Goal: Task Accomplishment & Management: Manage account settings

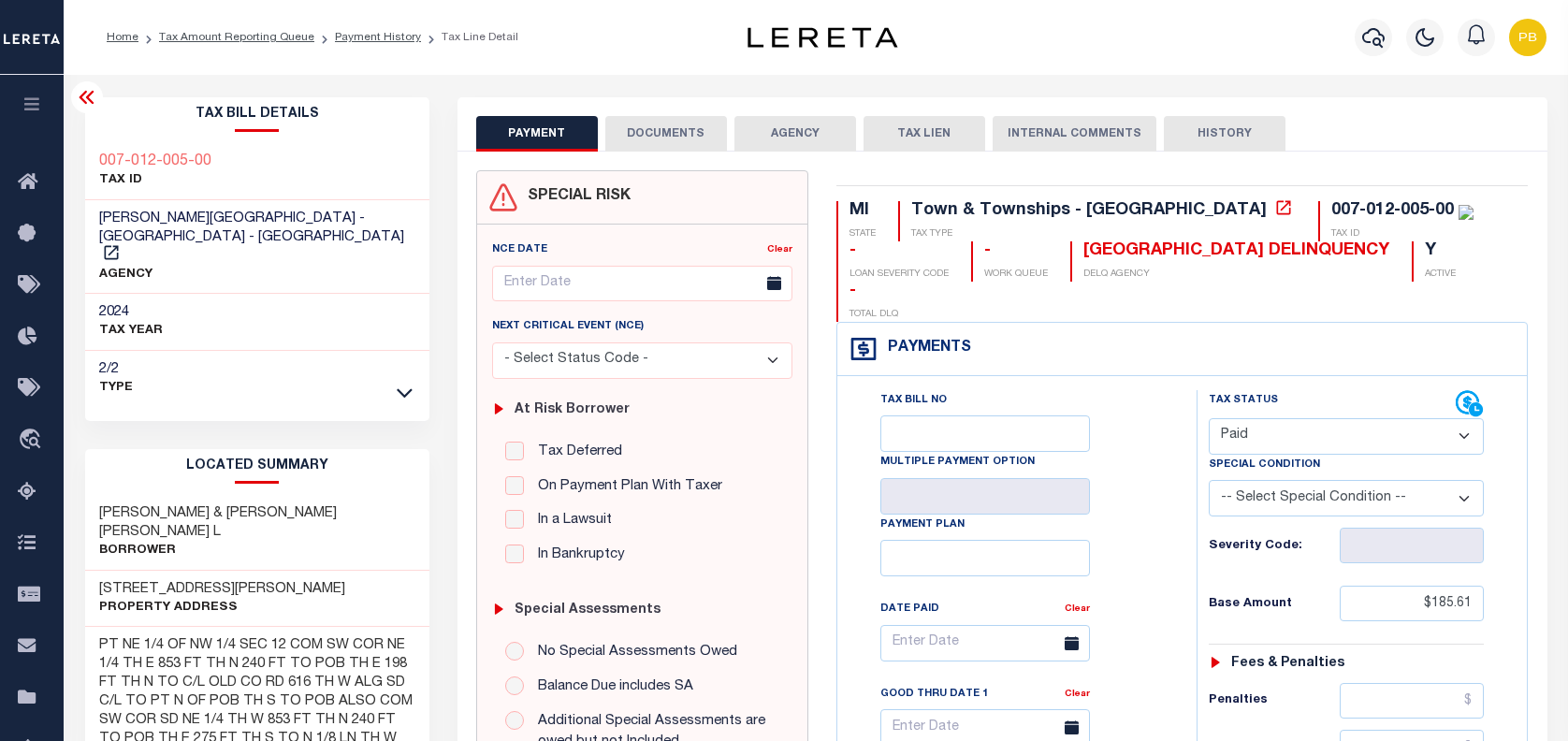
select select "PYD"
click at [1371, 46] on icon "button" at bounding box center [1373, 38] width 23 height 23
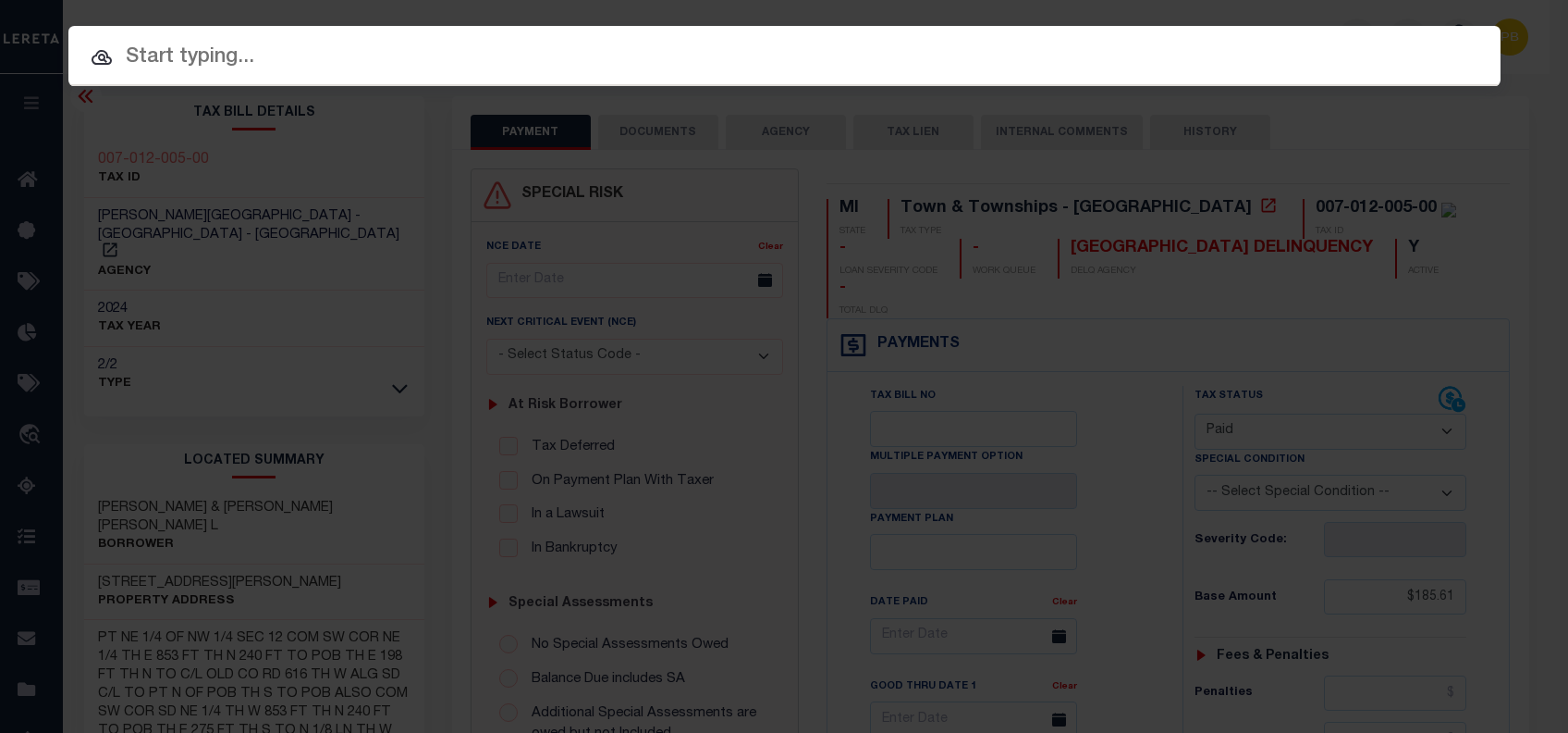
paste input "90010046"
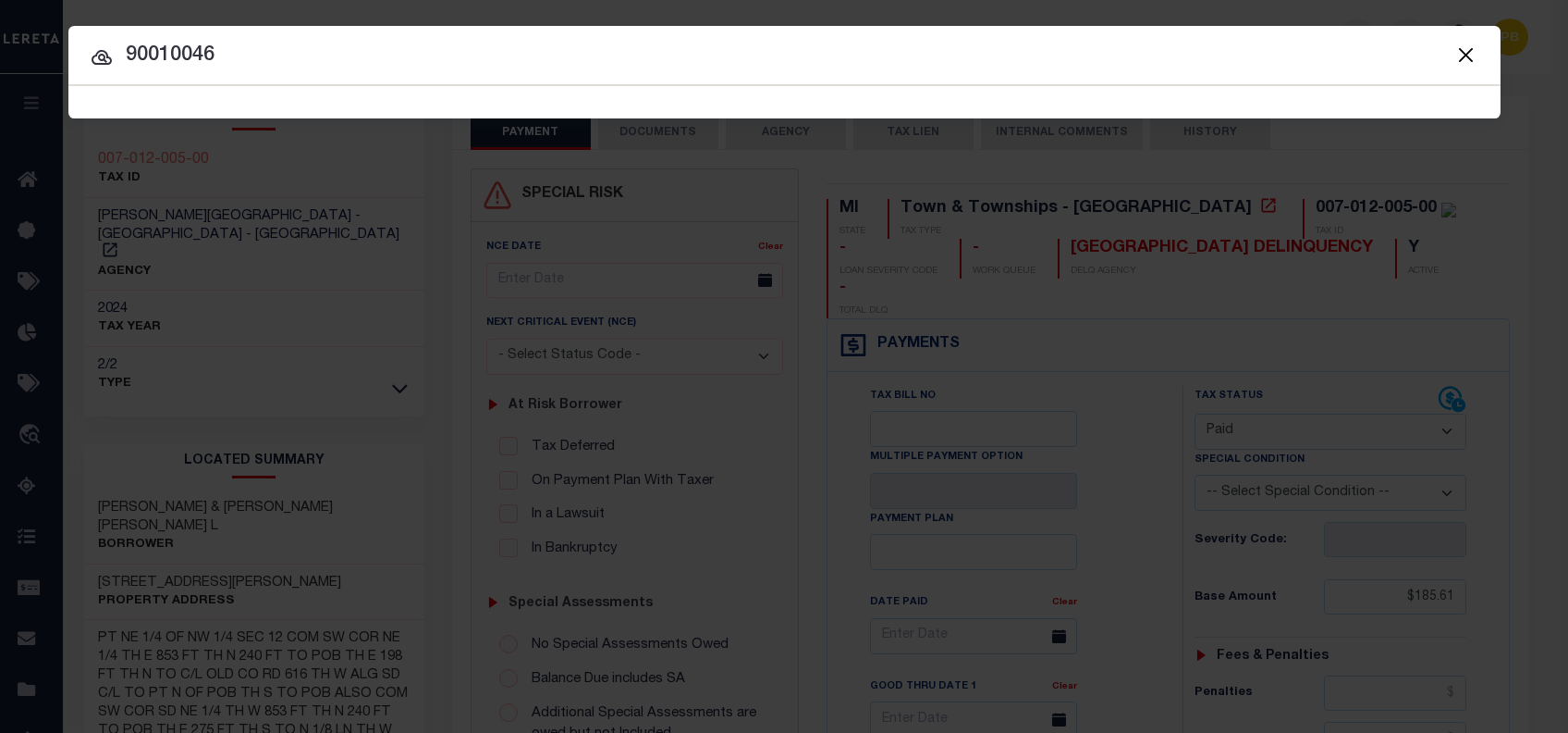
type input "90010046"
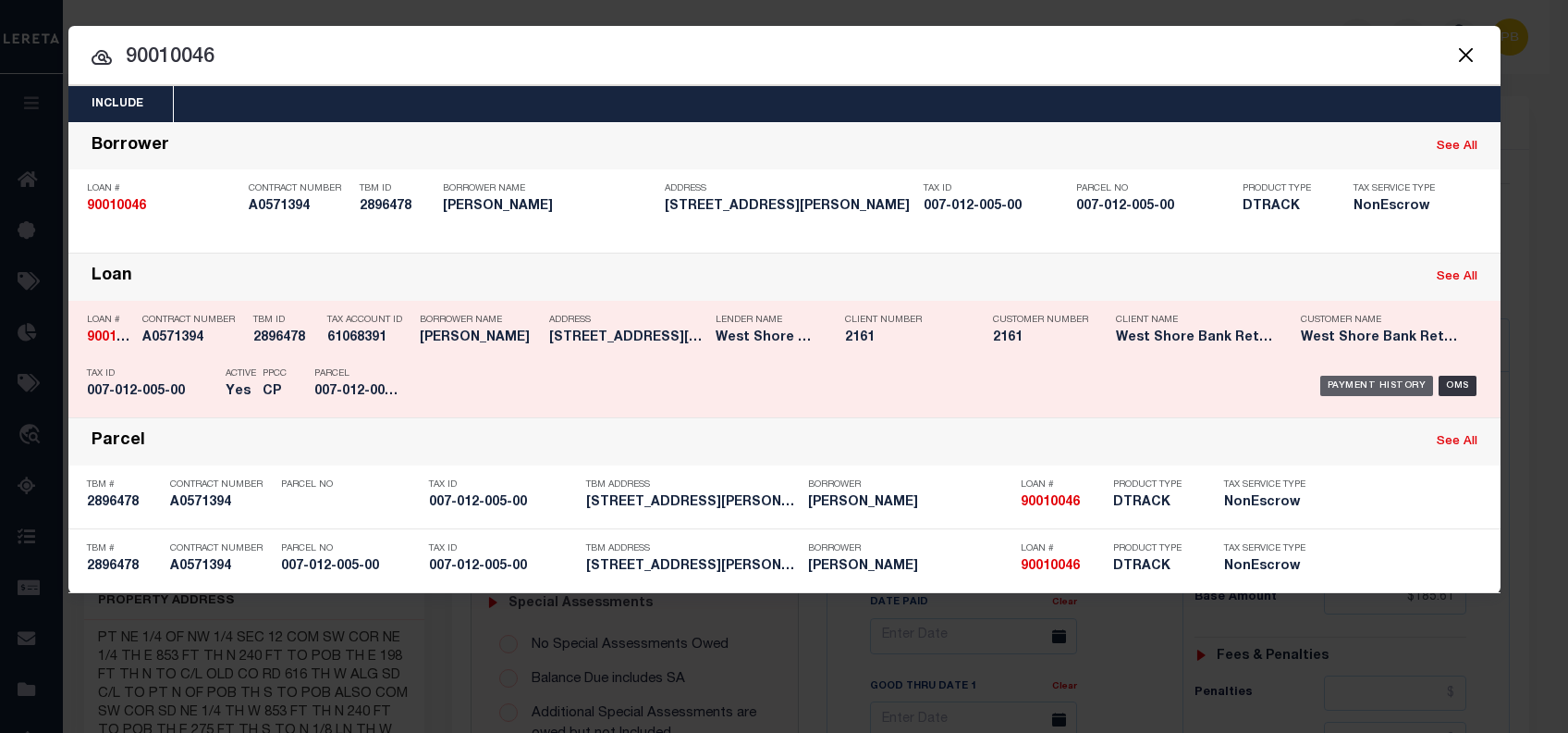
click at [1363, 381] on div "Payment History" at bounding box center [1377, 386] width 114 height 21
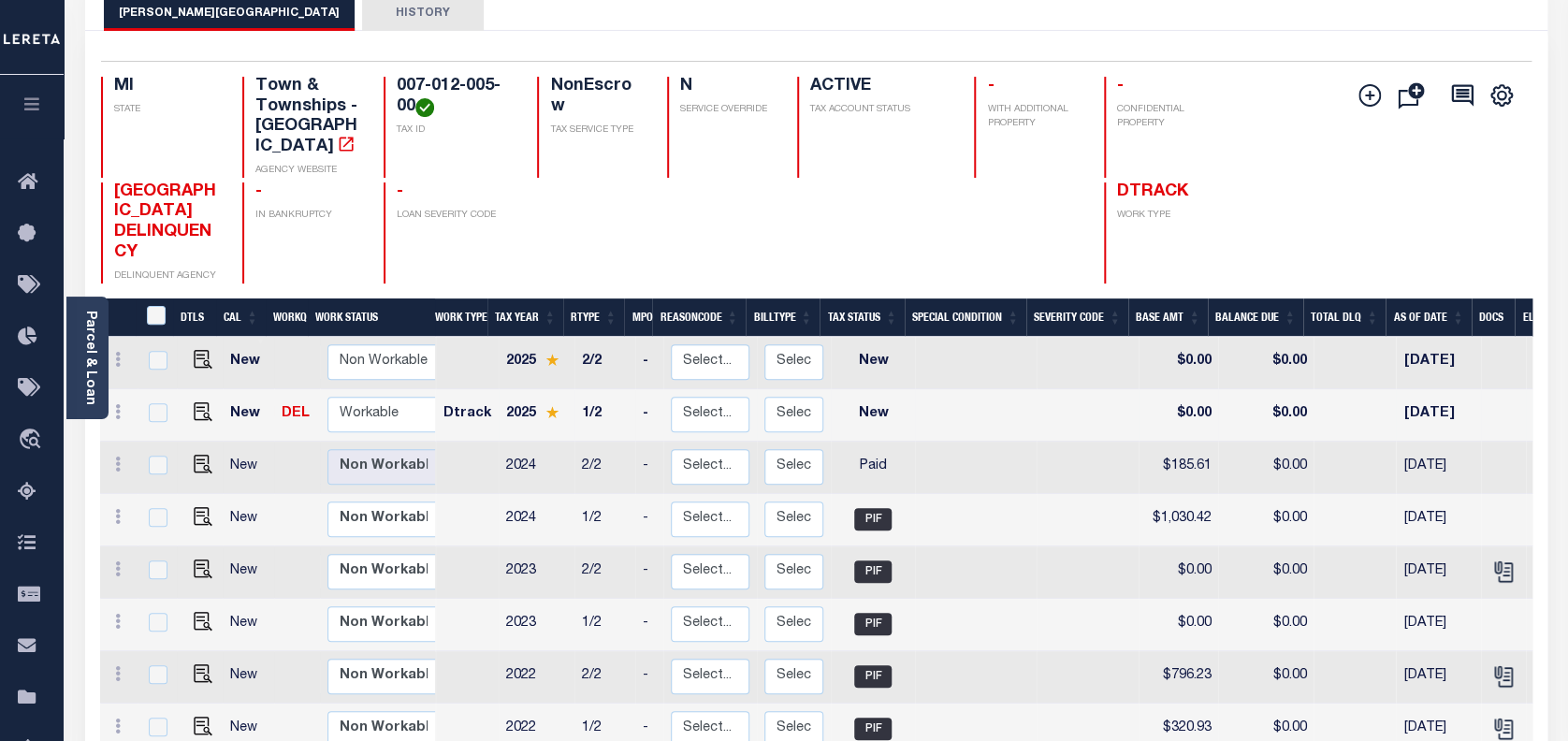
scroll to position [125, 0]
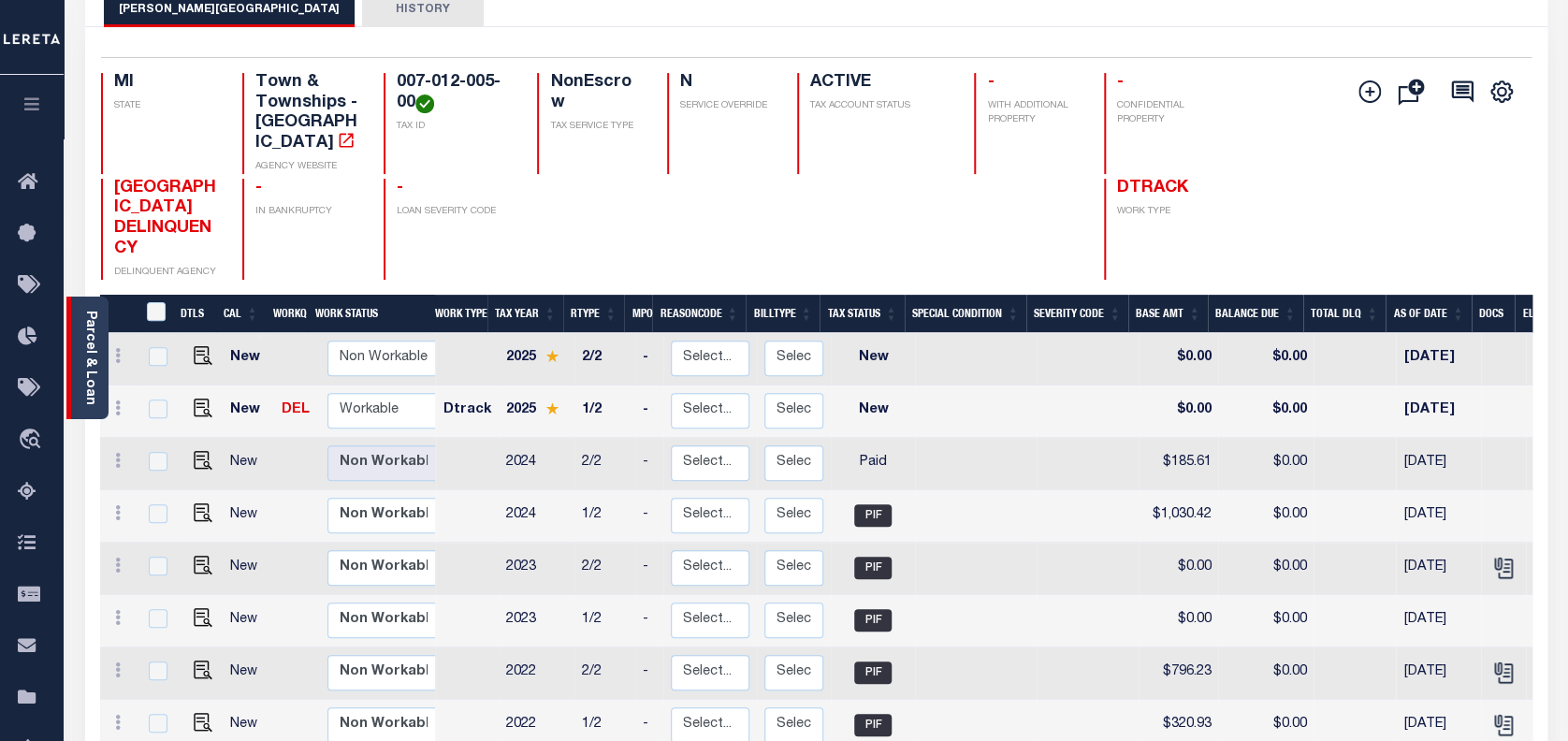
click at [94, 367] on link "Parcel & Loan" at bounding box center [90, 357] width 13 height 95
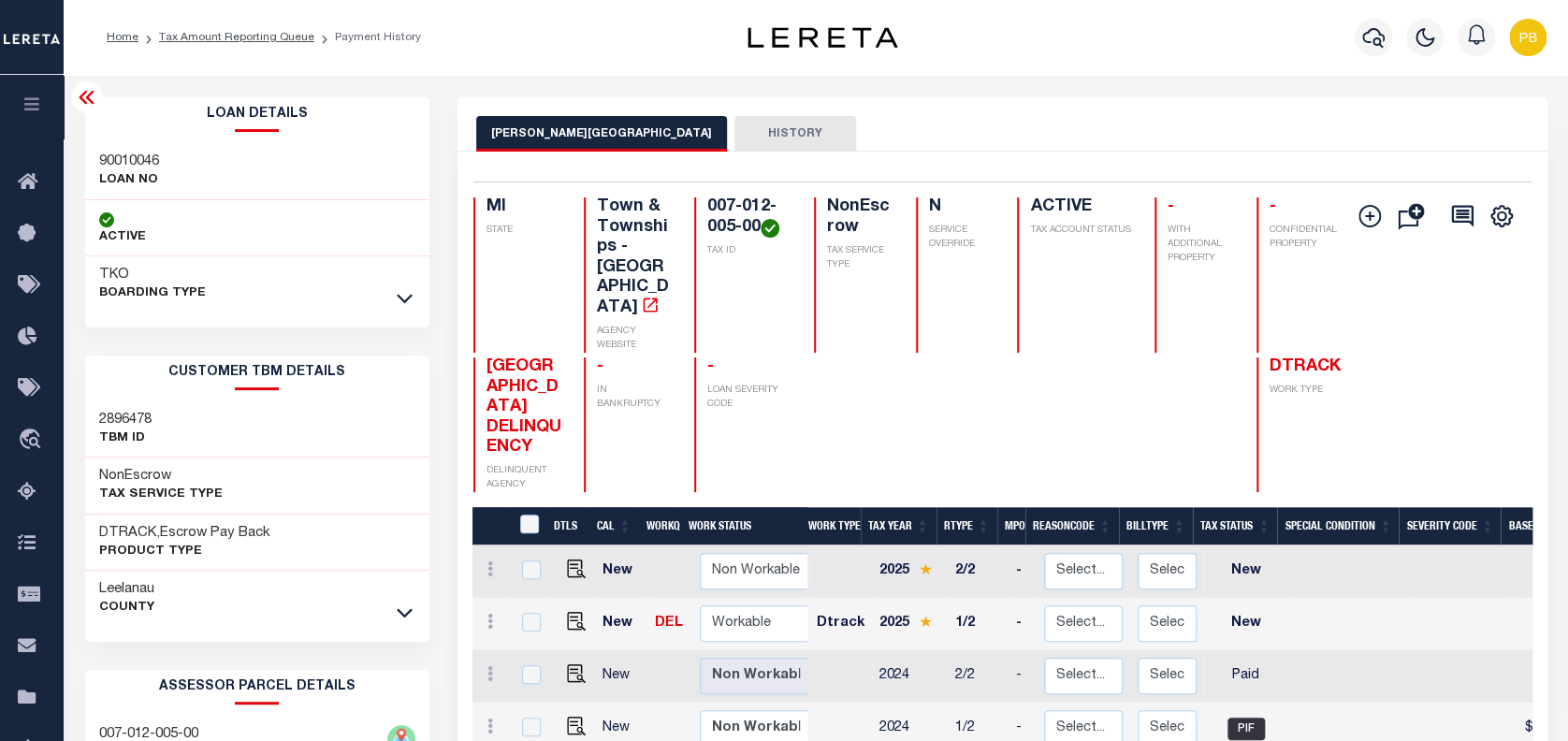
click at [90, 99] on icon at bounding box center [87, 97] width 23 height 23
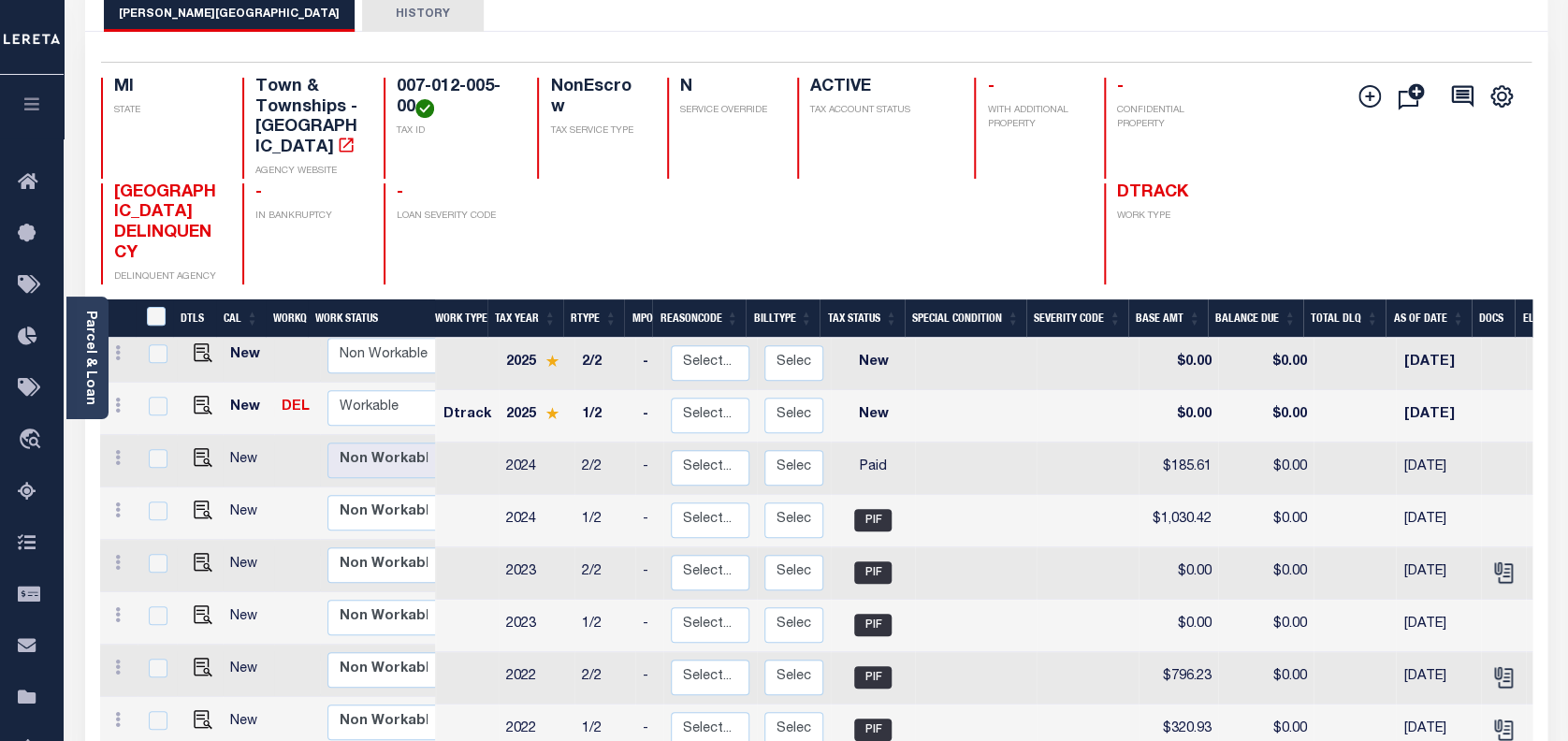
scroll to position [125, 0]
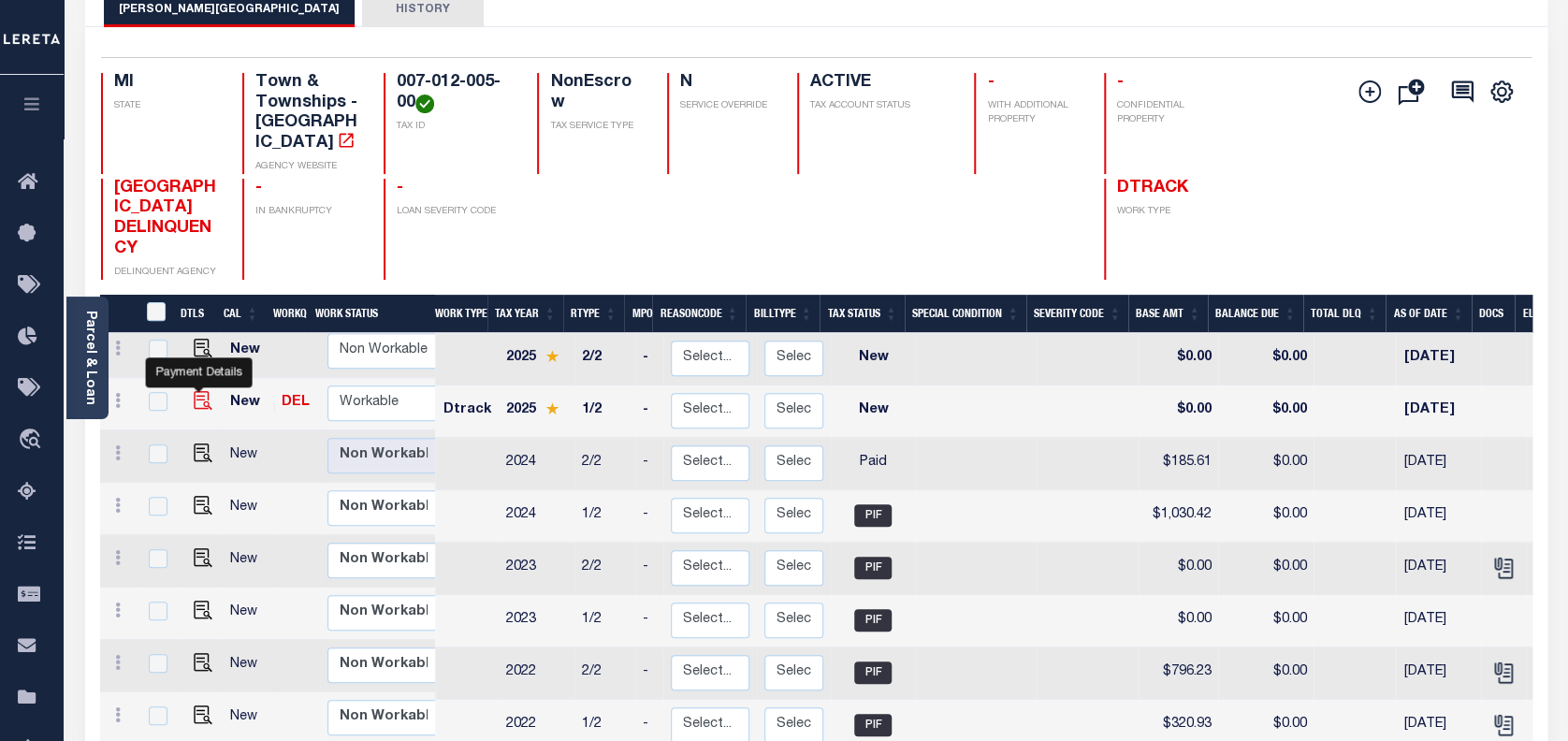
click at [201, 391] on img "" at bounding box center [203, 401] width 19 height 19
checkbox input "true"
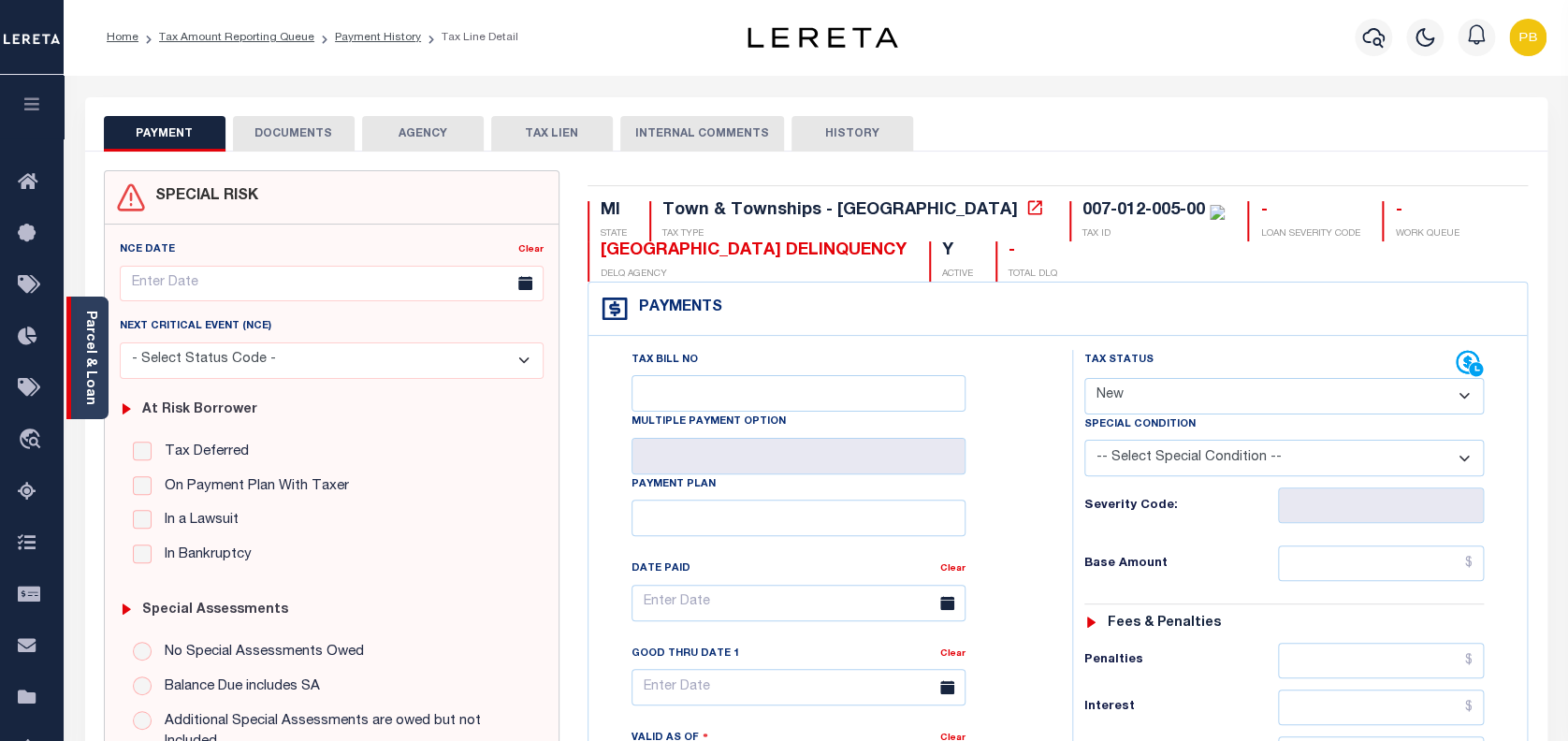
click at [96, 390] on link "Parcel & Loan" at bounding box center [90, 357] width 13 height 95
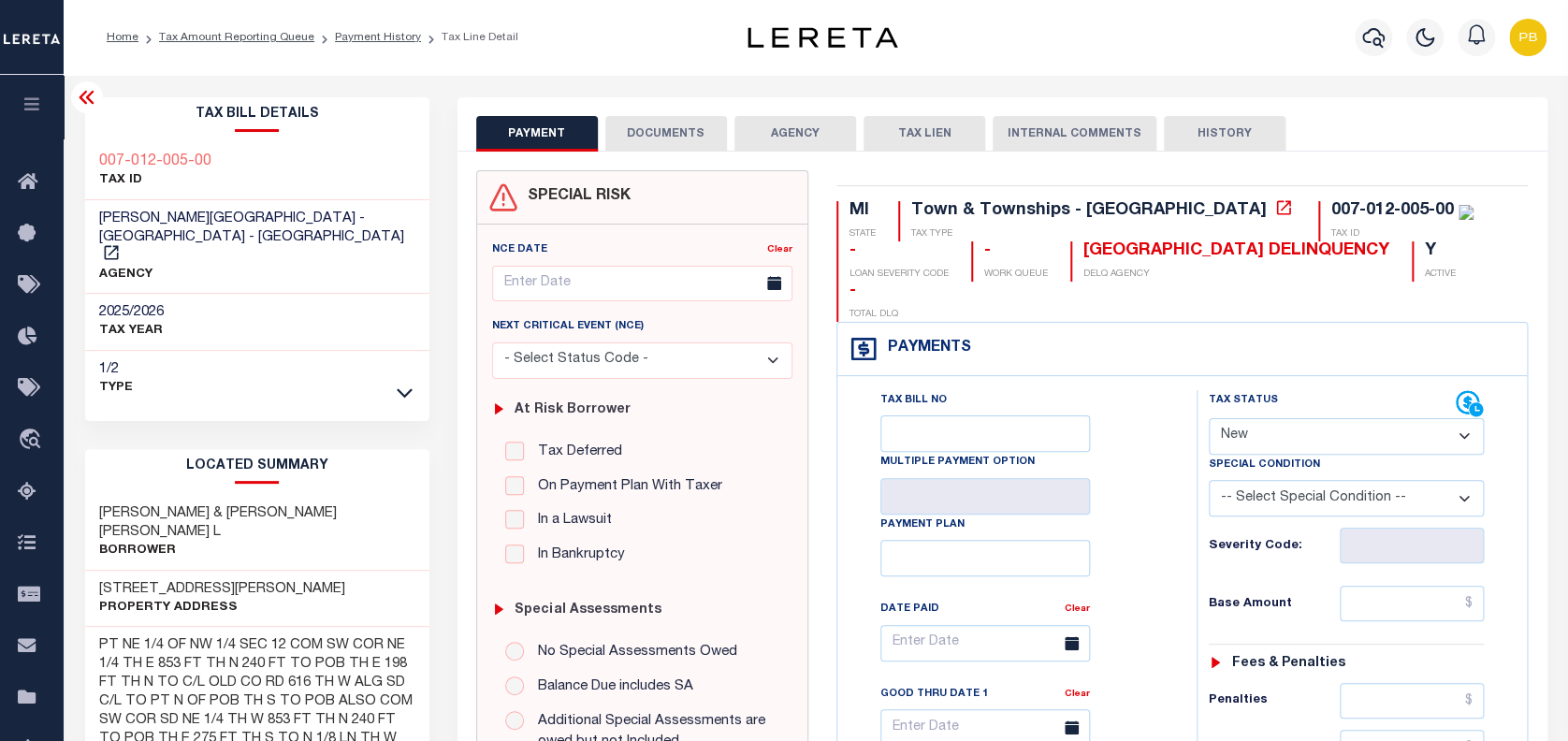
click at [92, 97] on icon at bounding box center [87, 97] width 23 height 23
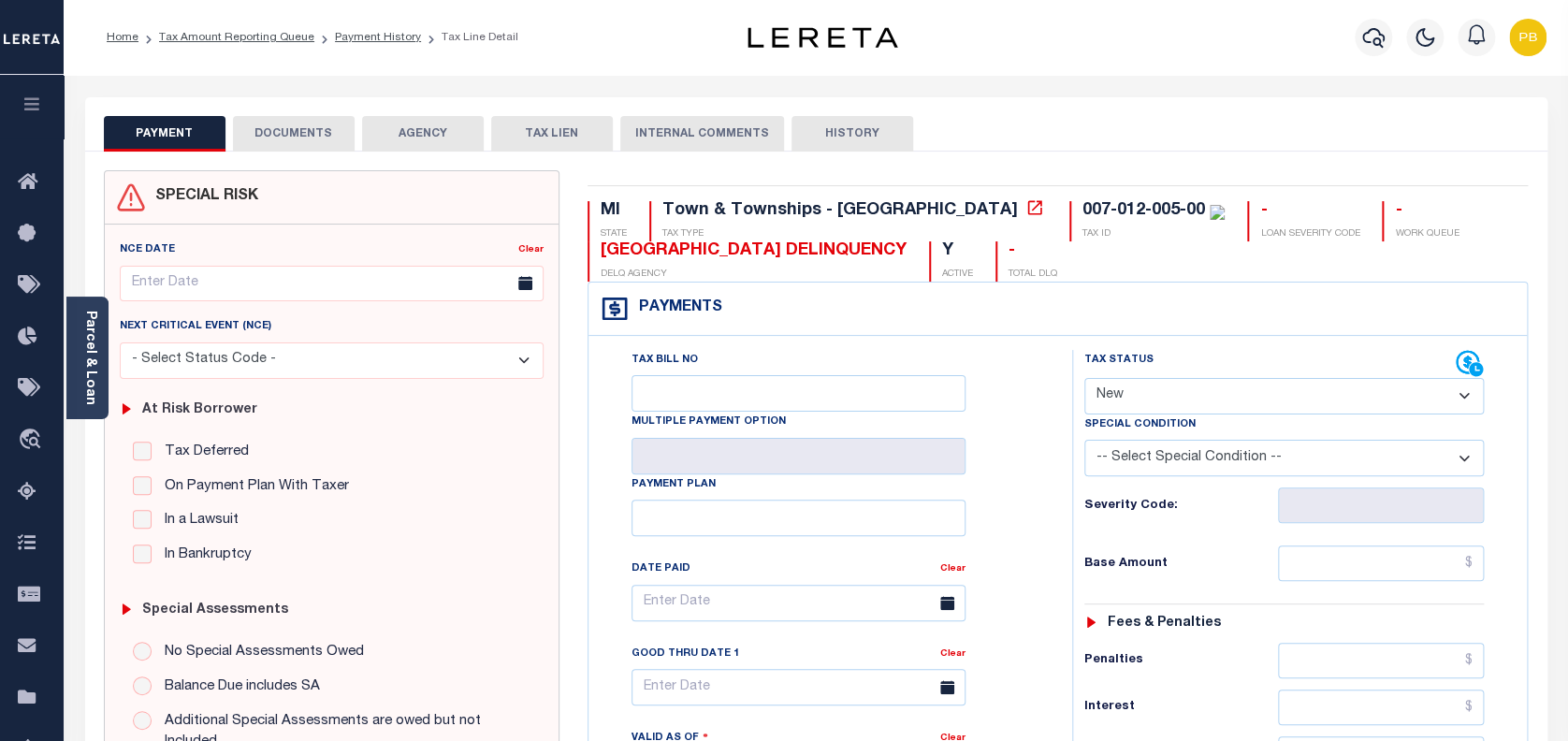
click at [1206, 396] on select "- Select Status Code - Open Due/Unpaid Paid Incomplete No Tax Due Internal Refu…" at bounding box center [1284, 396] width 400 height 37
select select "PYD"
click at [1085, 379] on select "- Select Status Code - Open Due/Unpaid Paid Incomplete No Tax Due Internal Refu…" at bounding box center [1284, 396] width 400 height 37
type input "[DATE]"
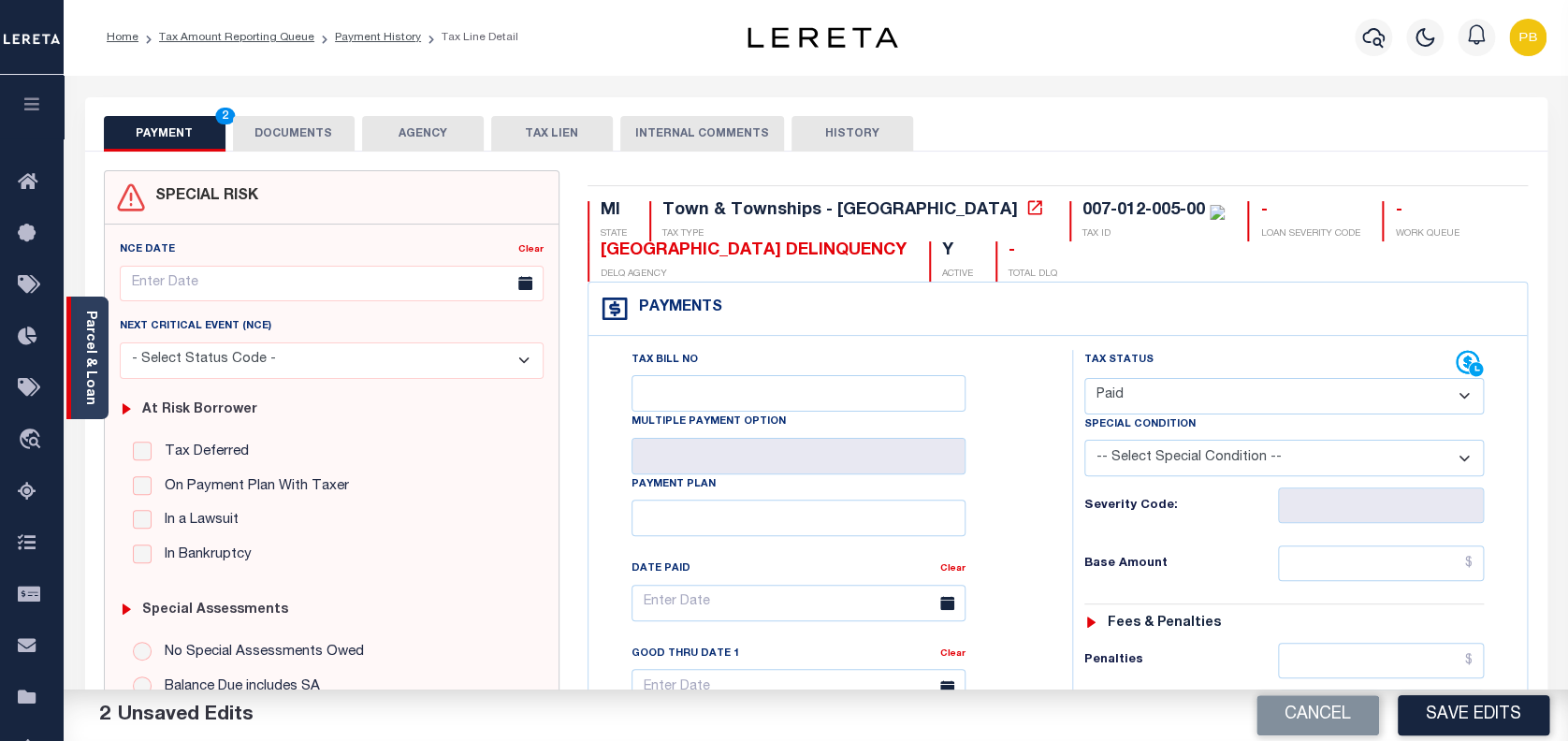
click at [89, 371] on link "Parcel & Loan" at bounding box center [90, 357] width 13 height 95
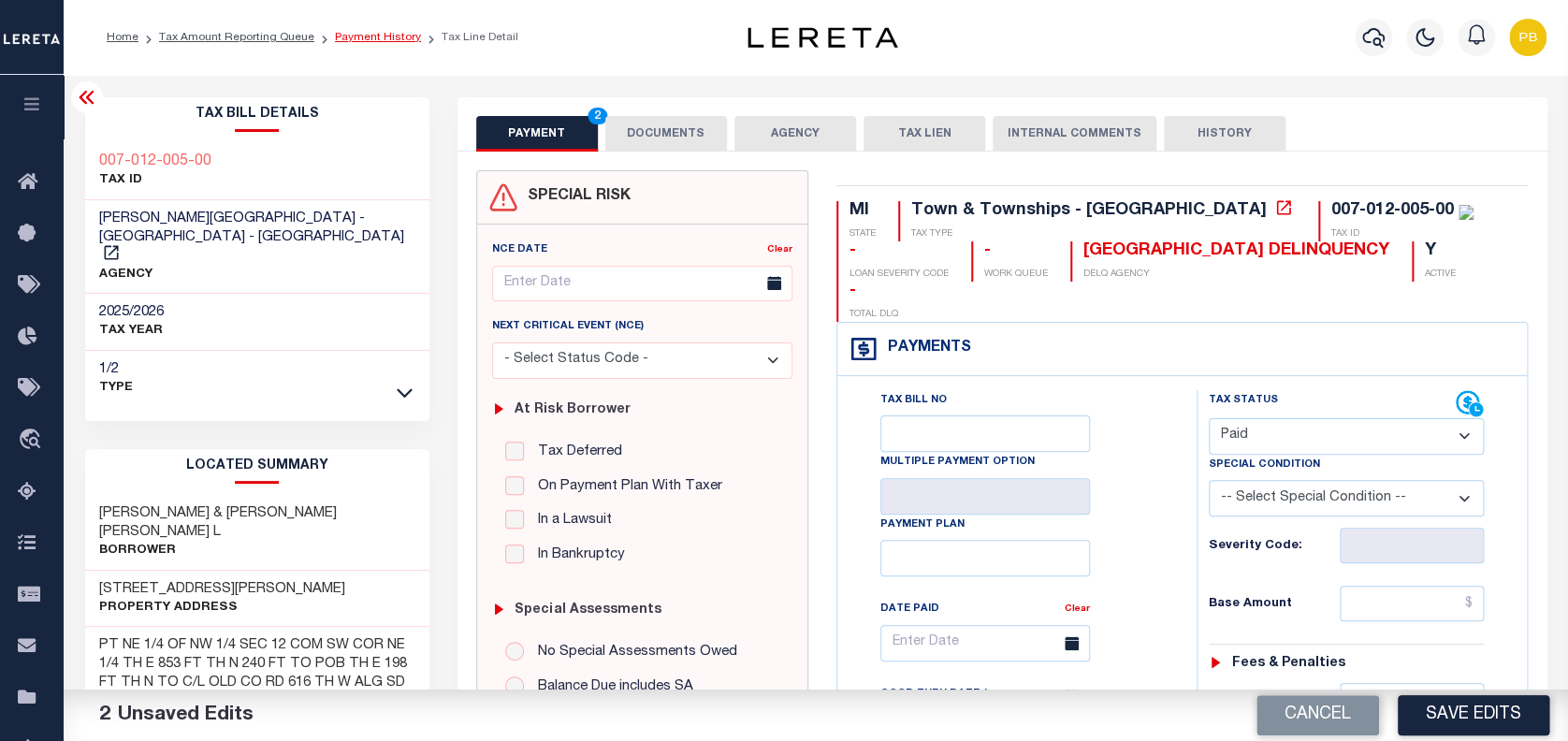
click at [344, 37] on link "Payment History" at bounding box center [377, 38] width 86 height 11
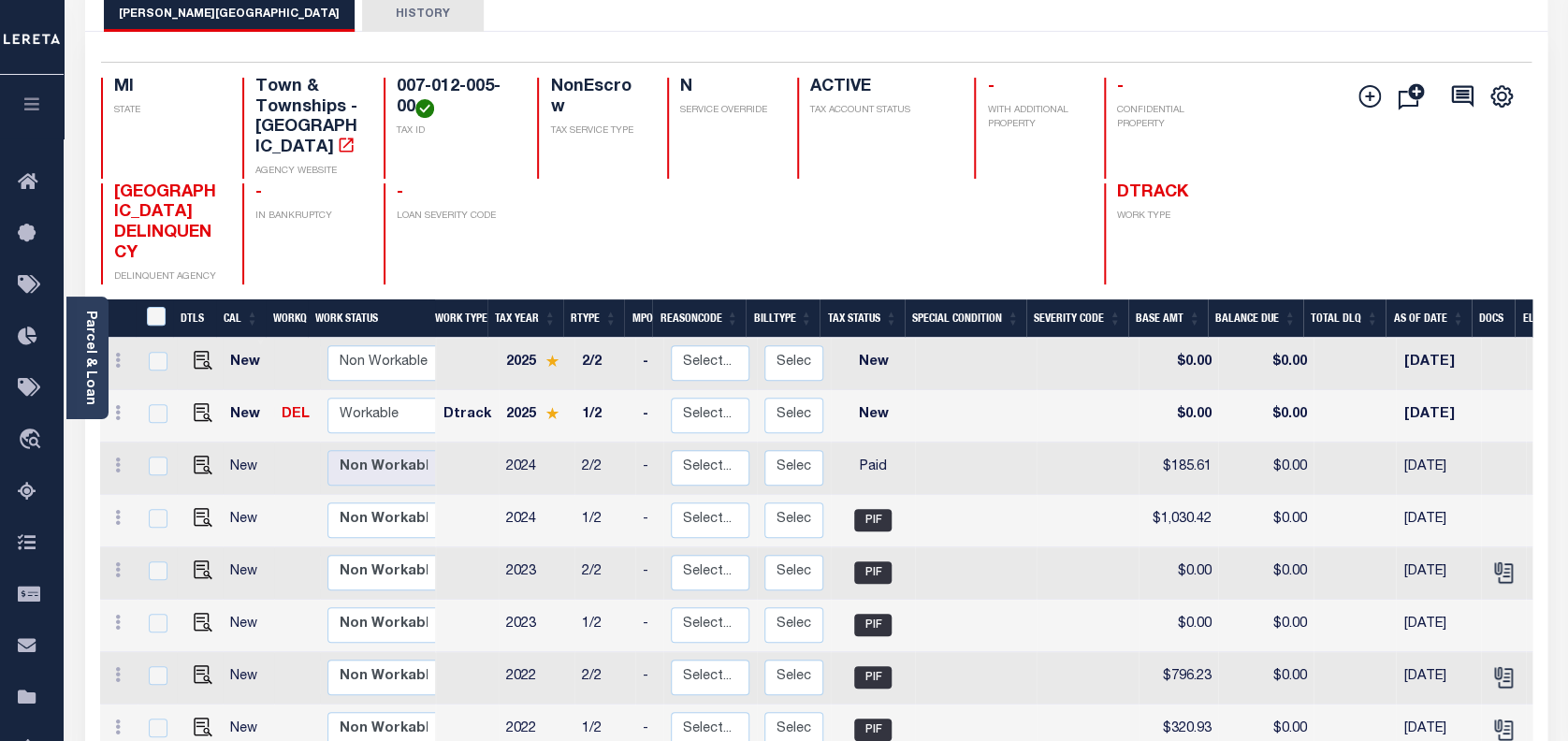
scroll to position [125, 0]
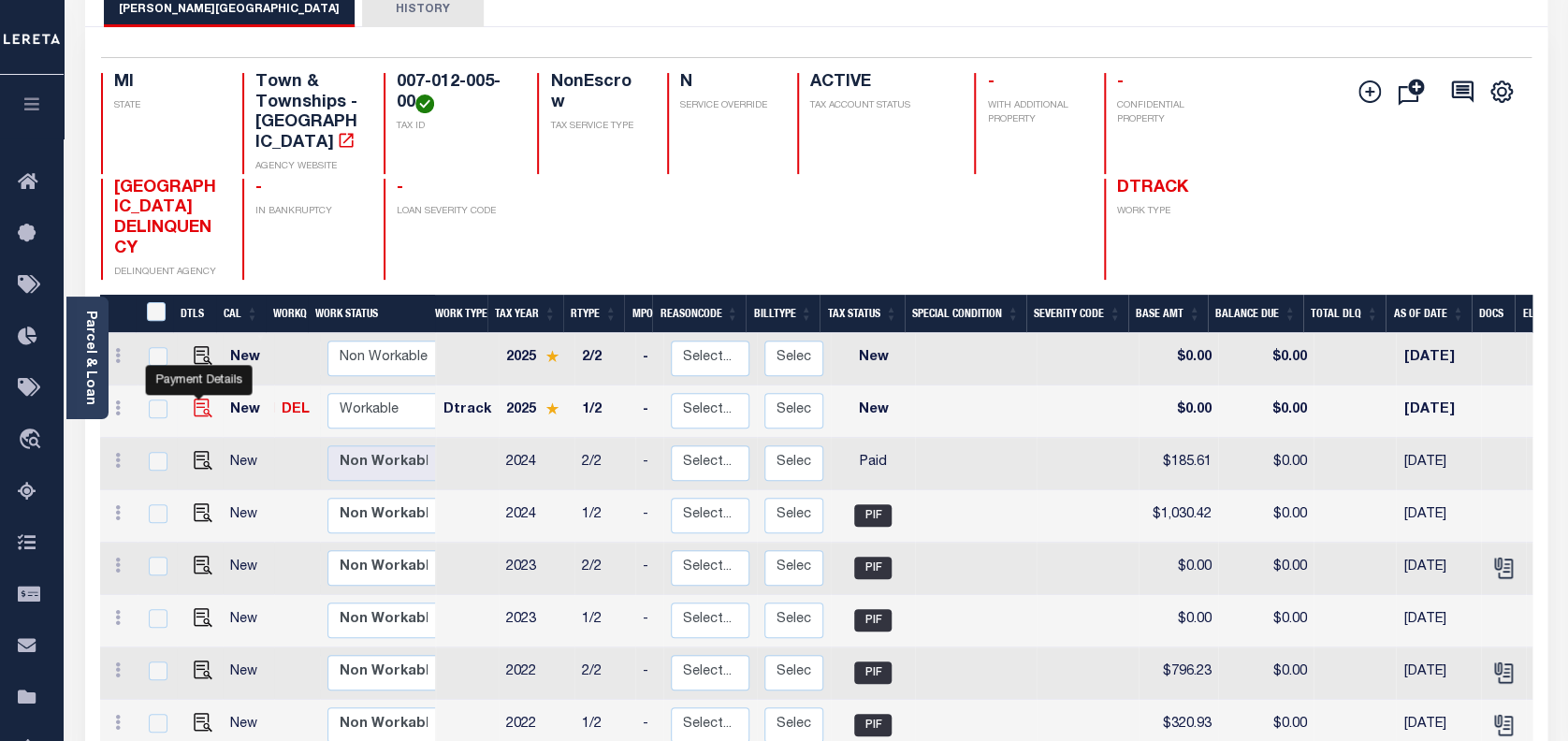
click at [195, 398] on img "" at bounding box center [203, 407] width 19 height 19
checkbox input "true"
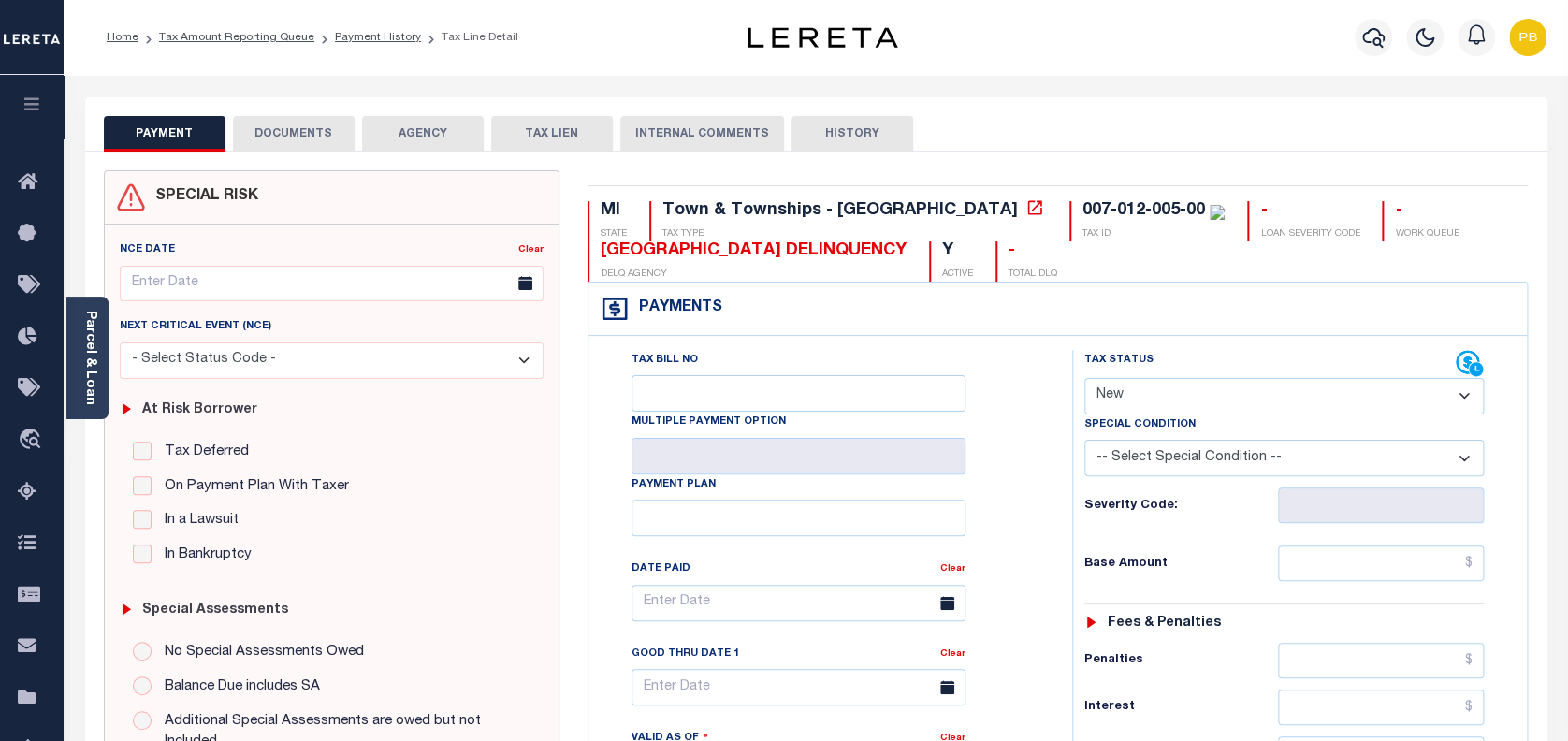
click at [1254, 390] on select "- Select Status Code - Open Due/Unpaid Paid Incomplete No Tax Due Internal Refu…" at bounding box center [1284, 396] width 400 height 37
select select "PYD"
click at [1085, 379] on select "- Select Status Code - Open Due/Unpaid Paid Incomplete No Tax Due Internal Refu…" at bounding box center [1284, 396] width 400 height 37
type input "[DATE]"
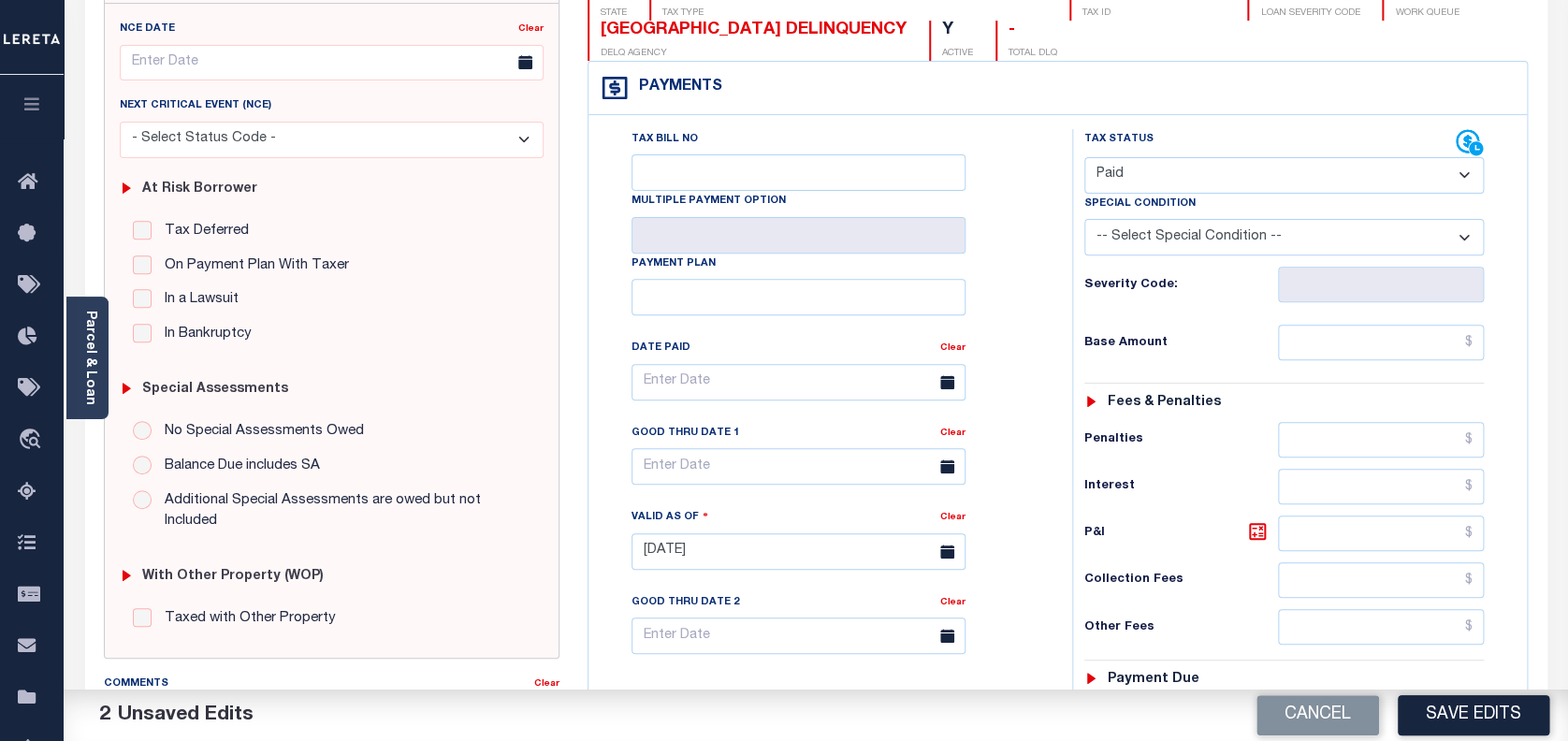
scroll to position [374, 0]
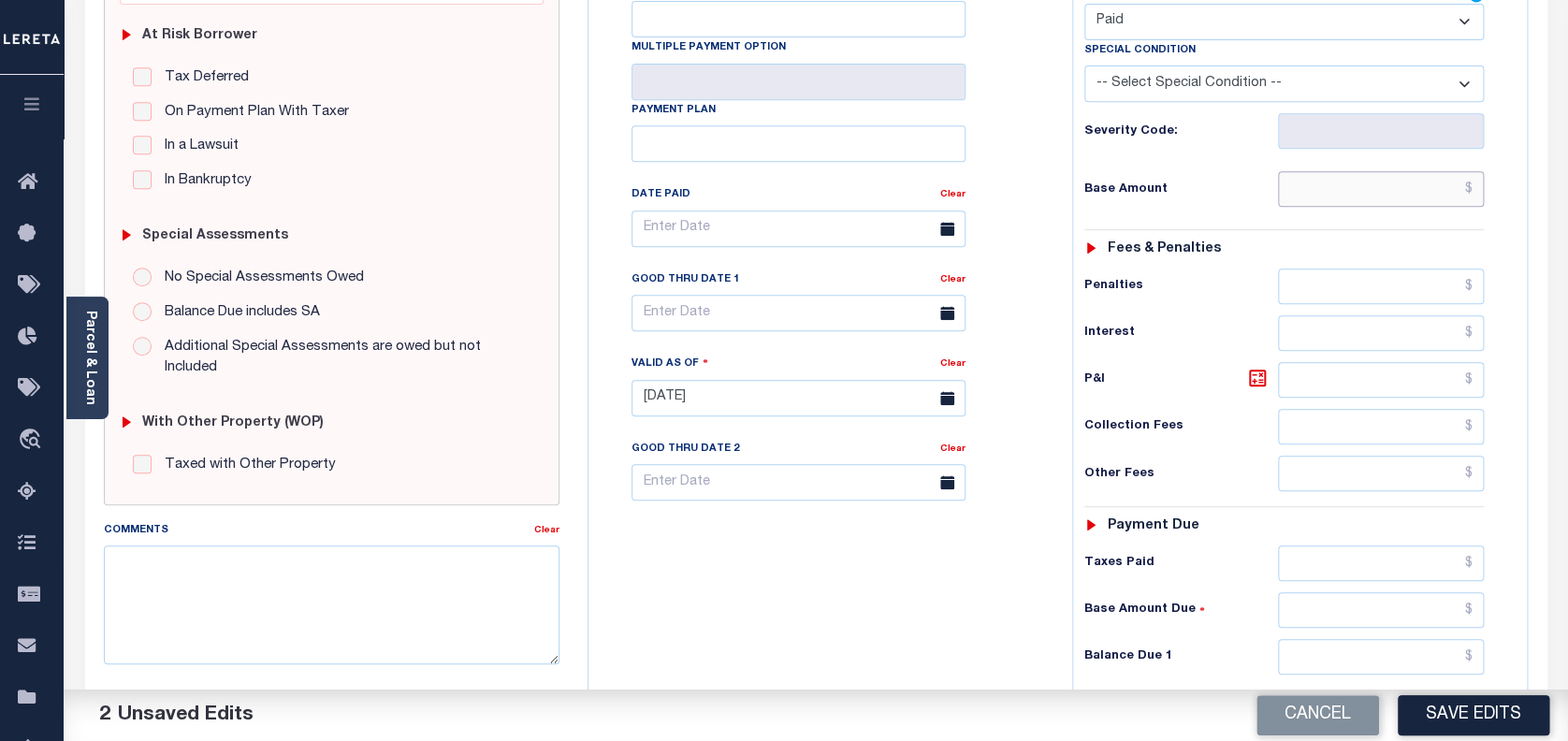
click at [1368, 187] on input "text" at bounding box center [1381, 189] width 207 height 36
paste input "1,077.95"
type input "$1,077.95"
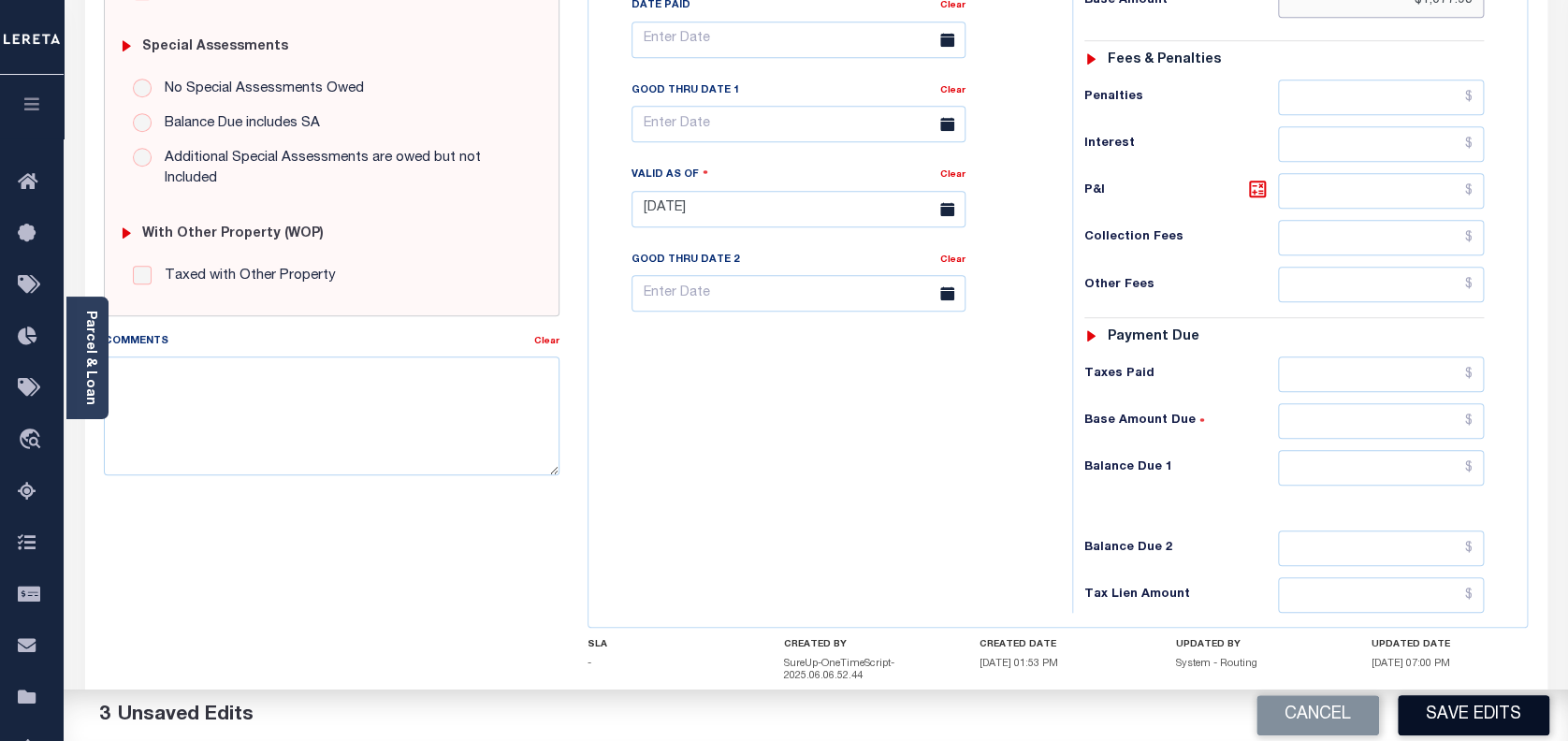
scroll to position [623, 0]
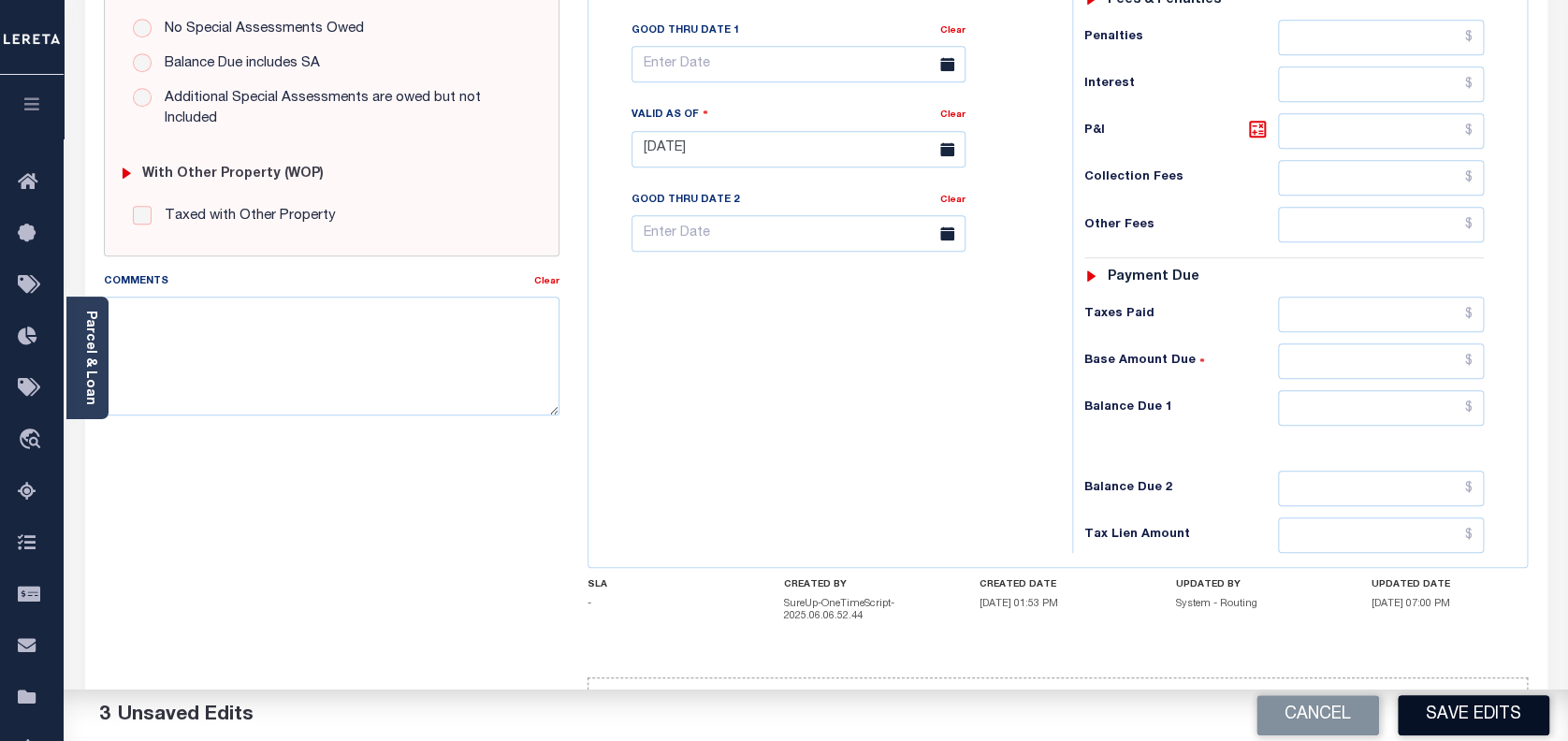
click at [1527, 714] on button "Save Edits" at bounding box center [1473, 715] width 151 height 41
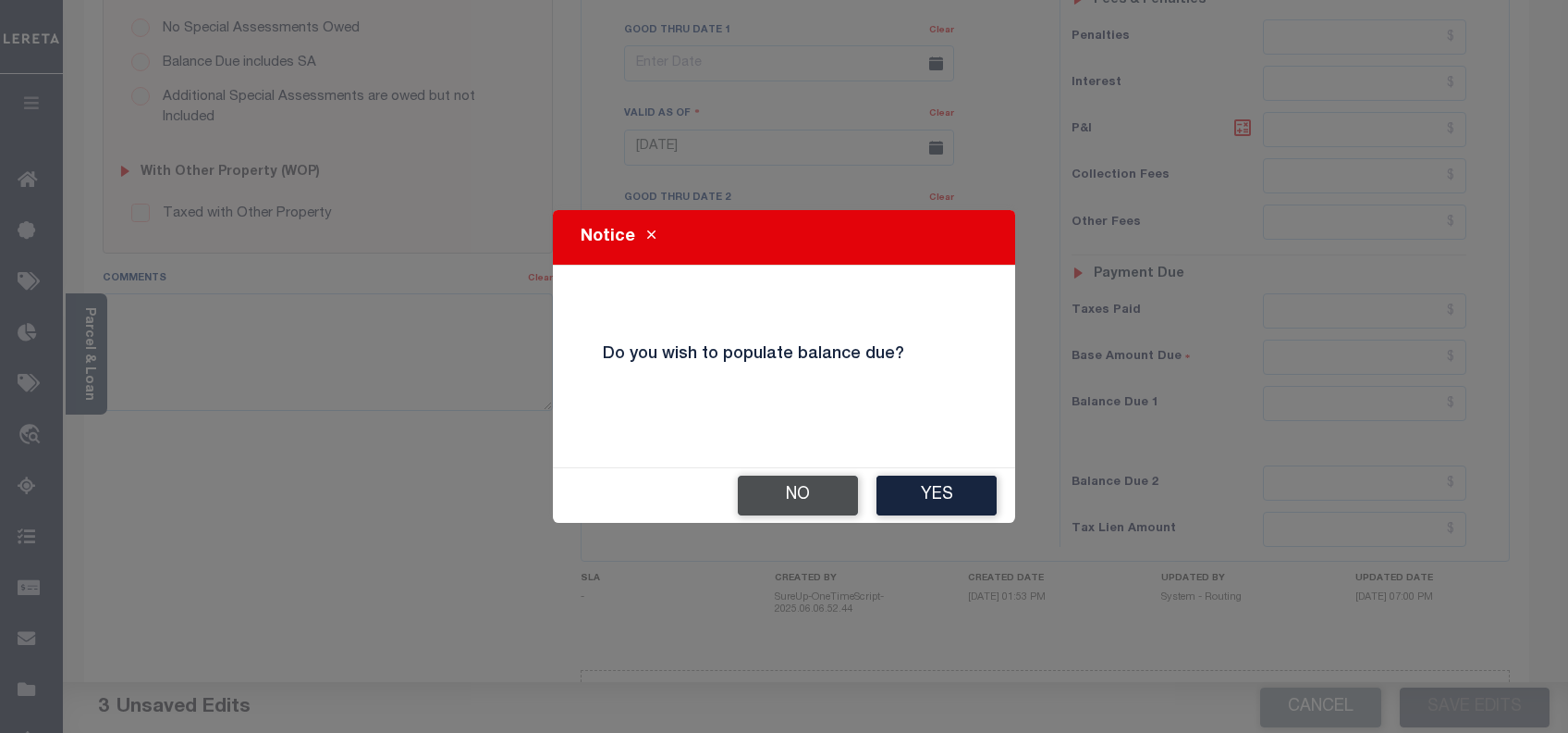
click at [820, 492] on button "No" at bounding box center [797, 496] width 121 height 40
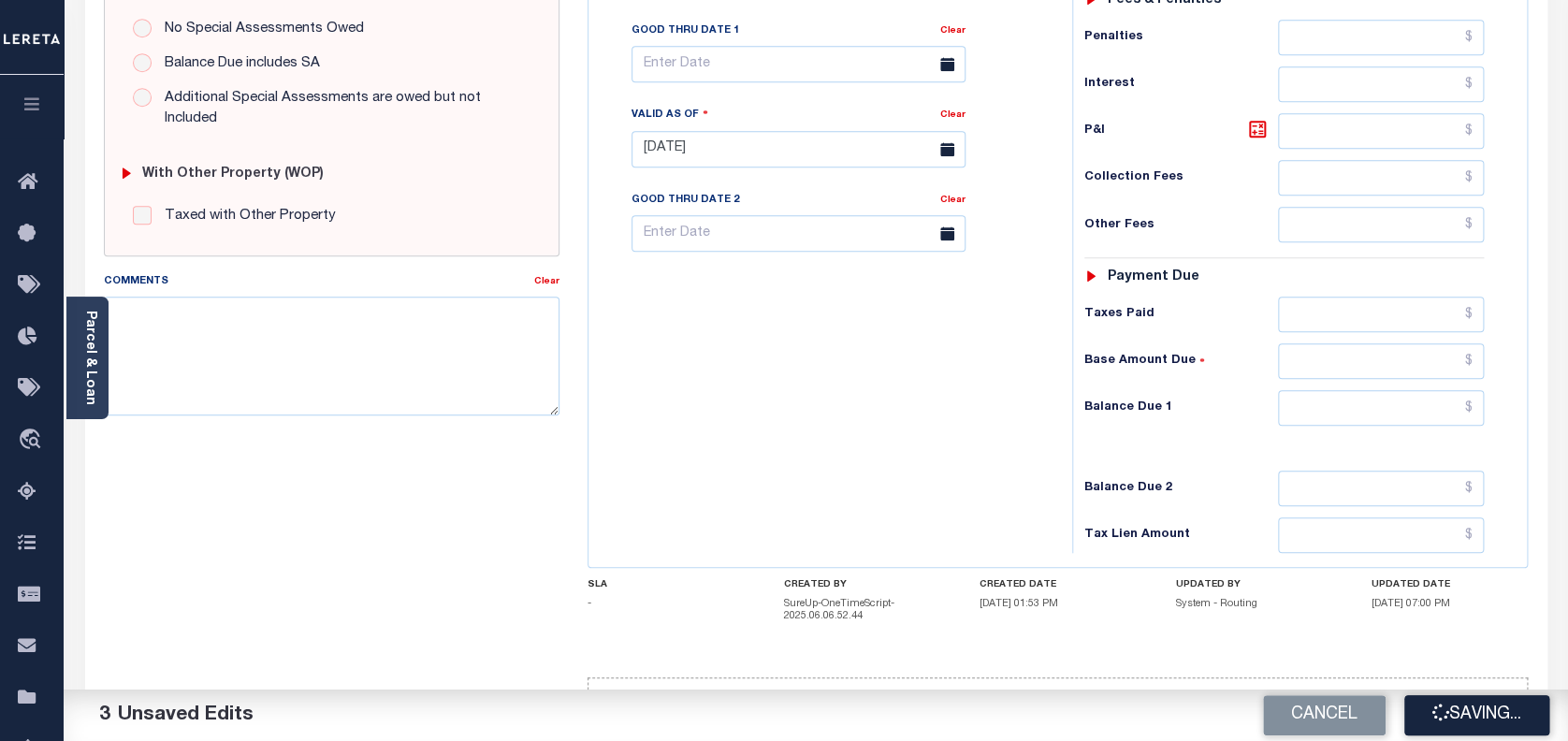
checkbox input "false"
type input "$1,077.95"
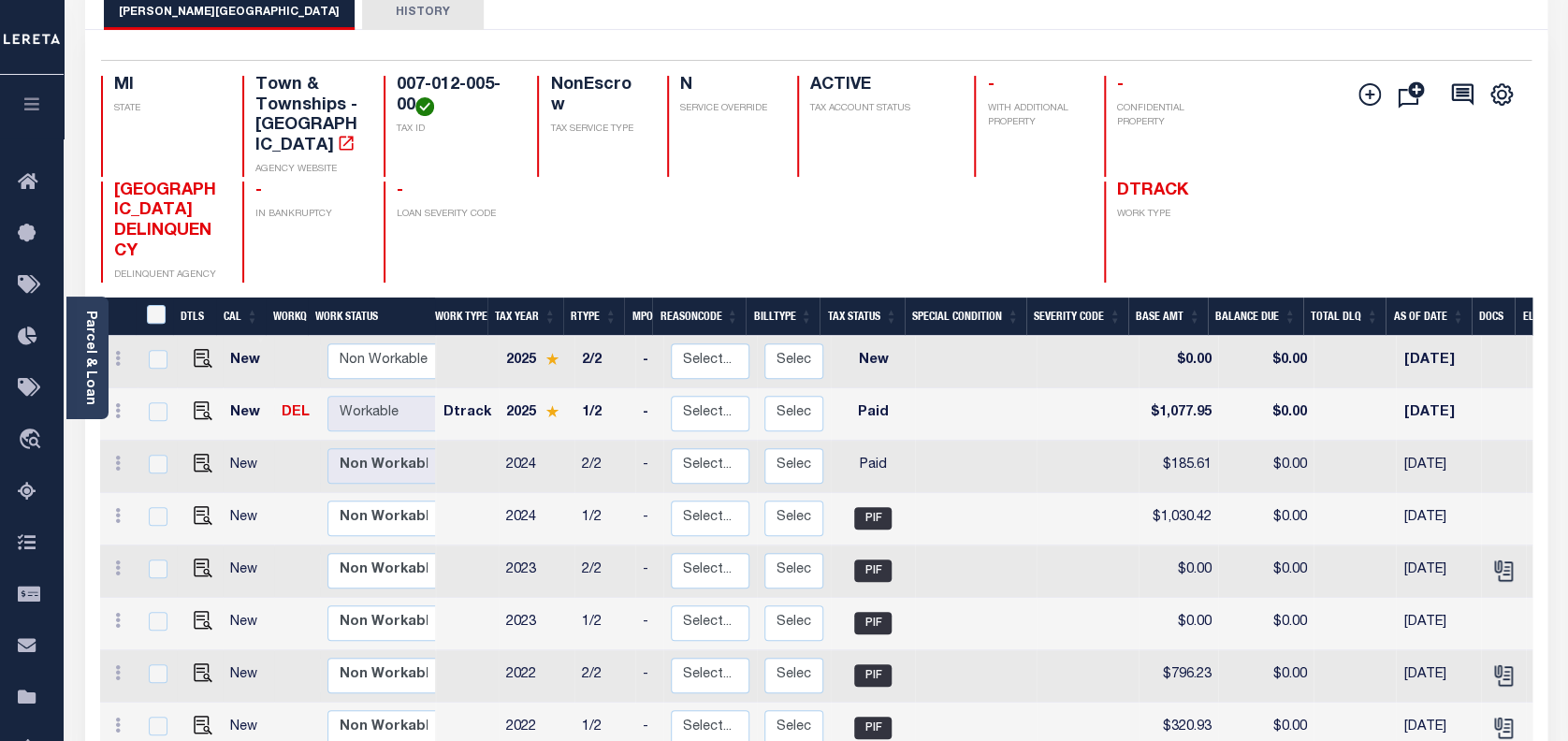
scroll to position [125, 0]
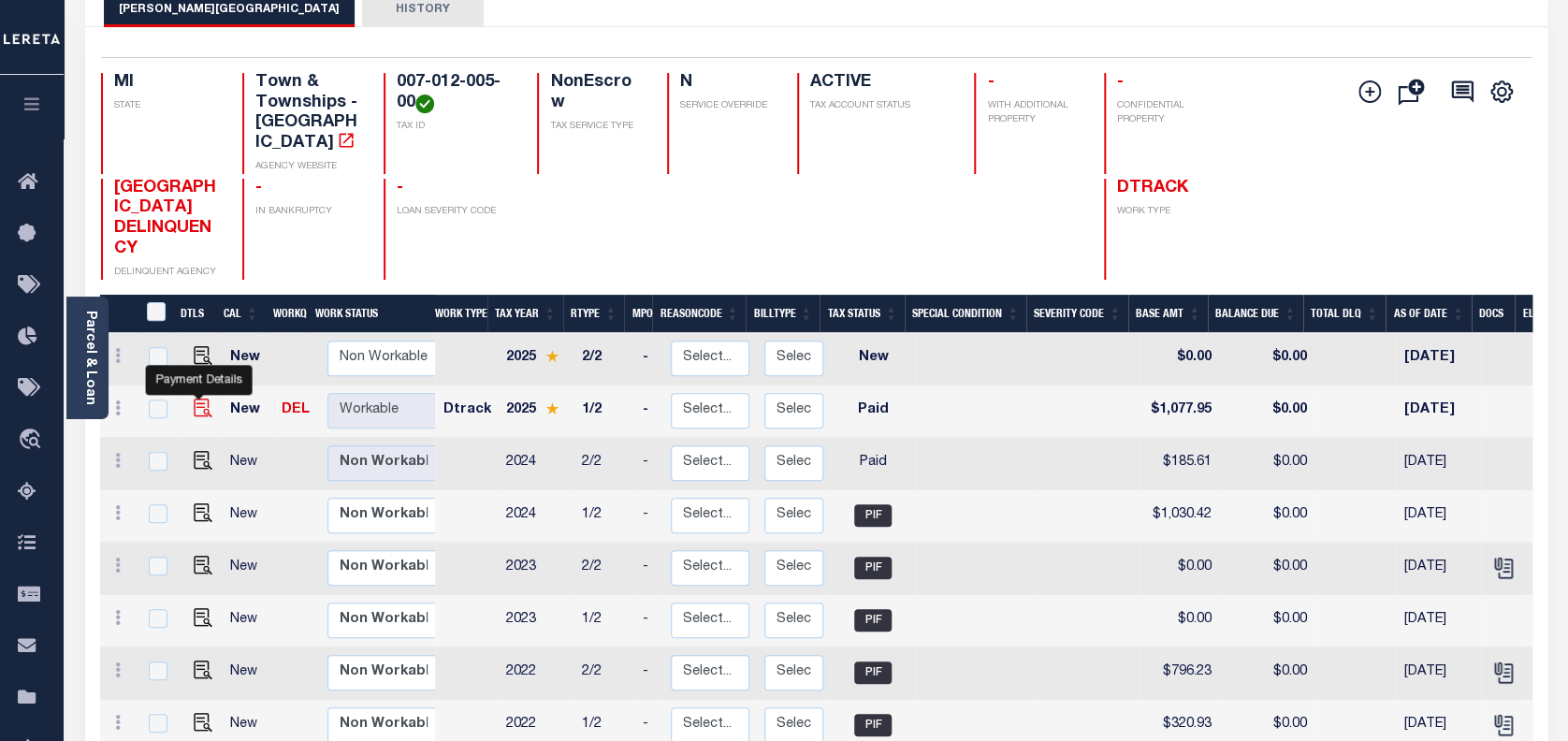
click at [195, 398] on img "" at bounding box center [203, 407] width 19 height 19
checkbox input "true"
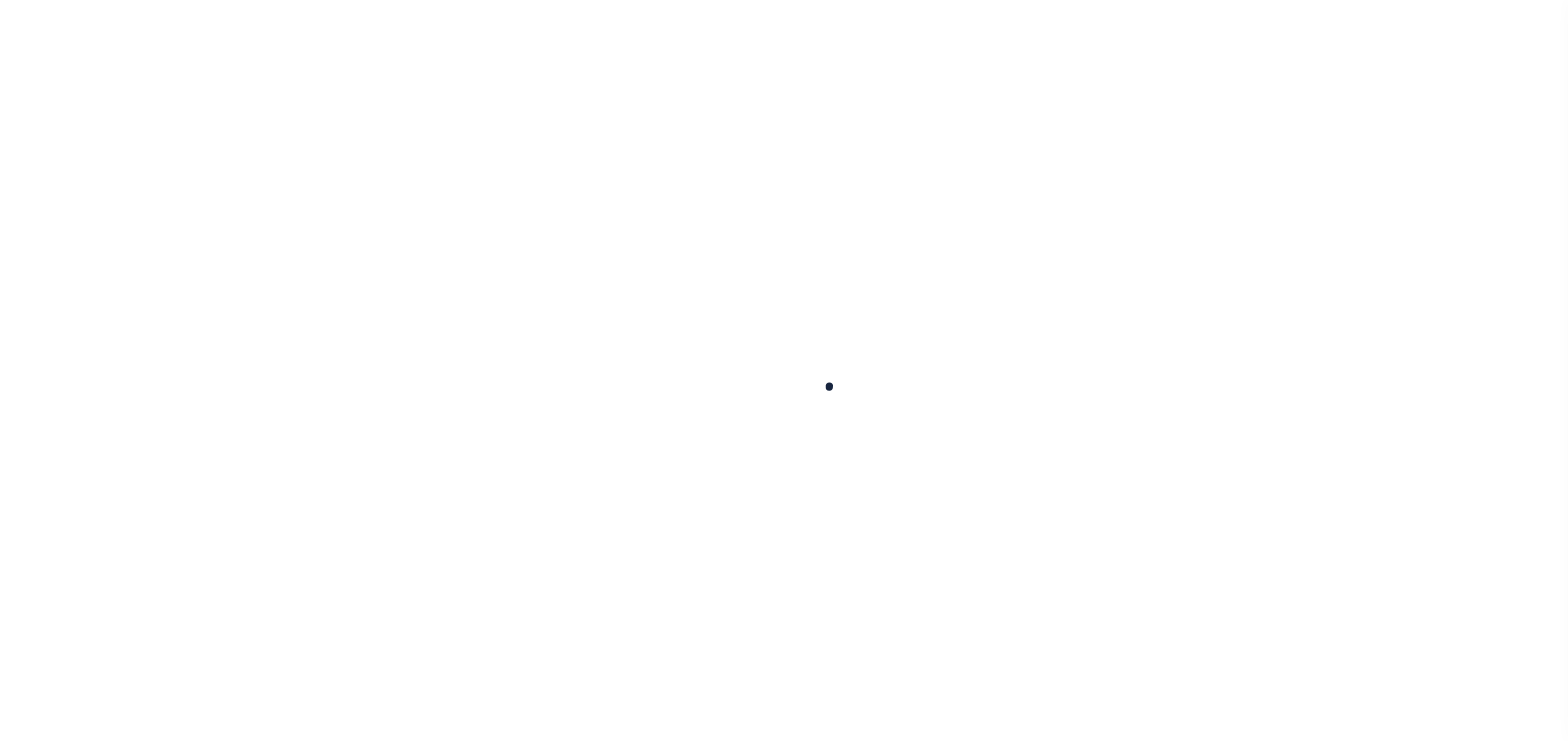
select select "PYD"
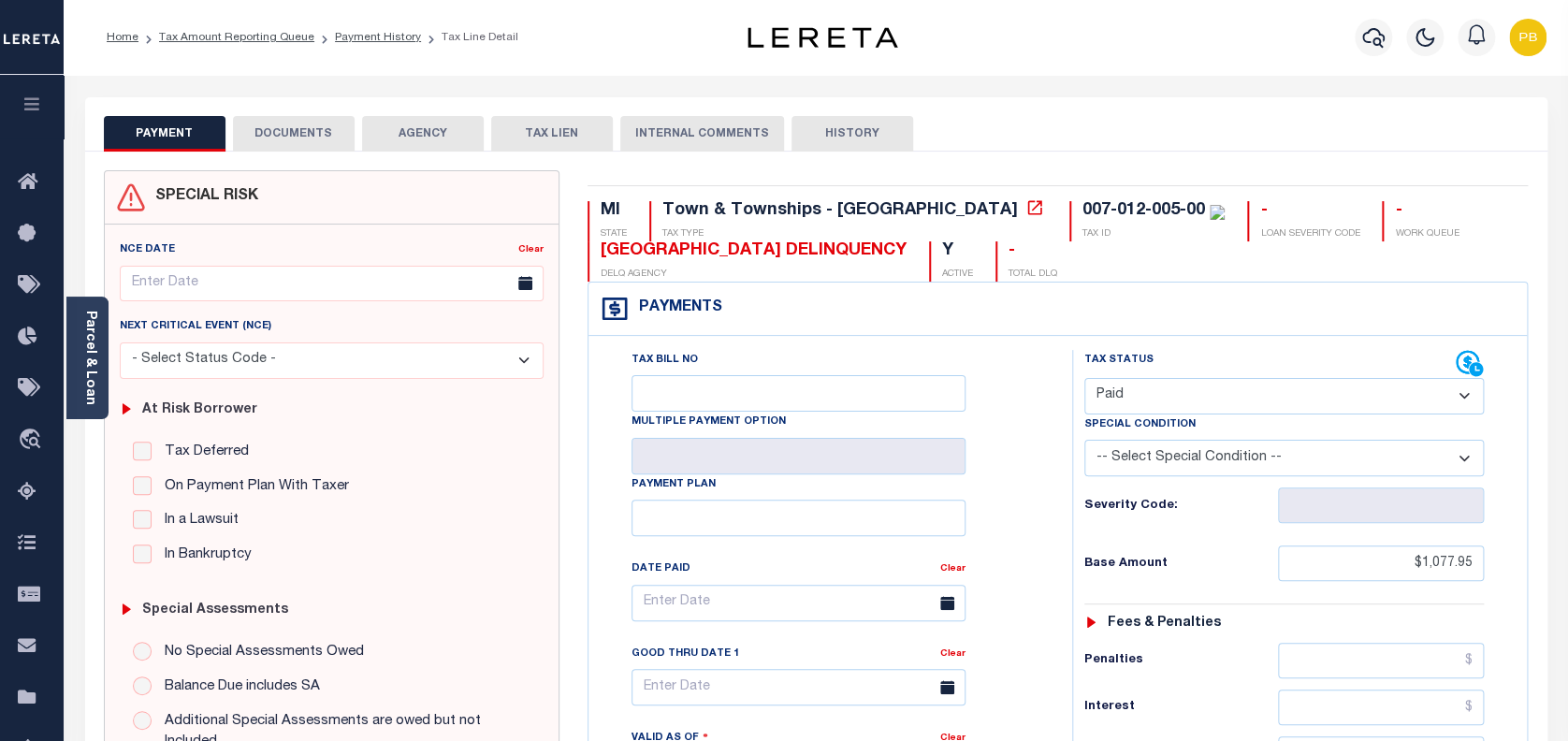
click at [306, 133] on button "DOCUMENTS" at bounding box center [293, 134] width 122 height 36
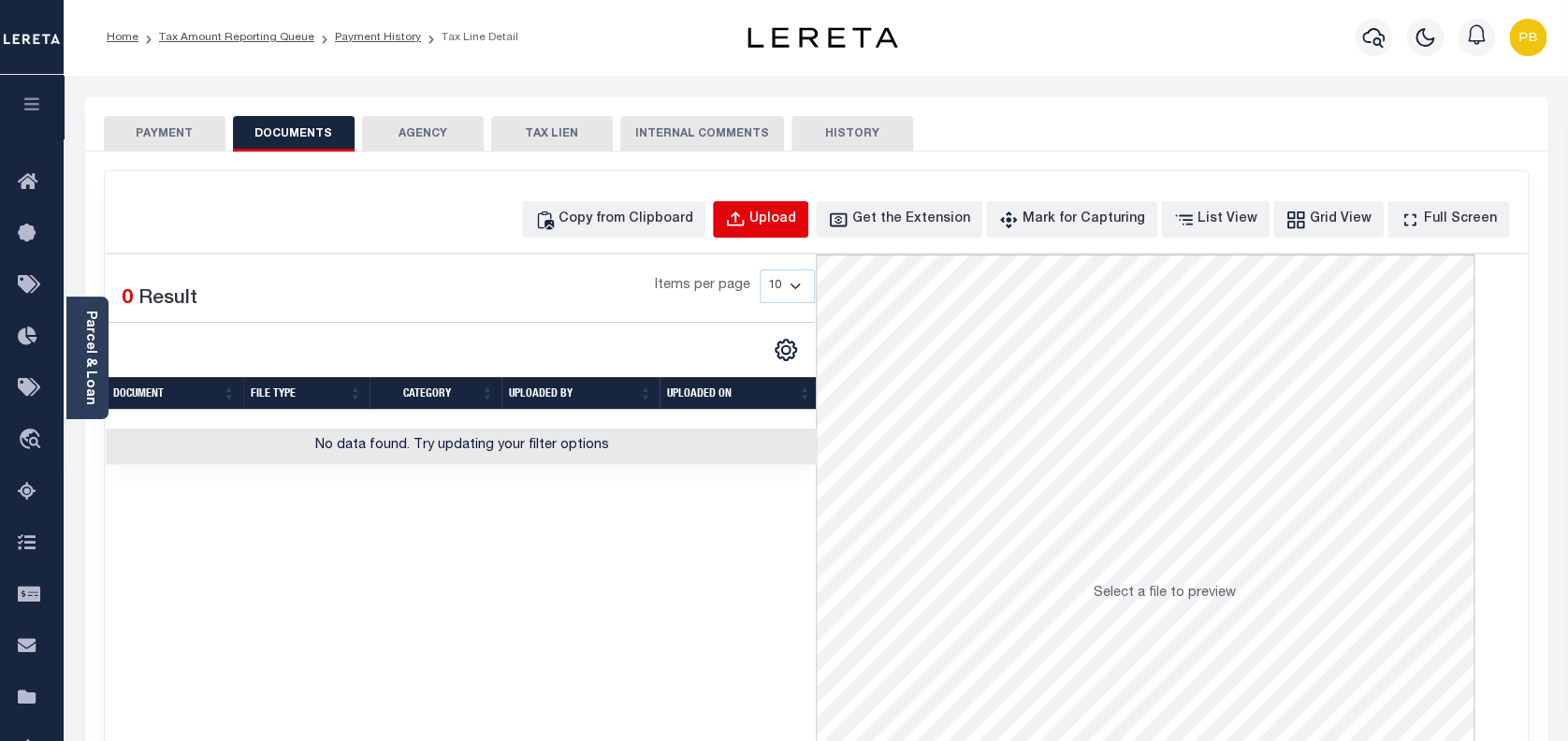
click at [769, 229] on button "Upload" at bounding box center [760, 219] width 96 height 37
select select "POP"
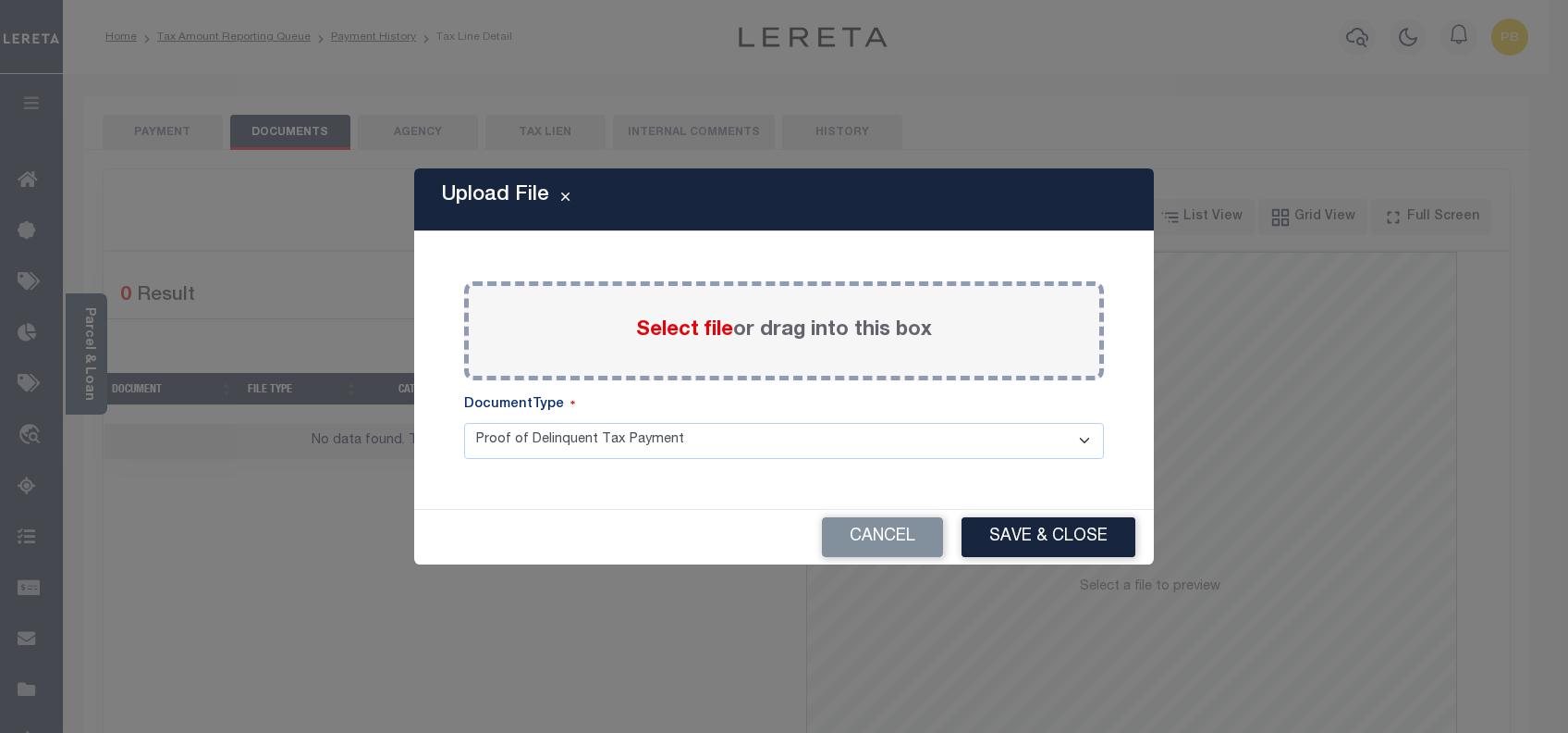
click at [683, 328] on span "Select file" at bounding box center [685, 330] width 97 height 21
click at [0, 0] on input "Select file or drag into this box" at bounding box center [0, 0] width 0 height 0
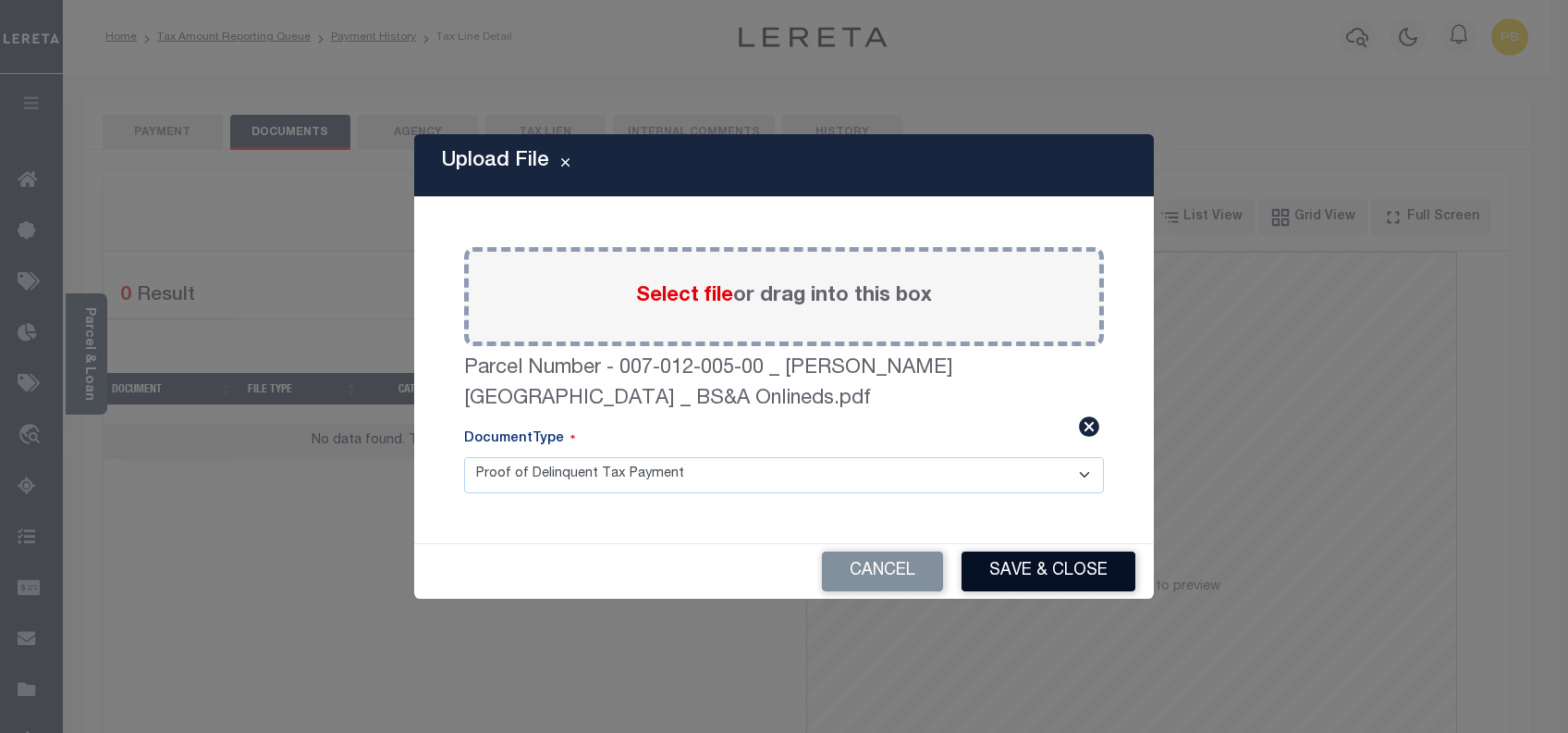
click at [1063, 579] on button "Save & Close" at bounding box center [1048, 571] width 174 height 40
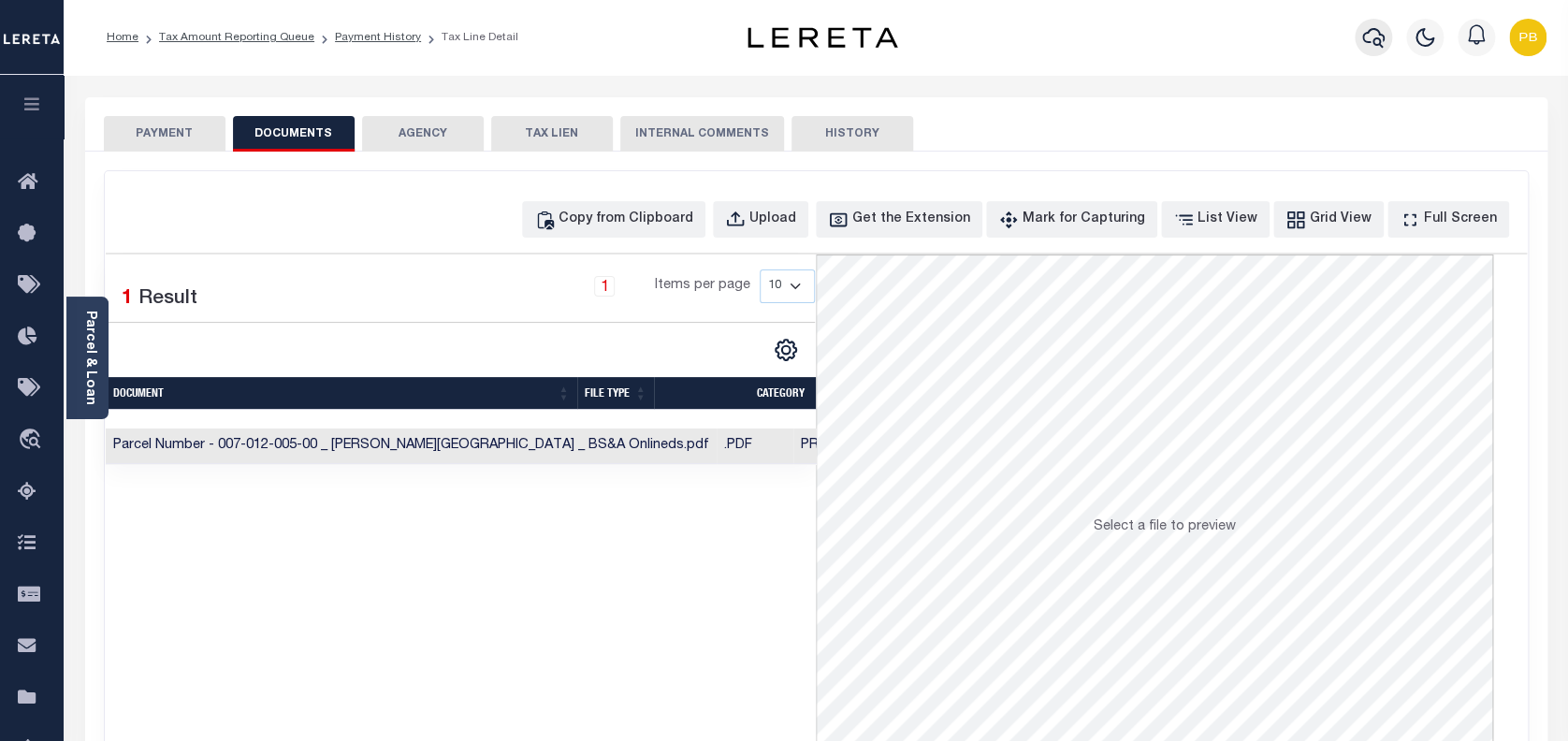
click at [1367, 43] on icon "button" at bounding box center [1373, 38] width 23 height 20
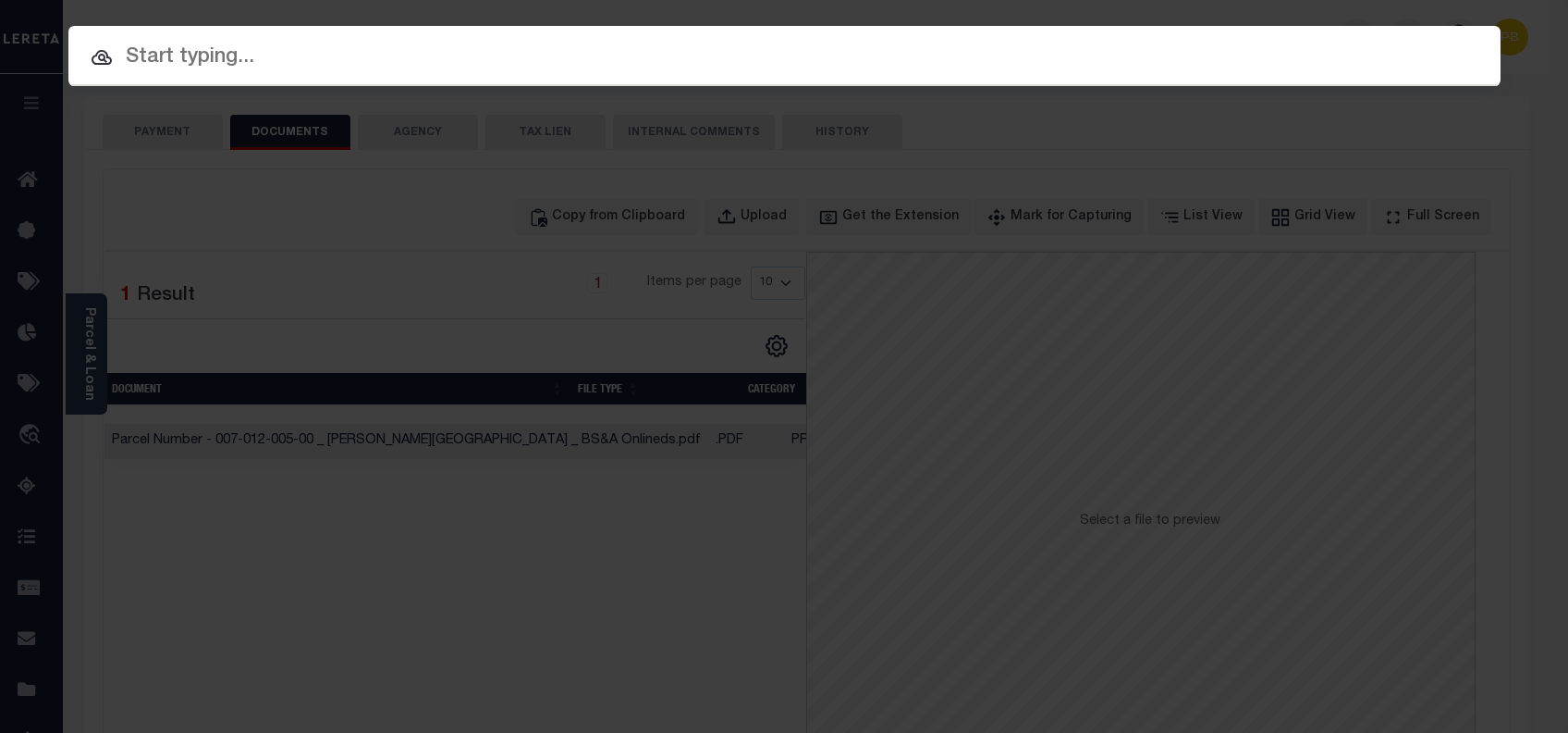
paste input "1305283626"
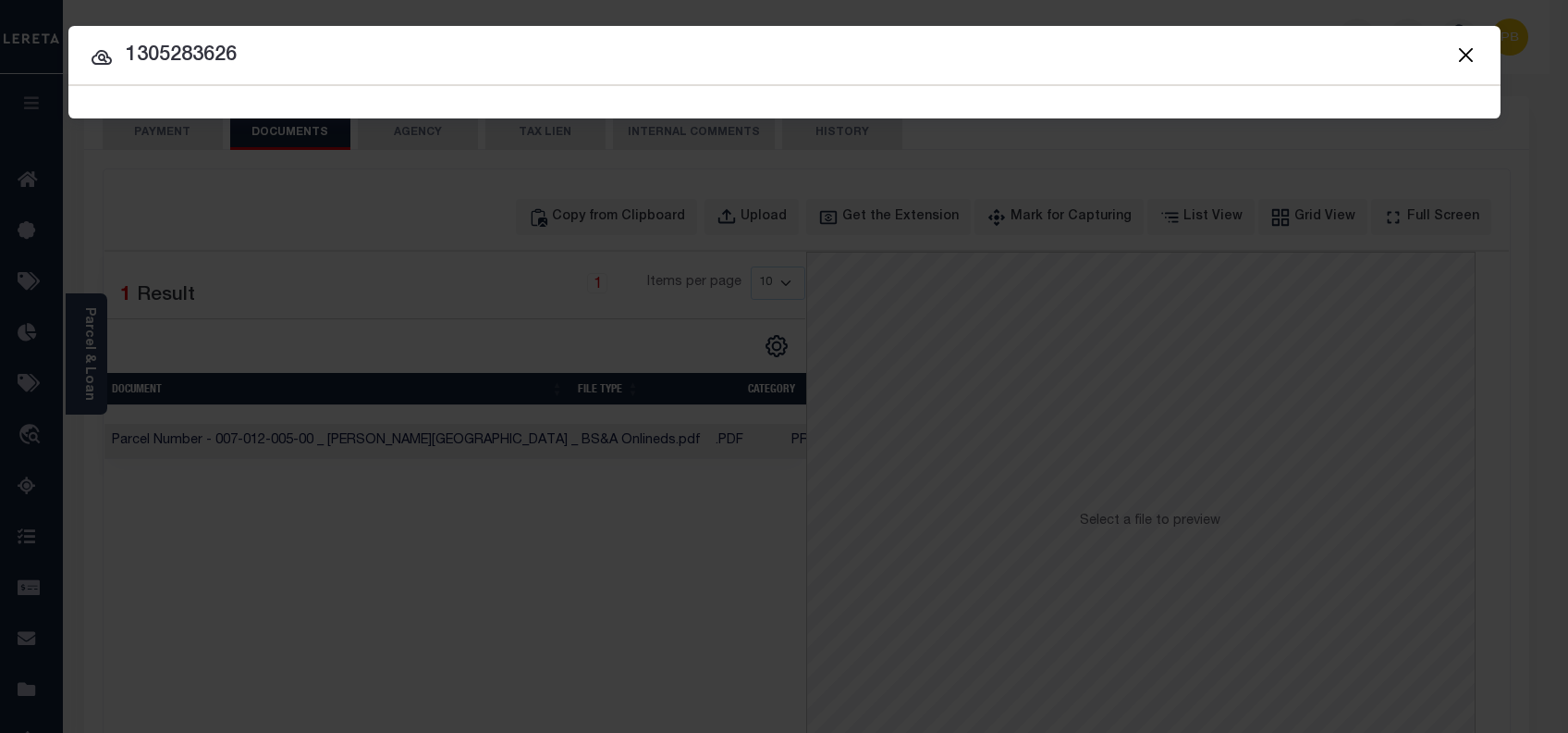
type input "1305283626"
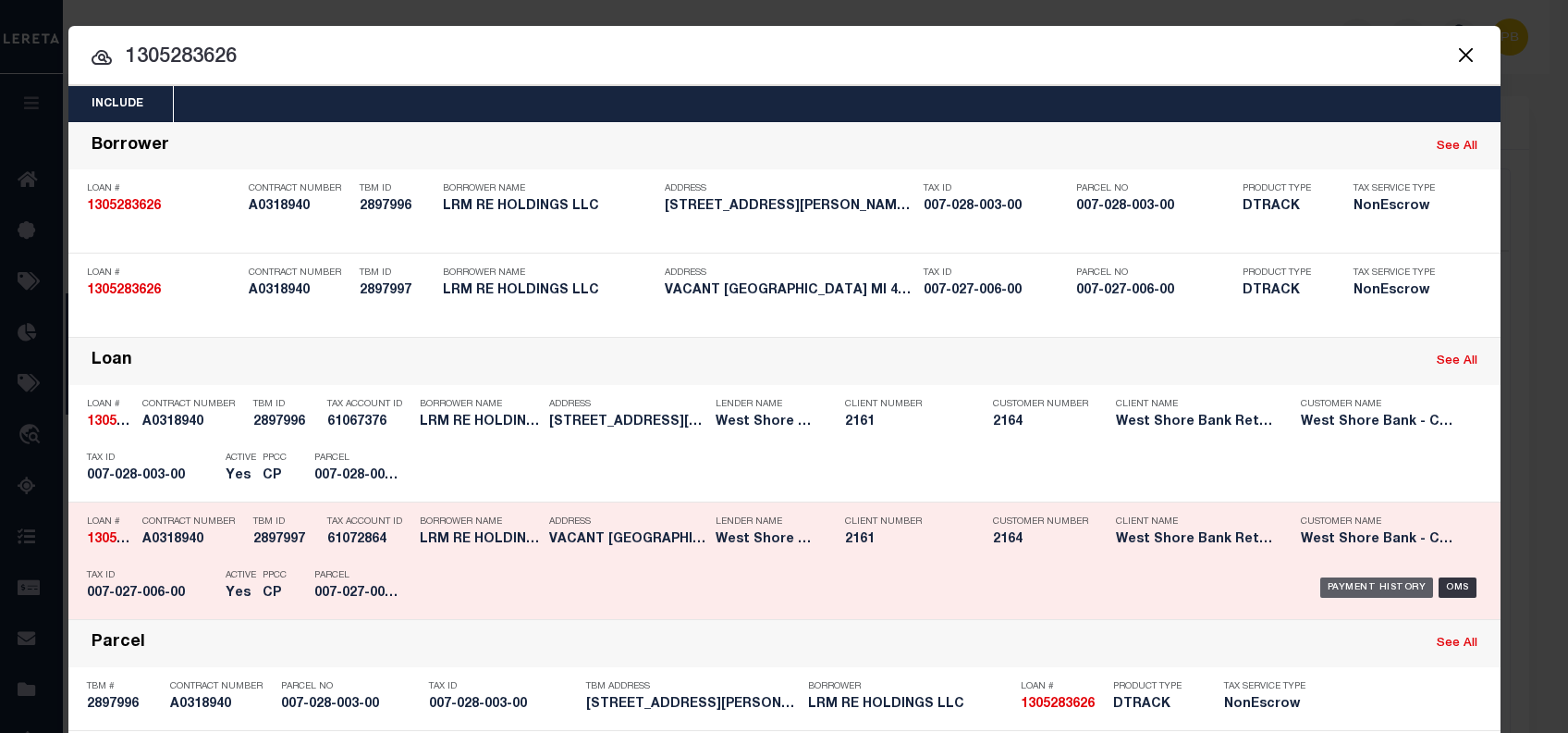
click at [1381, 582] on div "Payment History" at bounding box center [1377, 587] width 114 height 21
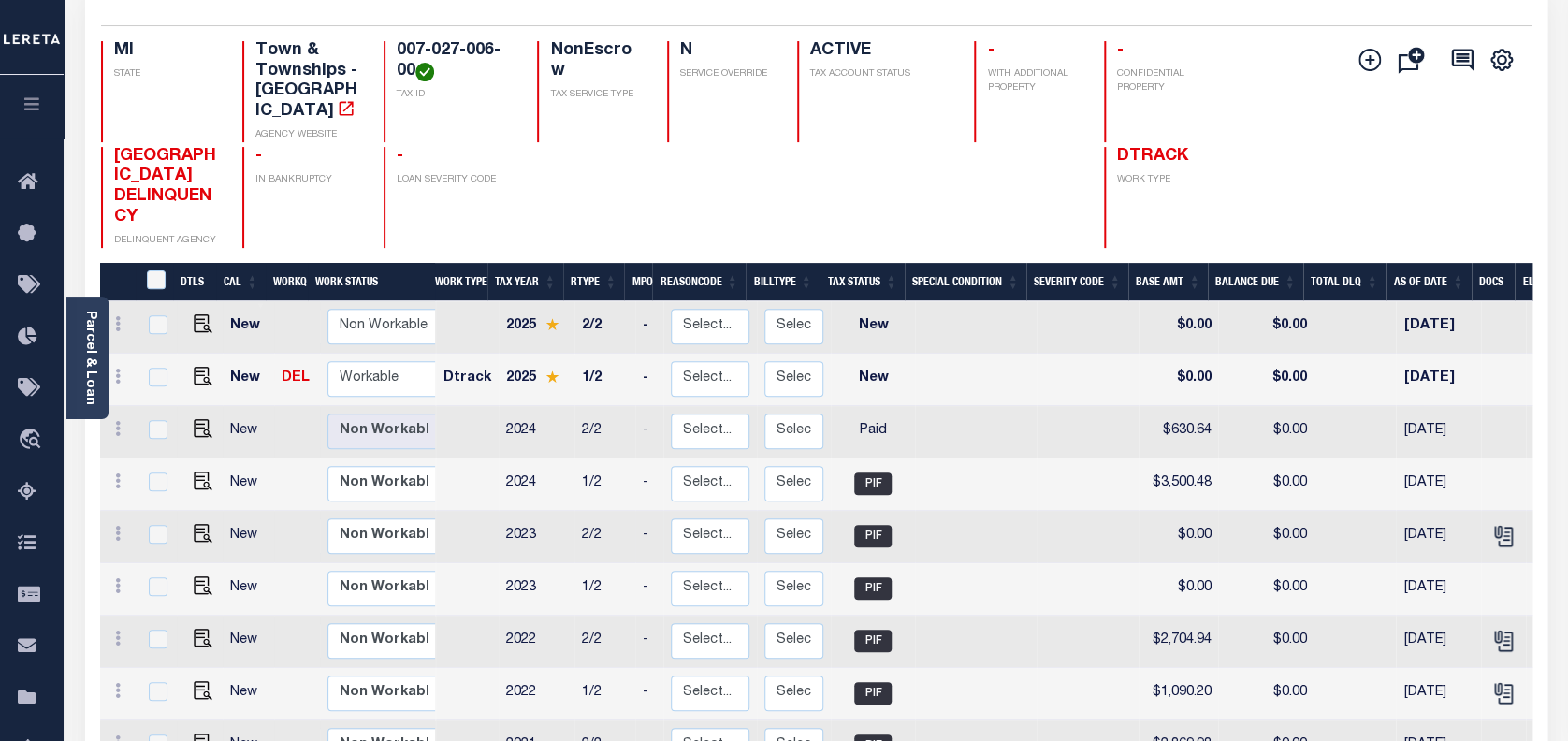
scroll to position [249, 0]
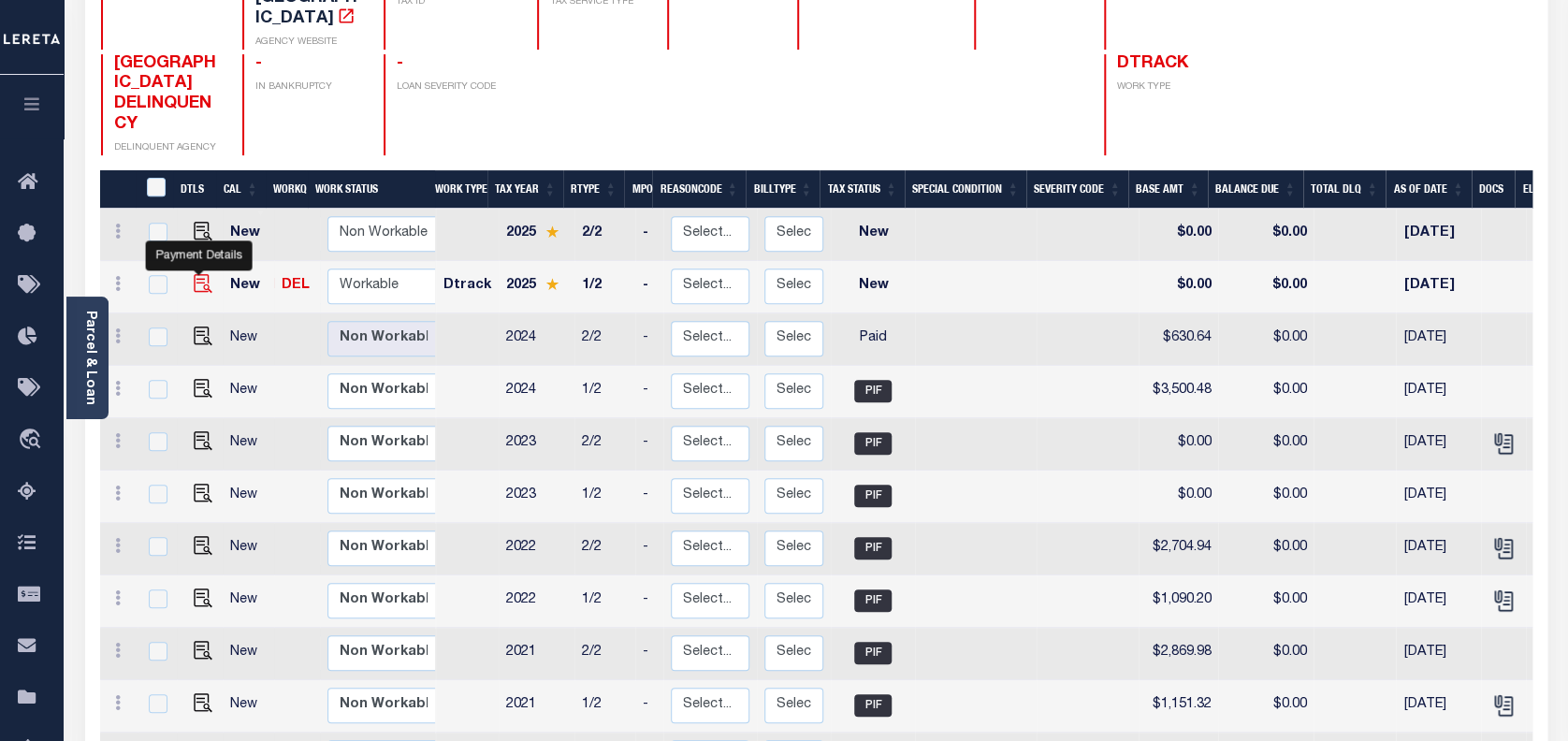
click at [200, 274] on img "" at bounding box center [203, 284] width 19 height 19
checkbox input "true"
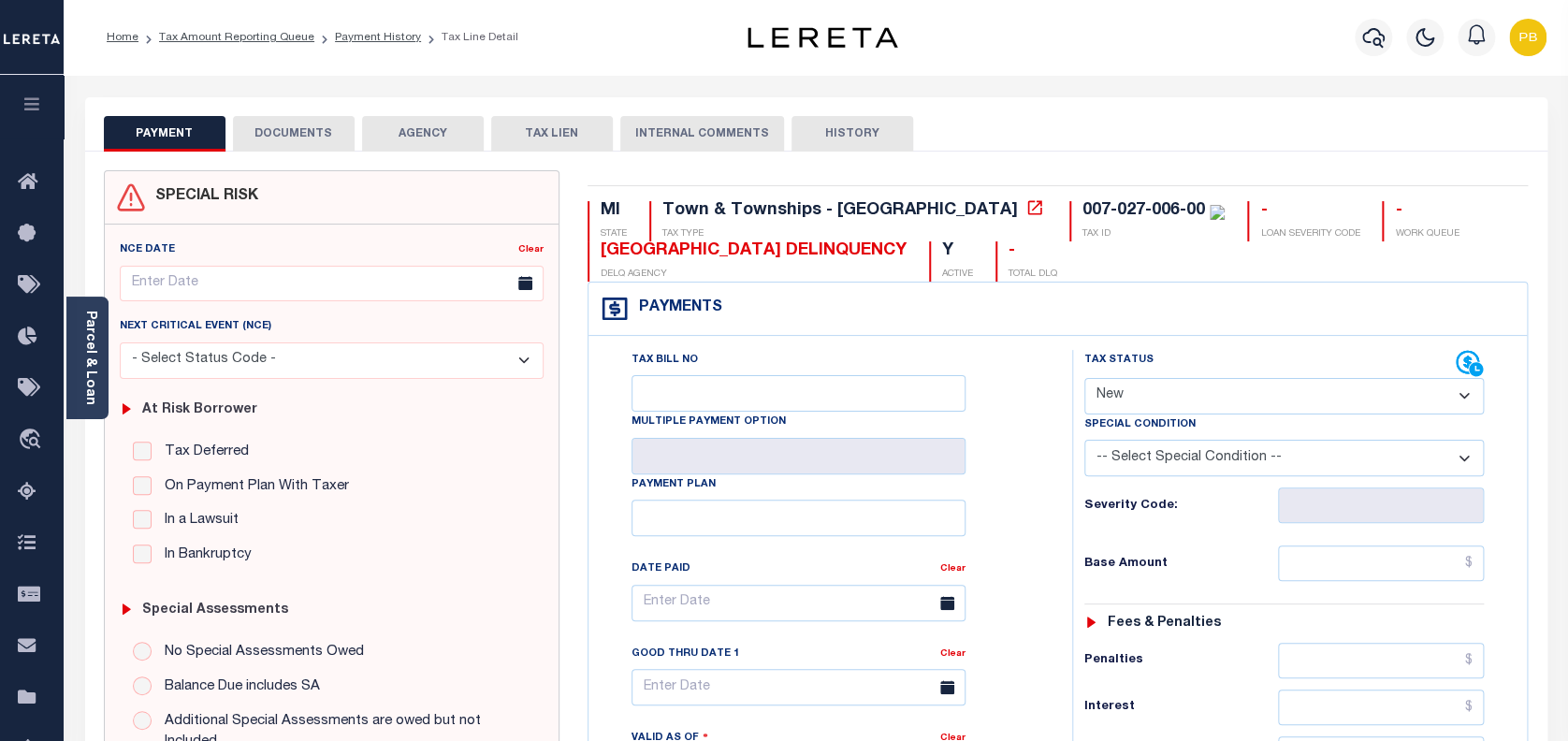
click at [1139, 404] on select "- Select Status Code - Open Due/Unpaid Paid Incomplete No Tax Due Internal Refu…" at bounding box center [1284, 396] width 400 height 37
select select "DUE"
click at [1085, 379] on select "- Select Status Code - Open Due/Unpaid Paid Incomplete No Tax Due Internal Refu…" at bounding box center [1284, 396] width 400 height 37
type input "[DATE]"
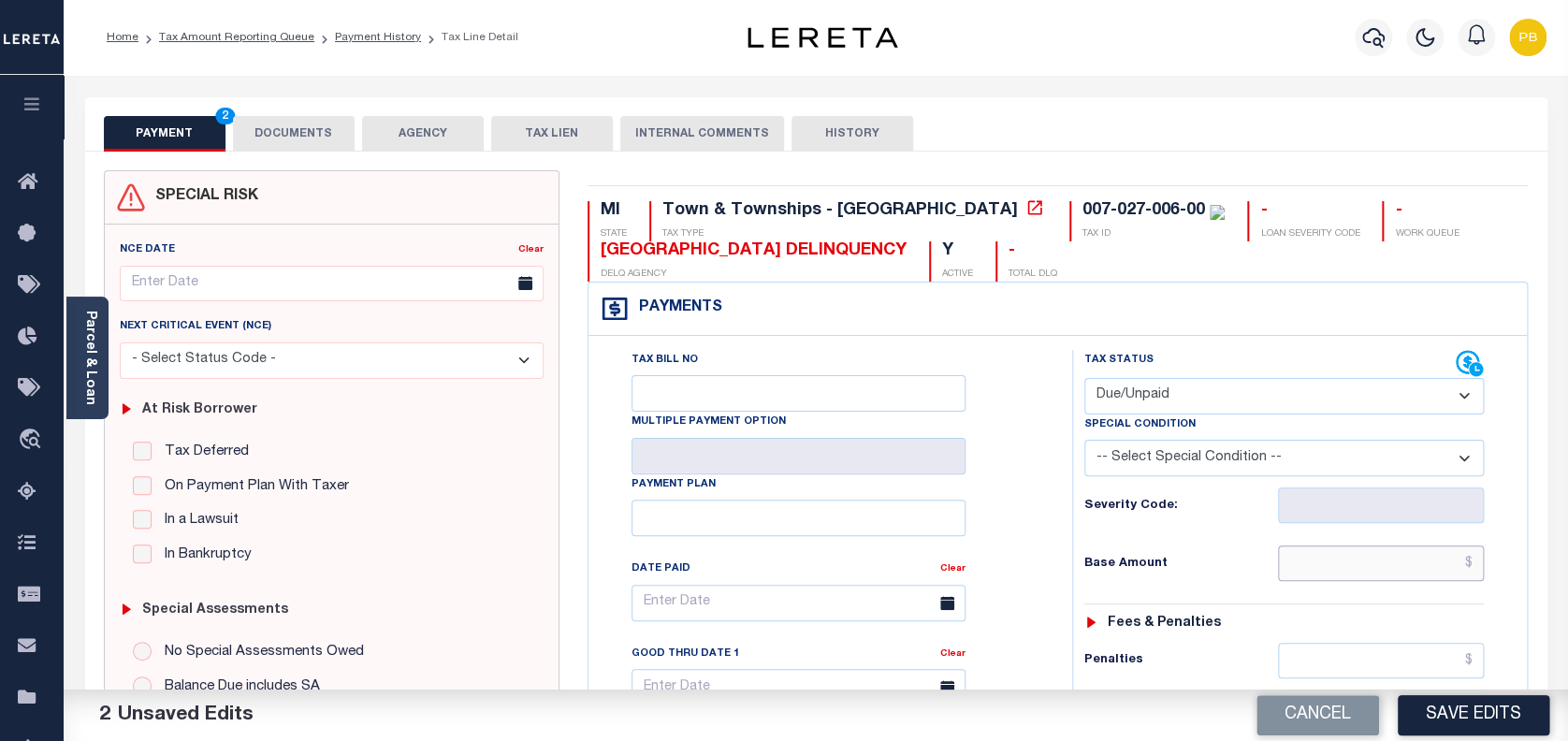
click at [1416, 559] on input "text" at bounding box center [1381, 563] width 207 height 36
paste input "3,661.97"
type input "$3,661.97"
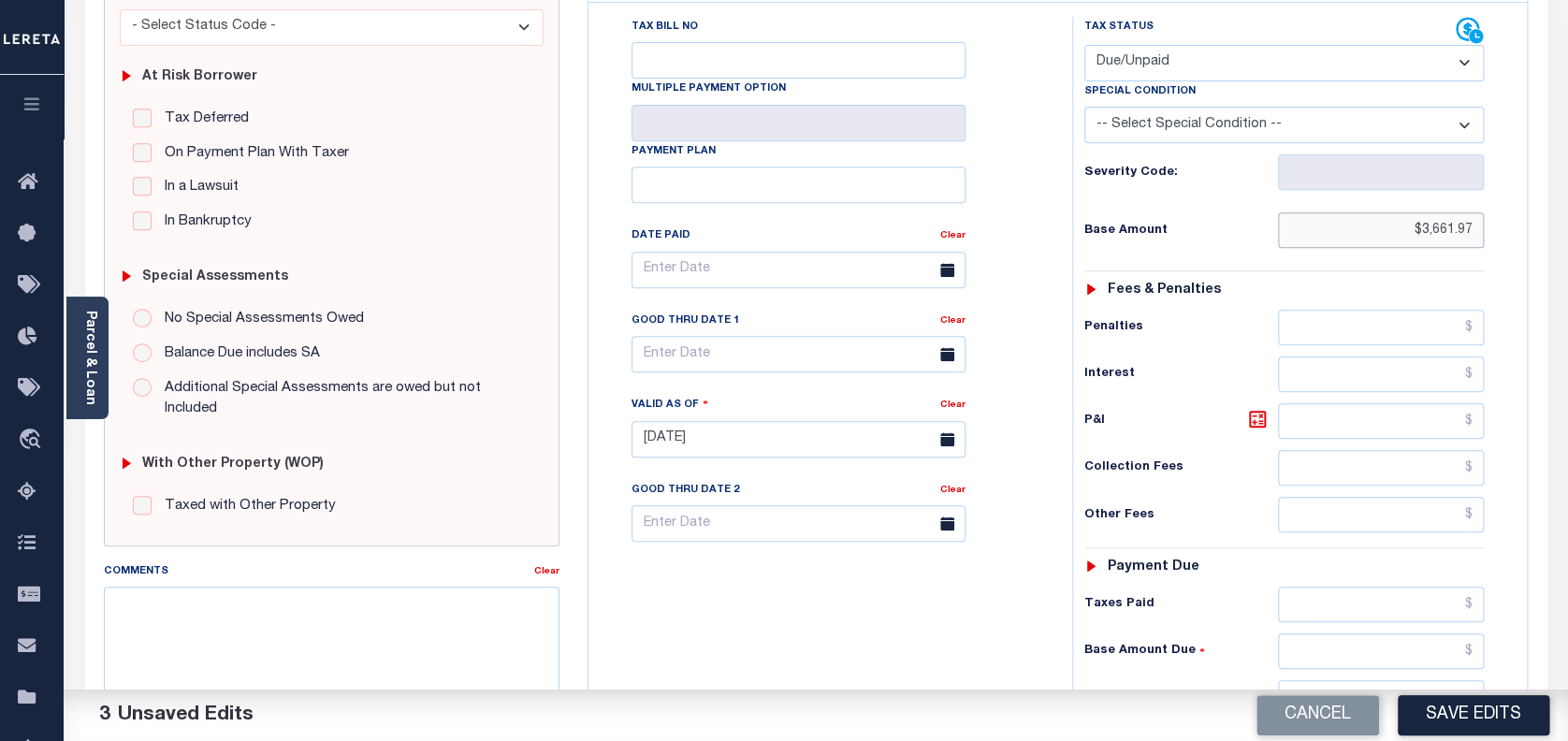
scroll to position [374, 0]
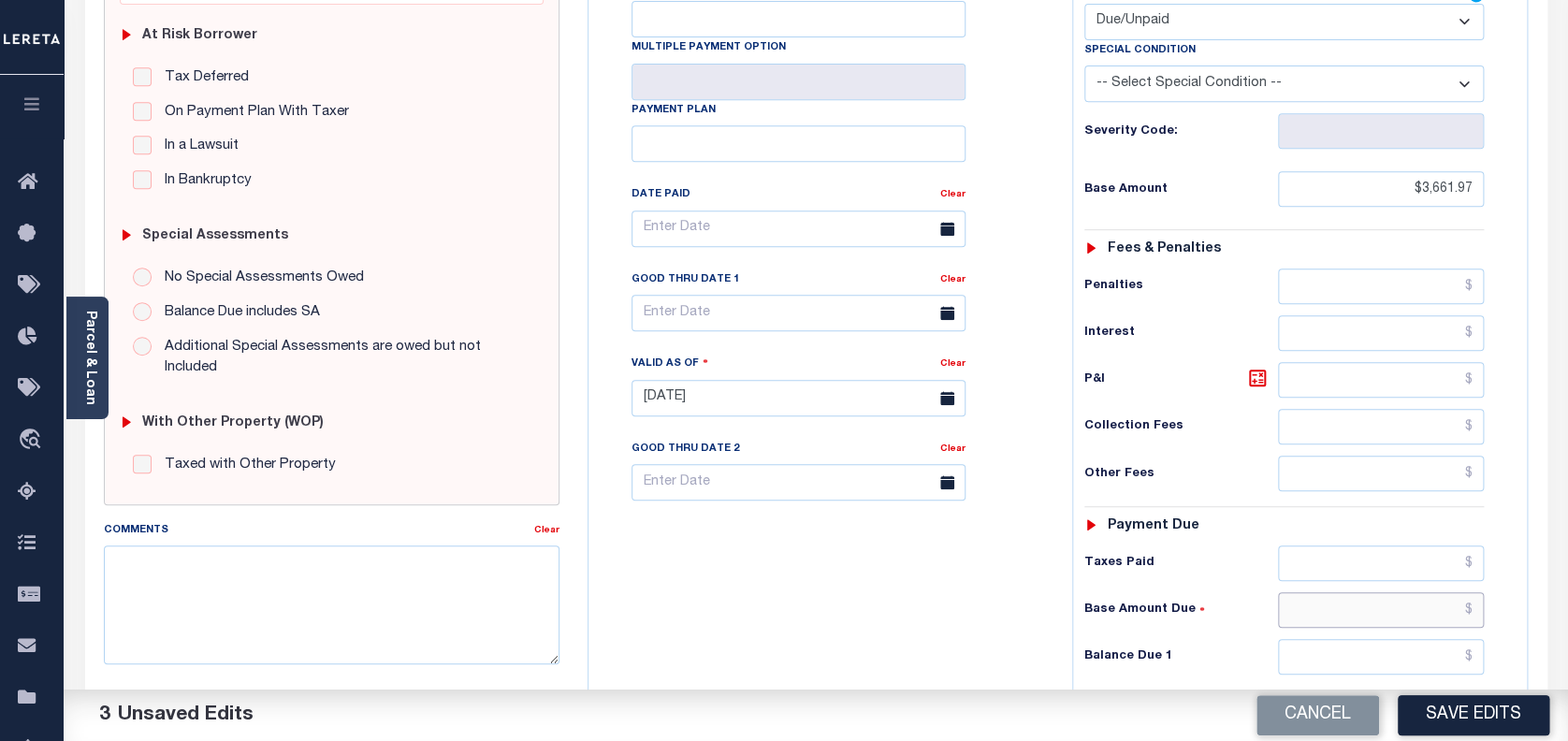
click at [1355, 617] on input "text" at bounding box center [1381, 610] width 207 height 36
paste input "3,698.95"
drag, startPoint x: 1472, startPoint y: 611, endPoint x: 1325, endPoint y: 604, distance: 147.2
click at [1325, 604] on input "$3,698.95" at bounding box center [1381, 610] width 207 height 36
type input "$"
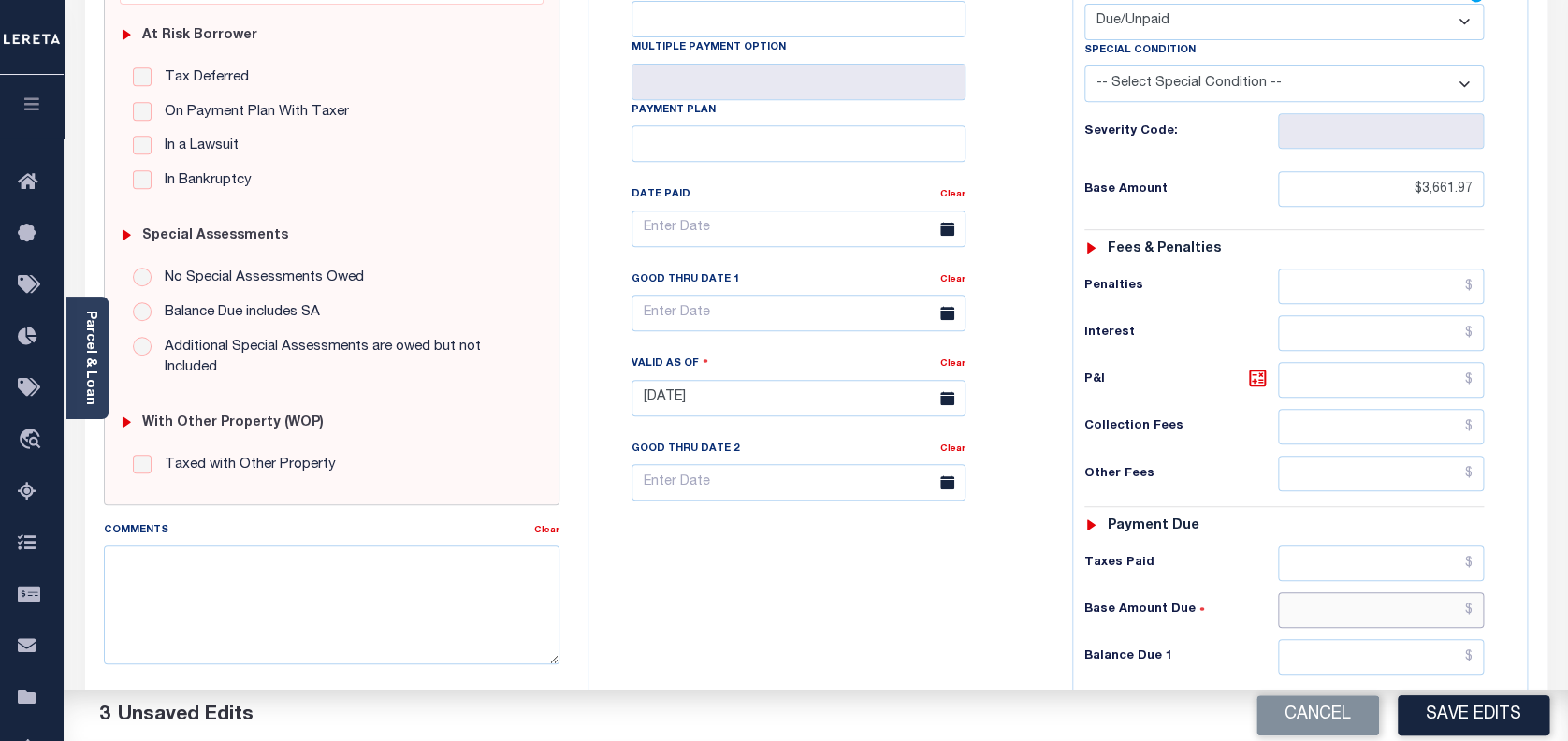
click at [1437, 605] on input "text" at bounding box center [1381, 610] width 207 height 36
paste input "36.98"
type input "$36.98"
click at [1442, 652] on input "text" at bounding box center [1381, 657] width 207 height 36
paste input "36.98"
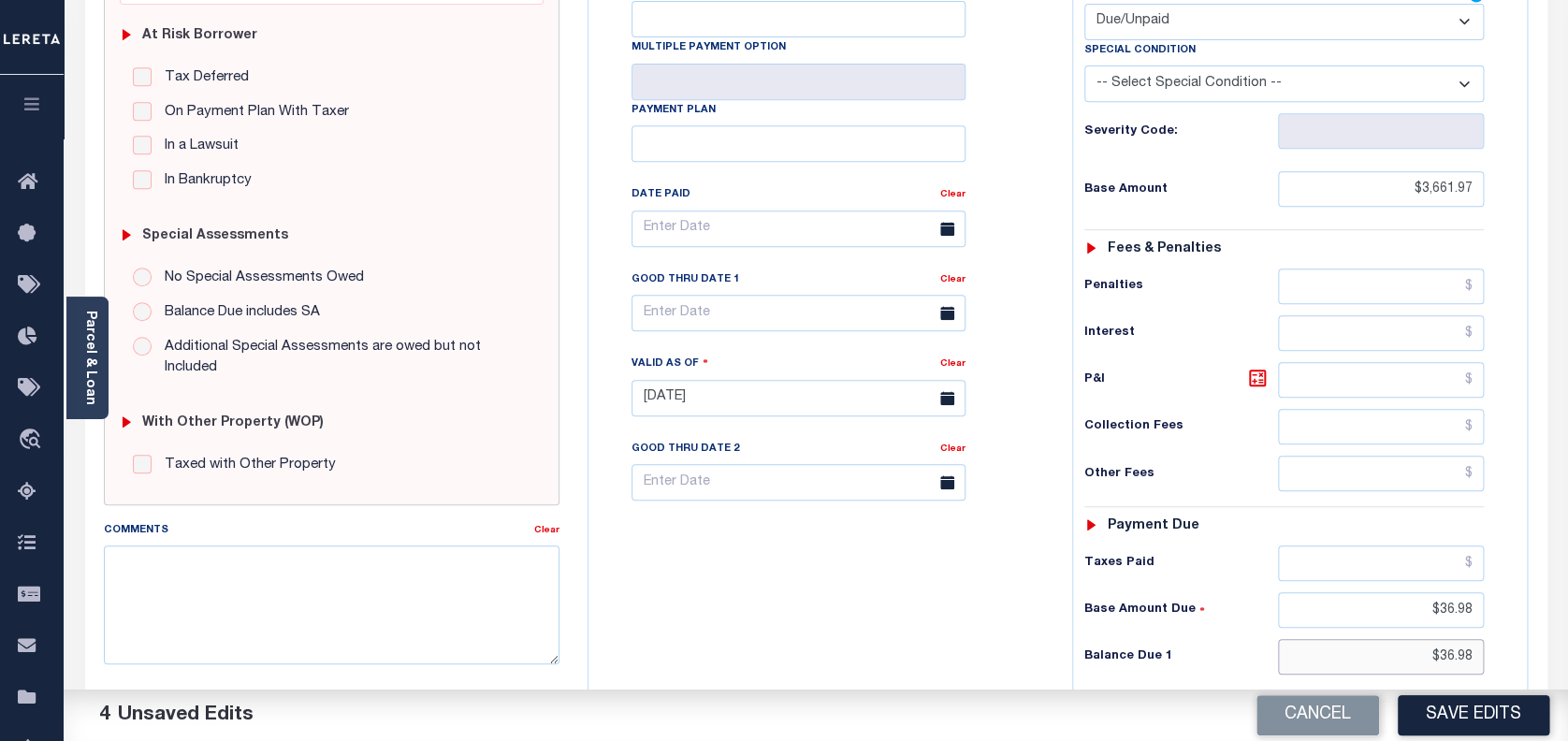
type input "$36.98"
drag, startPoint x: 1469, startPoint y: 604, endPoint x: 1377, endPoint y: 590, distance: 93.1
click at [1377, 590] on div "Tax Status Status - Select Status Code -" at bounding box center [1291, 388] width 437 height 826
click at [1406, 569] on input "text" at bounding box center [1381, 563] width 207 height 36
click at [1400, 569] on input "text" at bounding box center [1381, 563] width 207 height 36
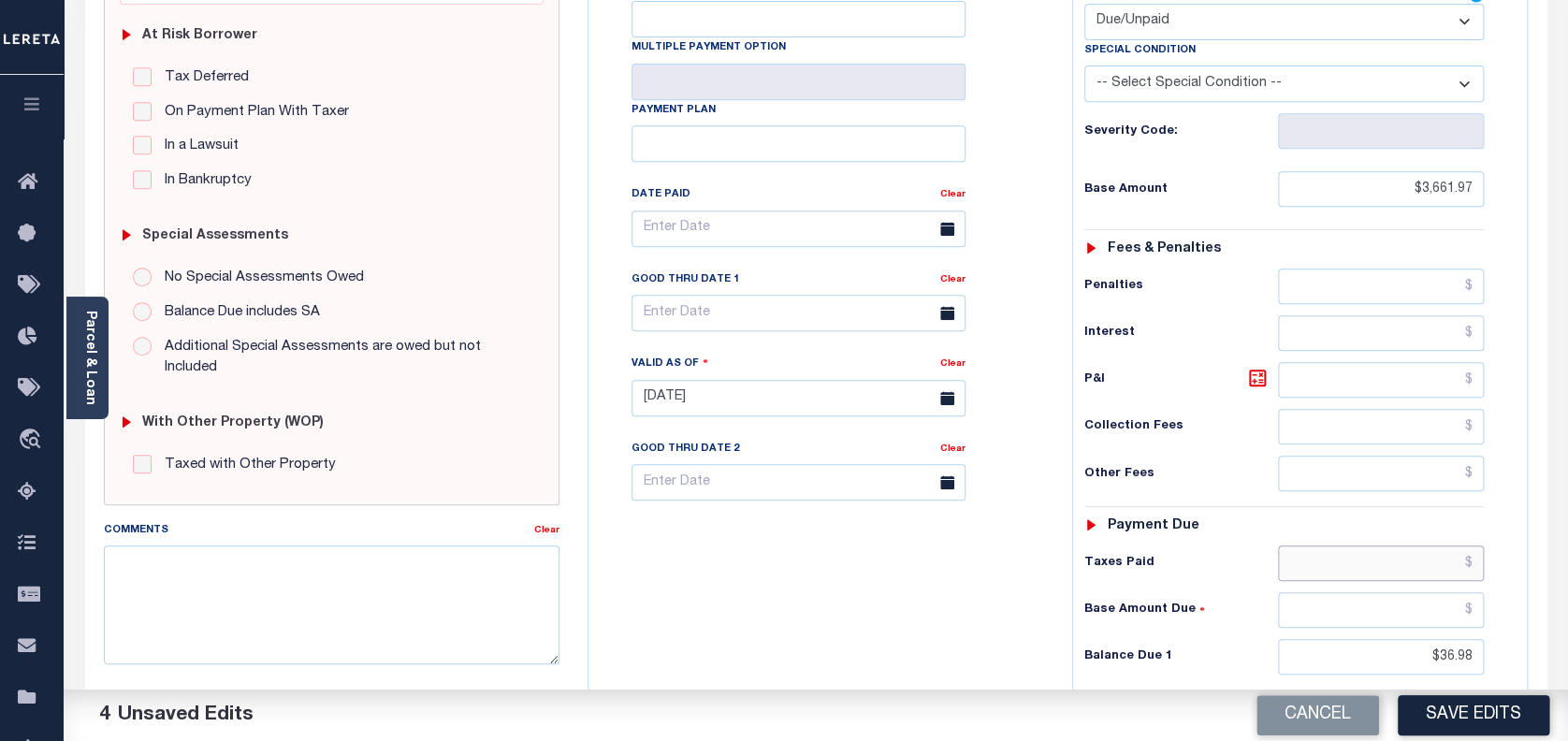
paste input "3,661.97"
type input "$3,661.97"
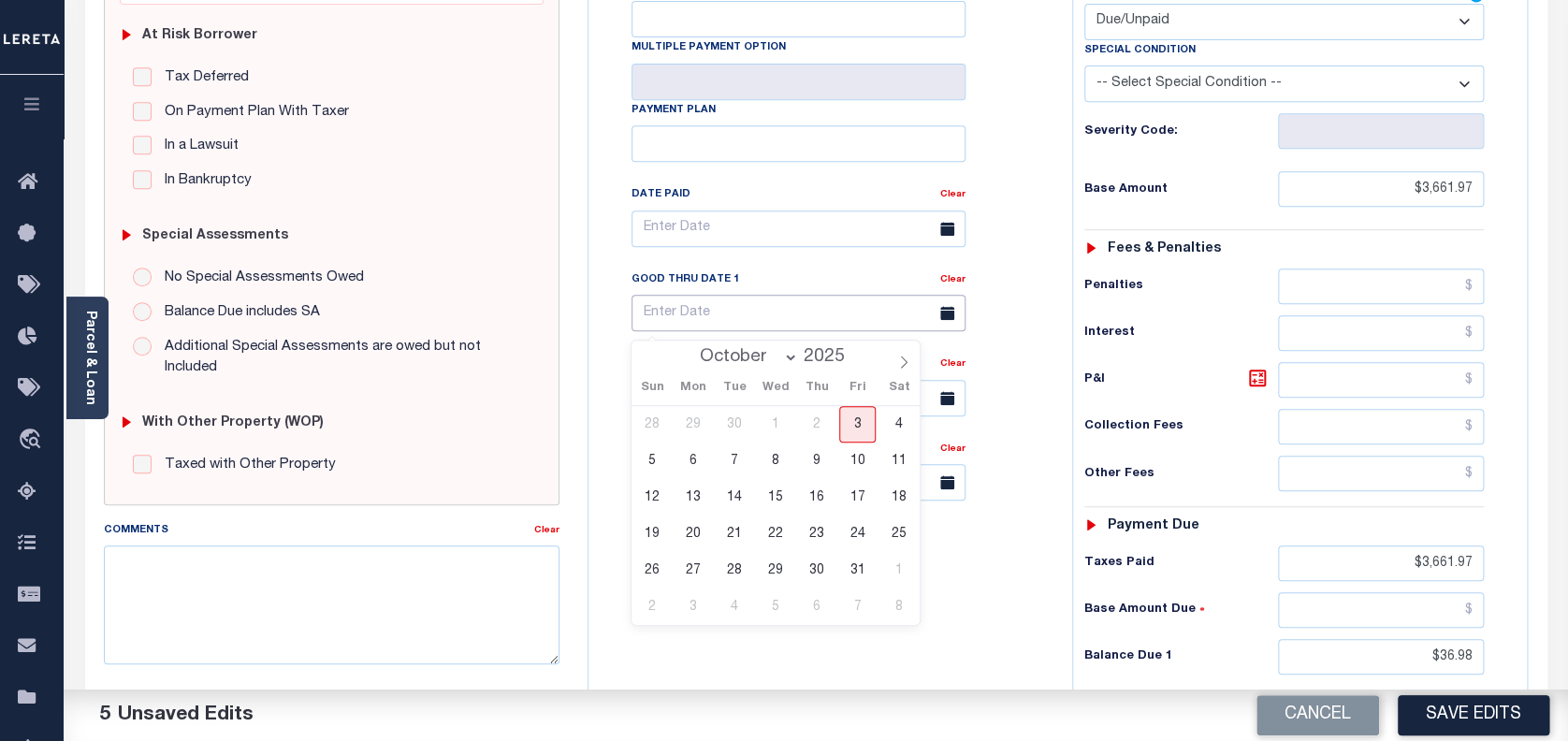
click at [753, 313] on input "text" at bounding box center [798, 313] width 334 height 37
click at [855, 412] on span "3" at bounding box center [857, 423] width 37 height 37
type input "[DATE]"
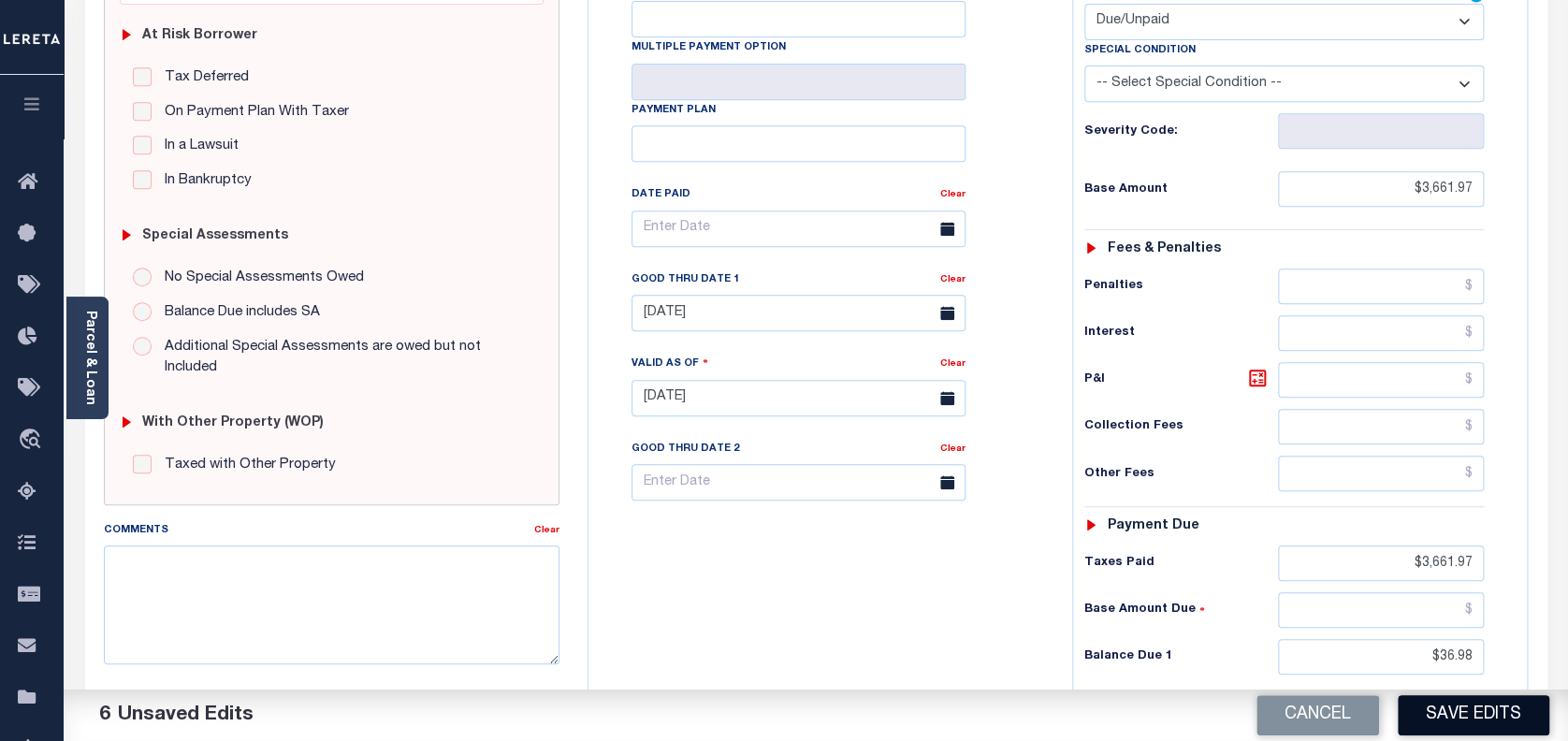
click at [1467, 715] on button "Save Edits" at bounding box center [1473, 715] width 151 height 41
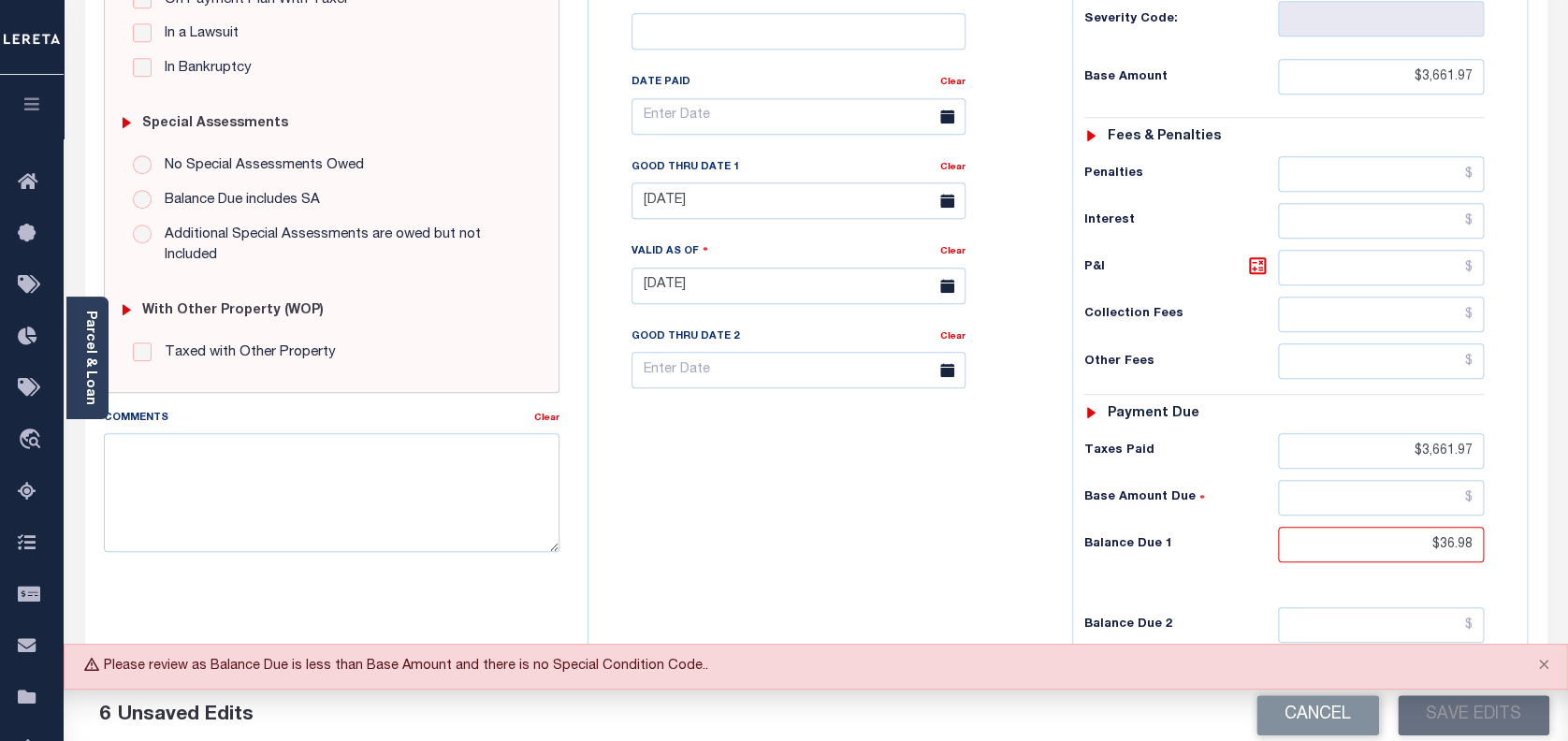
scroll to position [498, 0]
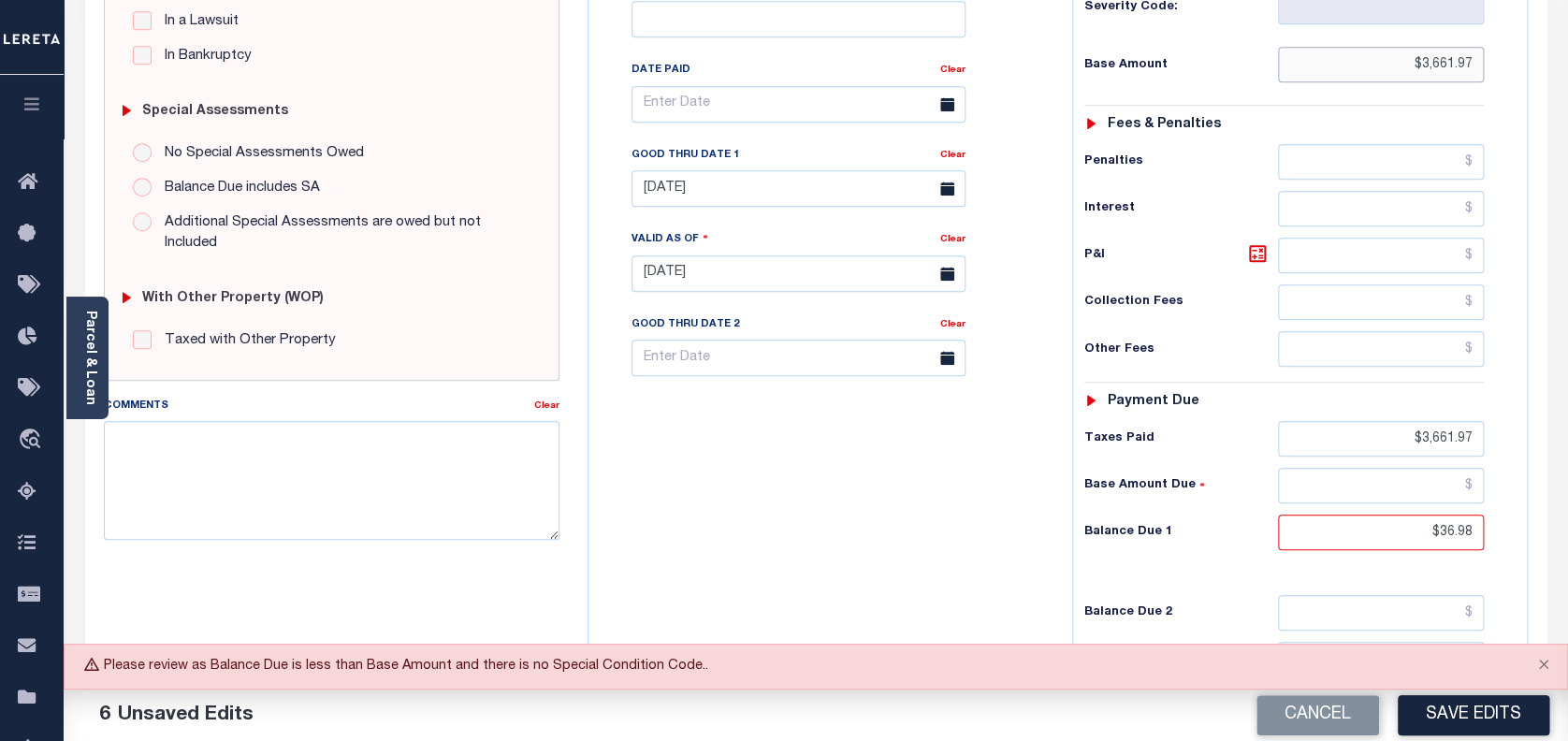
drag, startPoint x: 1438, startPoint y: 57, endPoint x: 1369, endPoint y: 52, distance: 69.2
click at [1369, 52] on input "$3,661.97" at bounding box center [1381, 64] width 207 height 36
type input "$"
click at [1369, 52] on input "text" at bounding box center [1381, 64] width 207 height 36
paste input "3,661.97"
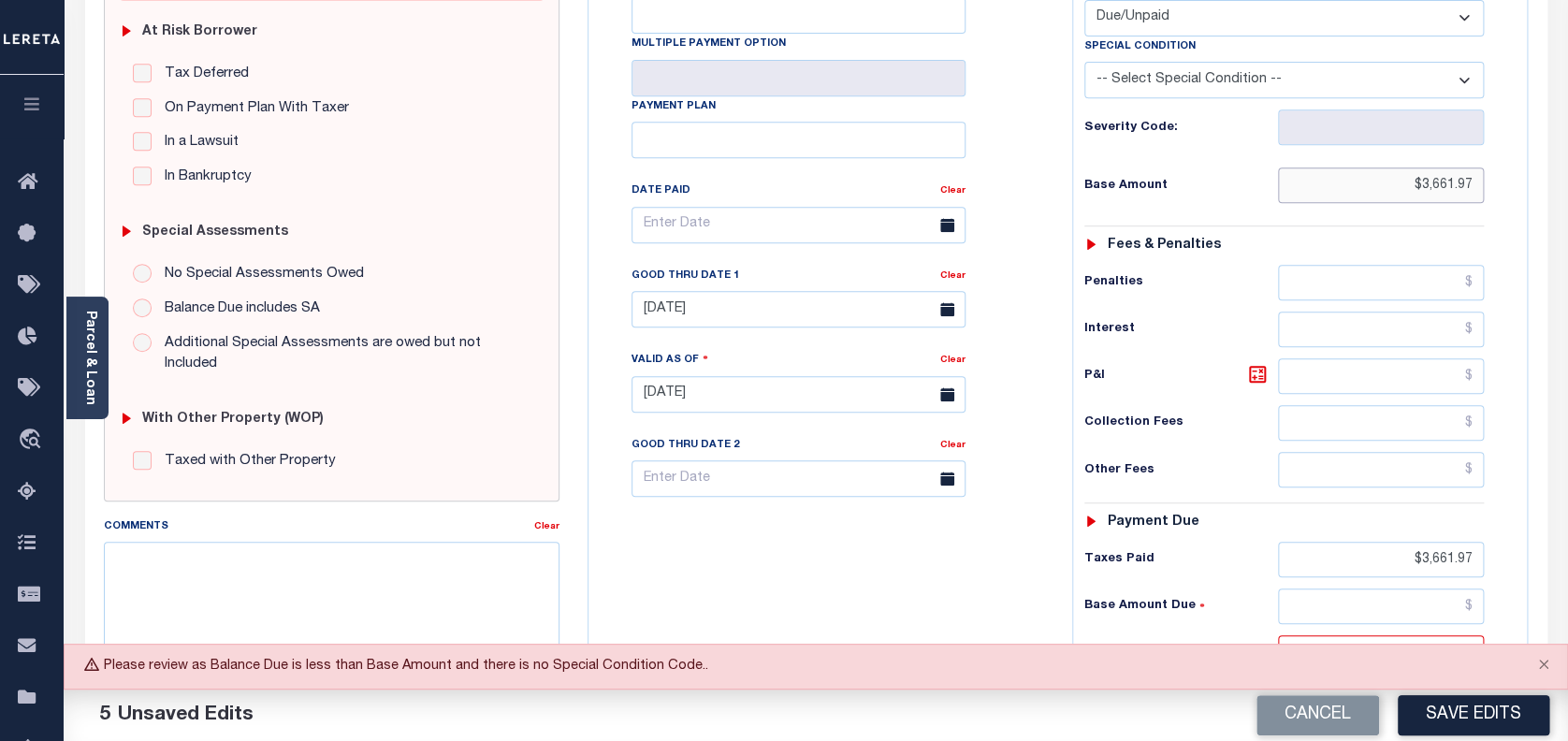
scroll to position [374, 0]
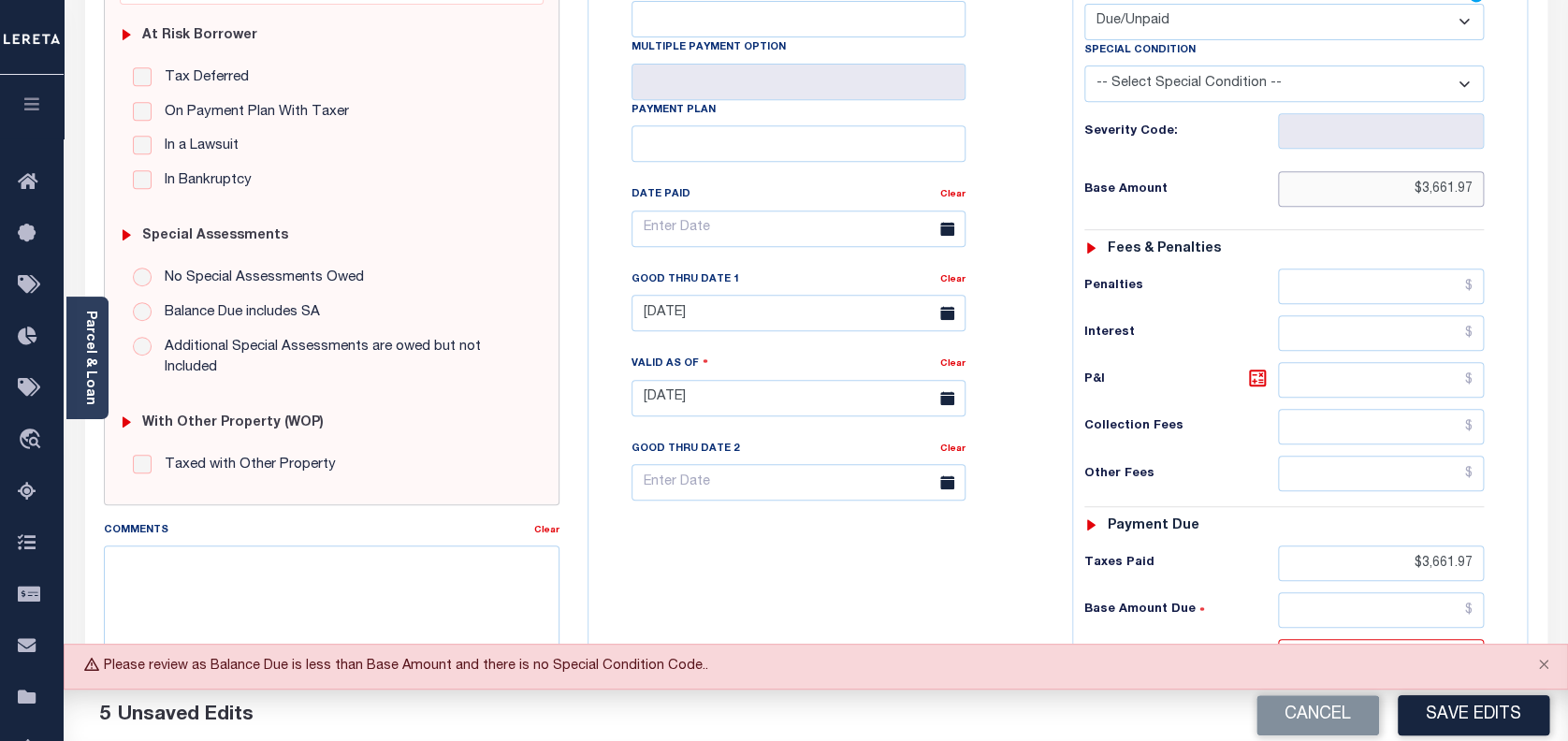
type input "$3,661.97"
click at [1213, 95] on select "-- Select Special Condition -- 3RD PARTY TAX LIEN AGENCY TAX LIEN (A.K.A Inside…" at bounding box center [1284, 83] width 400 height 37
select select "15"
click at [1085, 68] on select "-- Select Special Condition -- 3RD PARTY TAX LIEN AGENCY TAX LIEN (A.K.A Inside…" at bounding box center [1284, 83] width 400 height 37
click at [1467, 710] on button "Save Edits" at bounding box center [1473, 715] width 151 height 41
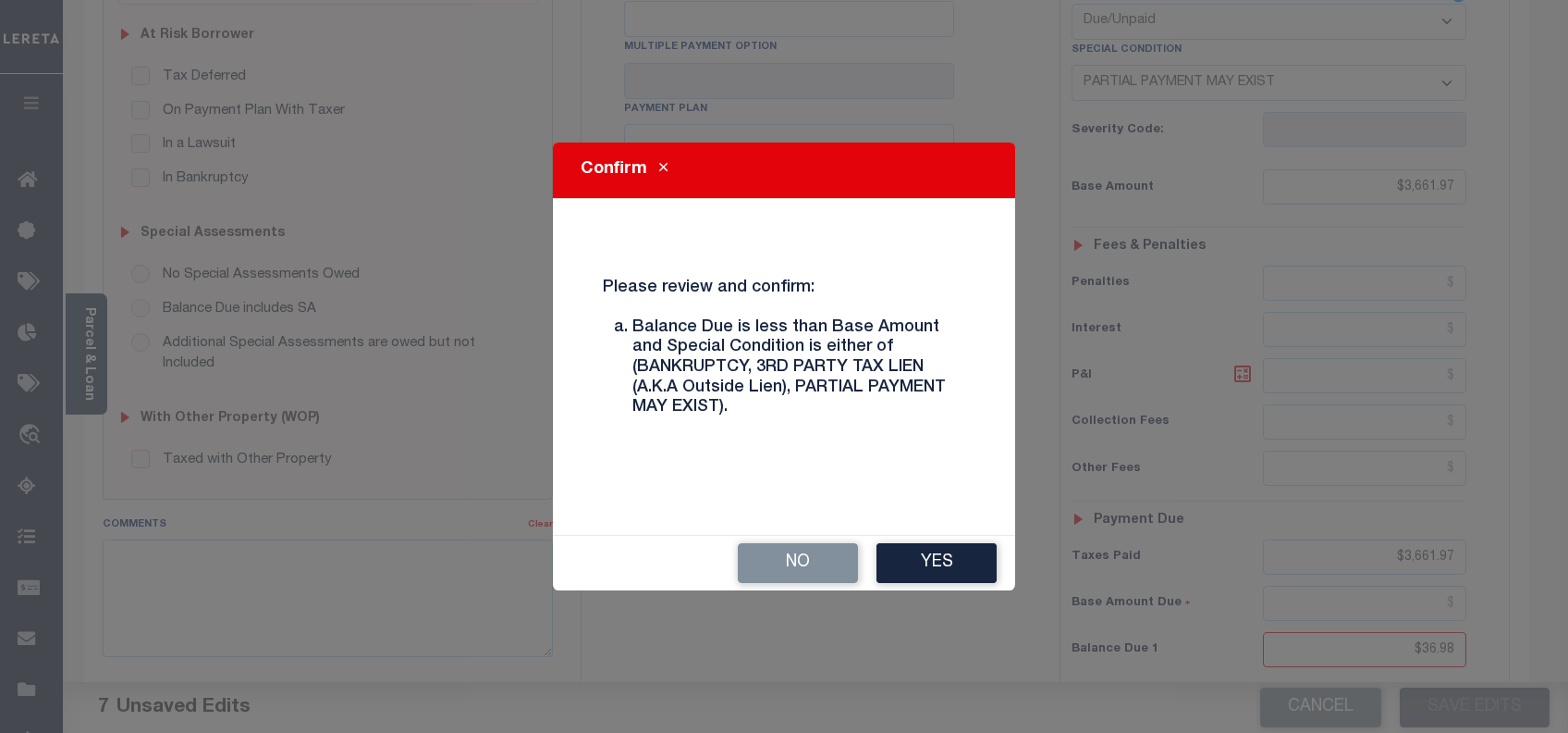
click at [939, 541] on div "No Yes" at bounding box center [784, 563] width 463 height 54
click at [944, 577] on button "Yes" at bounding box center [936, 563] width 121 height 40
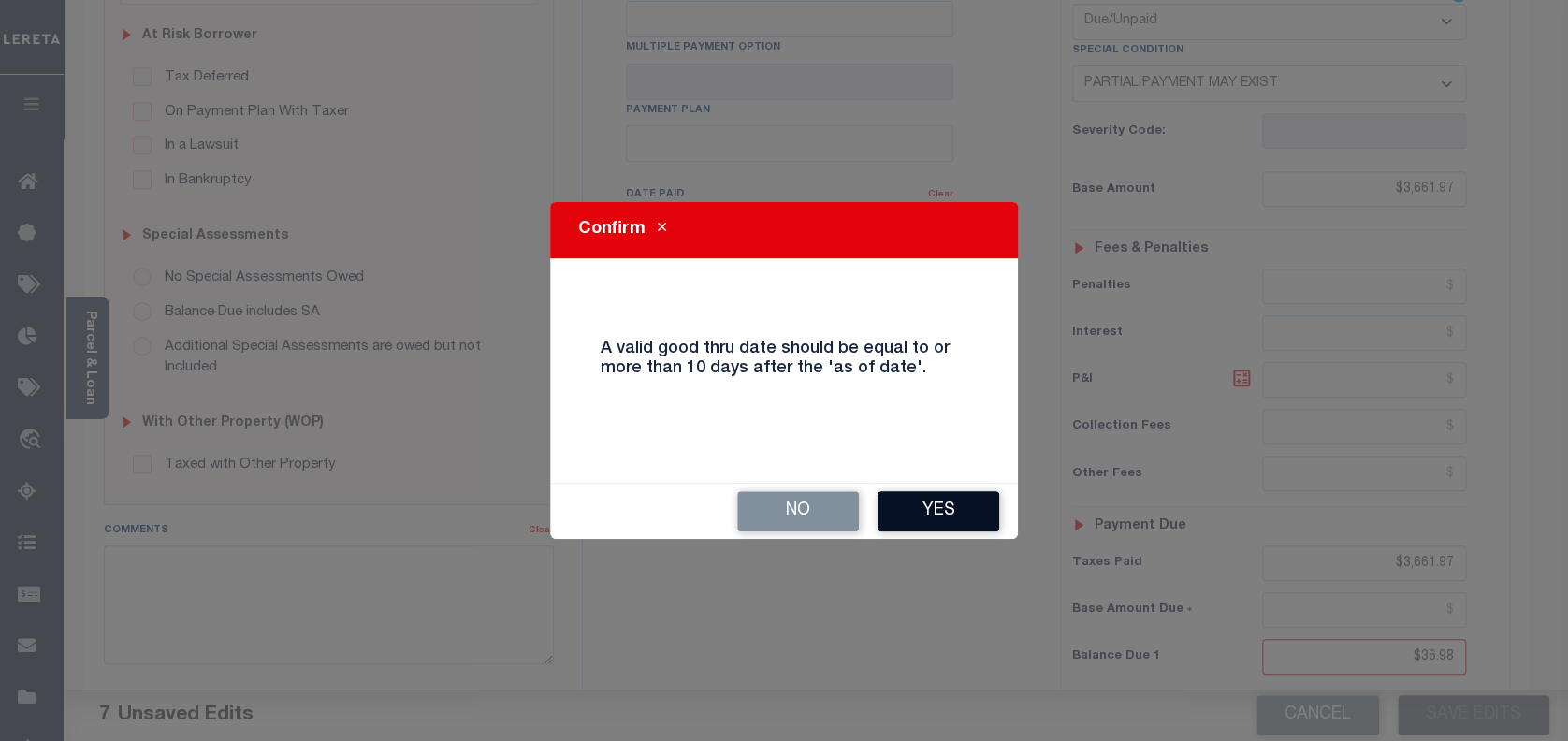
click at [953, 517] on button "Yes" at bounding box center [938, 510] width 122 height 41
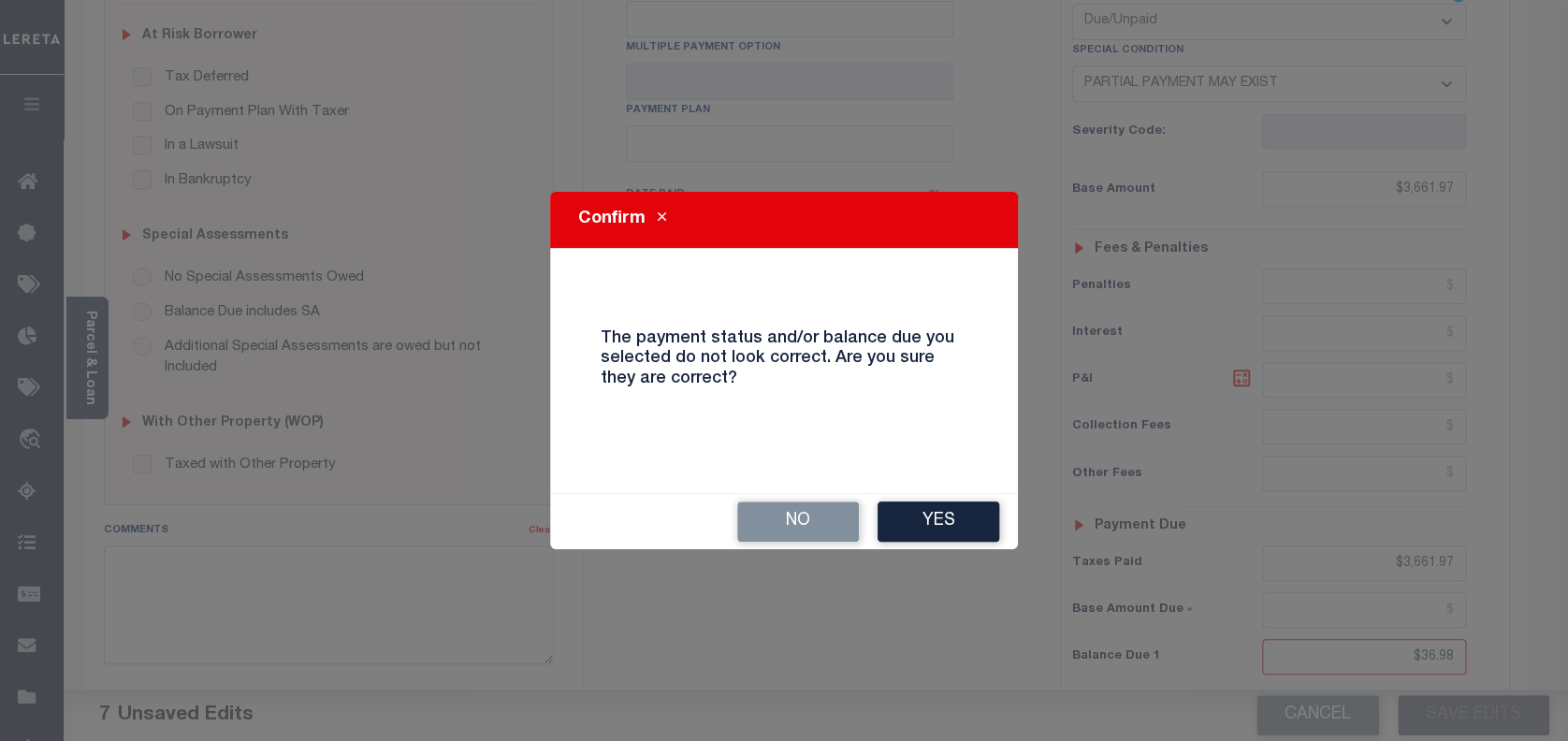
click at [953, 517] on button "Yes" at bounding box center [938, 521] width 122 height 41
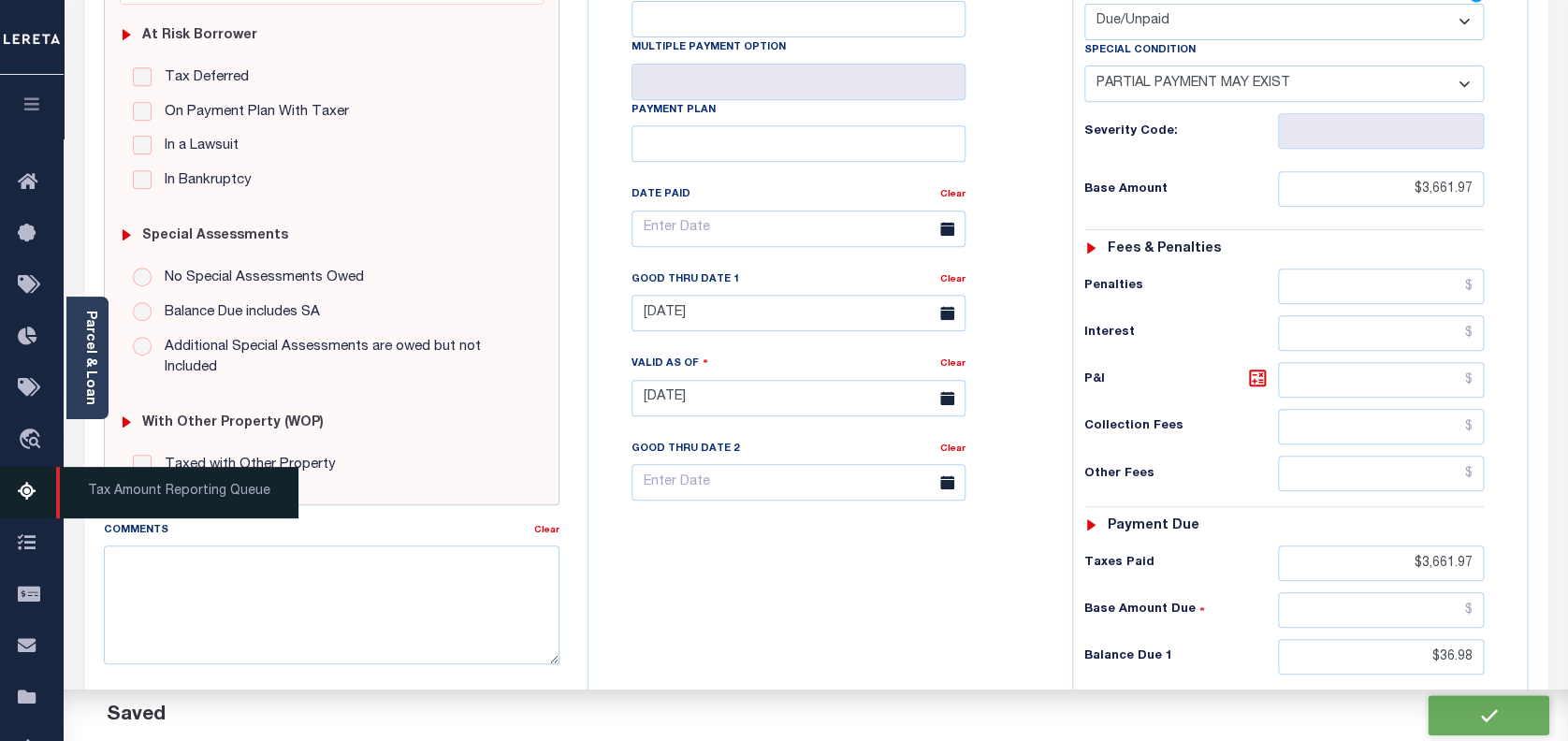
checkbox input "false"
type input "$3,661.97"
type input "$36.98"
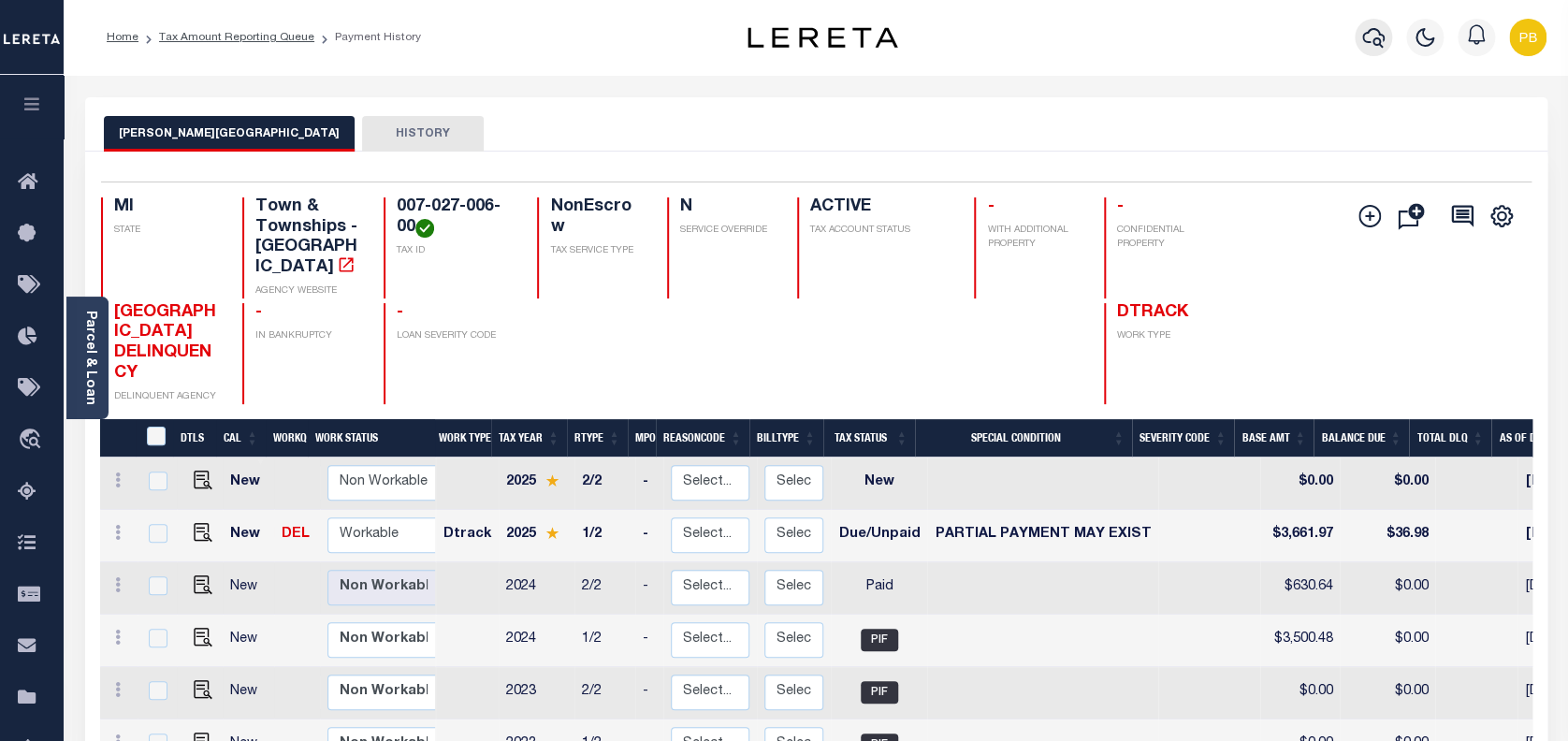
click at [1369, 36] on icon "button" at bounding box center [1373, 38] width 23 height 23
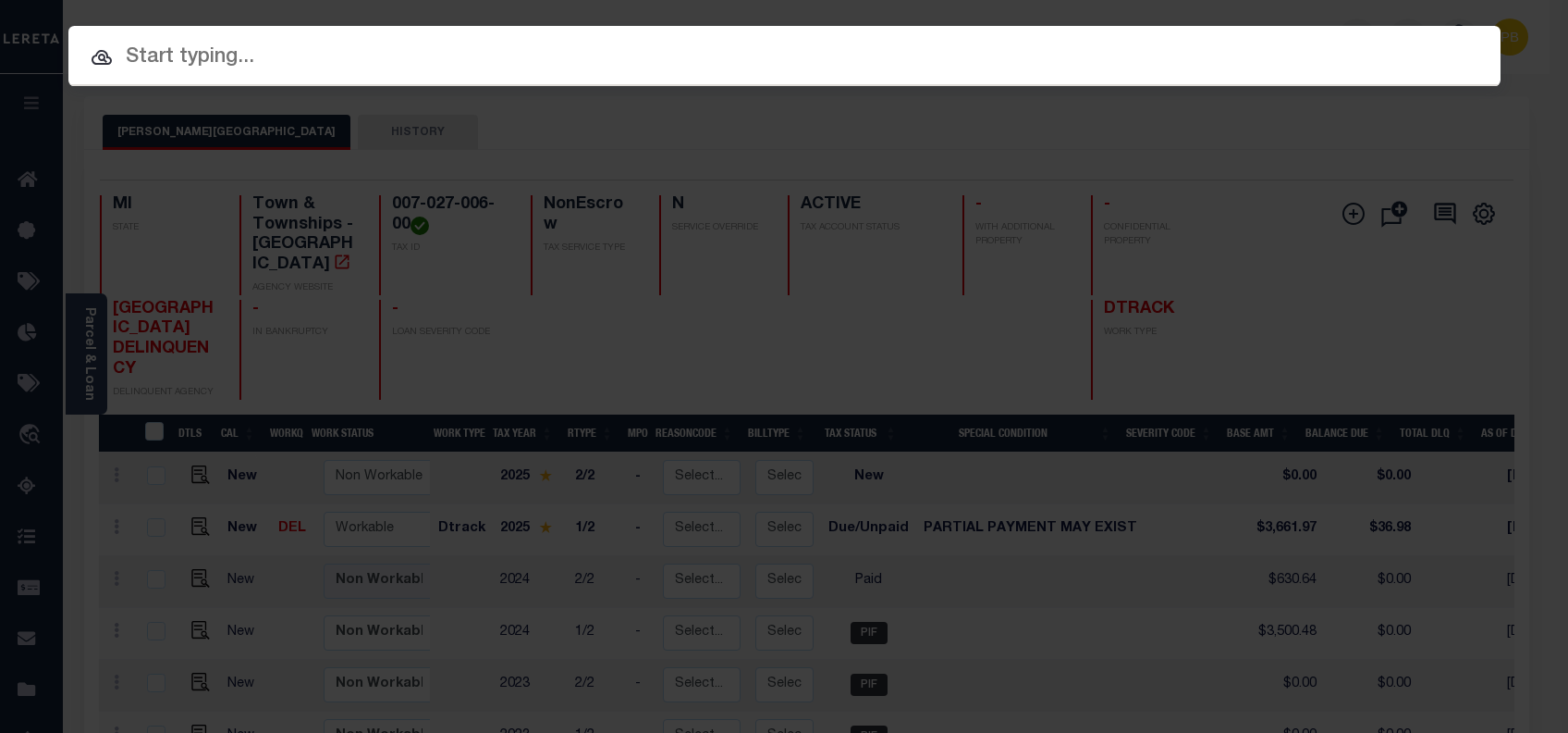
paste input "1305283626"
type input "1305283626"
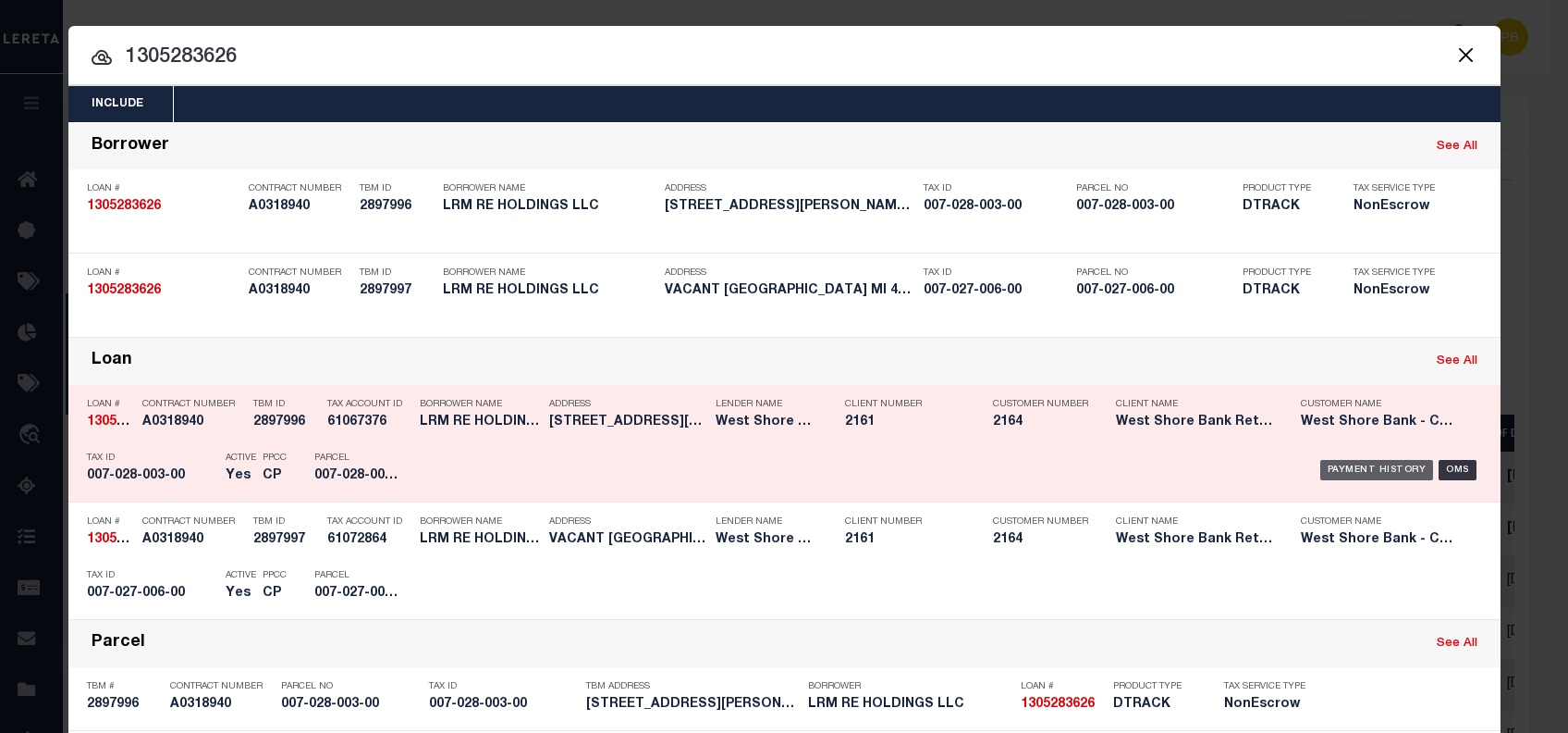
click at [1350, 467] on div "Payment History" at bounding box center [1377, 470] width 114 height 21
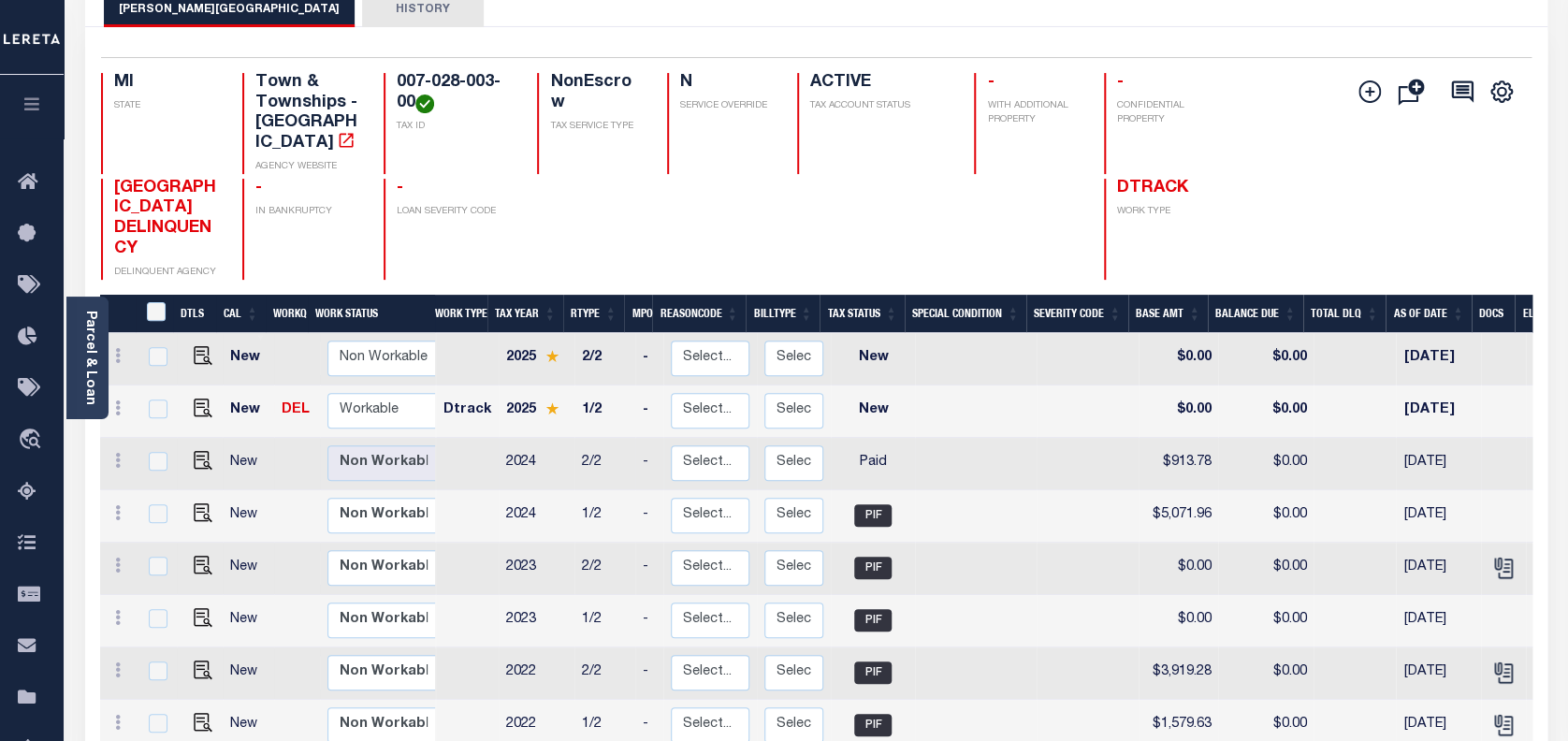
scroll to position [249, 0]
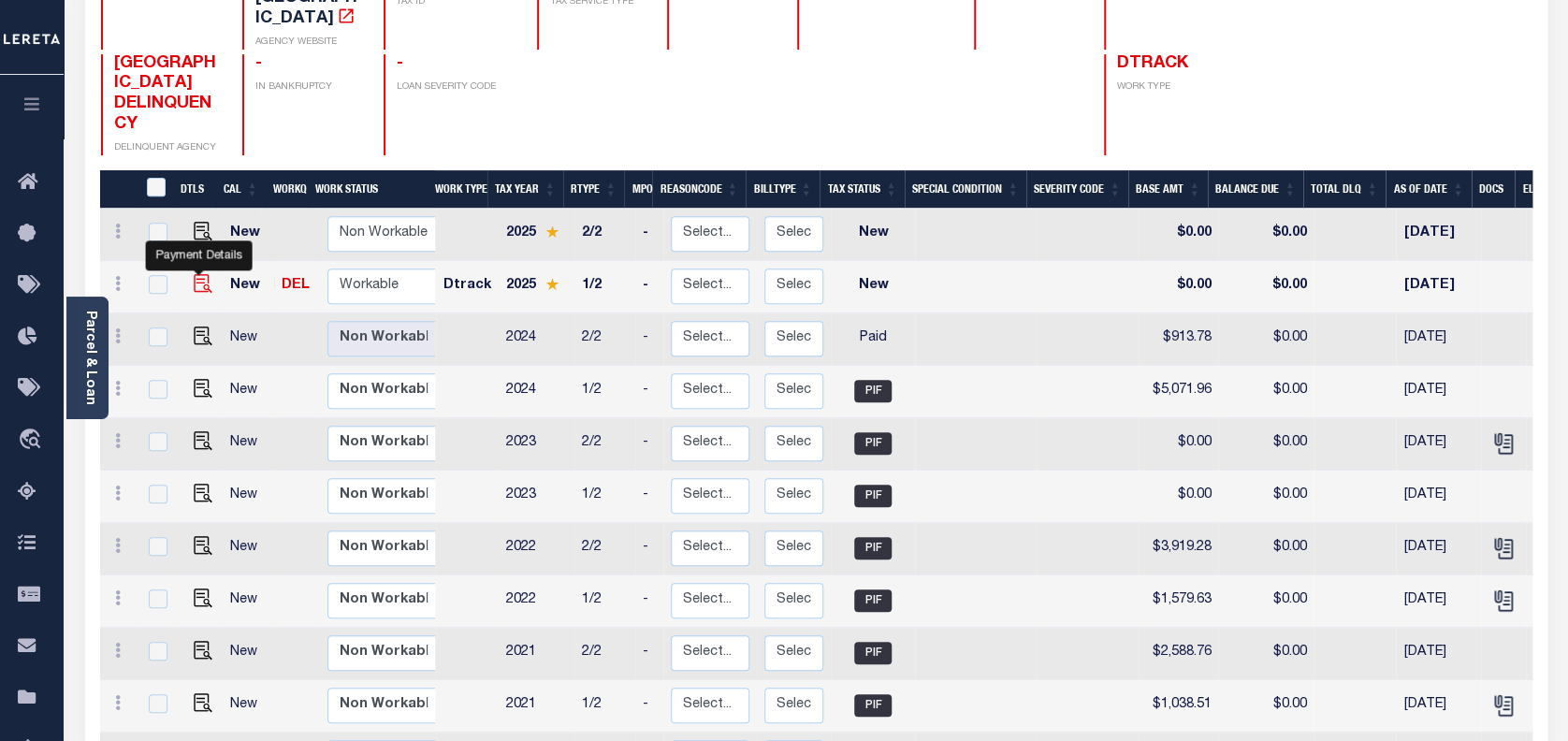
click at [195, 274] on img "" at bounding box center [203, 284] width 19 height 19
checkbox input "true"
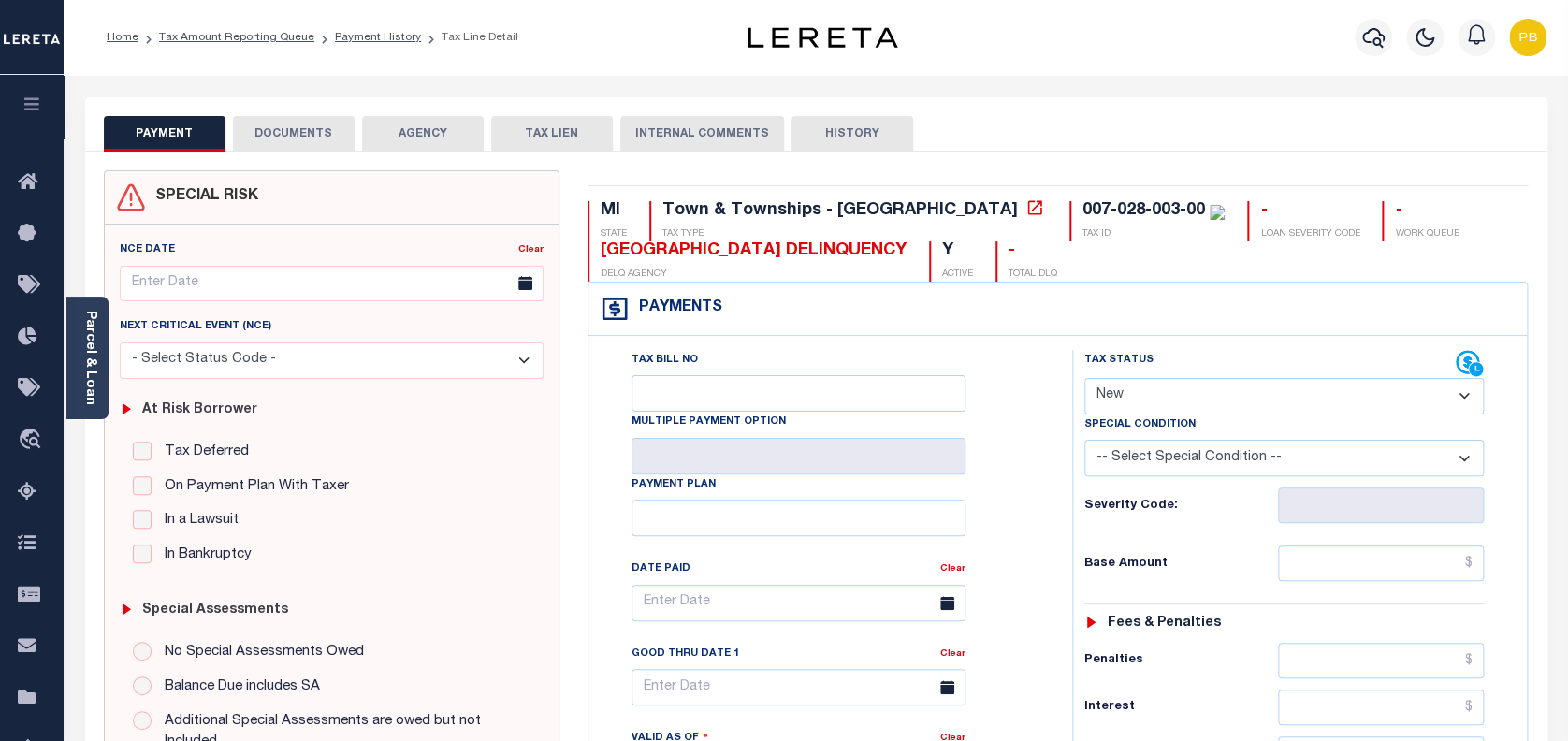
click at [1348, 404] on select "- Select Status Code - Open Due/Unpaid Paid Incomplete No Tax Due Internal Refu…" at bounding box center [1284, 396] width 400 height 37
select select "DUE"
click at [1085, 379] on select "- Select Status Code - Open Due/Unpaid Paid Incomplete No Tax Due Internal Refu…" at bounding box center [1284, 396] width 400 height 37
type input "[DATE]"
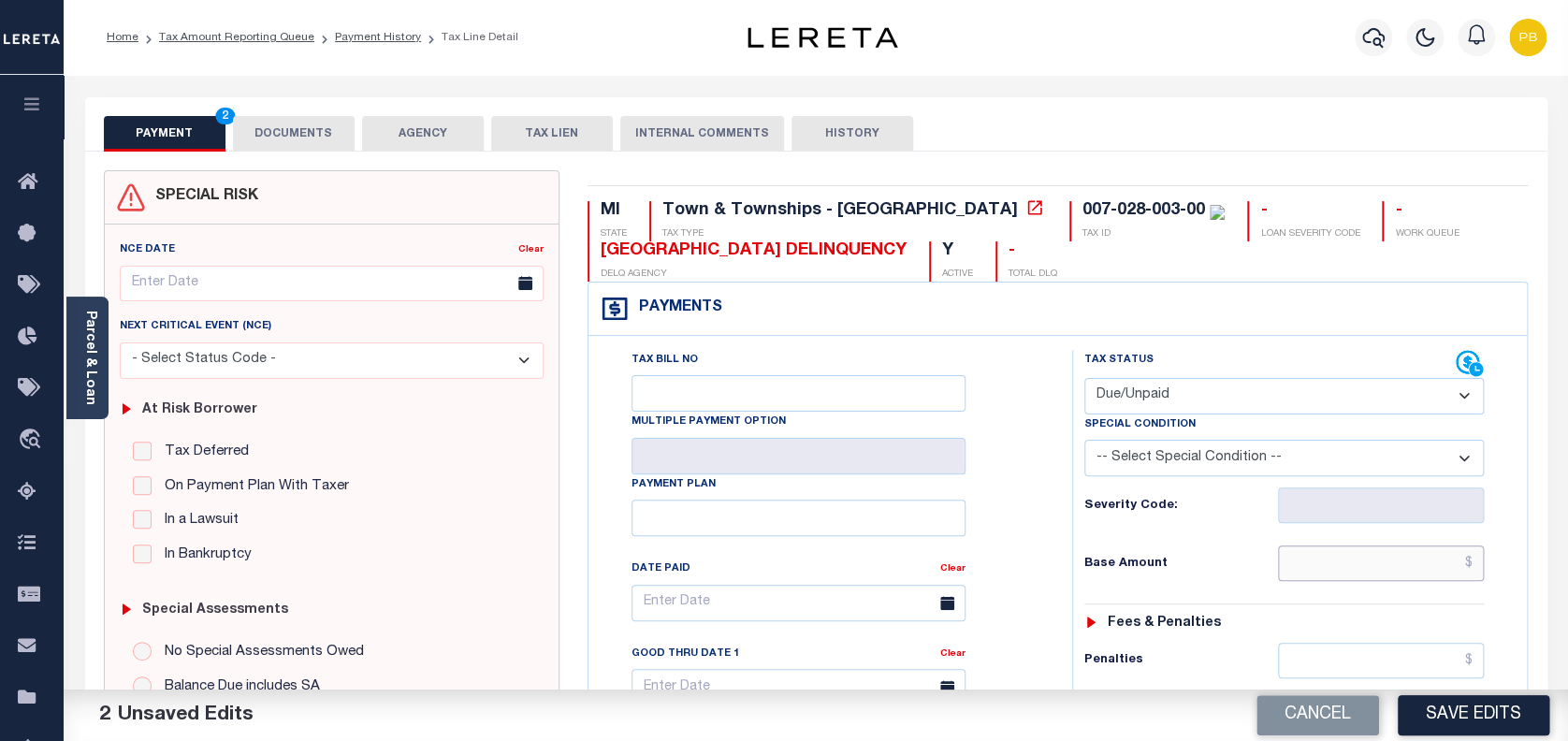
click at [1340, 558] on input "text" at bounding box center [1381, 563] width 207 height 36
paste input "5,305.97"
type input "$5,305.97"
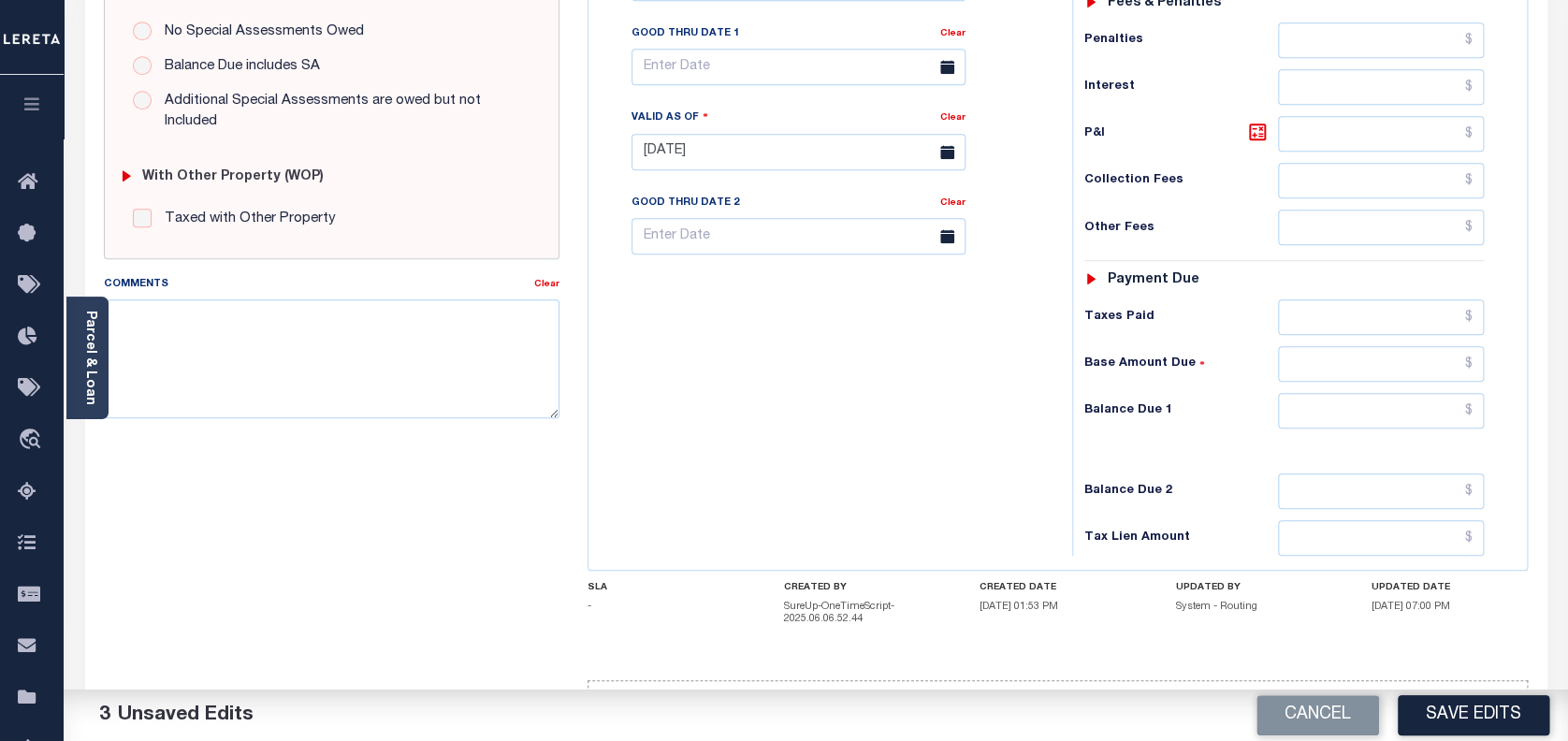
scroll to position [623, 0]
click at [1406, 408] on input "text" at bounding box center [1381, 408] width 207 height 36
paste input "53.59"
type input "$53.59"
drag, startPoint x: 1439, startPoint y: 312, endPoint x: 1403, endPoint y: 300, distance: 37.9
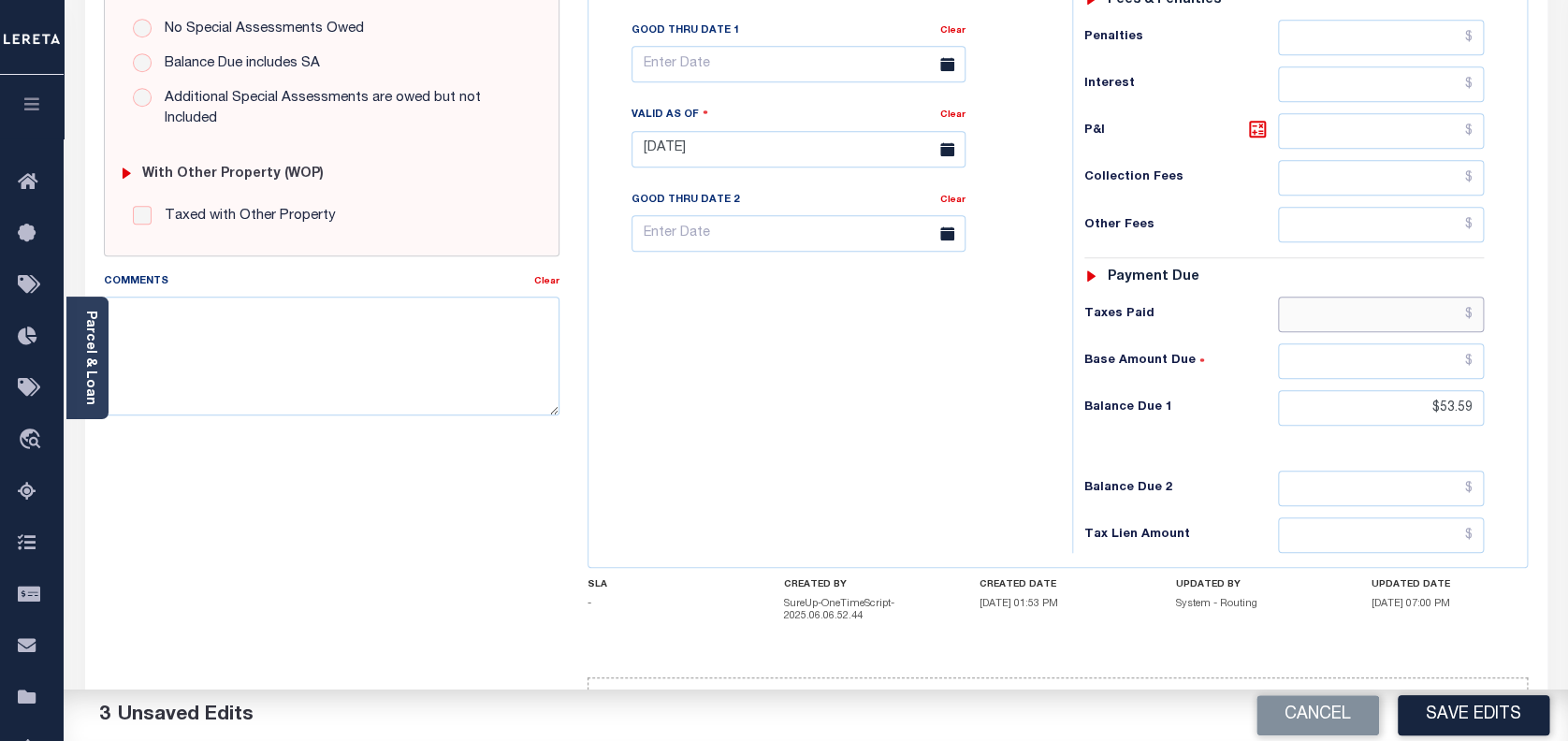
click at [1439, 311] on input "text" at bounding box center [1381, 315] width 207 height 36
paste input "5,305.97"
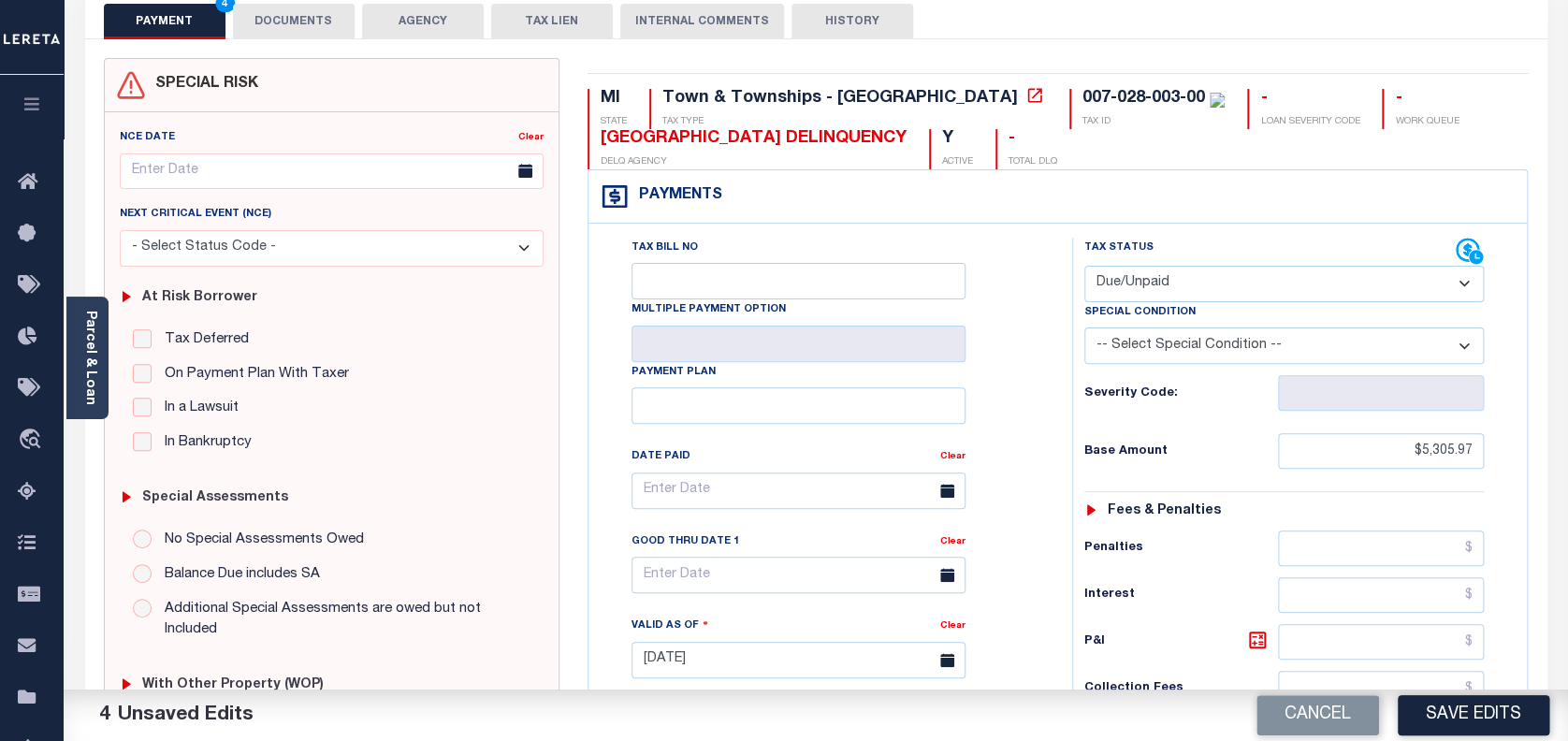
scroll to position [0, 0]
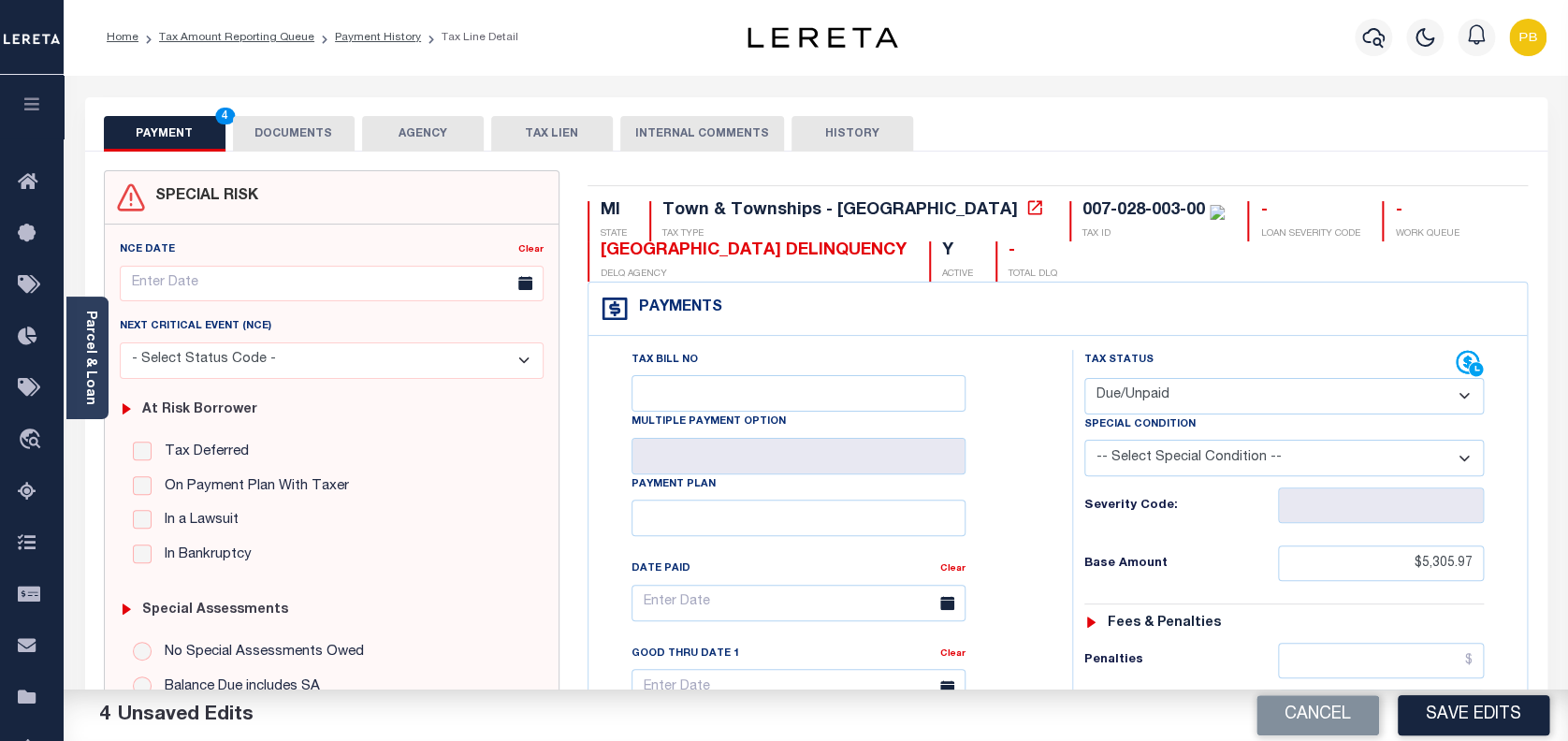
type input "$5,305.97"
click at [1255, 454] on select "-- Select Special Condition -- 3RD PARTY TAX LIEN AGENCY TAX LIEN (A.K.A Inside…" at bounding box center [1284, 457] width 400 height 37
select select "15"
click at [1085, 442] on select "-- Select Special Condition -- 3RD PARTY TAX LIEN AGENCY TAX LIEN (A.K.A Inside…" at bounding box center [1284, 457] width 400 height 37
click at [1467, 721] on button "Save Edits" at bounding box center [1473, 715] width 151 height 41
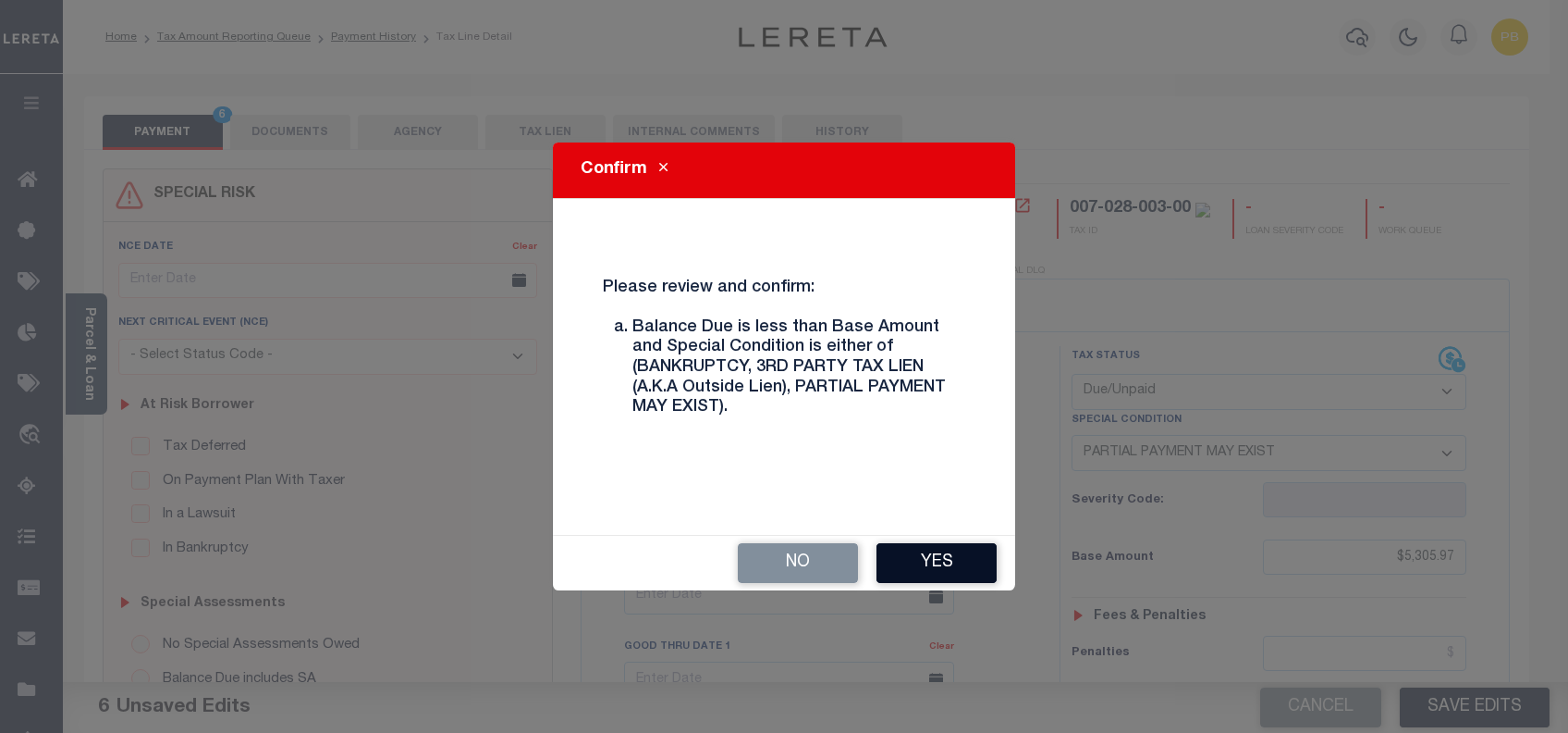
click at [947, 562] on button "Yes" at bounding box center [936, 563] width 121 height 40
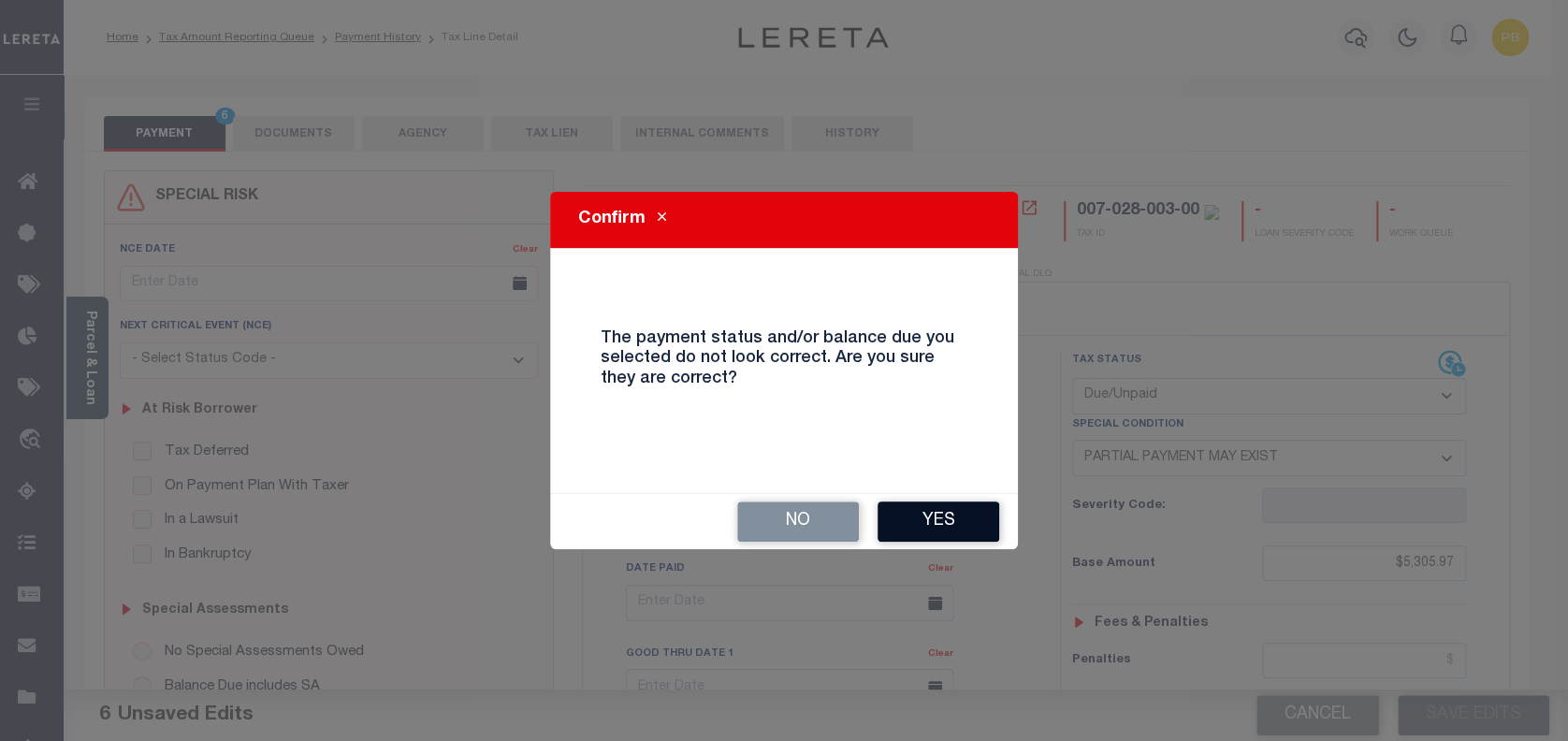
click at [957, 533] on button "Yes" at bounding box center [938, 521] width 122 height 41
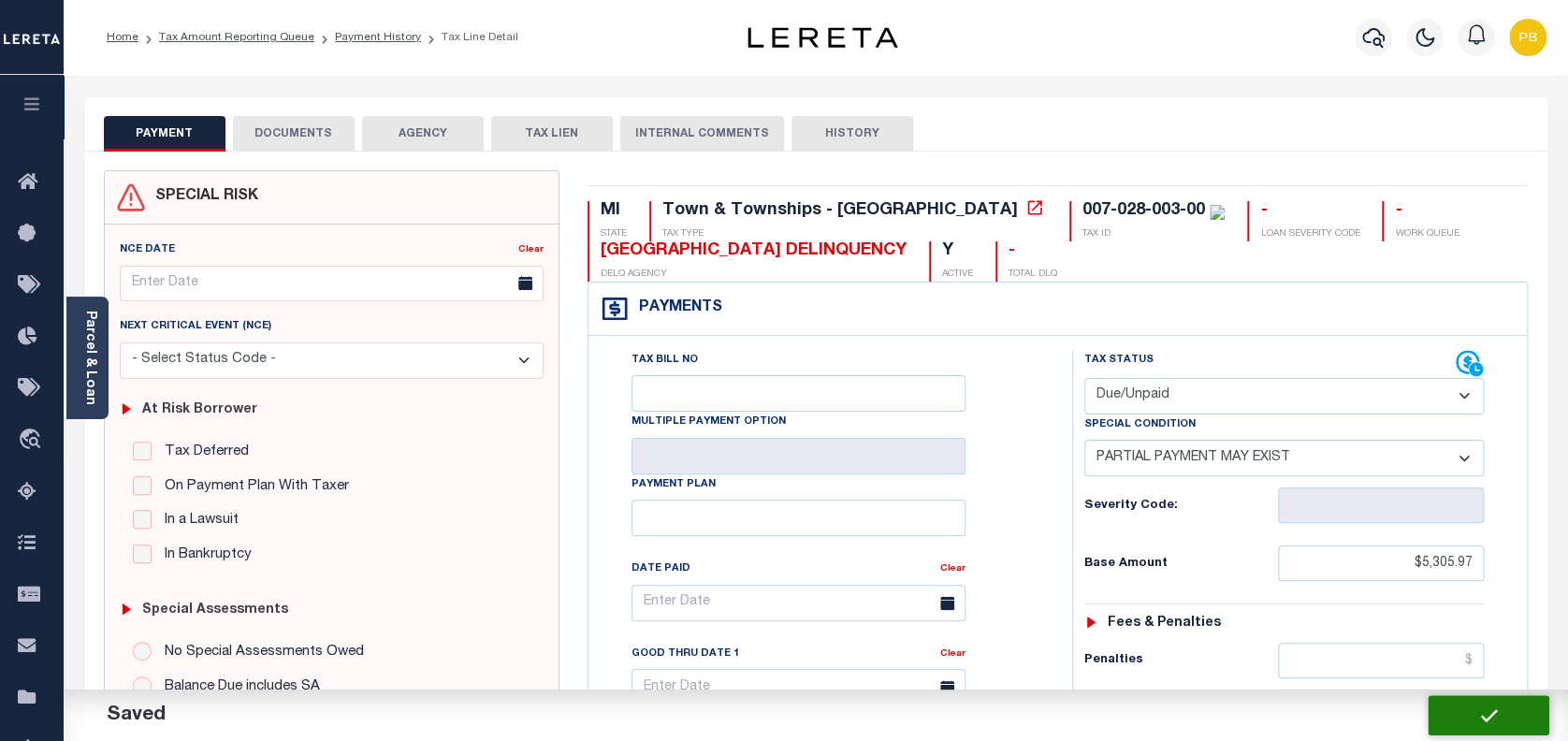
checkbox input "false"
type input "$5,305.97"
type input "$53.59"
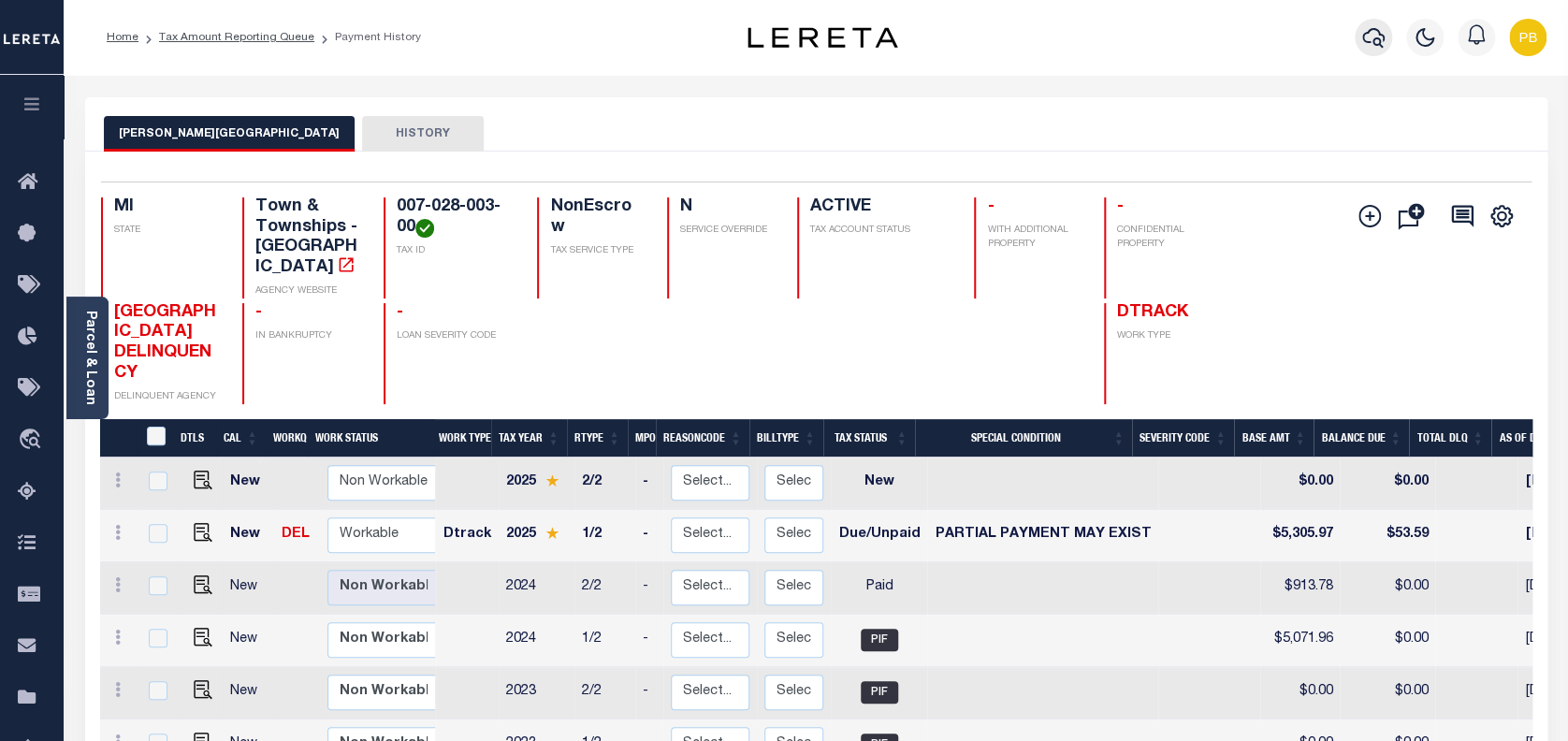
click at [1369, 36] on icon "button" at bounding box center [1373, 38] width 23 height 23
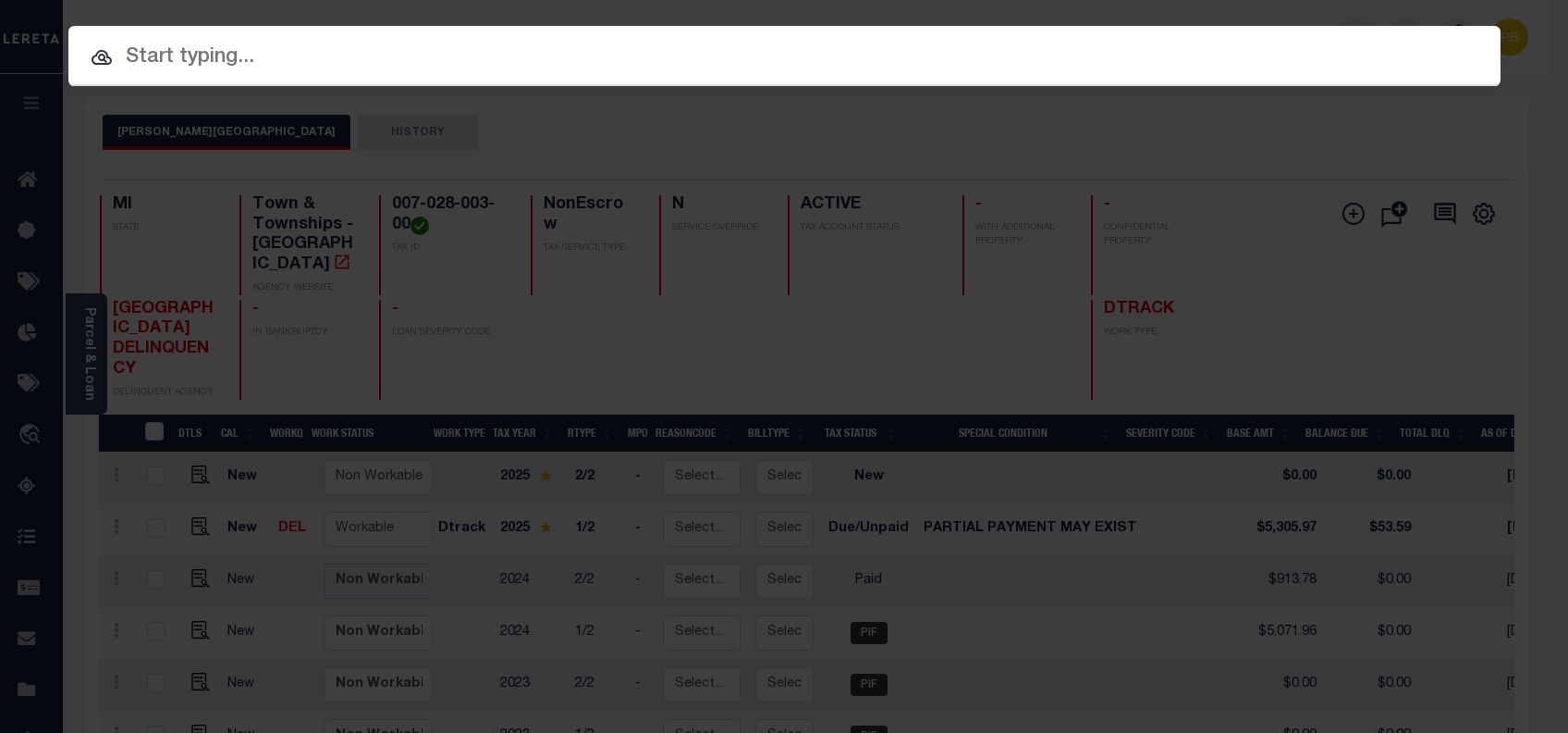
paste input "1347984748"
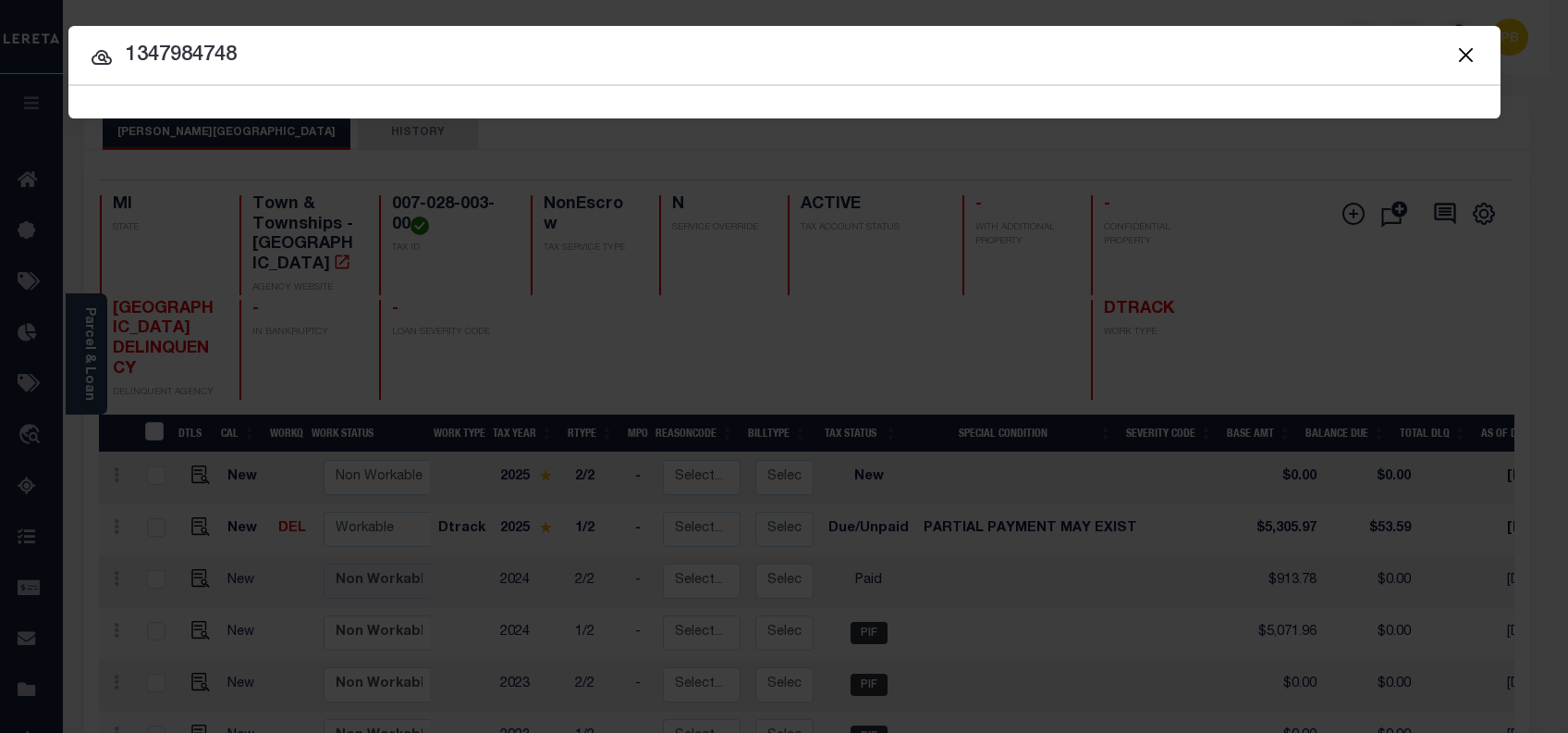
type input "1347984748"
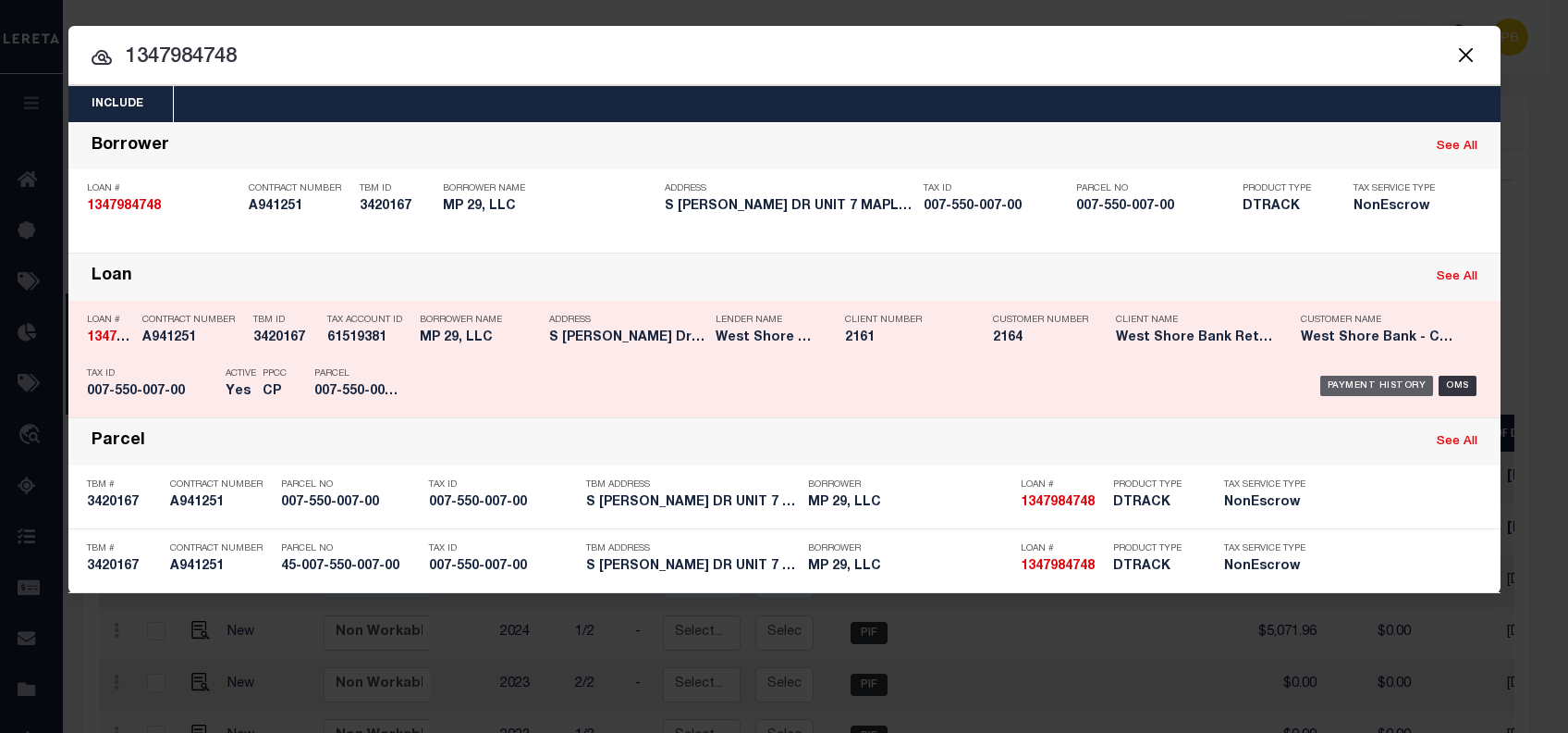
click at [1355, 385] on div "Payment History" at bounding box center [1377, 386] width 114 height 21
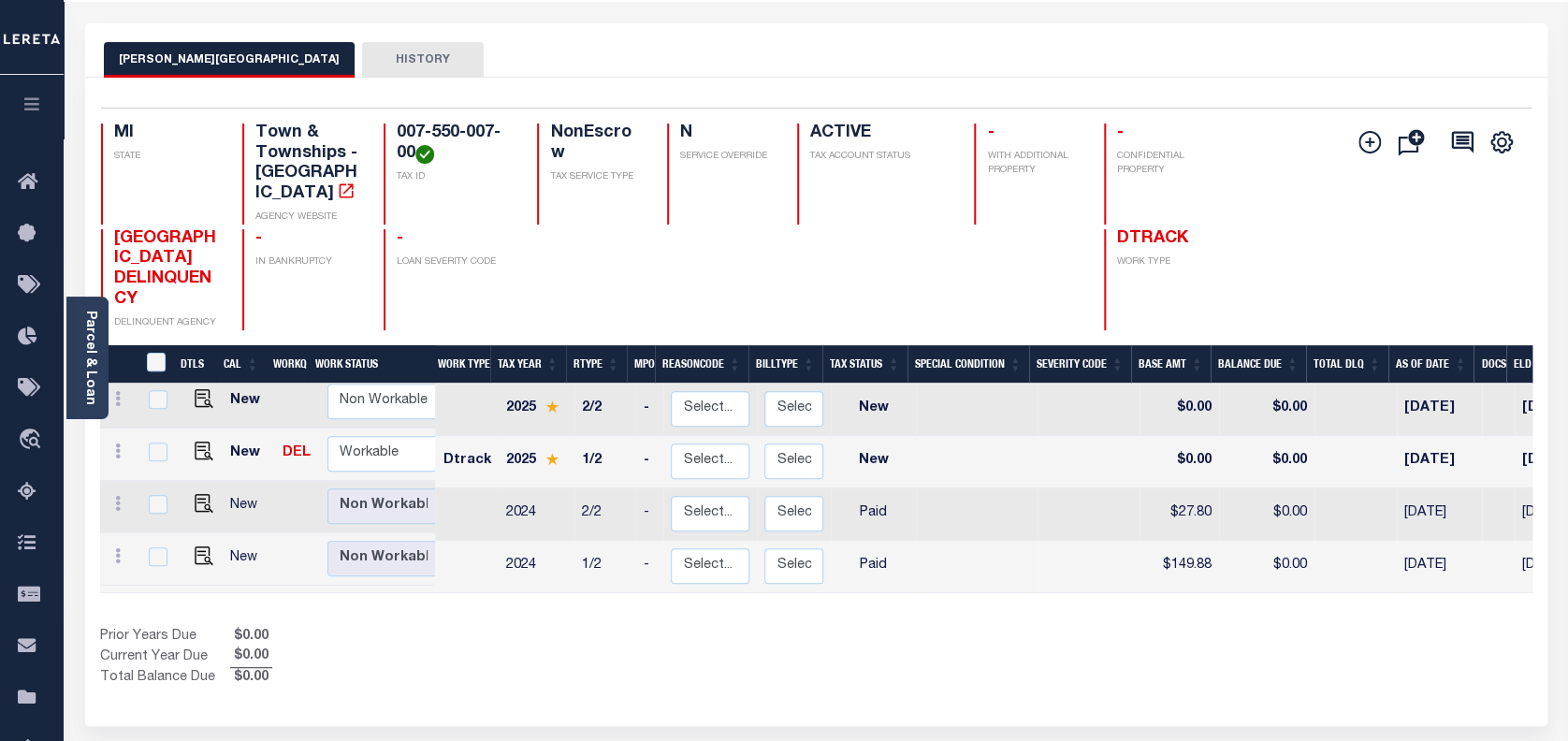
scroll to position [125, 0]
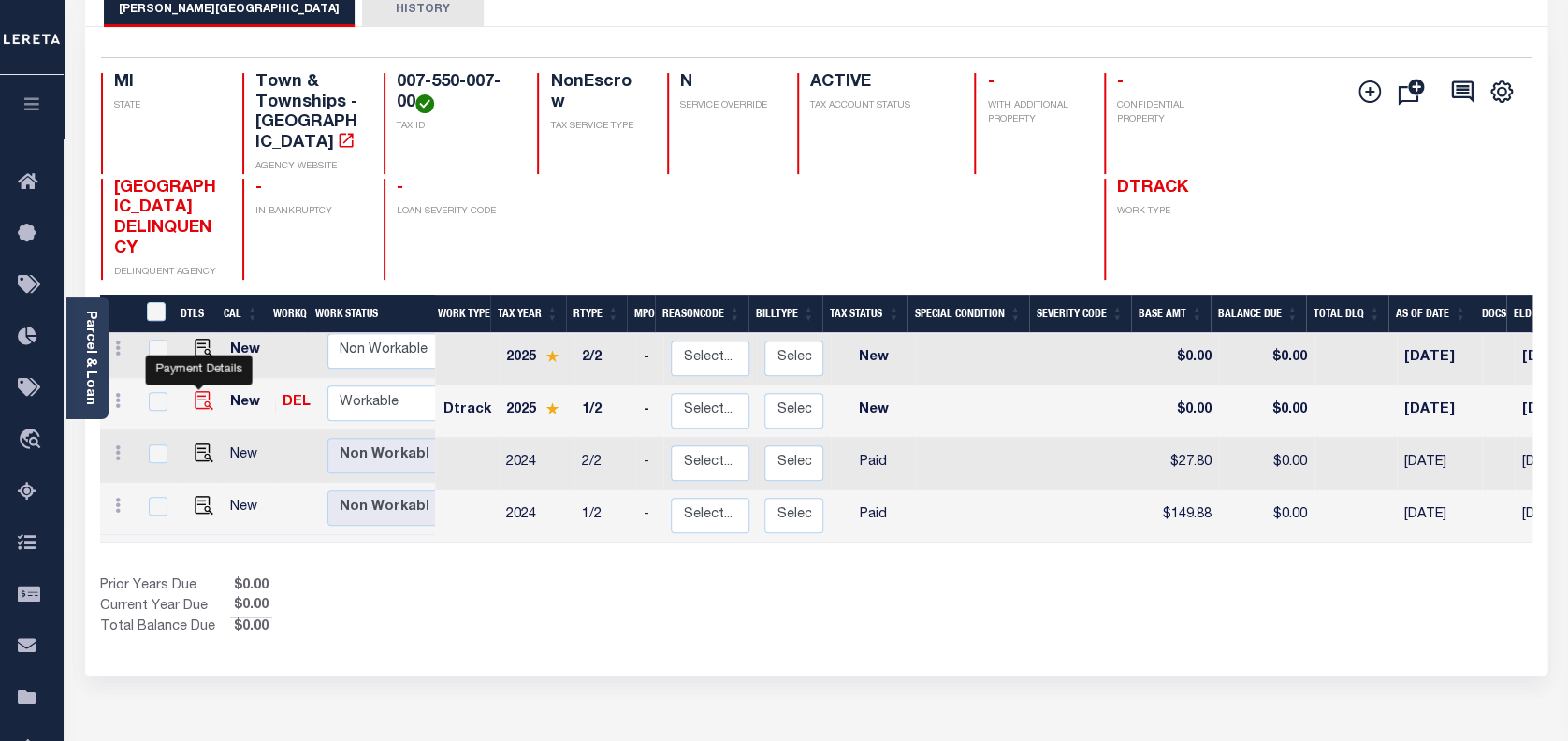
click at [196, 391] on img "" at bounding box center [204, 401] width 19 height 19
checkbox input "true"
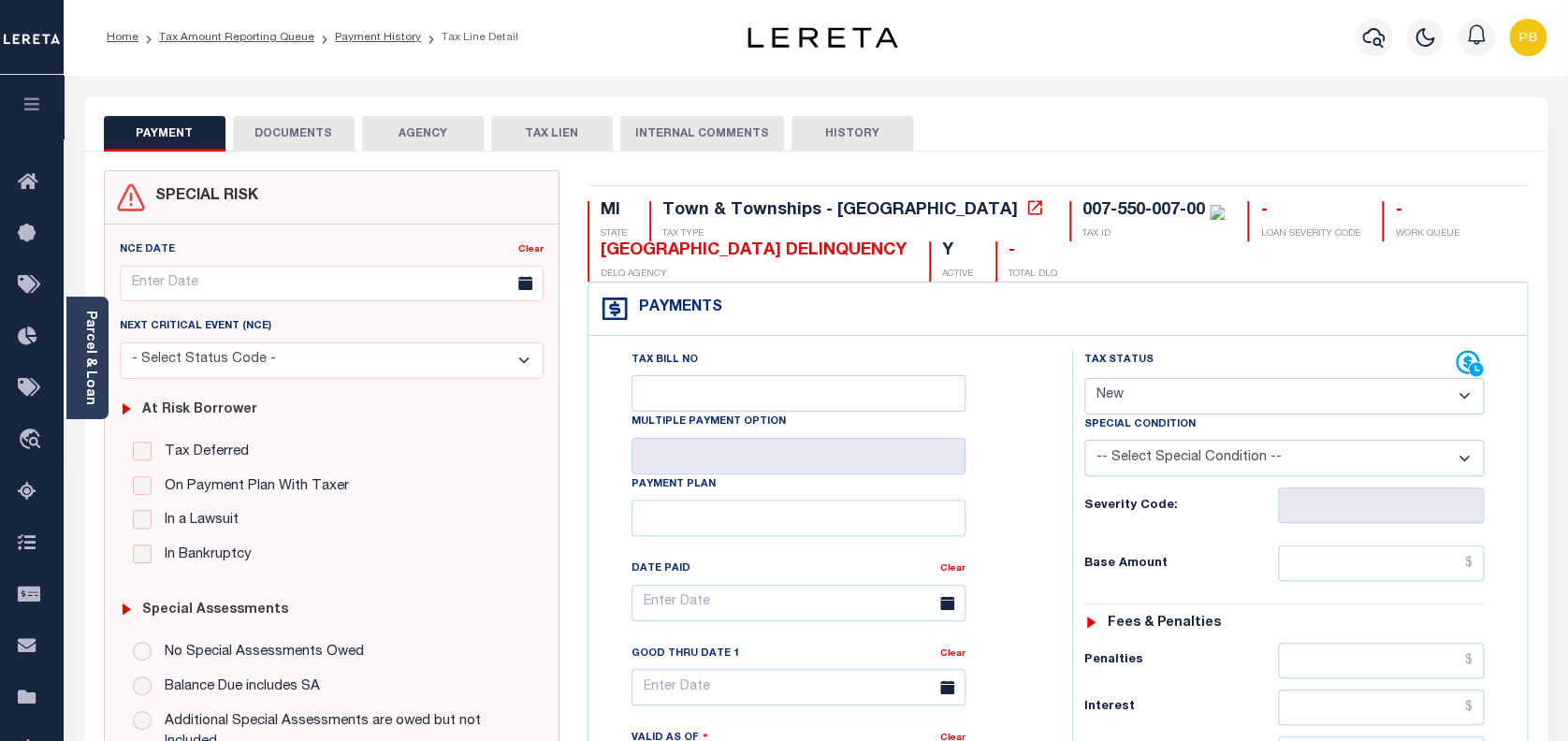
click at [1221, 383] on select "- Select Status Code - Open Due/Unpaid Paid Incomplete No Tax Due Internal Refu…" at bounding box center [1284, 396] width 400 height 37
select select "PYD"
click at [1085, 379] on select "- Select Status Code - Open Due/Unpaid Paid Incomplete No Tax Due Internal Refu…" at bounding box center [1284, 396] width 400 height 37
type input "[DATE]"
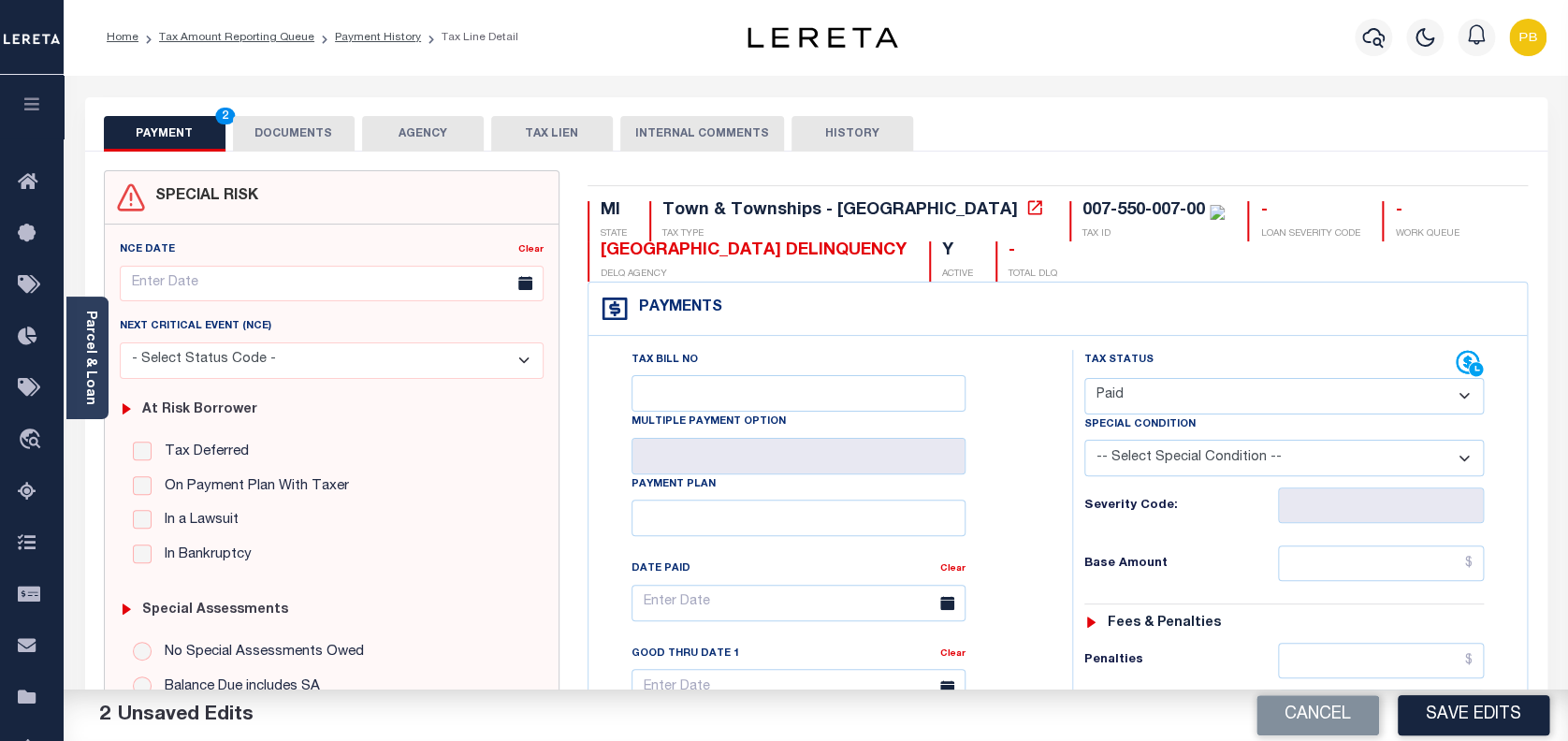
click at [1204, 382] on select "- Select Status Code - Open Due/Unpaid Paid Incomplete No Tax Due Internal Refu…" at bounding box center [1284, 396] width 400 height 37
select select "DUE"
click at [1085, 379] on select "- Select Status Code - Open Due/Unpaid Paid Incomplete No Tax Due Internal Refu…" at bounding box center [1284, 396] width 400 height 37
click at [1352, 567] on input "text" at bounding box center [1381, 563] width 207 height 36
paste input "315.89"
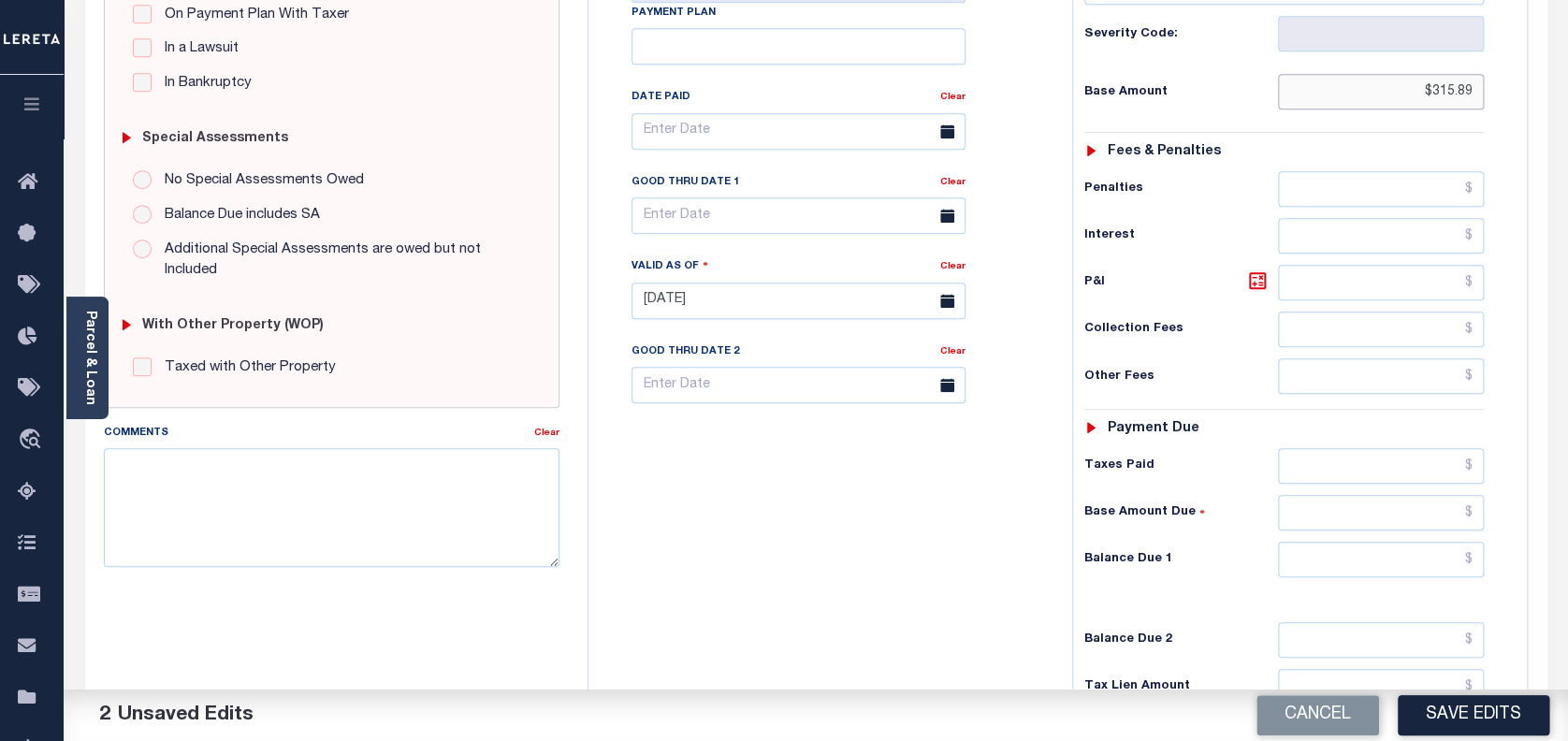
scroll to position [498, 0]
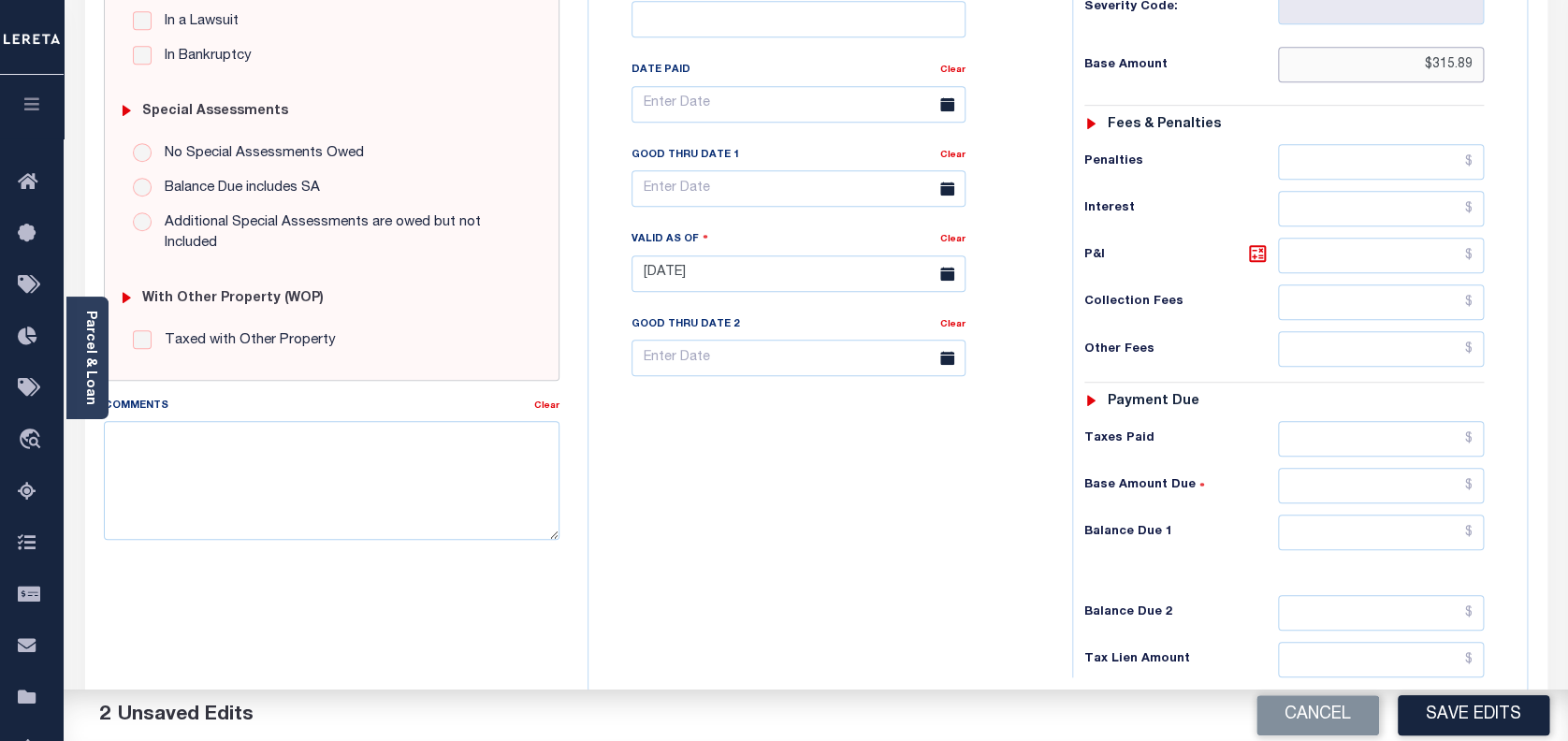
type input "$315.89"
click at [1354, 531] on input "text" at bounding box center [1381, 532] width 207 height 36
paste input "315.89"
type input "$315.89"
click at [1263, 262] on icon at bounding box center [1258, 253] width 17 height 17
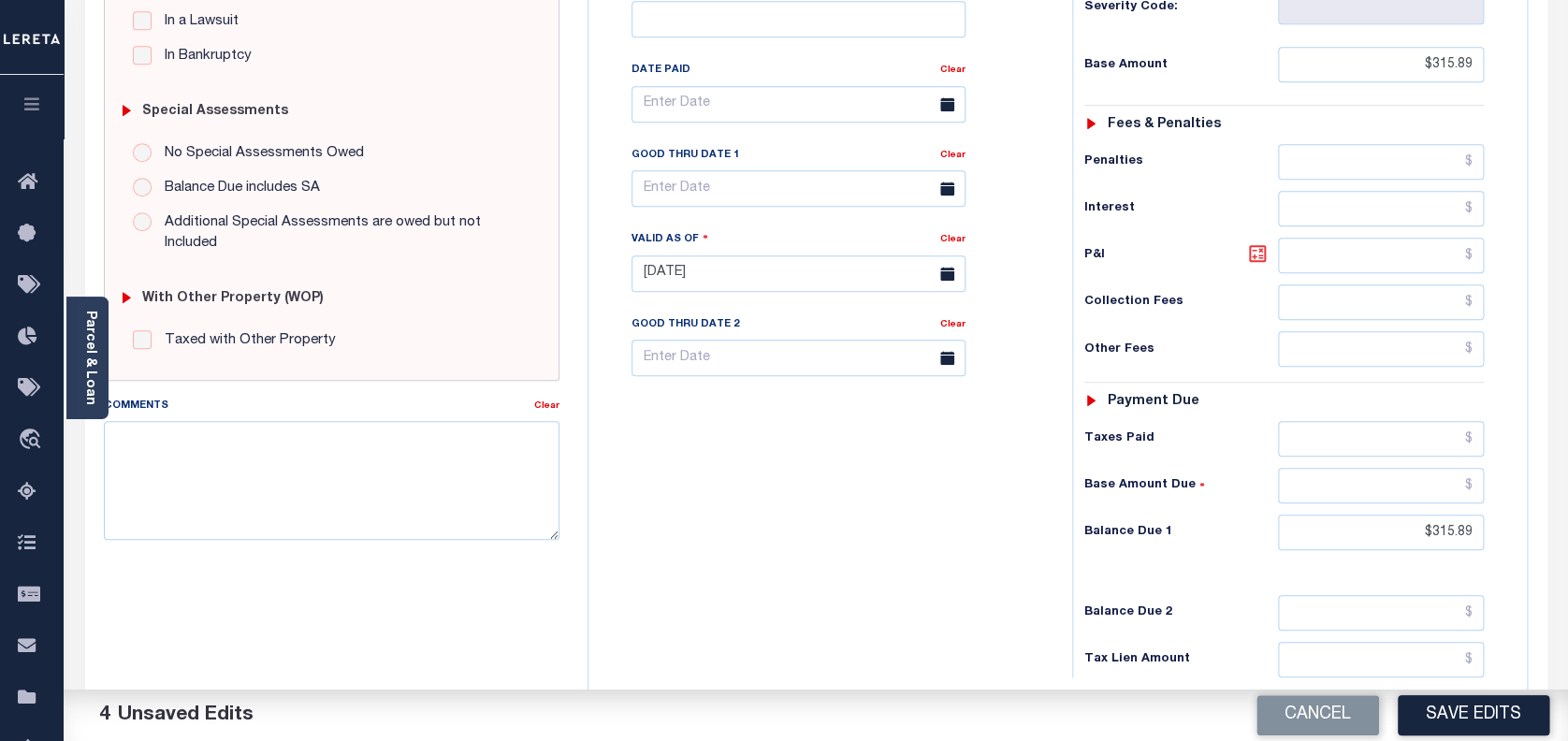
type input "$0.00"
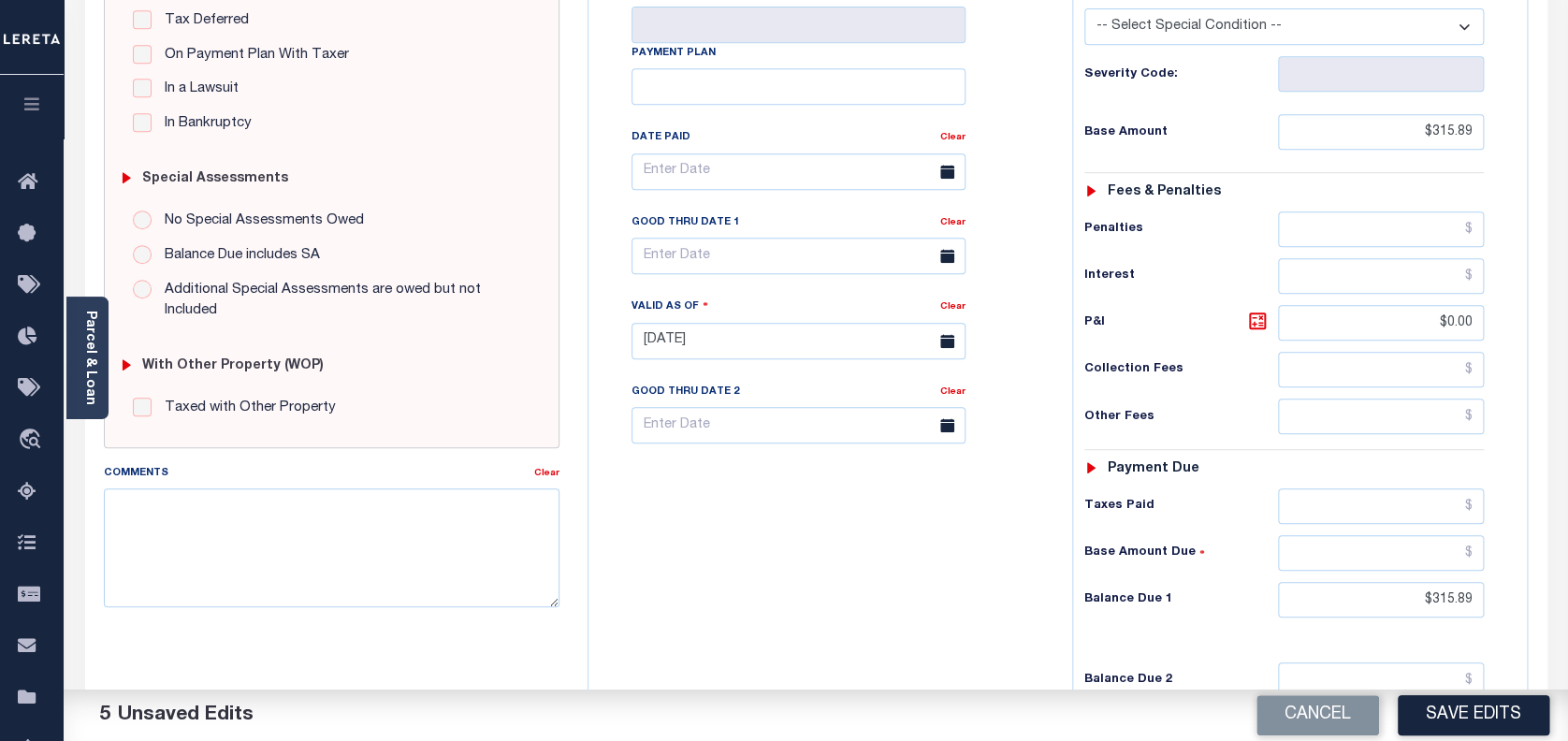
scroll to position [374, 0]
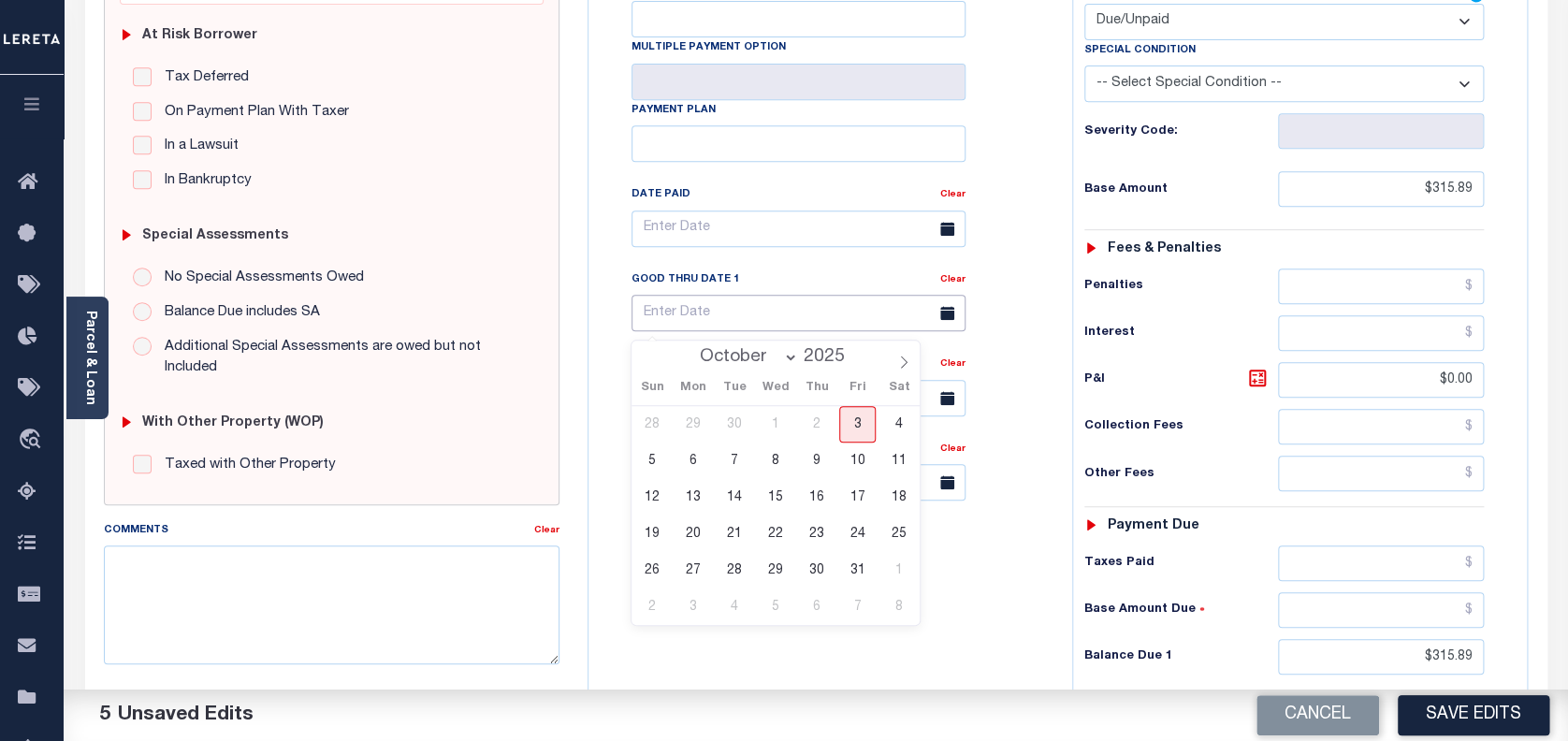
click at [787, 321] on input "text" at bounding box center [798, 313] width 334 height 37
click at [858, 422] on span "3" at bounding box center [857, 423] width 37 height 37
type input "[DATE]"
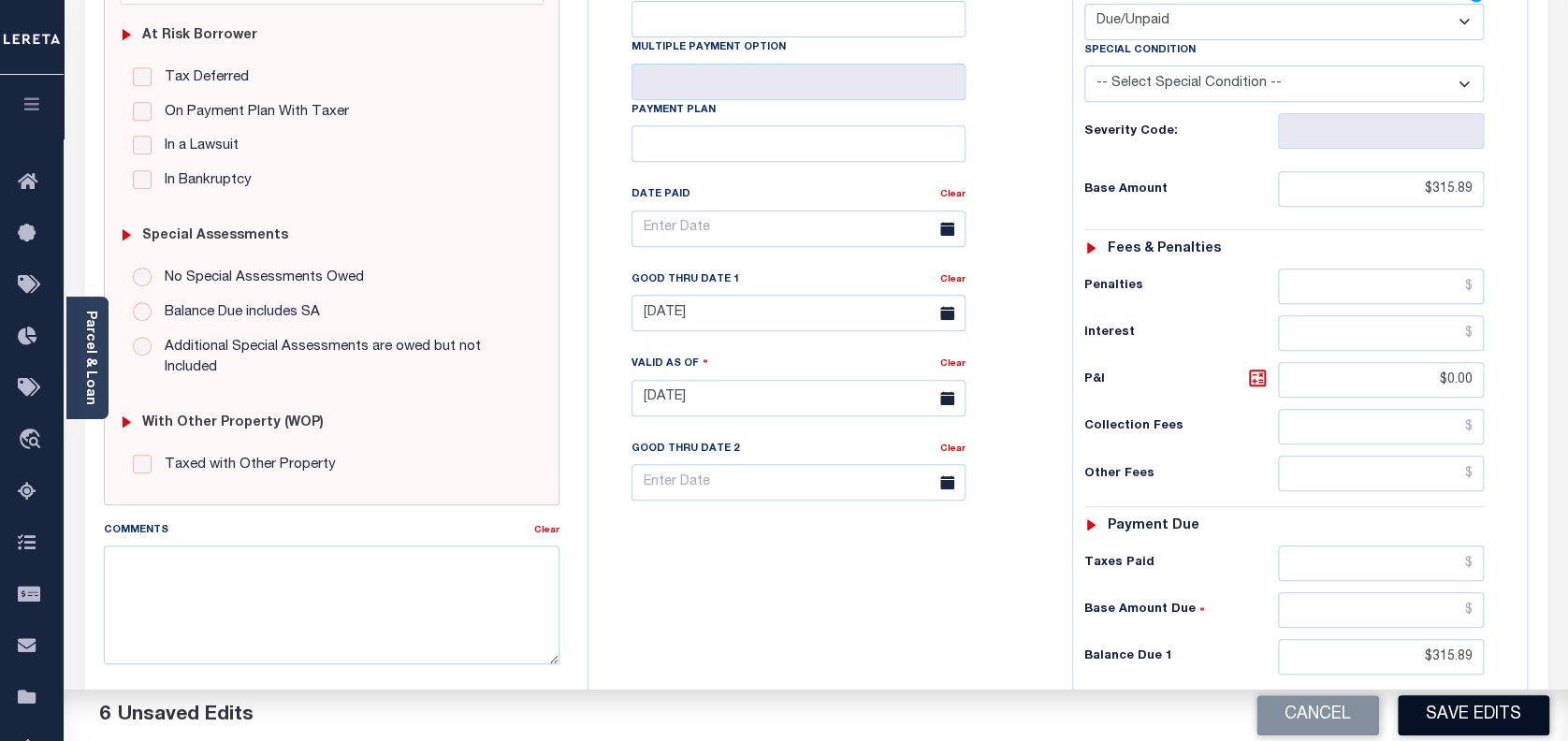
click at [1461, 719] on button "Save Edits" at bounding box center [1473, 715] width 151 height 41
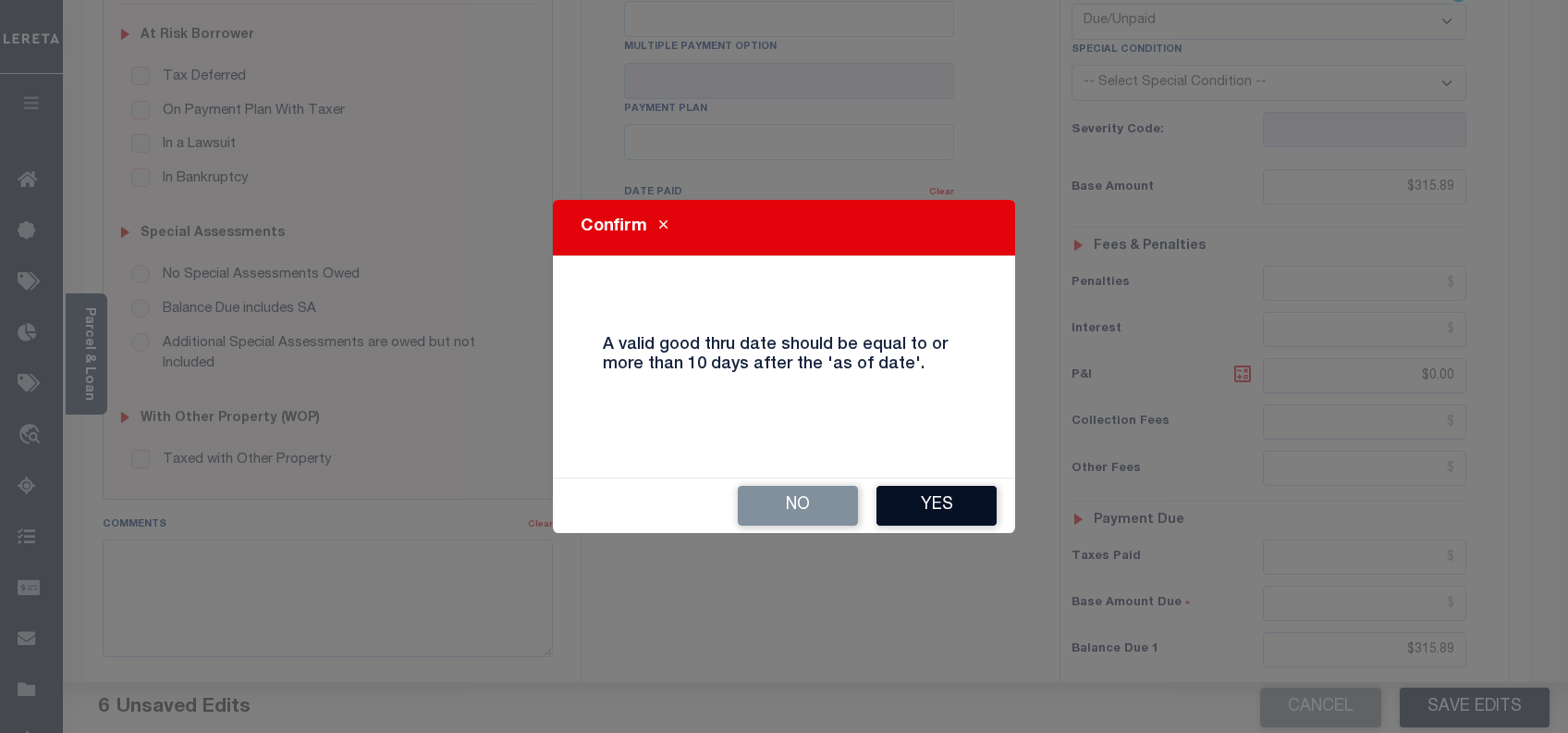
click at [922, 498] on button "Yes" at bounding box center [936, 505] width 121 height 40
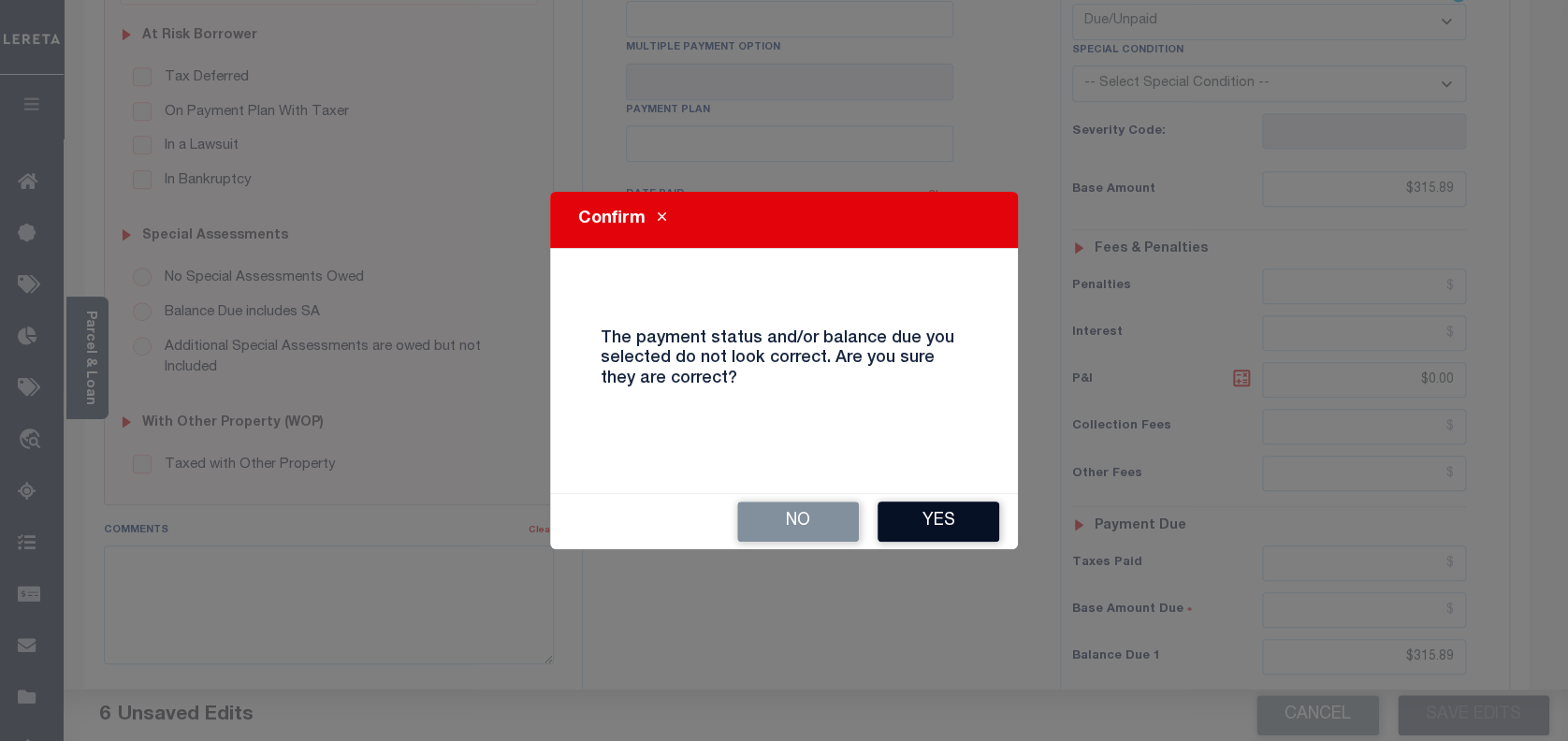
click at [945, 533] on button "Yes" at bounding box center [938, 521] width 122 height 41
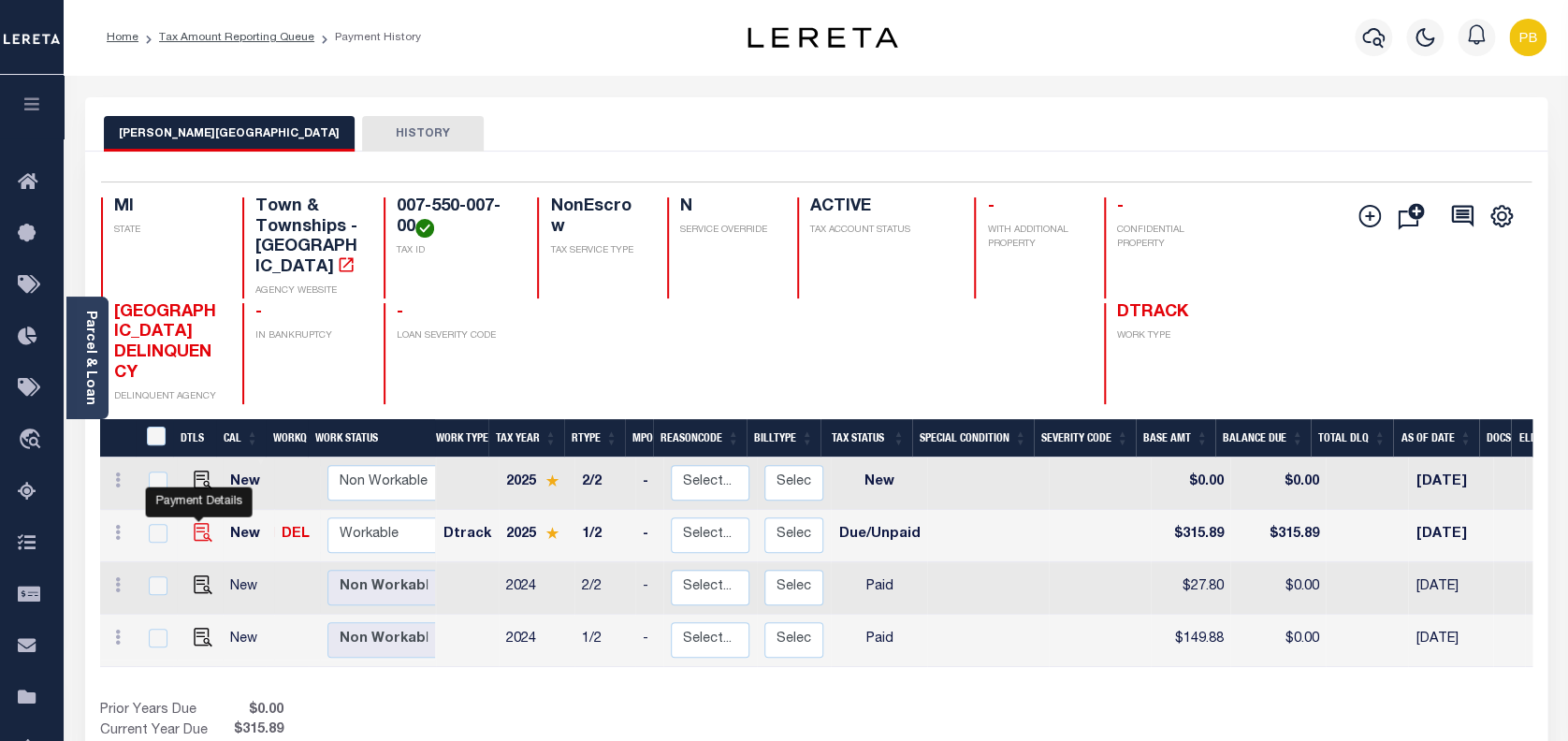
click at [199, 523] on img "" at bounding box center [203, 532] width 19 height 19
checkbox input "true"
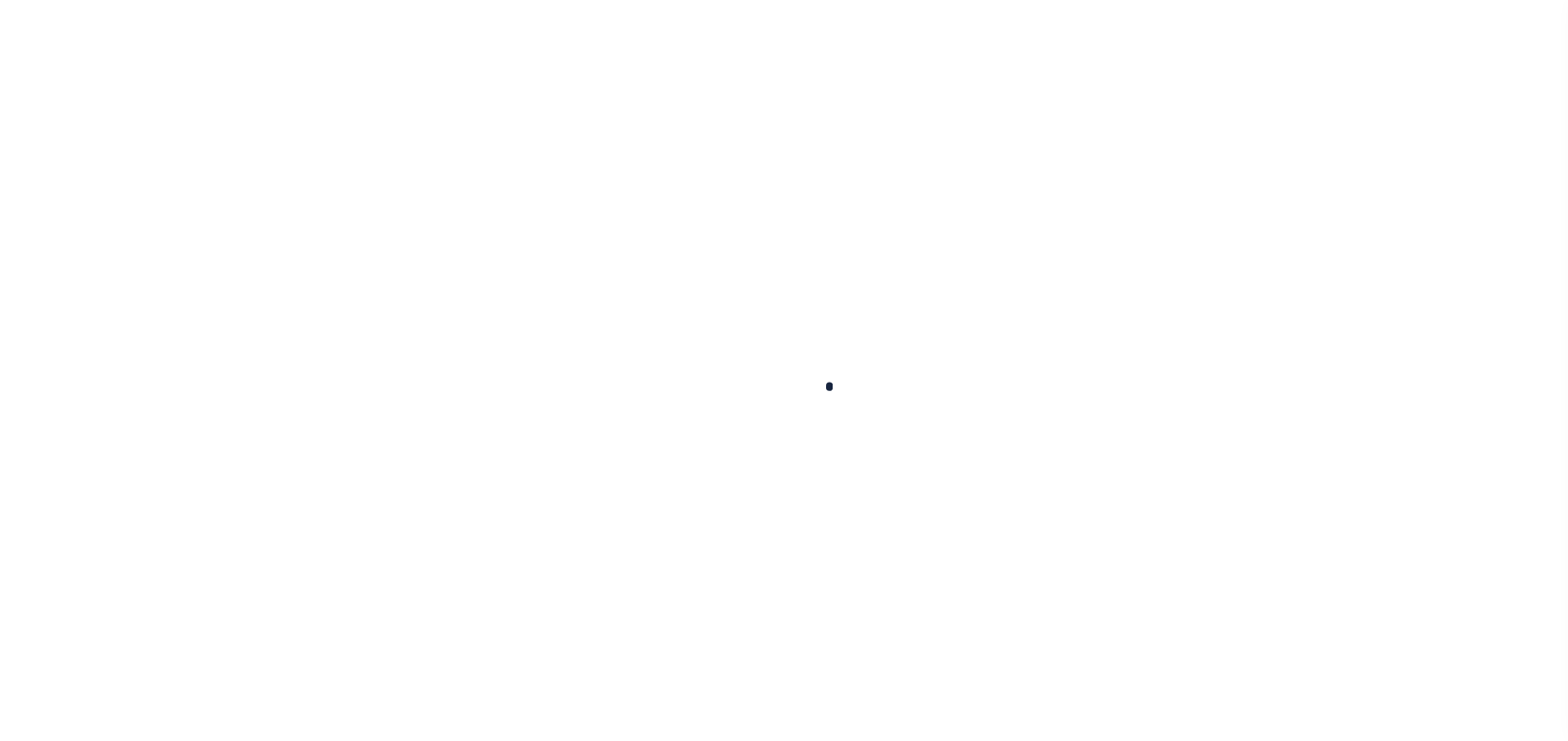
checkbox input "false"
type input "[DATE]"
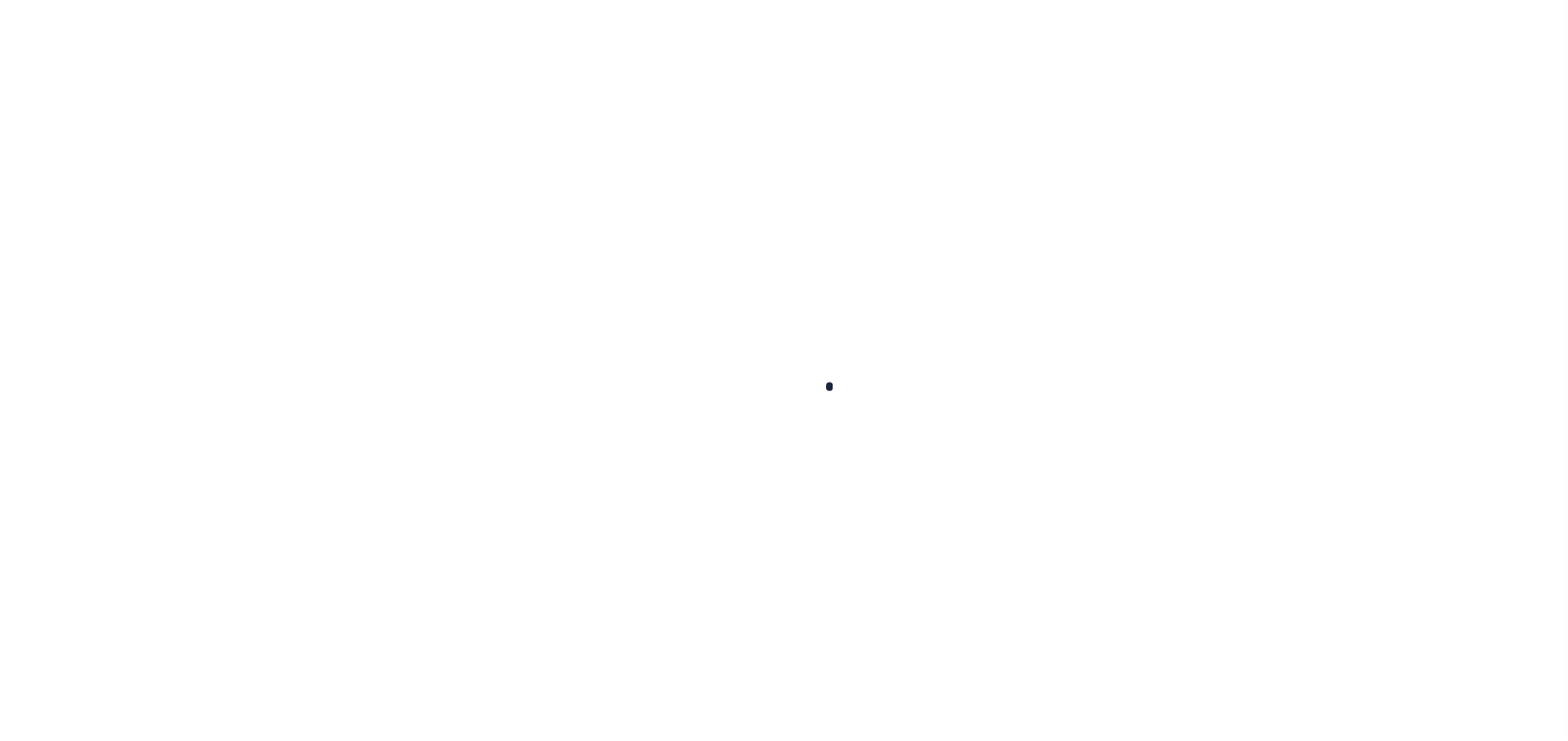
select select "DUE"
type input "$315.89"
type input "$0"
type input "$315.89"
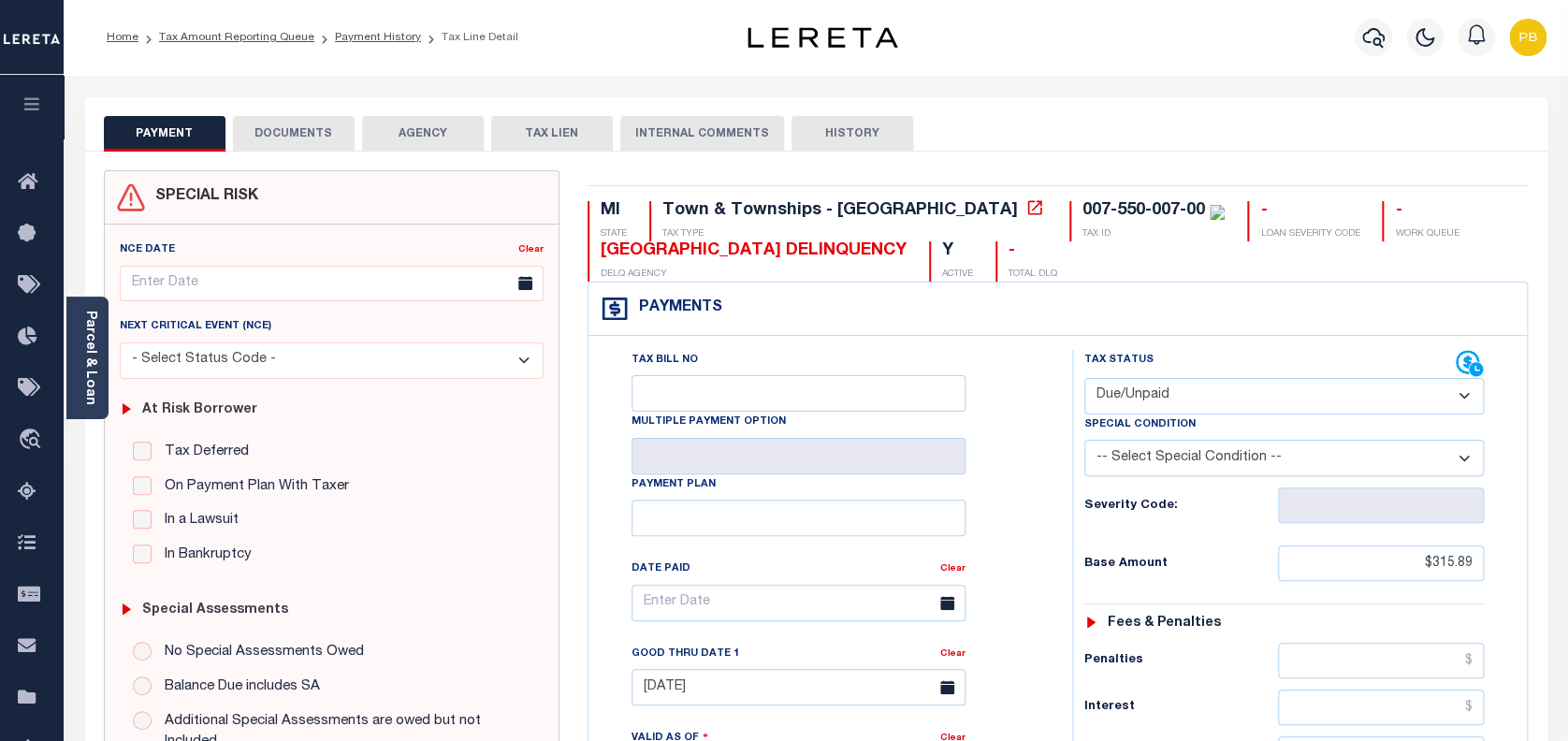
click at [324, 131] on button "DOCUMENTS" at bounding box center [293, 134] width 122 height 36
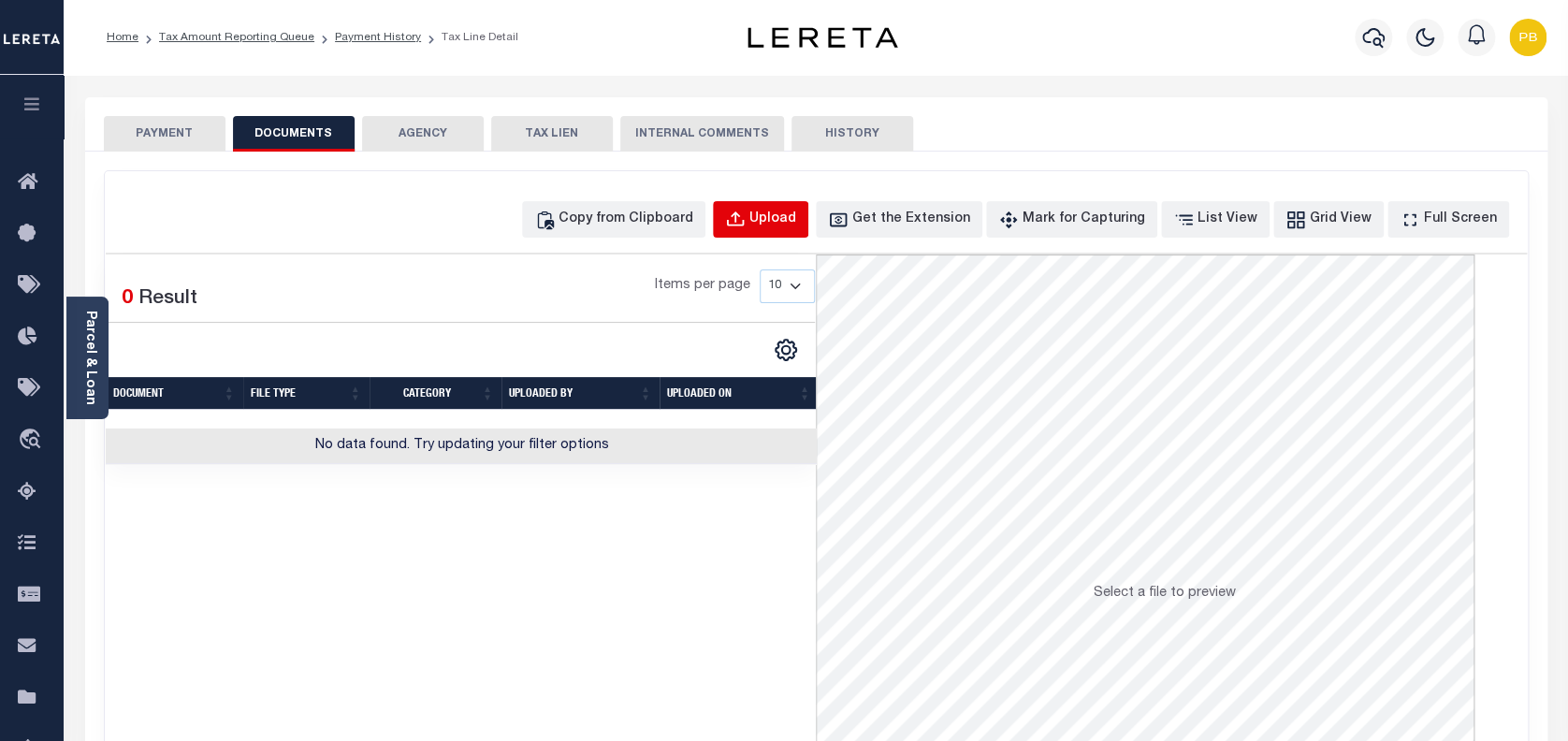
click at [796, 225] on div "Upload" at bounding box center [772, 220] width 46 height 21
select select "POP"
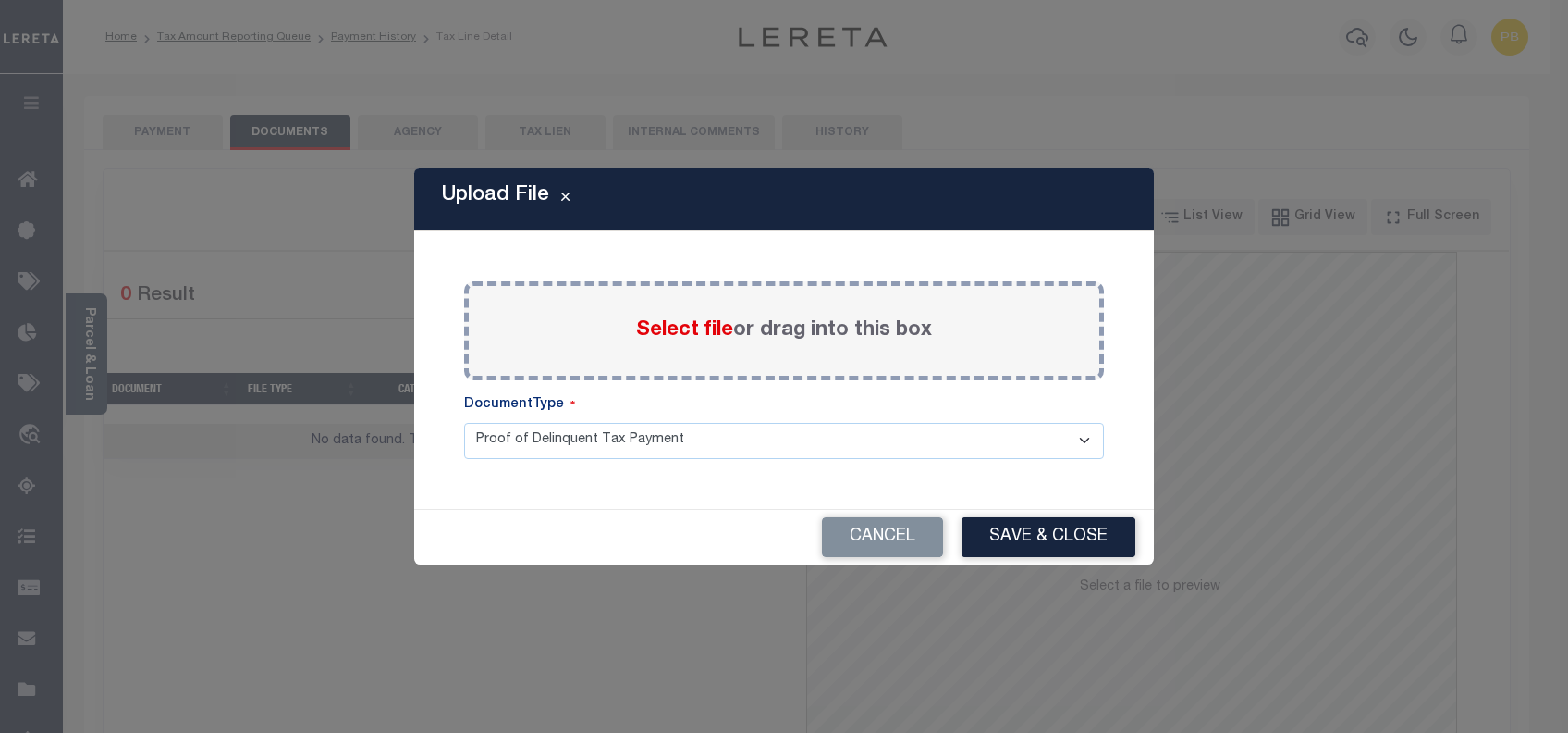
click at [689, 333] on span "Select file" at bounding box center [685, 330] width 97 height 21
click at [0, 0] on input "Select file or drag into this box" at bounding box center [0, 0] width 0 height 0
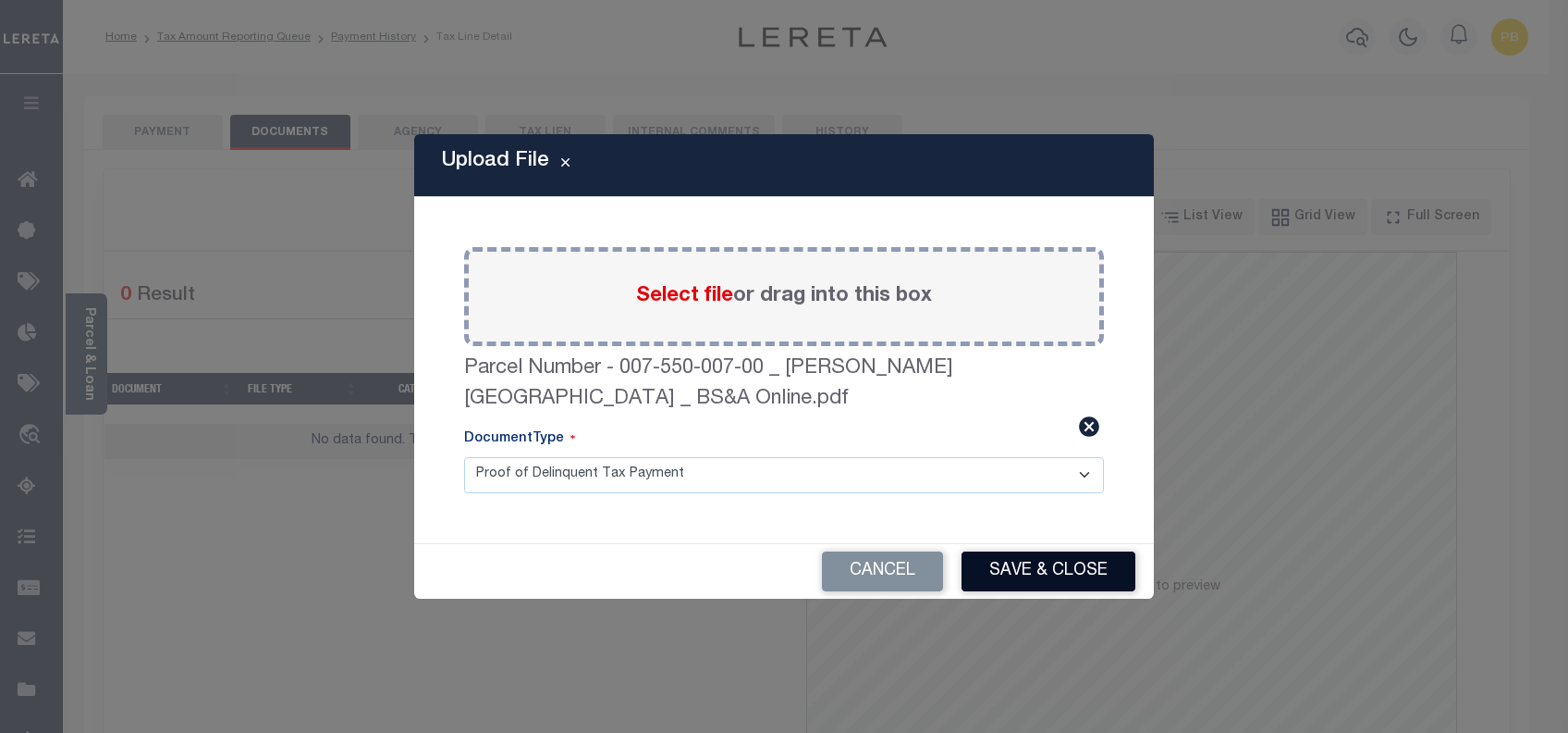
click at [1055, 583] on button "Save & Close" at bounding box center [1048, 571] width 174 height 40
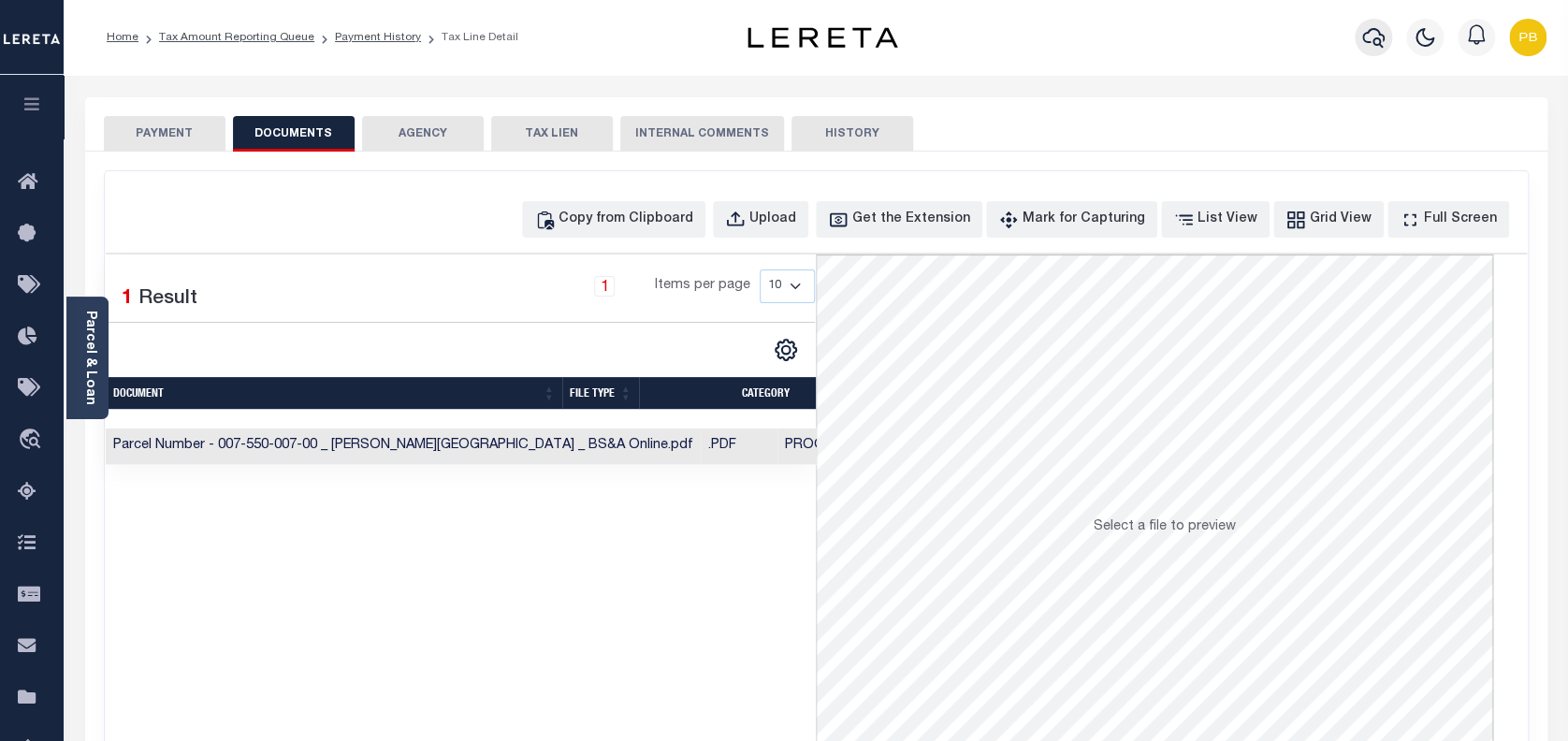
click at [1379, 40] on icon "button" at bounding box center [1373, 38] width 23 height 20
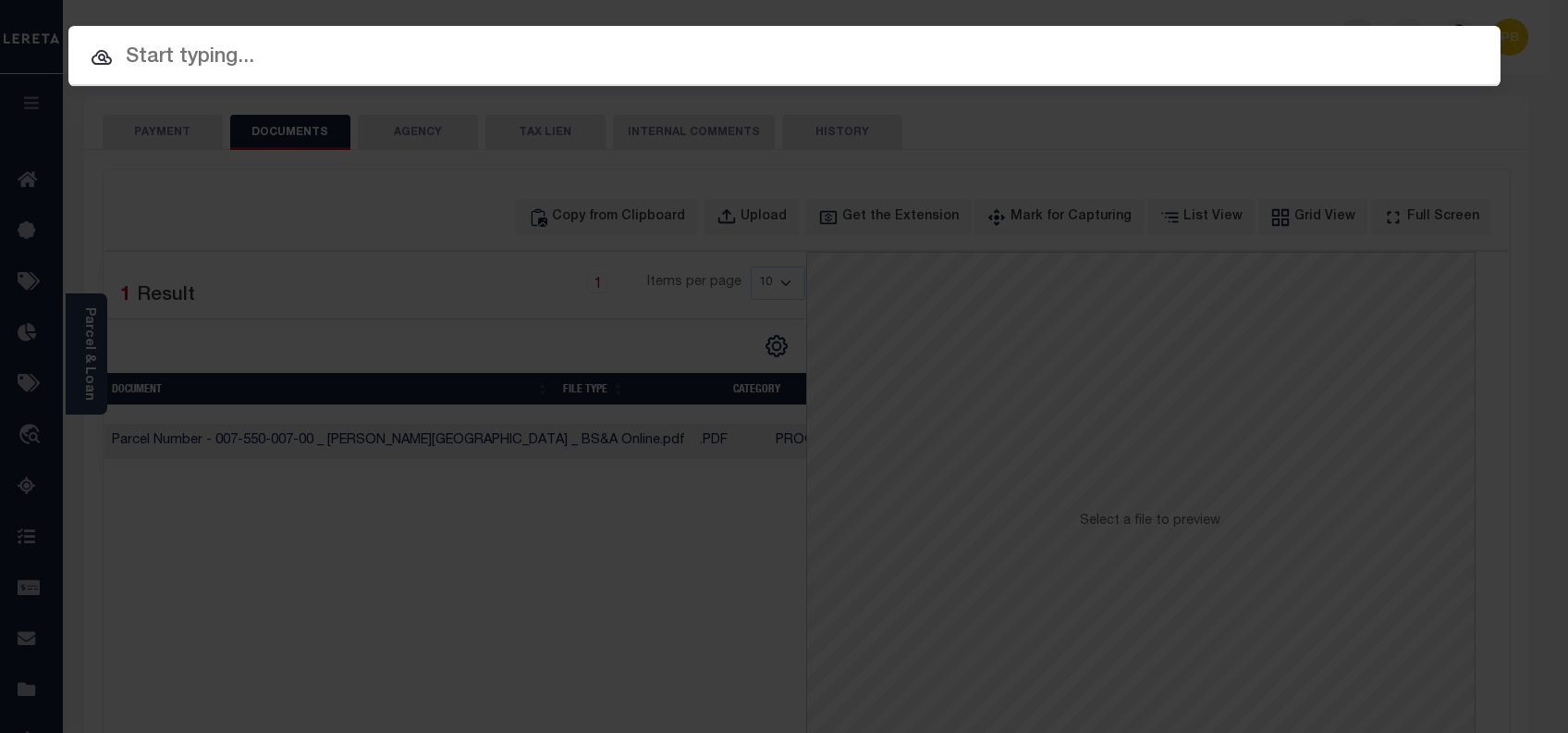
paste input "1347984750"
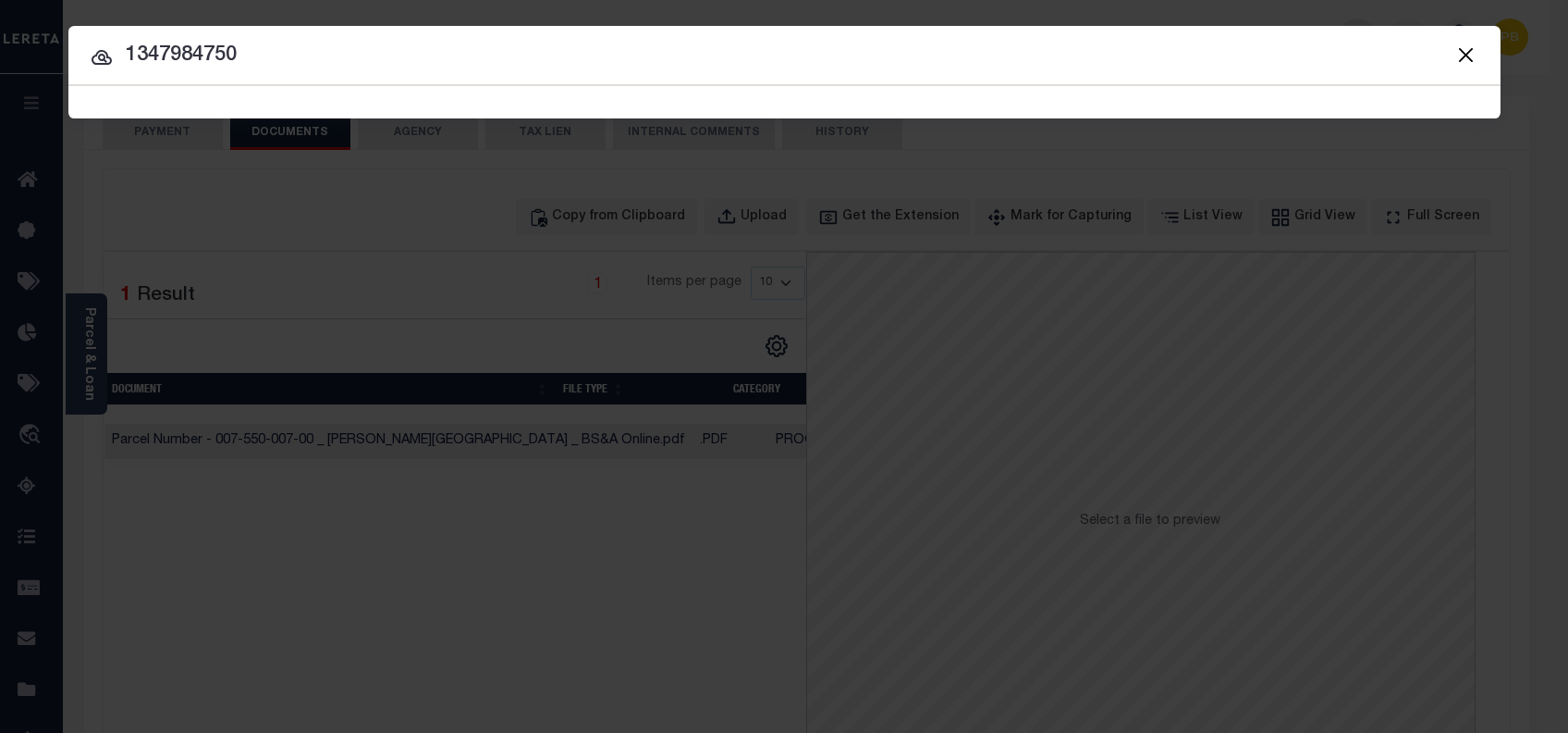
type input "1347984750"
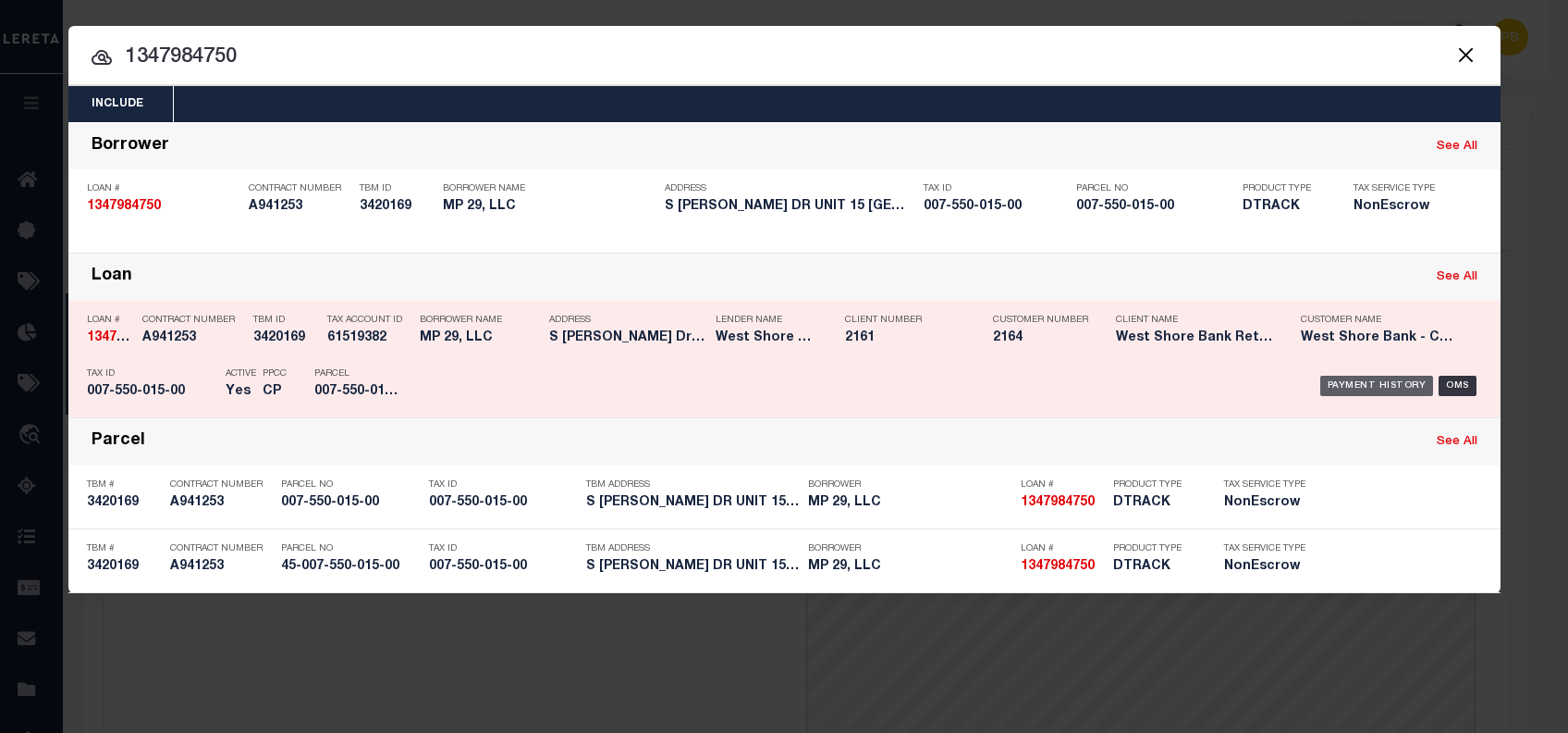
click at [1363, 387] on div "Payment History" at bounding box center [1377, 386] width 114 height 21
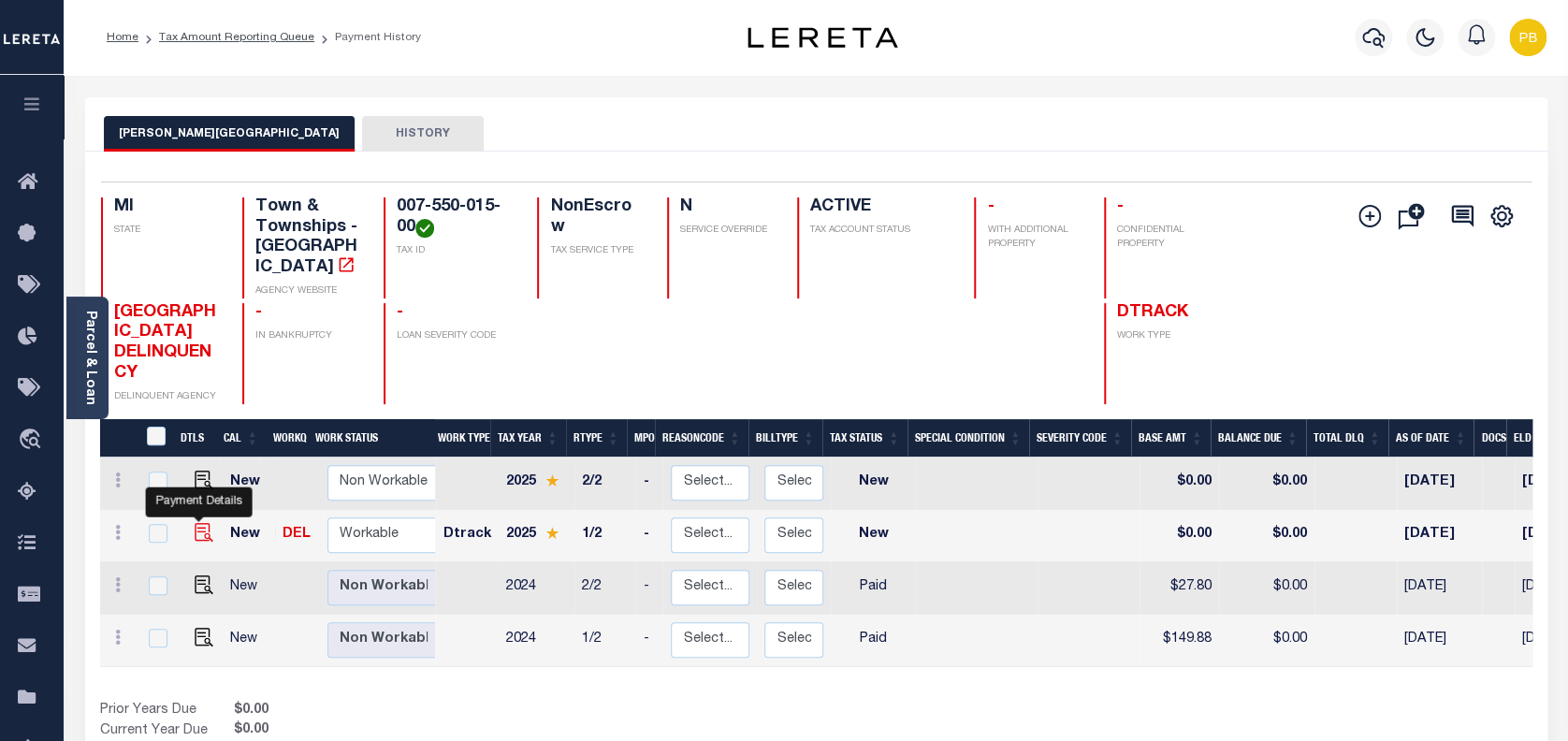
click at [198, 523] on img "" at bounding box center [204, 532] width 19 height 19
checkbox input "true"
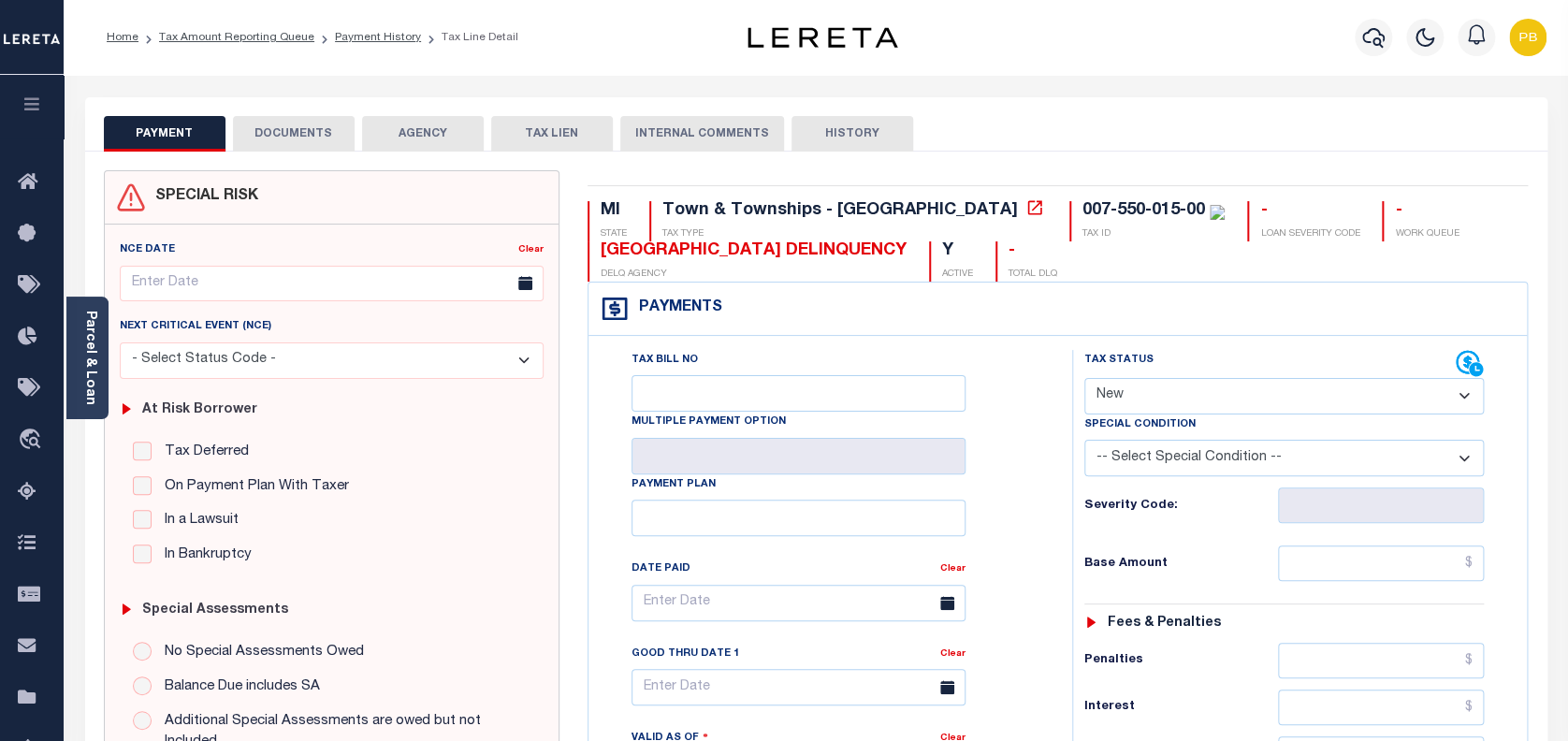
click at [1240, 391] on select "- Select Status Code - Open Due/Unpaid Paid Incomplete No Tax Due Internal Refu…" at bounding box center [1284, 396] width 400 height 37
select select "DUE"
click at [1085, 379] on select "- Select Status Code - Open Due/Unpaid Paid Incomplete No Tax Due Internal Refu…" at bounding box center [1284, 396] width 400 height 37
type input "[DATE]"
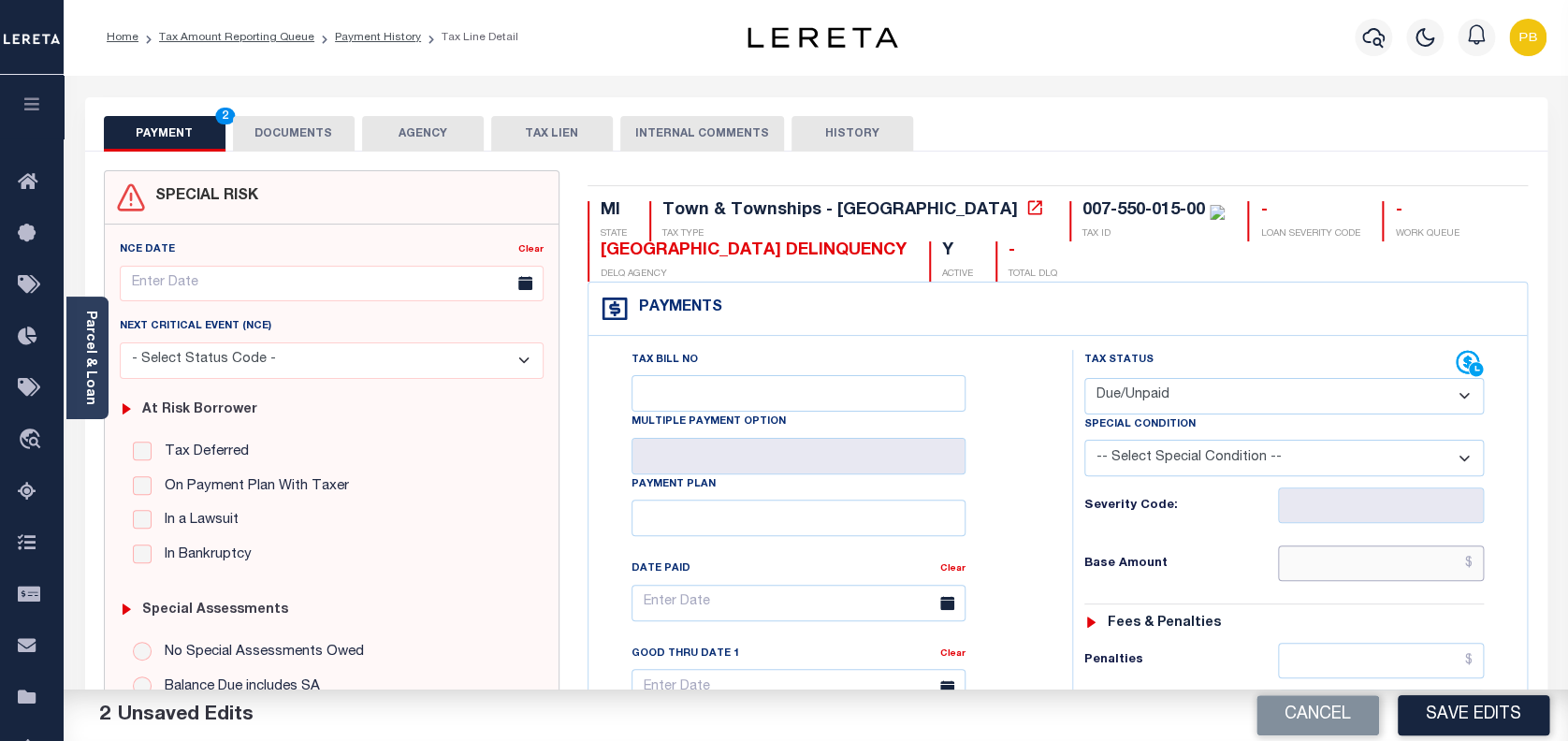
click at [1383, 561] on input "text" at bounding box center [1381, 563] width 207 height 36
paste input "309.70"
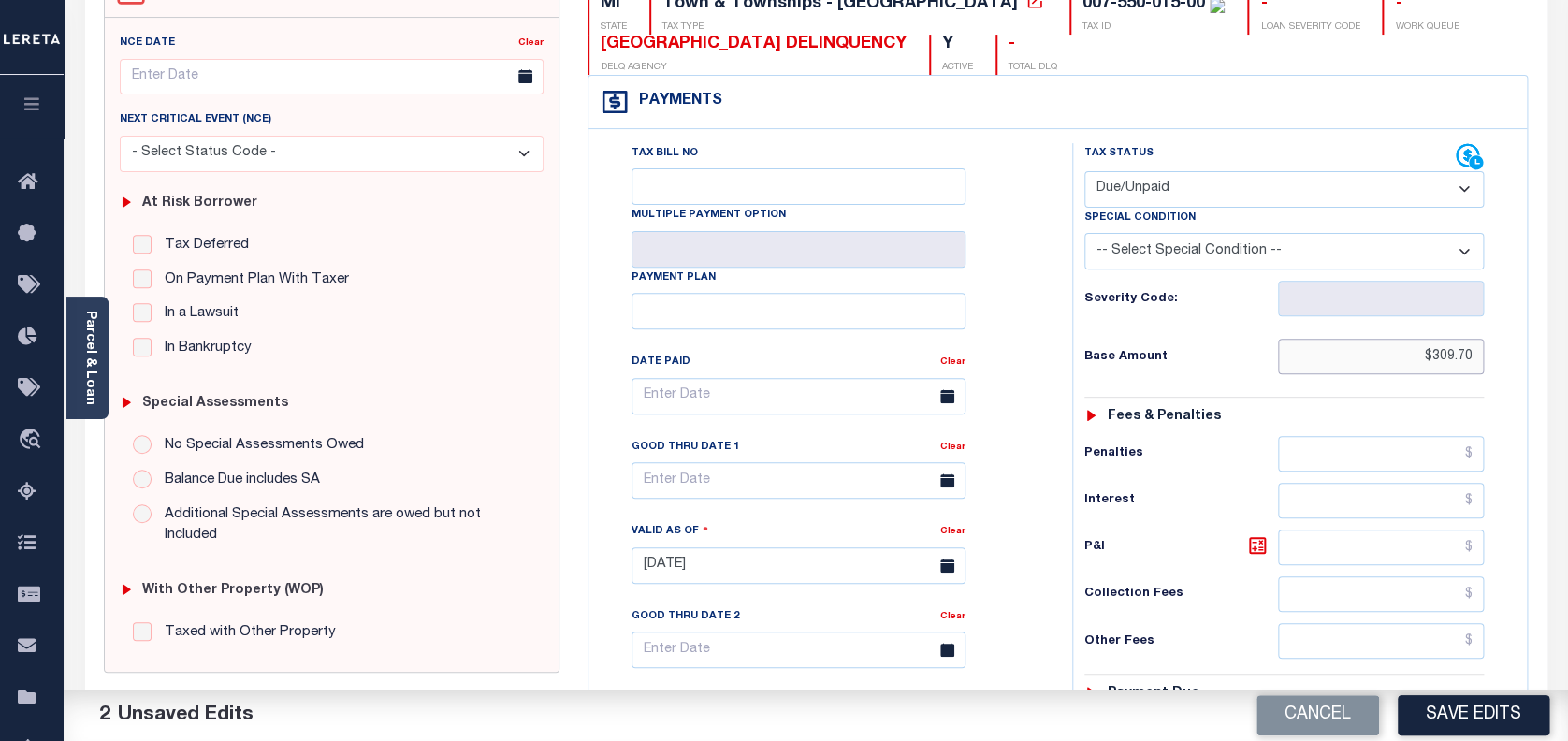
scroll to position [249, 0]
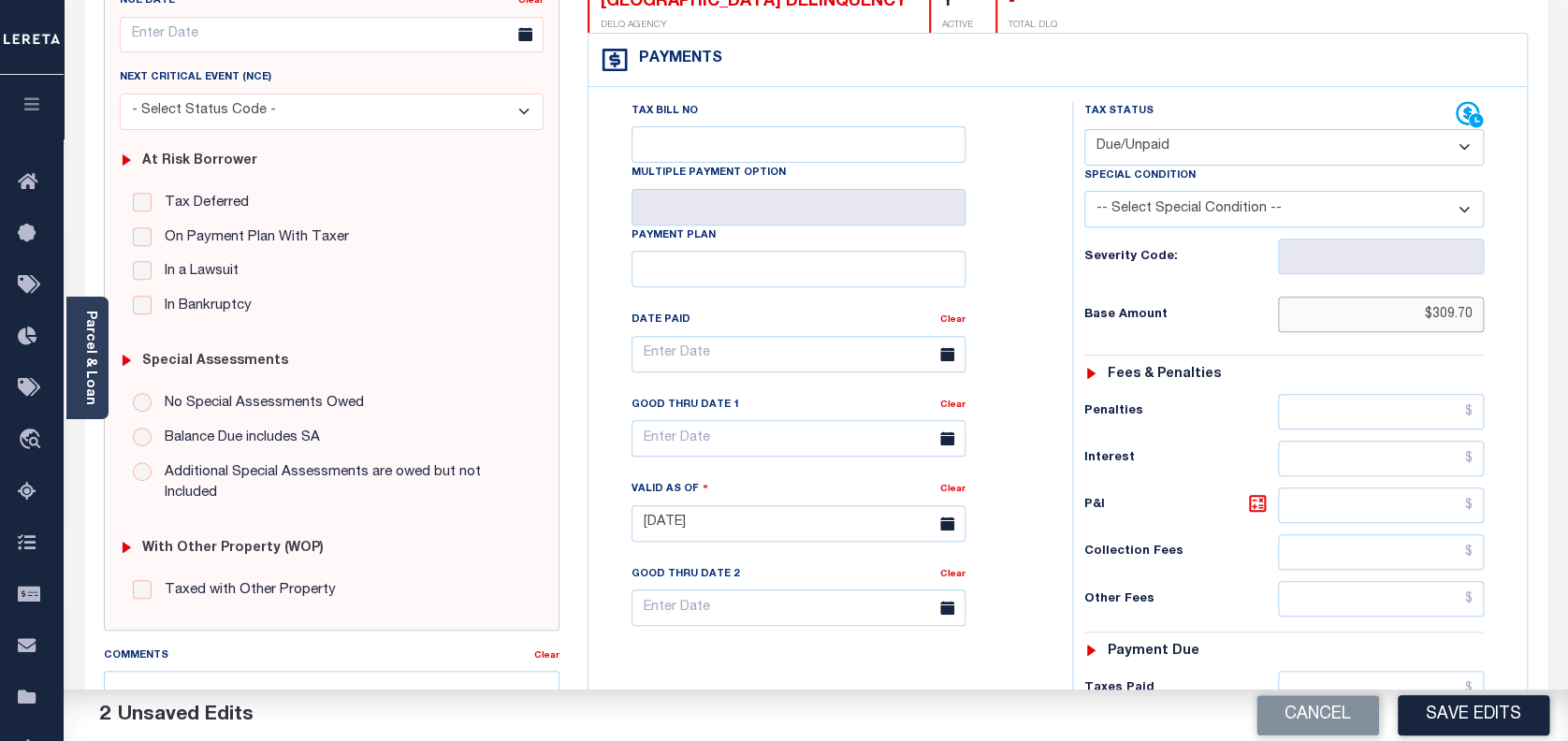
type input "$309.70"
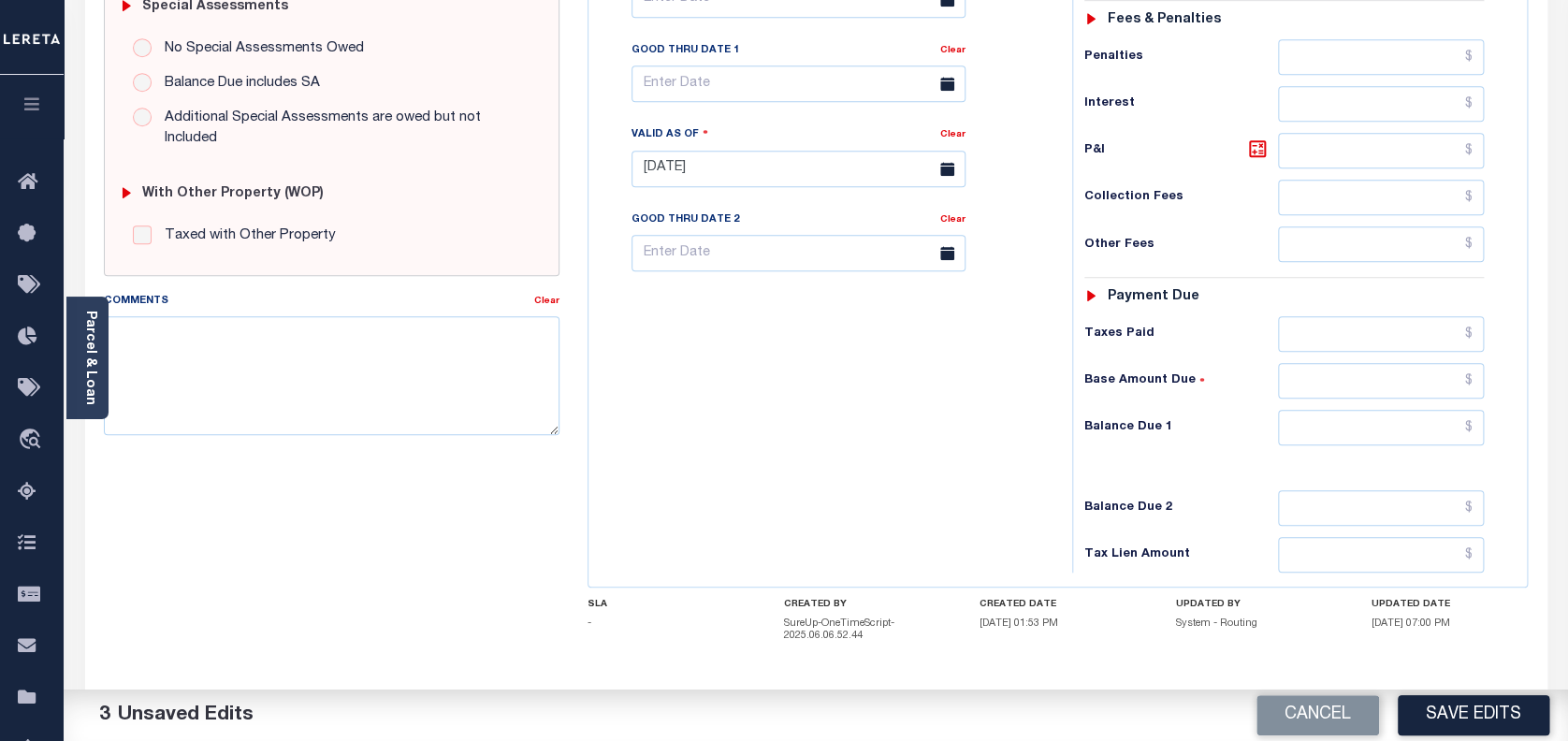
scroll to position [623, 0]
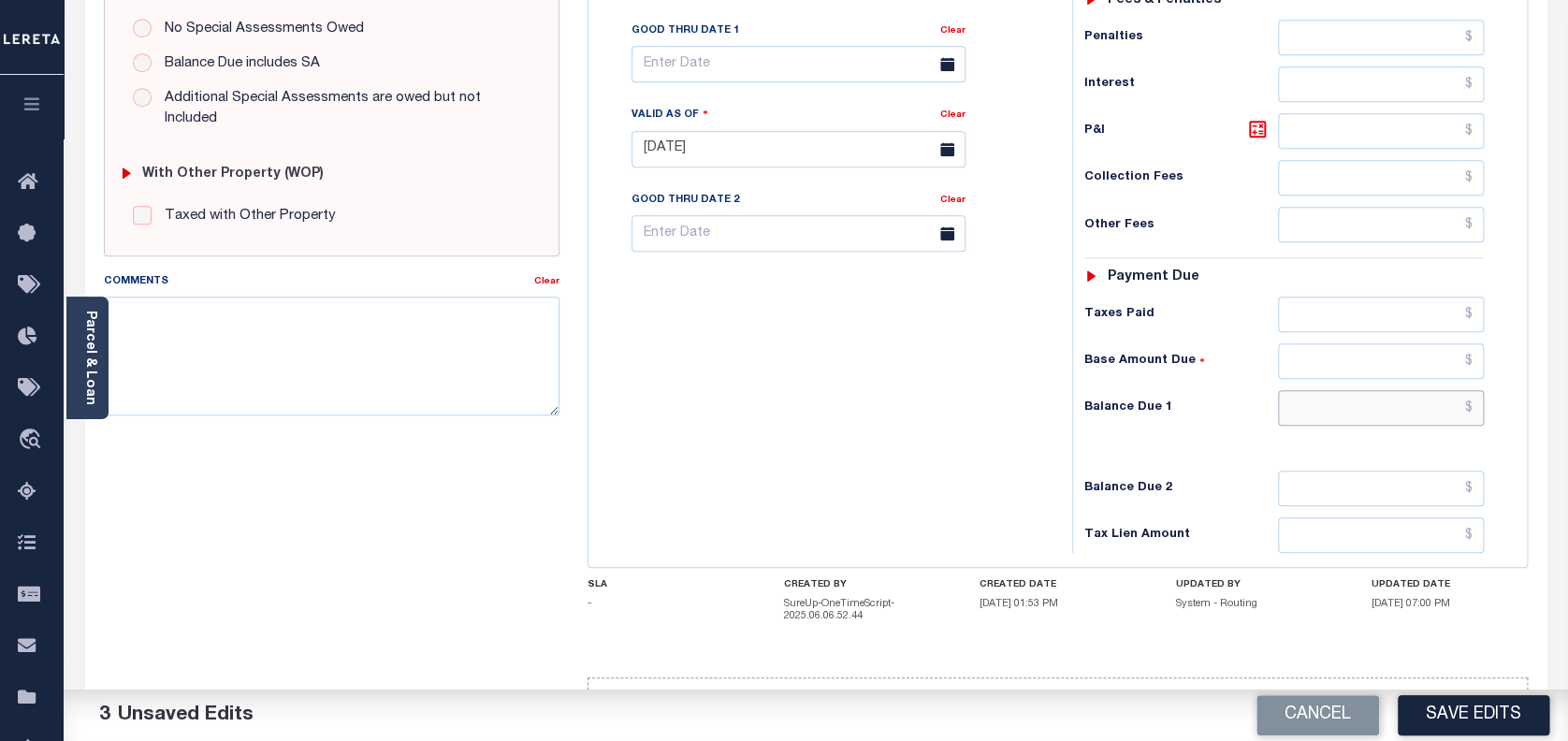
click at [1371, 405] on input "text" at bounding box center [1381, 408] width 207 height 36
paste input "315.89"
type input "$315.89"
click at [1266, 132] on icon at bounding box center [1258, 129] width 23 height 23
type input "$6.19"
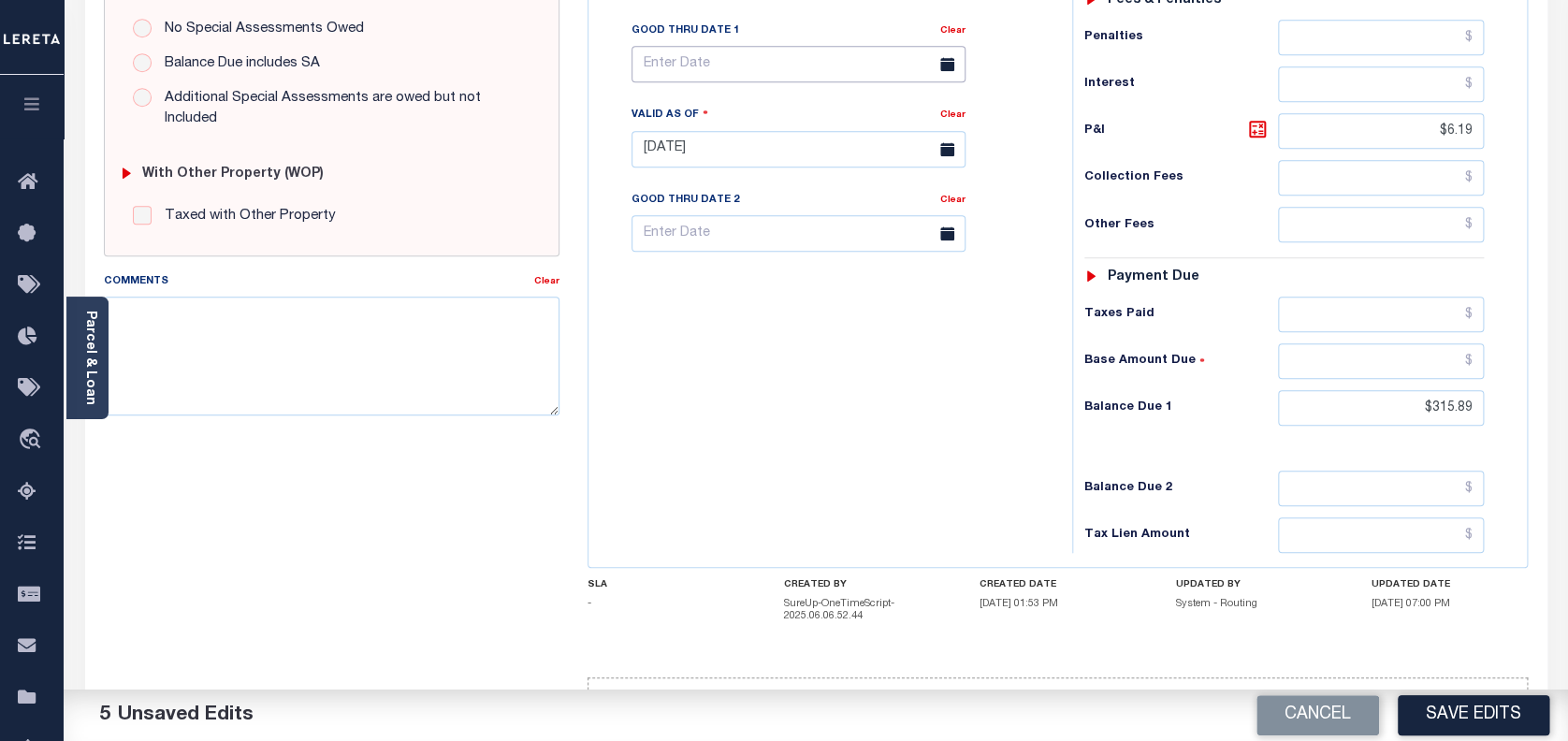
click at [805, 79] on input "text" at bounding box center [798, 63] width 334 height 37
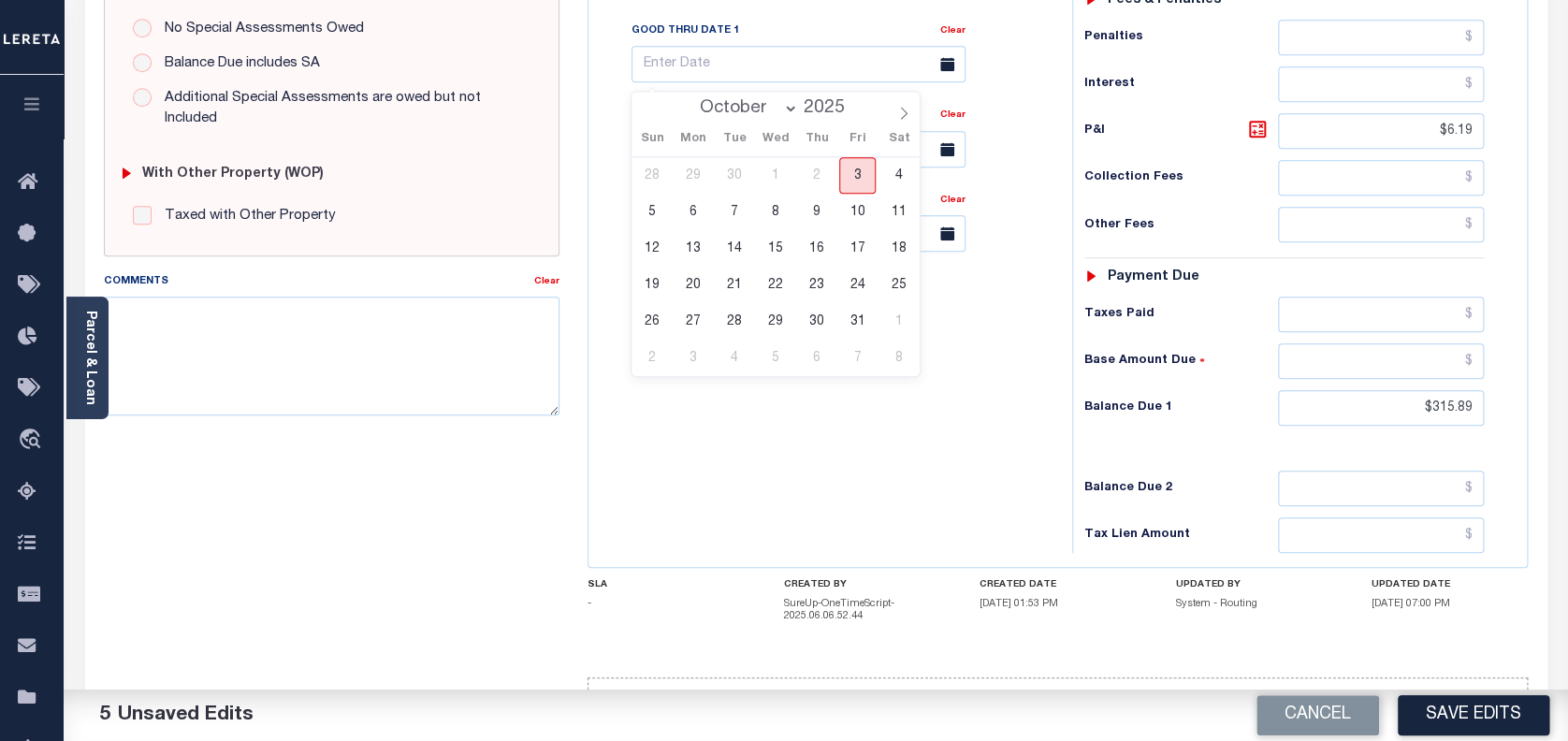
click at [861, 180] on span "3" at bounding box center [857, 175] width 37 height 37
type input "[DATE]"
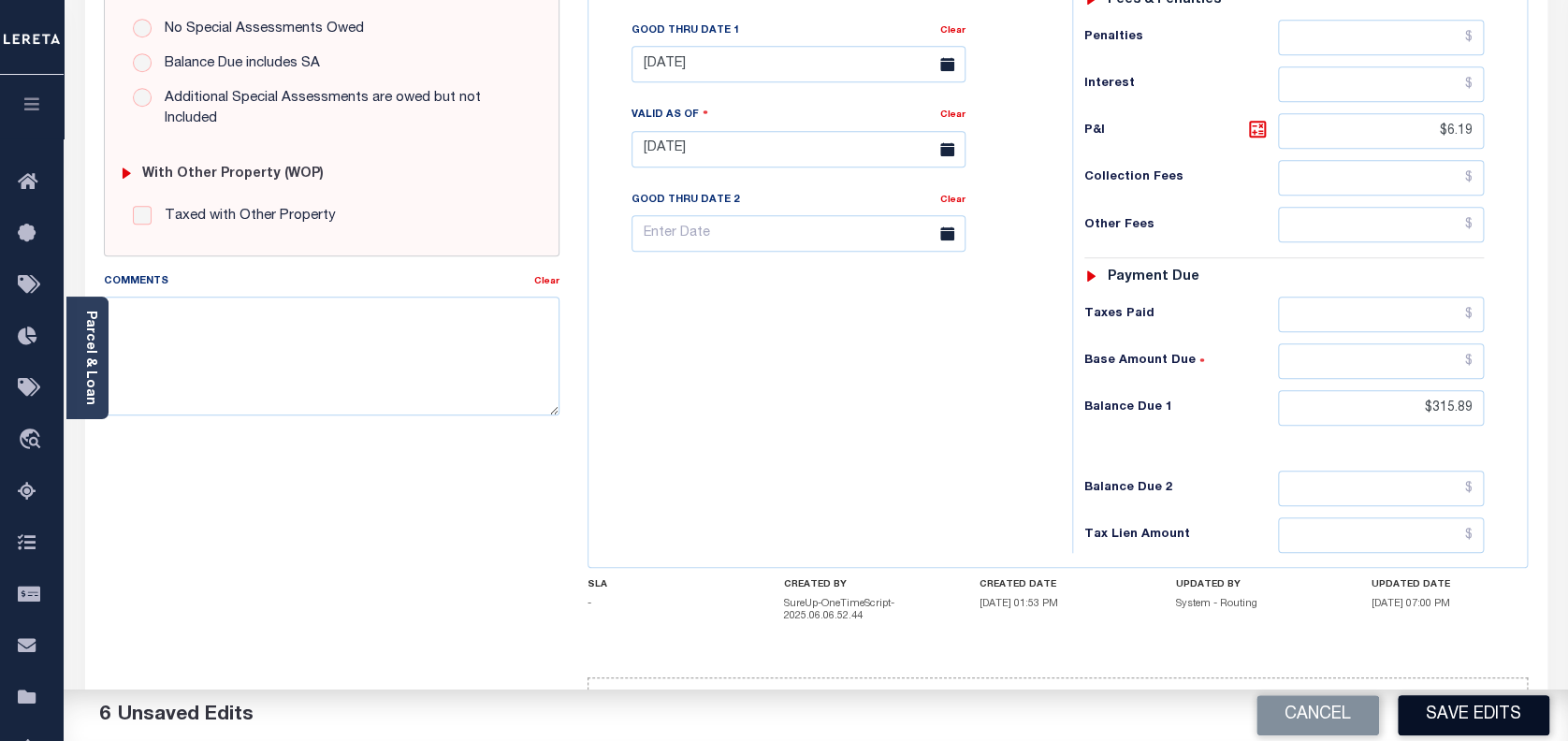
click at [1481, 723] on button "Save Edits" at bounding box center [1473, 715] width 151 height 41
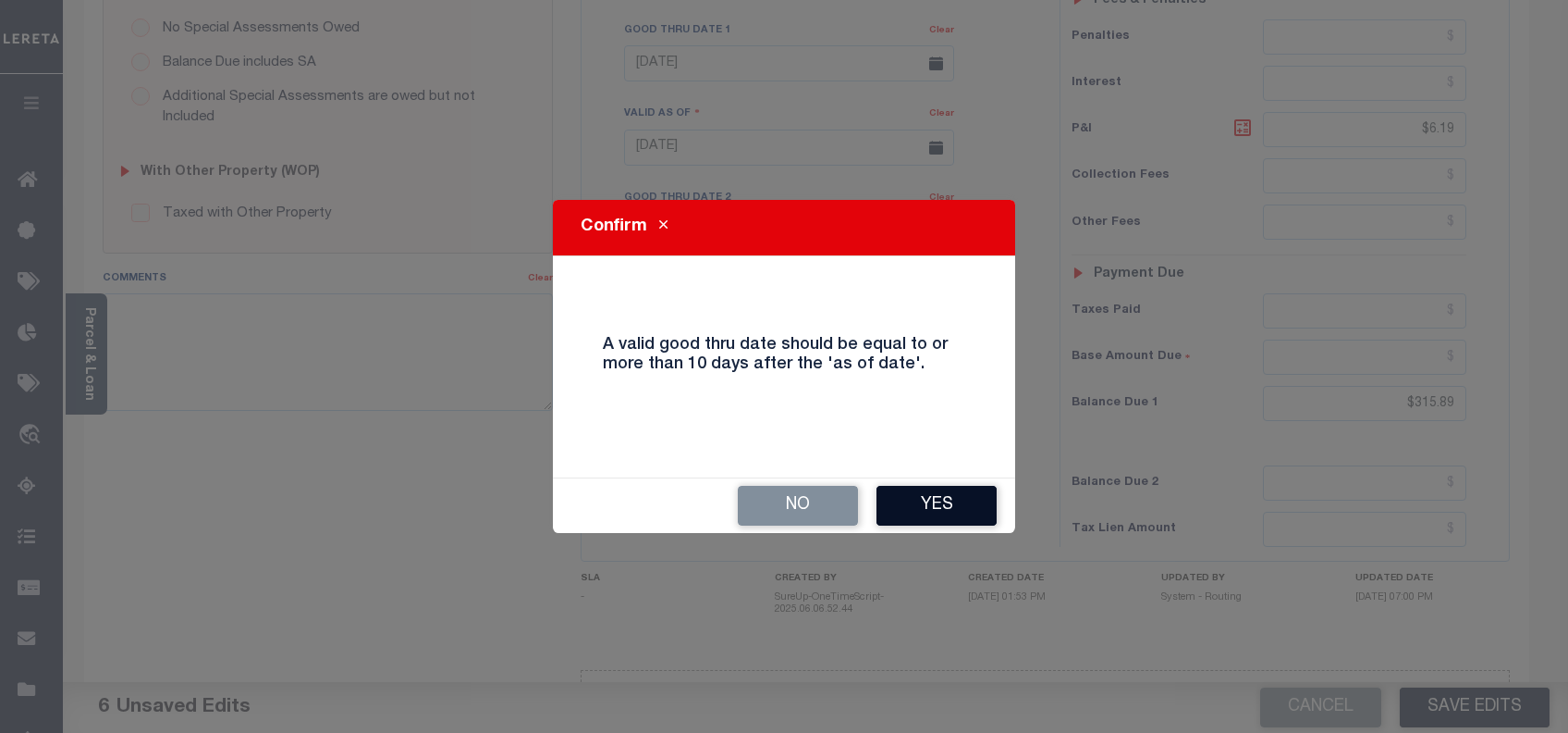
click at [935, 513] on button "Yes" at bounding box center [936, 505] width 121 height 40
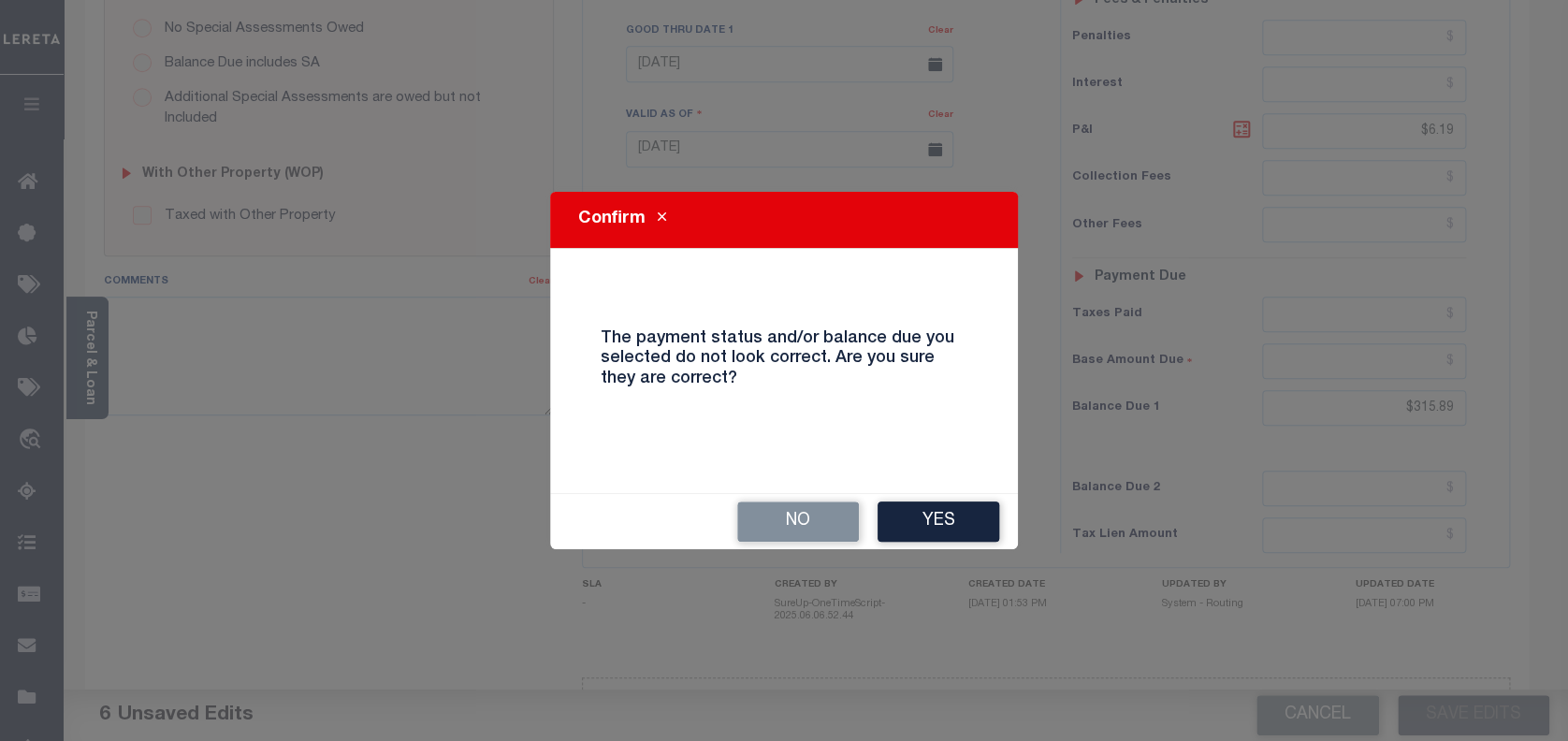
click at [947, 519] on button "Yes" at bounding box center [938, 521] width 122 height 41
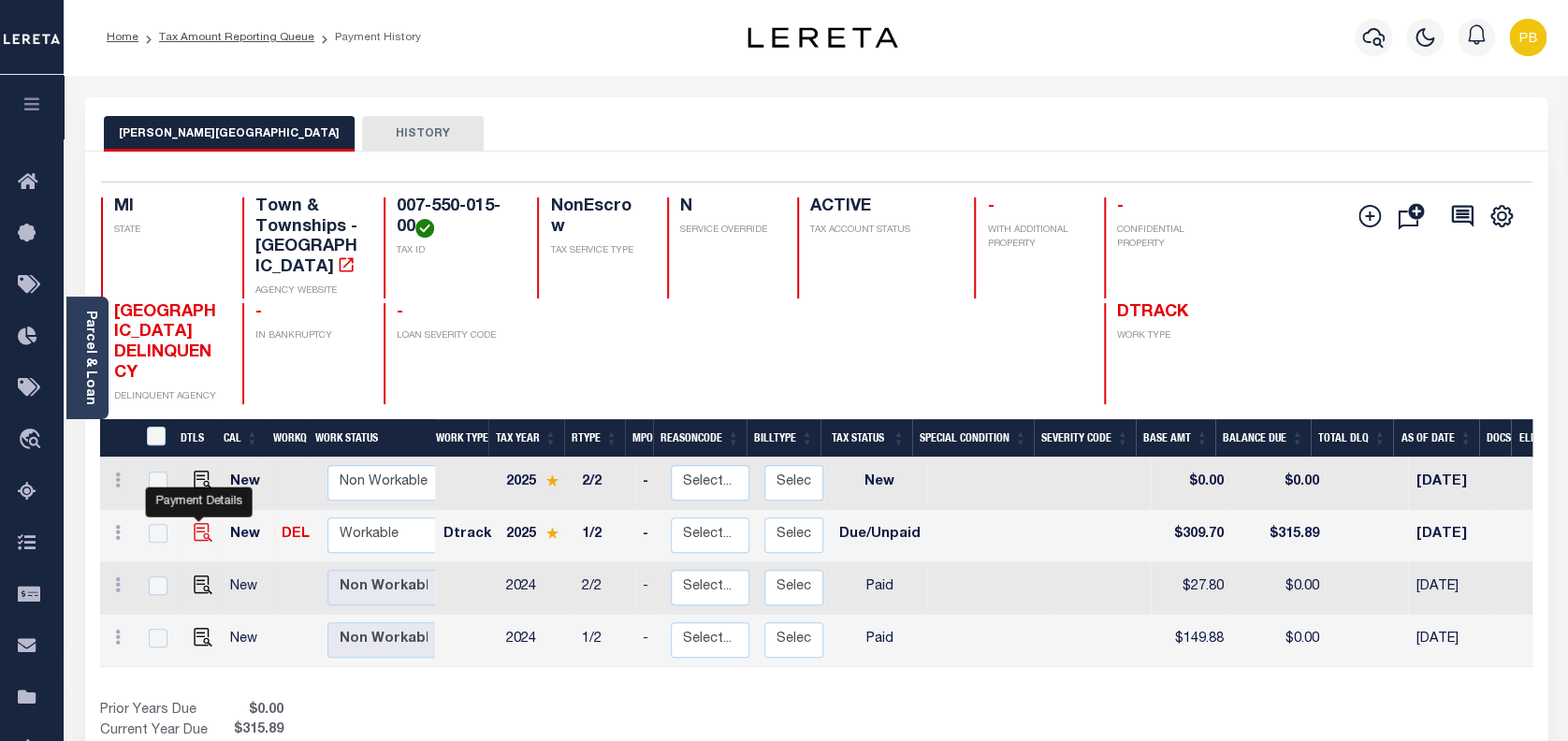
click at [201, 523] on img "" at bounding box center [203, 532] width 19 height 19
checkbox input "true"
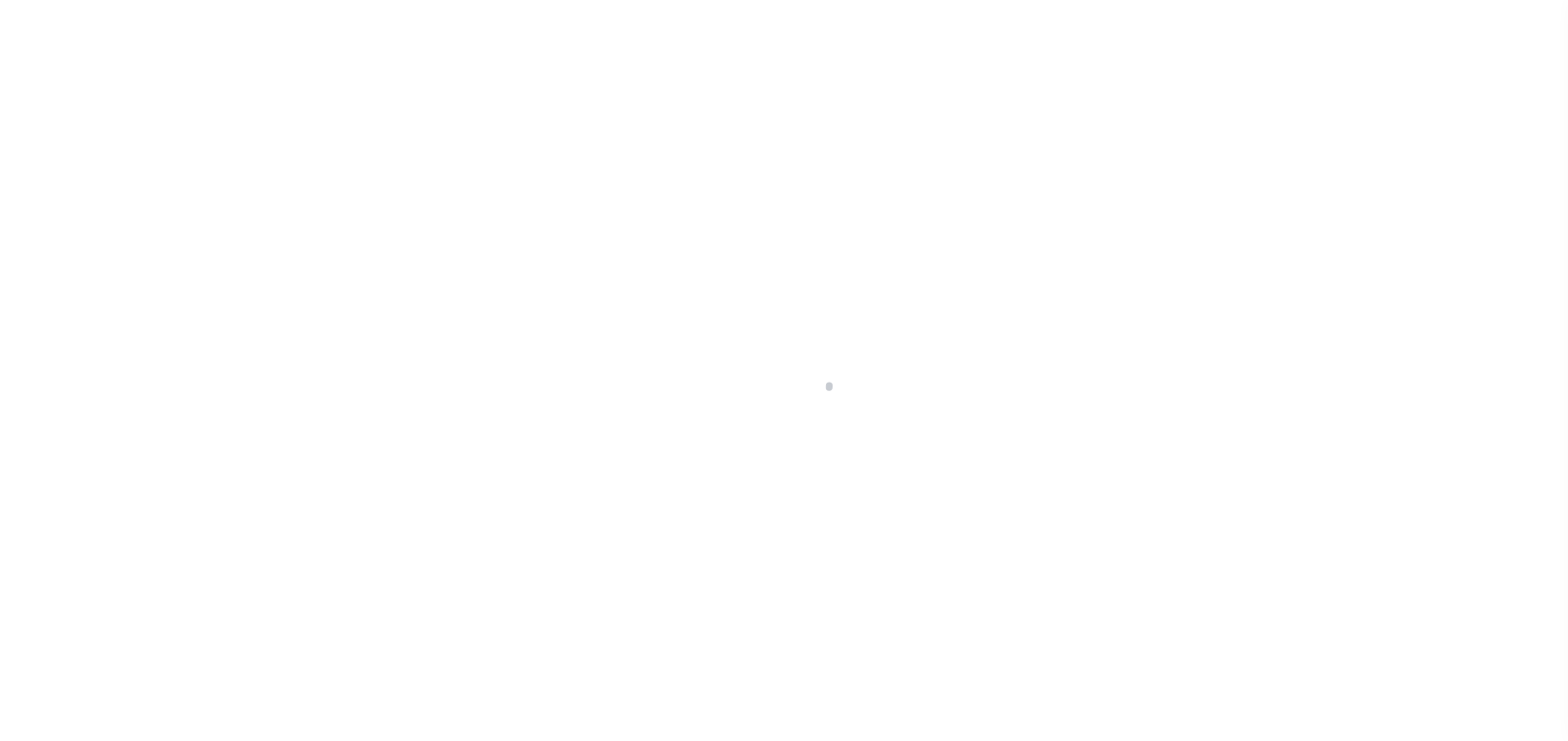
select select "DUE"
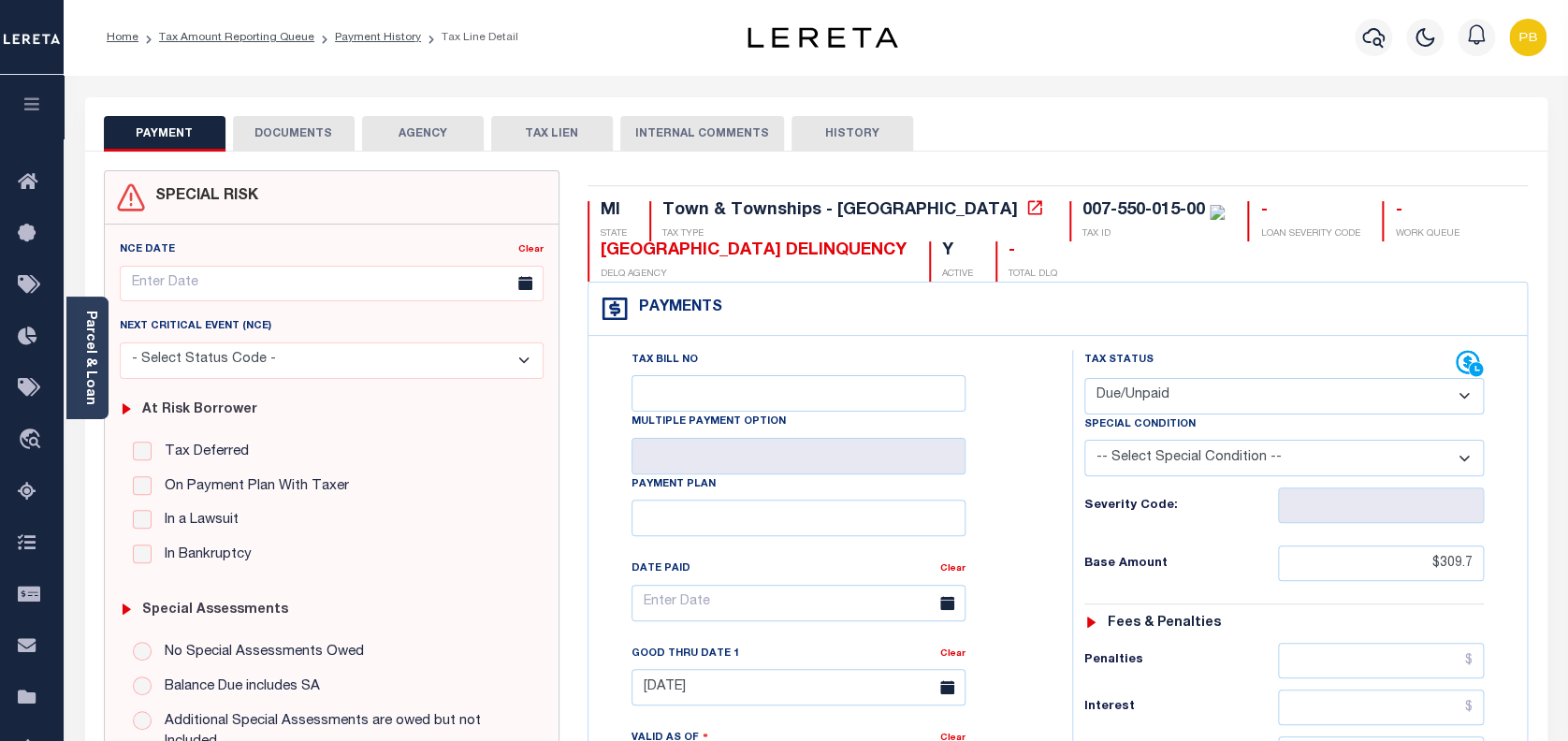
click at [292, 128] on button "DOCUMENTS" at bounding box center [293, 134] width 122 height 36
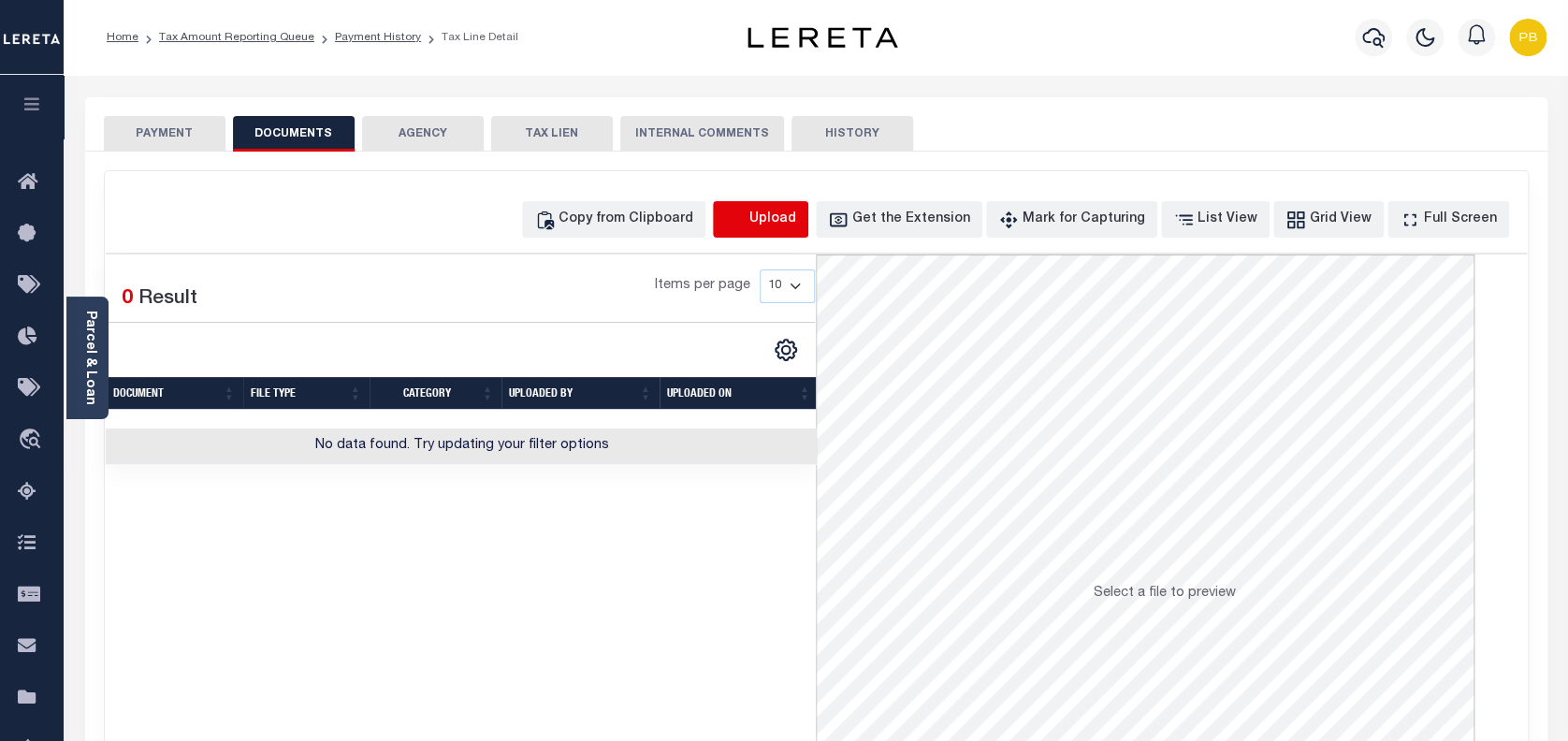
click at [745, 211] on icon "button" at bounding box center [736, 220] width 21 height 21
select select "POP"
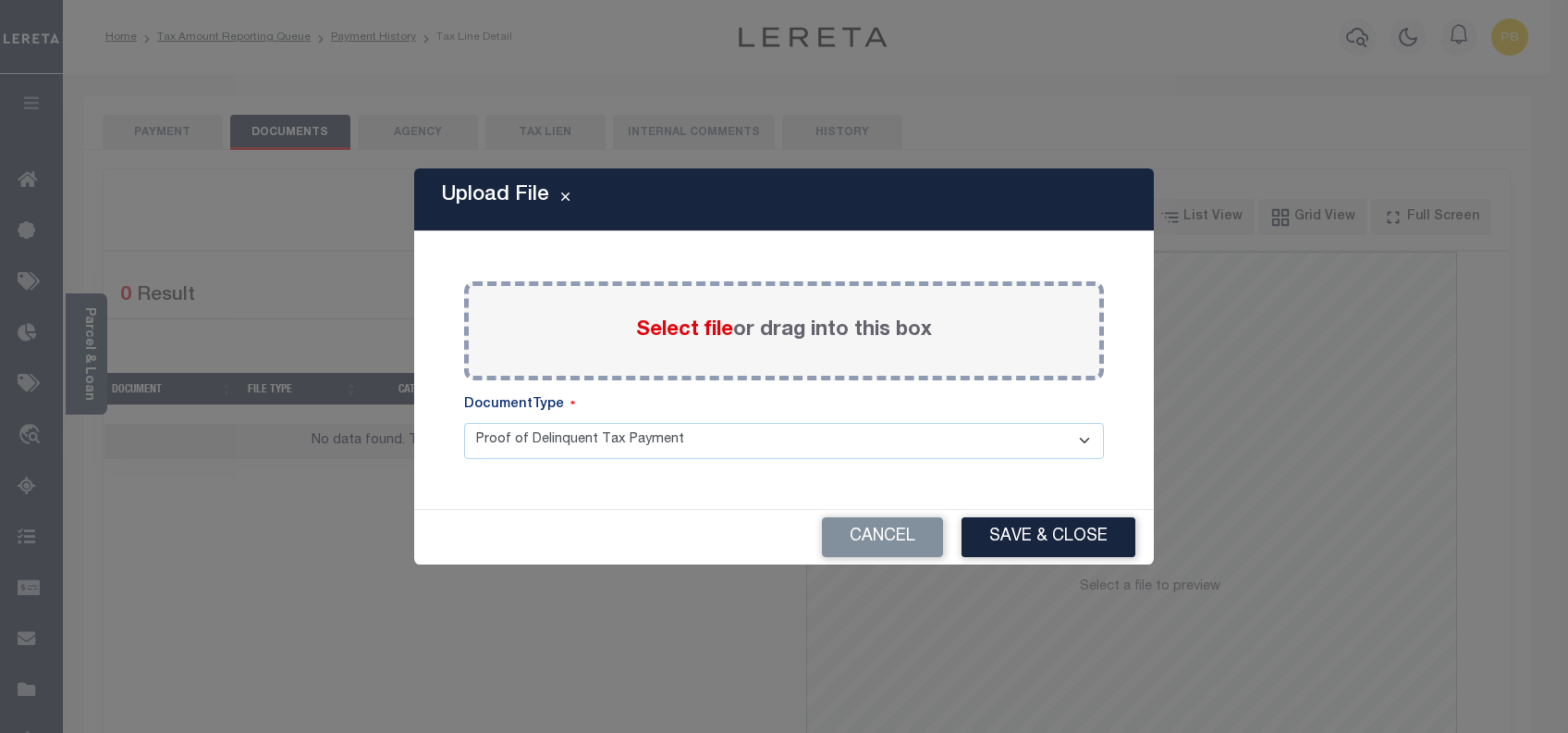
click at [674, 327] on span "Select file" at bounding box center [685, 330] width 97 height 21
click at [0, 0] on input "Select file or drag into this box" at bounding box center [0, 0] width 0 height 0
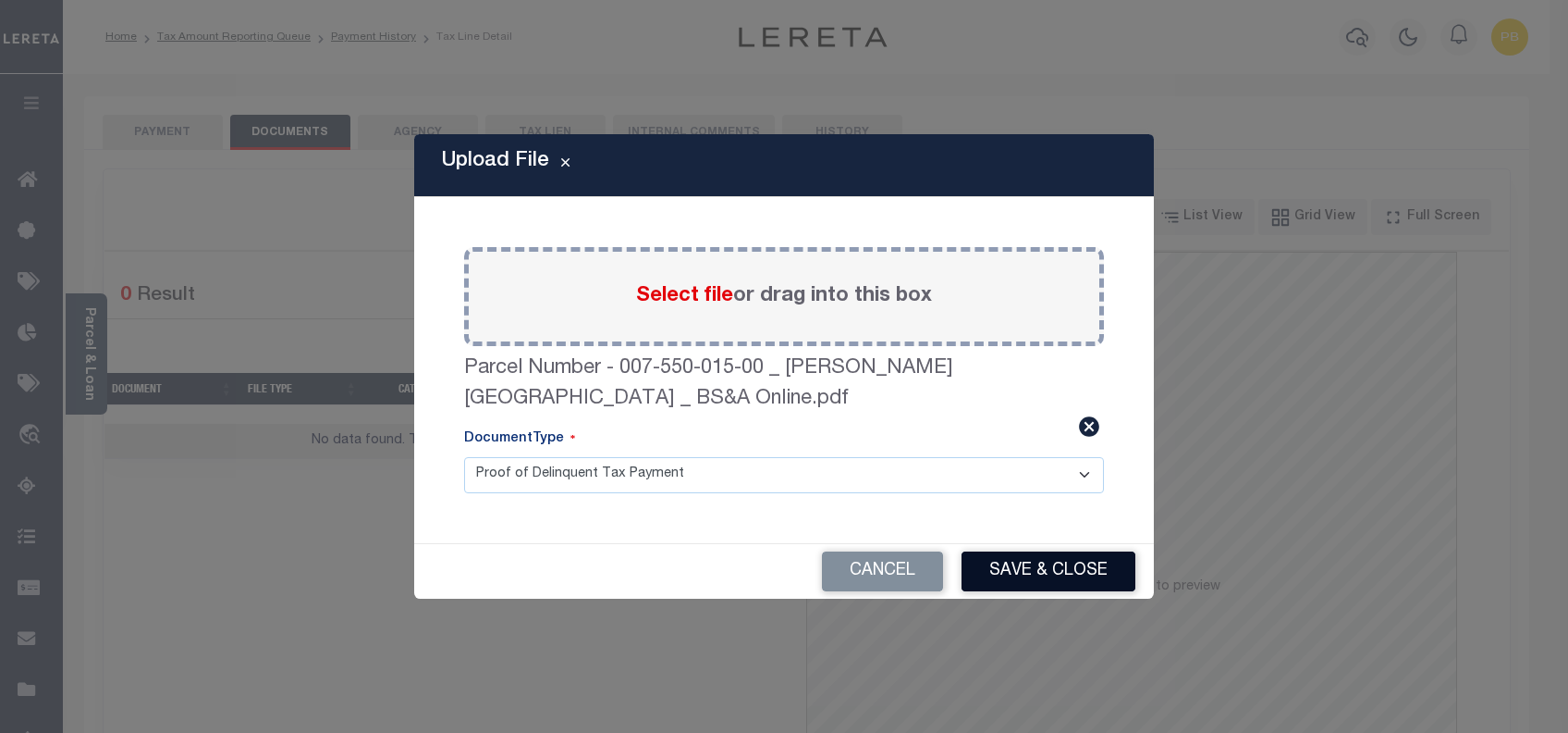
click at [1008, 556] on button "Save & Close" at bounding box center [1048, 571] width 174 height 40
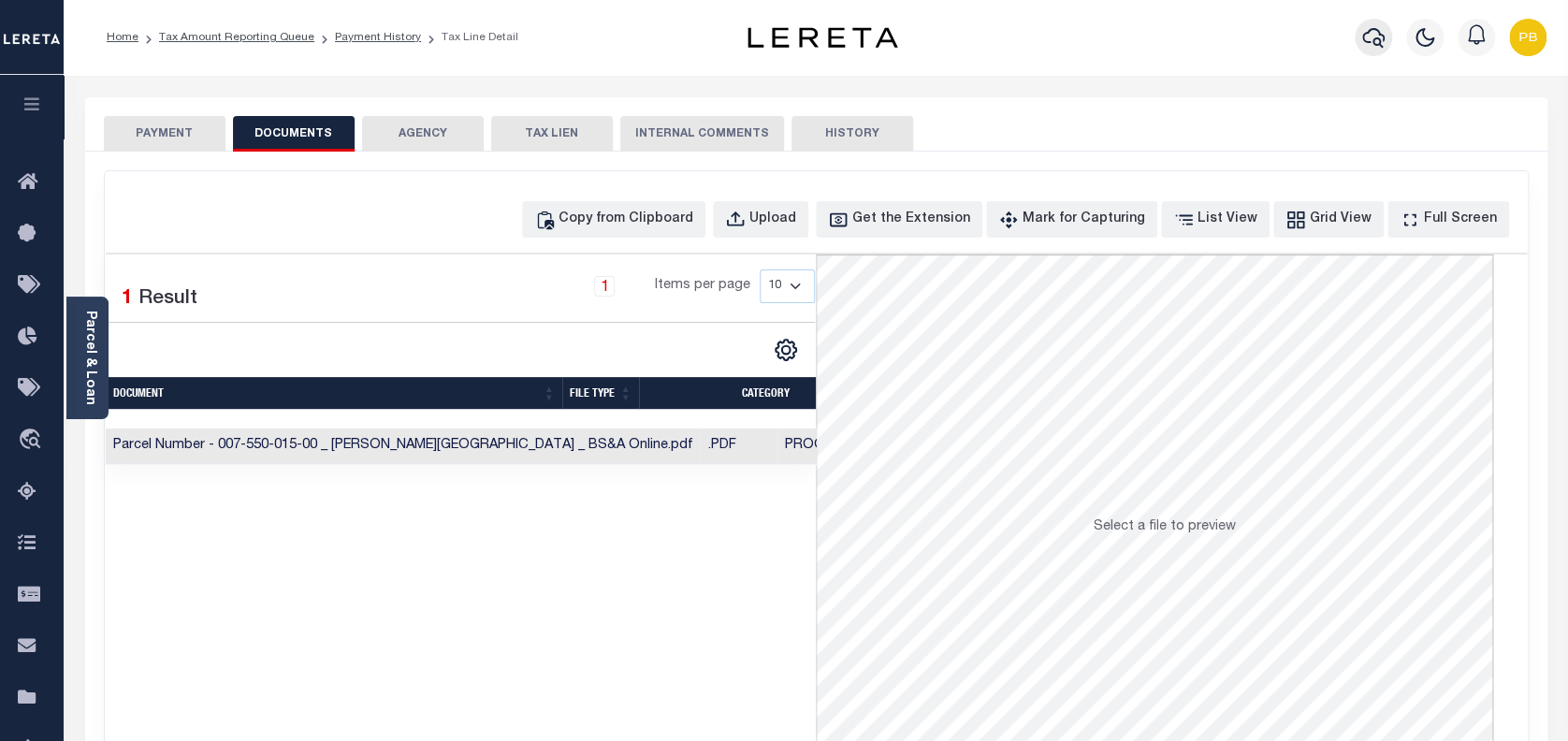
click at [1376, 43] on icon "button" at bounding box center [1373, 38] width 23 height 23
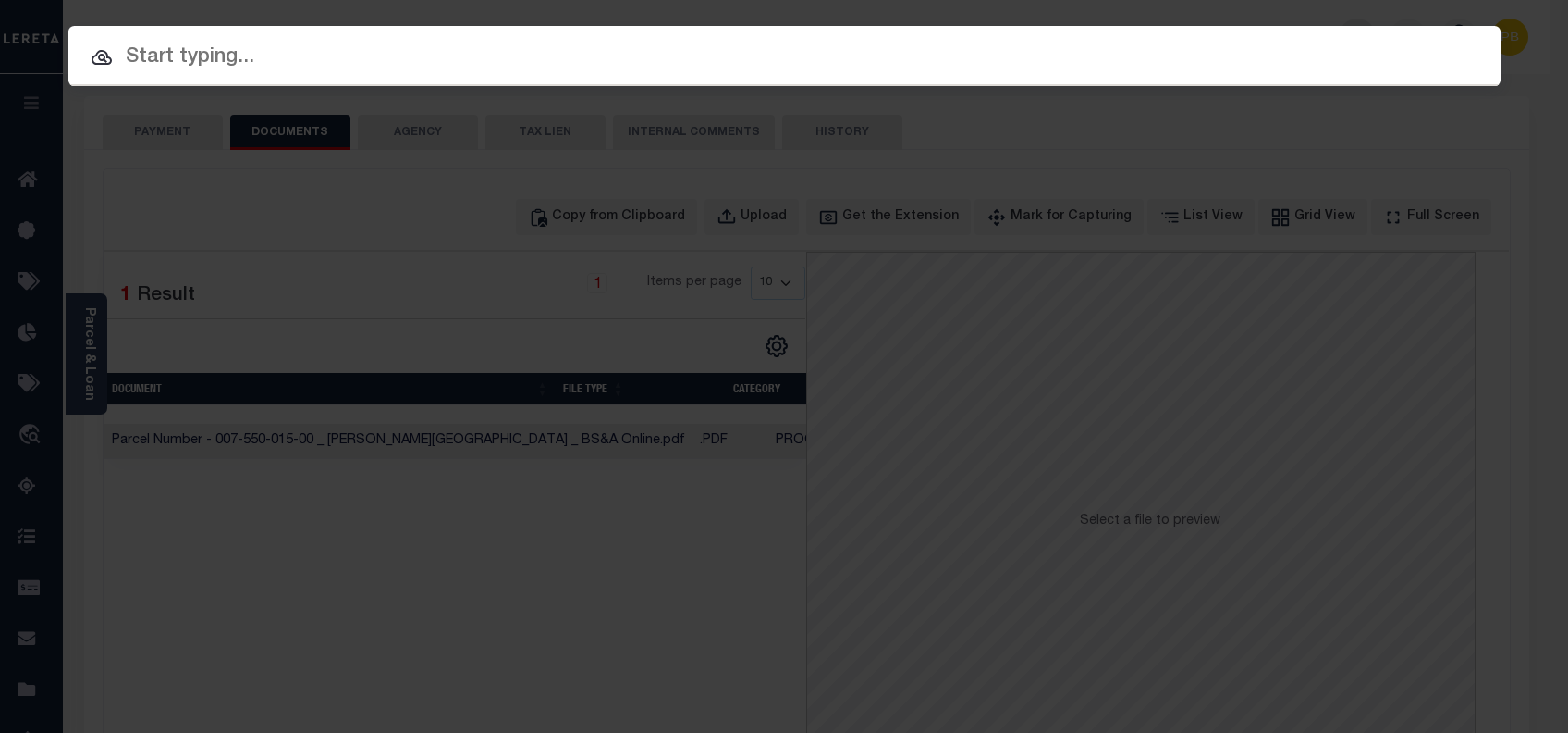
paste input "1347984751"
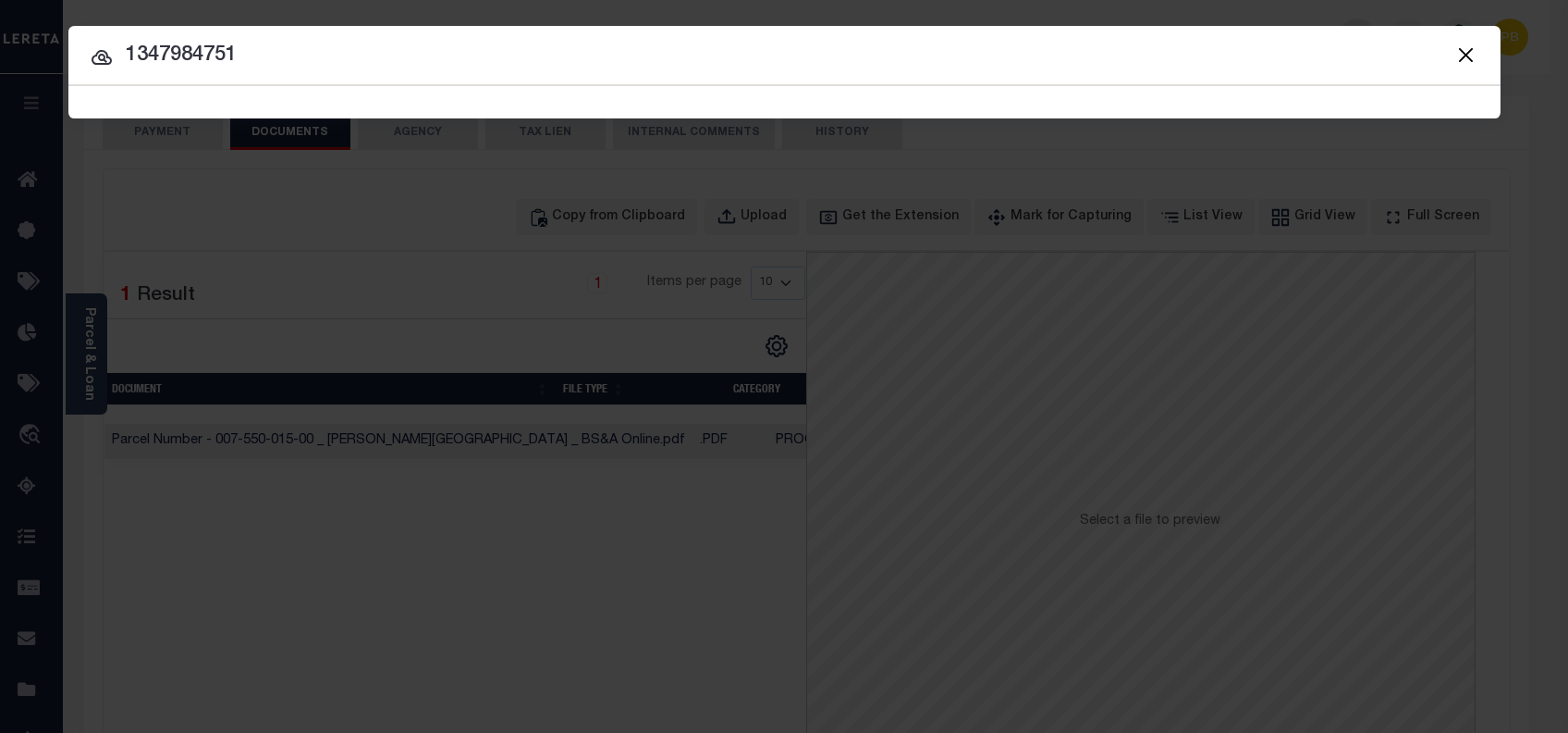
type input "1347984751"
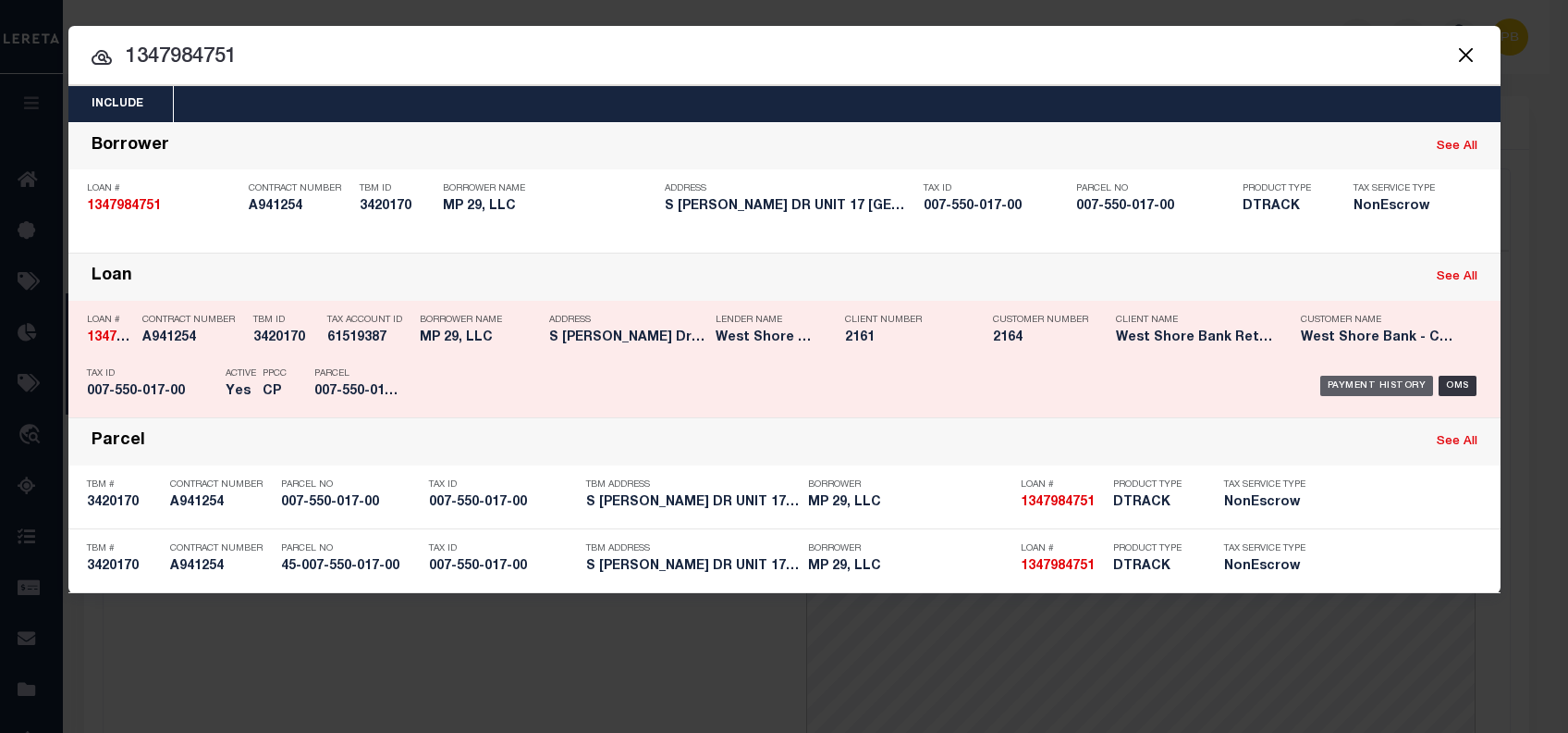
click at [1360, 387] on div "Payment History" at bounding box center [1377, 386] width 114 height 21
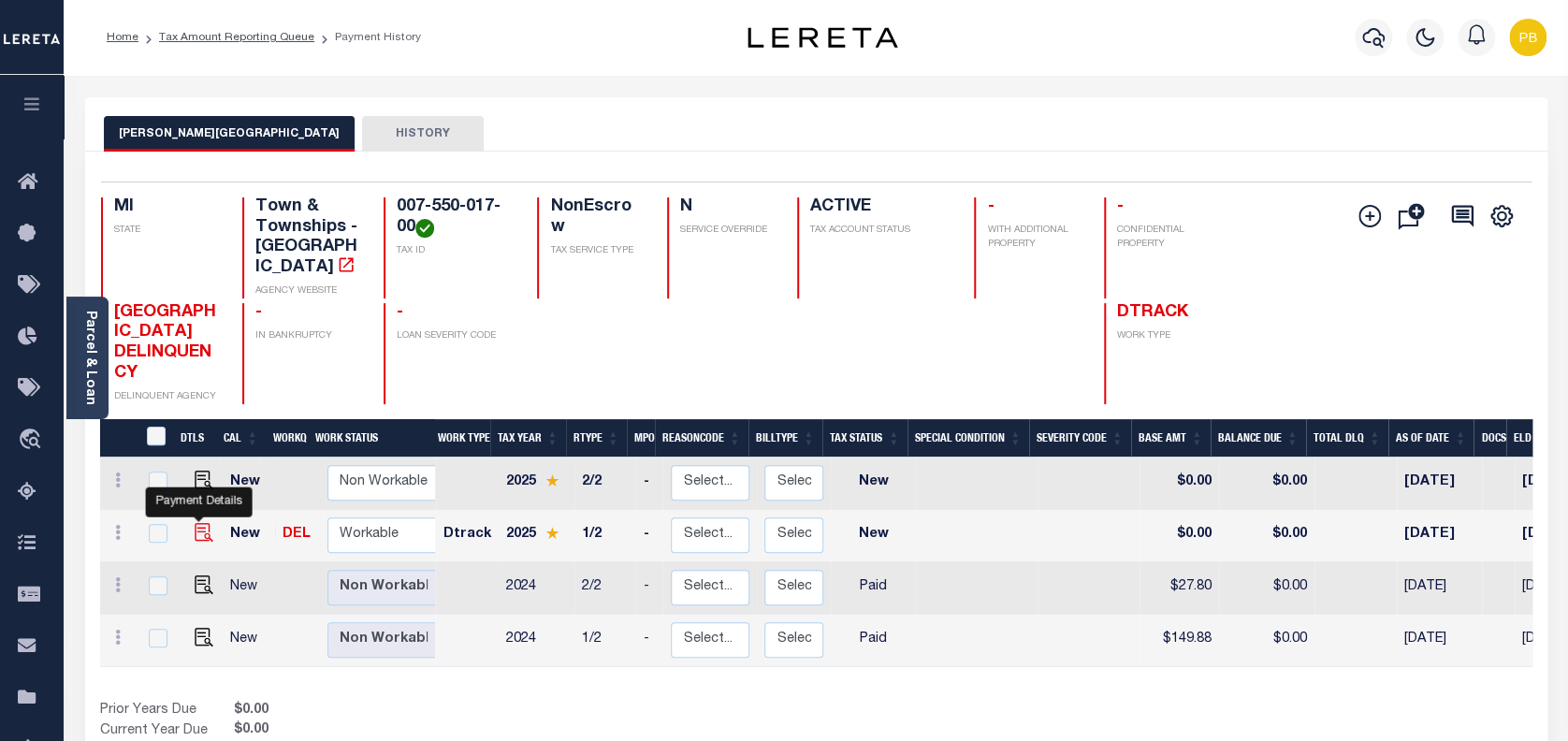
click at [198, 523] on img "" at bounding box center [204, 532] width 19 height 19
checkbox input "true"
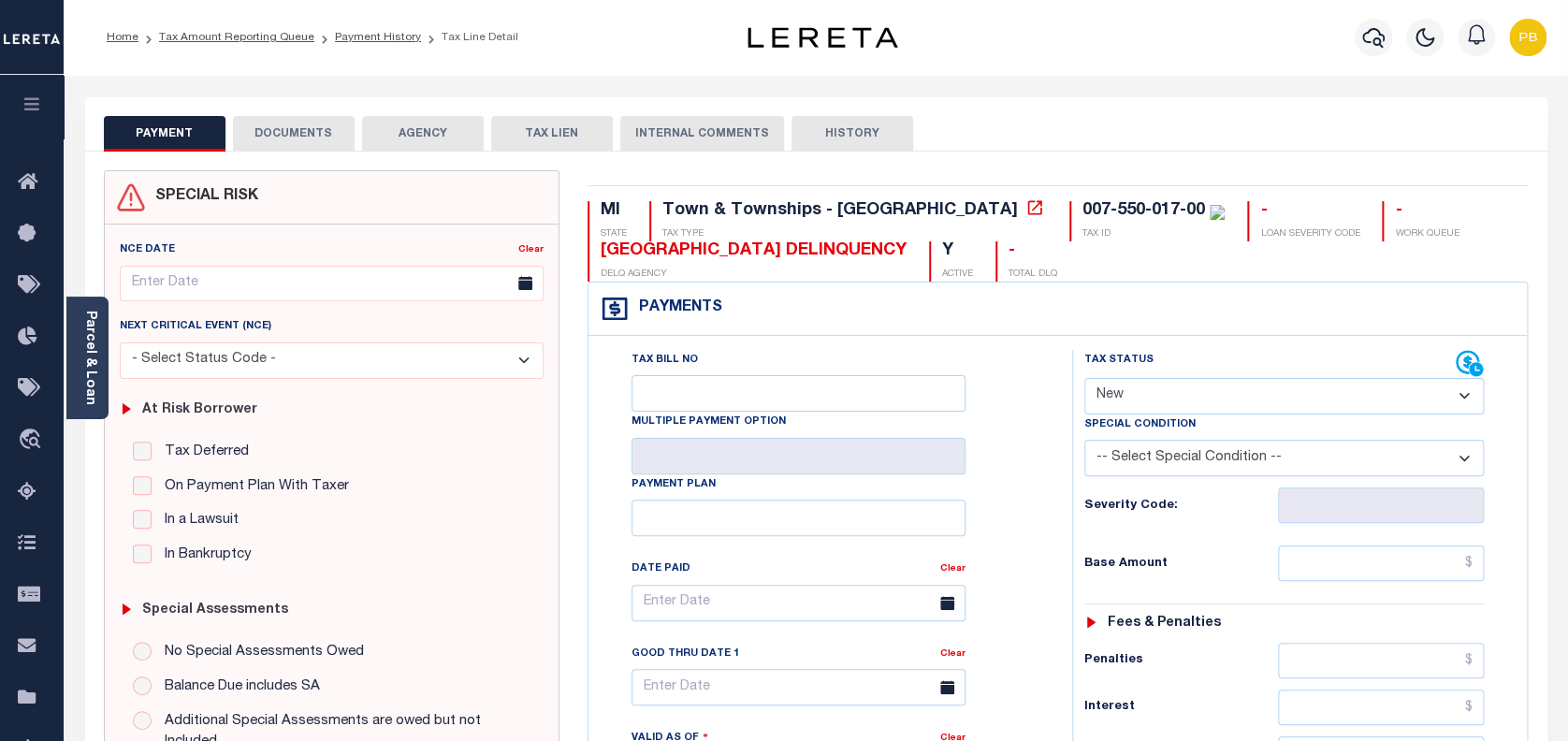
click at [1221, 398] on select "- Select Status Code - Open Due/Unpaid Paid Incomplete No Tax Due Internal Refu…" at bounding box center [1284, 396] width 400 height 37
select select "PYD"
click at [1085, 379] on select "- Select Status Code - Open Due/Unpaid Paid Incomplete No Tax Due Internal Refu…" at bounding box center [1284, 396] width 400 height 37
type input "[DATE]"
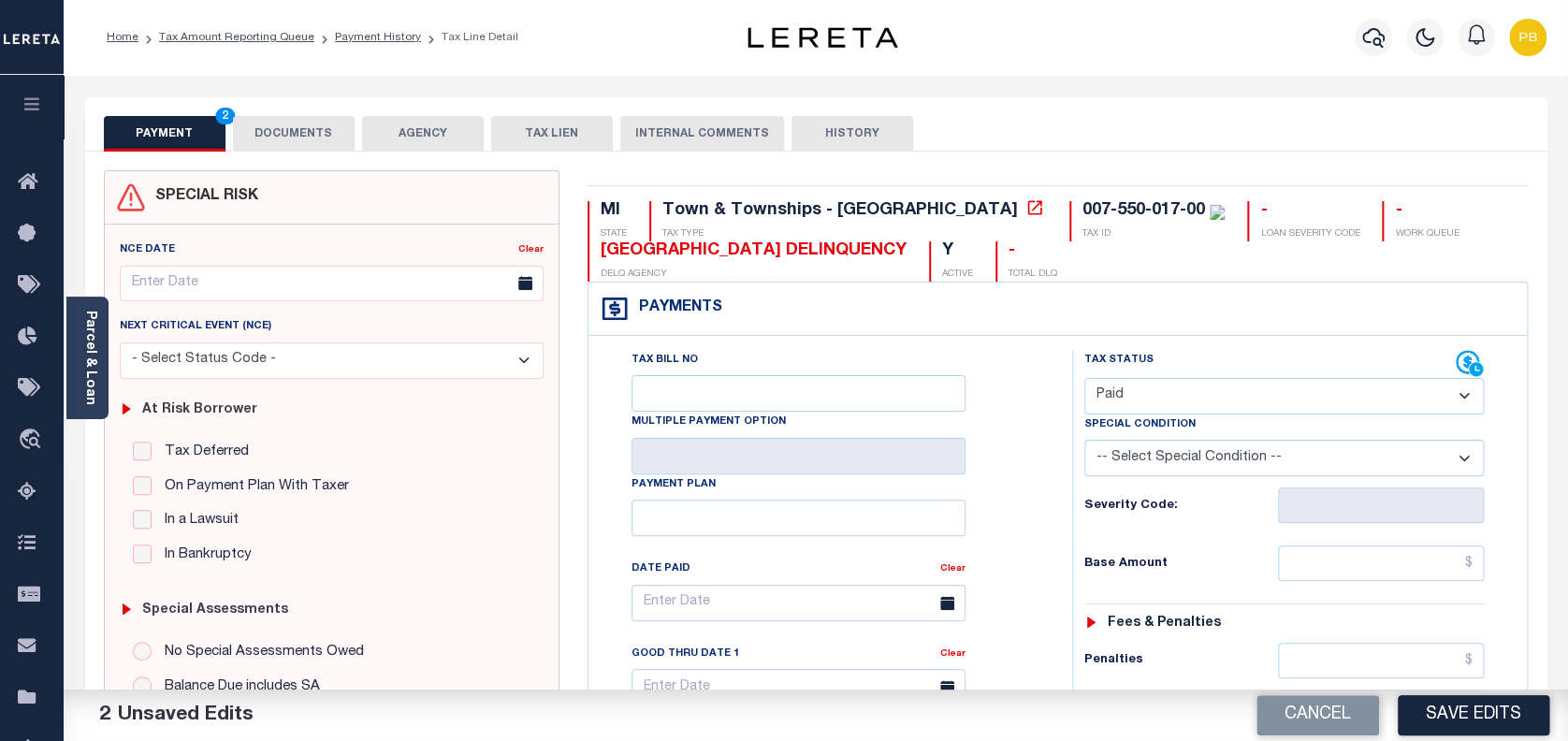
click at [1170, 385] on select "- Select Status Code - Open Due/Unpaid Paid Incomplete No Tax Due Internal Refu…" at bounding box center [1284, 396] width 400 height 37
select select "DUE"
click at [1085, 379] on select "- Select Status Code - Open Due/Unpaid Paid Incomplete No Tax Due Internal Refu…" at bounding box center [1284, 396] width 400 height 37
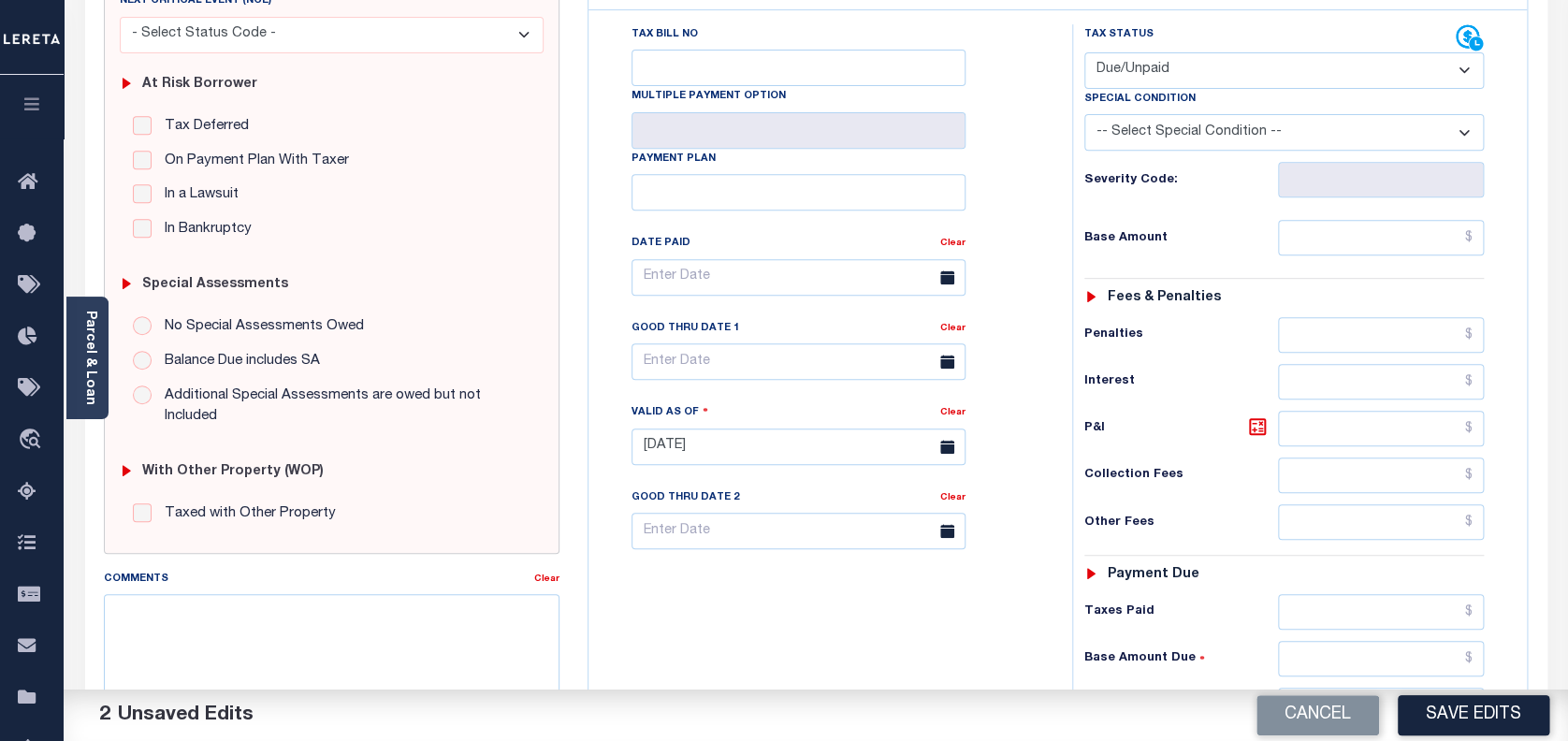
scroll to position [374, 0]
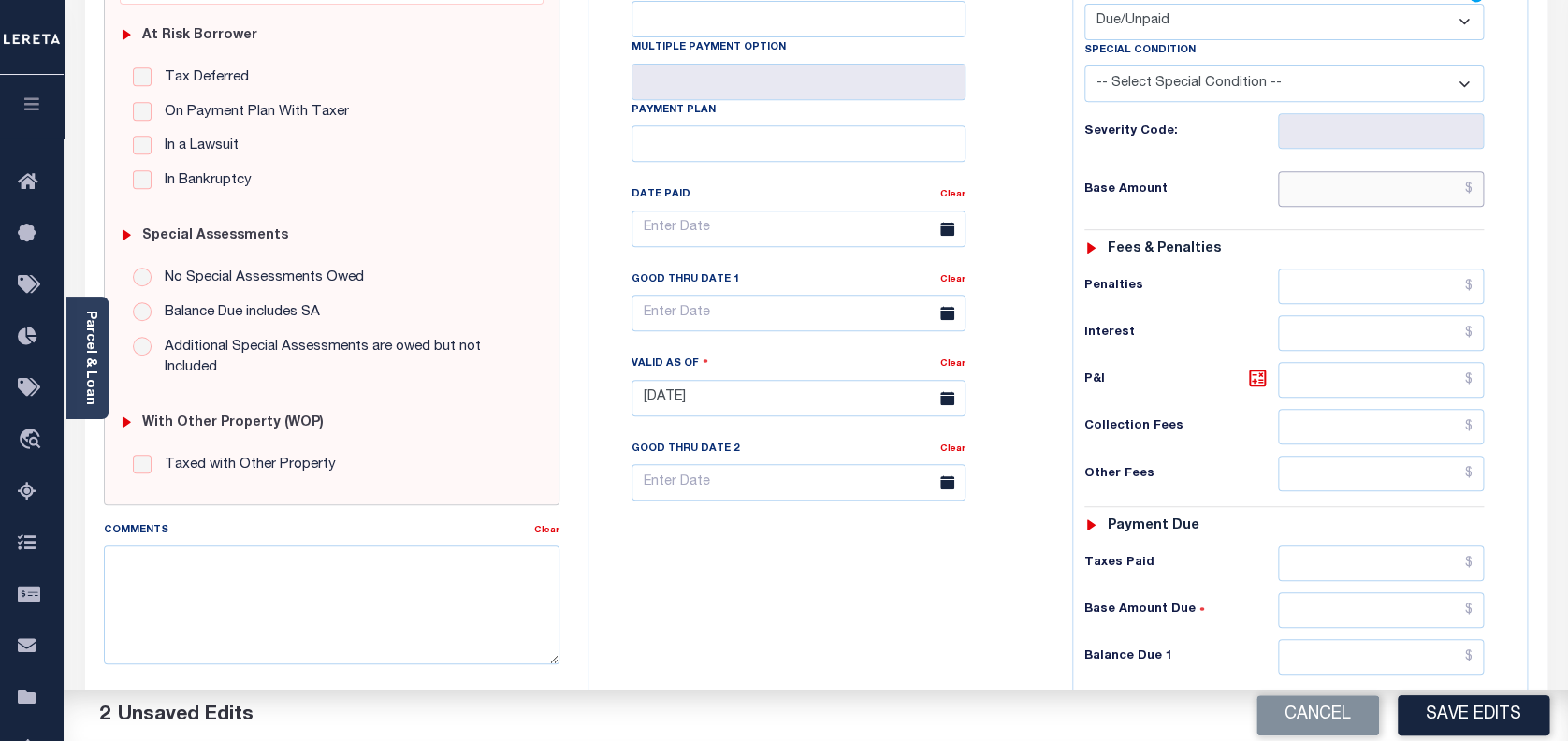
click at [1357, 207] on input "text" at bounding box center [1381, 189] width 207 height 36
paste input "309.70"
type input "$309.70"
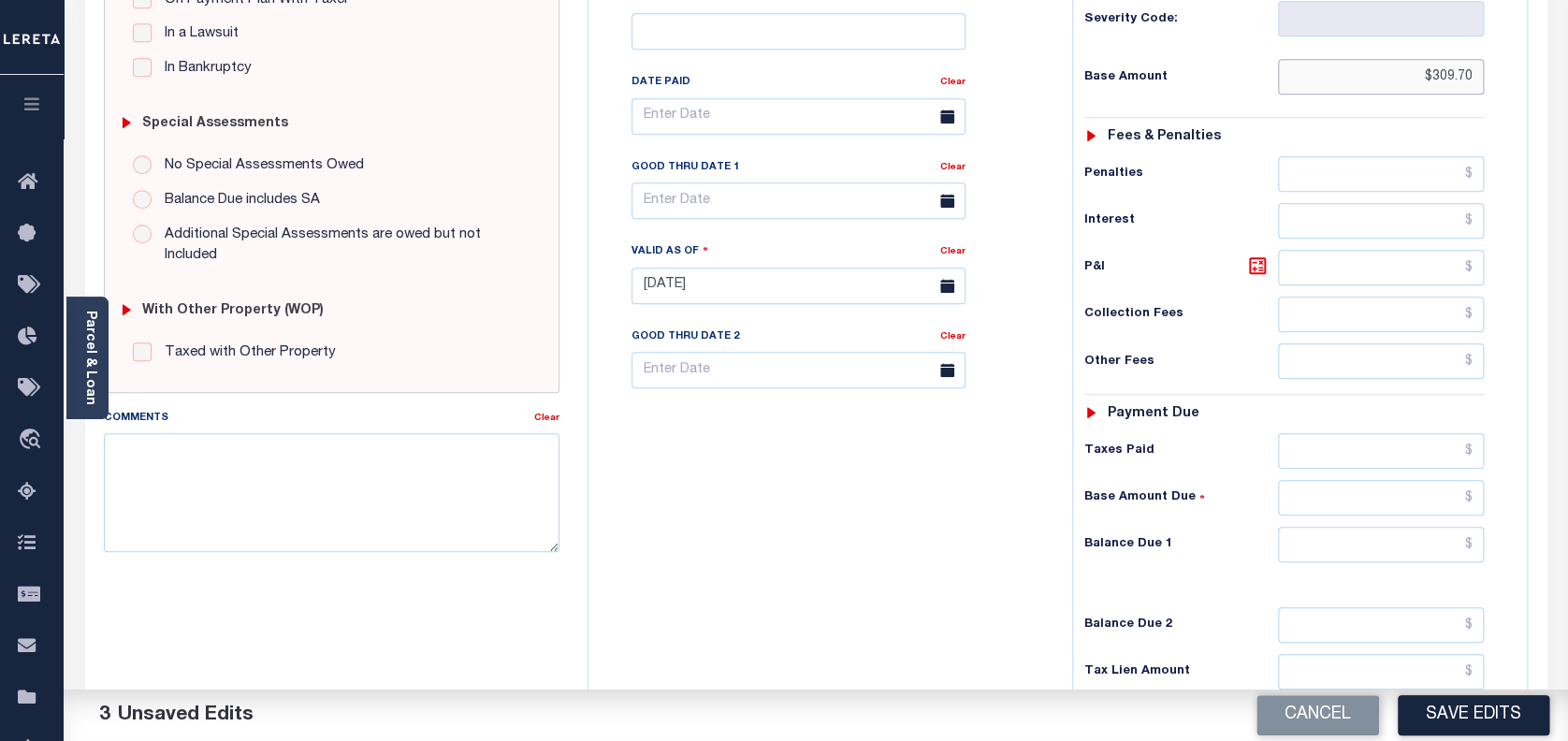
scroll to position [498, 0]
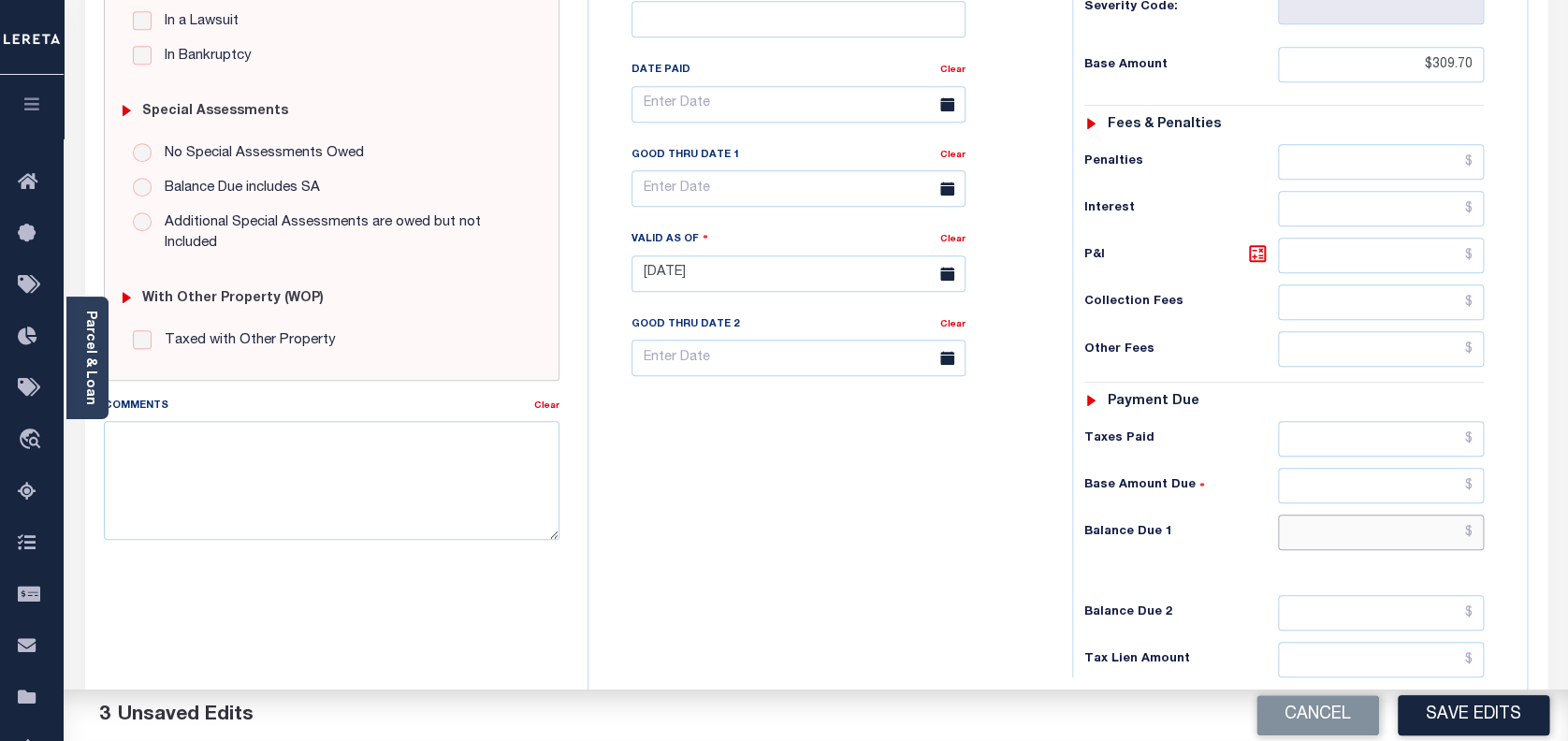
click at [1401, 532] on input "text" at bounding box center [1381, 532] width 207 height 36
paste input "315.89"
type input "$315.89"
click at [1261, 254] on icon at bounding box center [1258, 253] width 23 height 23
type input "$6.19"
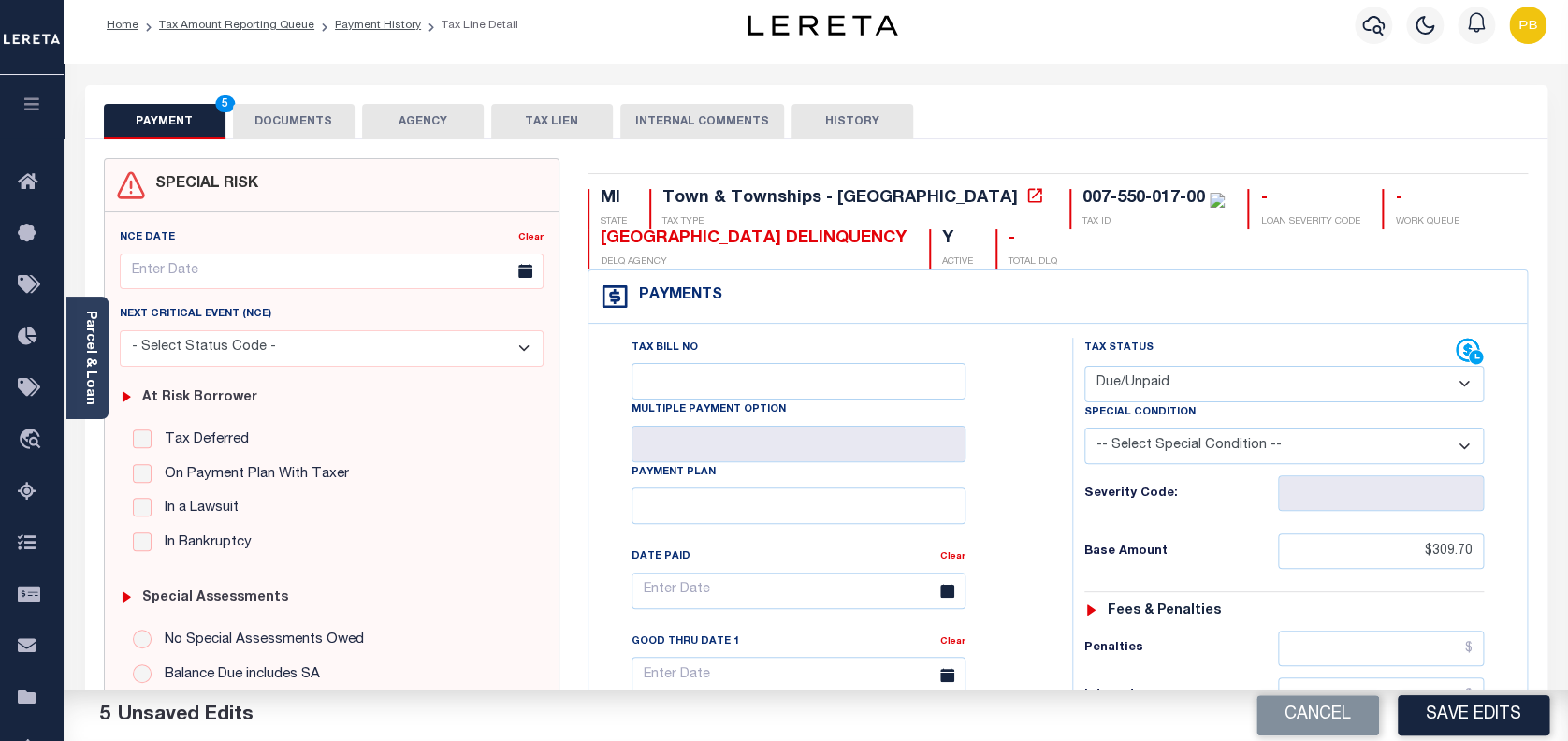
scroll to position [0, 0]
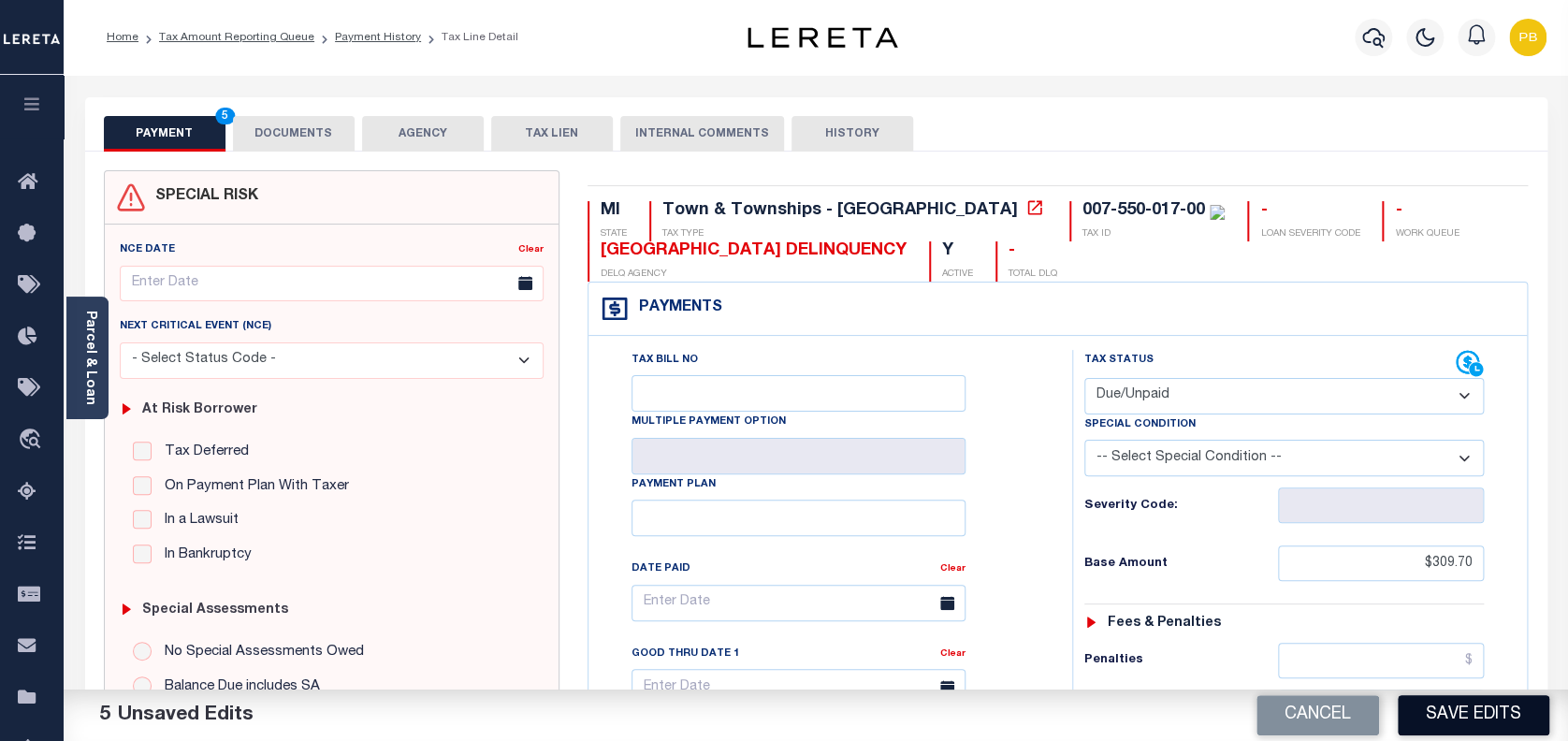
click at [1471, 728] on button "Save Edits" at bounding box center [1473, 715] width 151 height 41
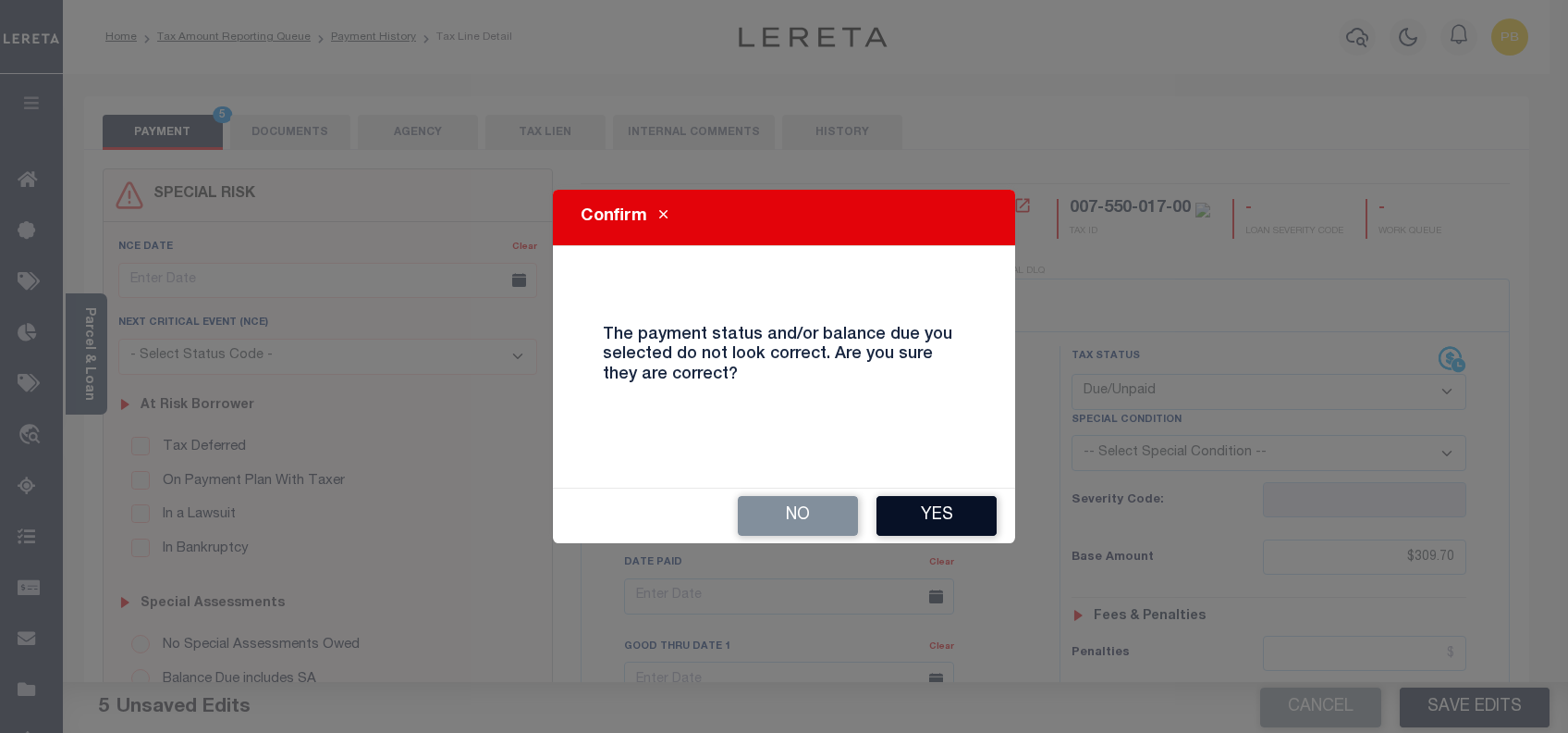
click at [964, 513] on button "Yes" at bounding box center [936, 515] width 121 height 40
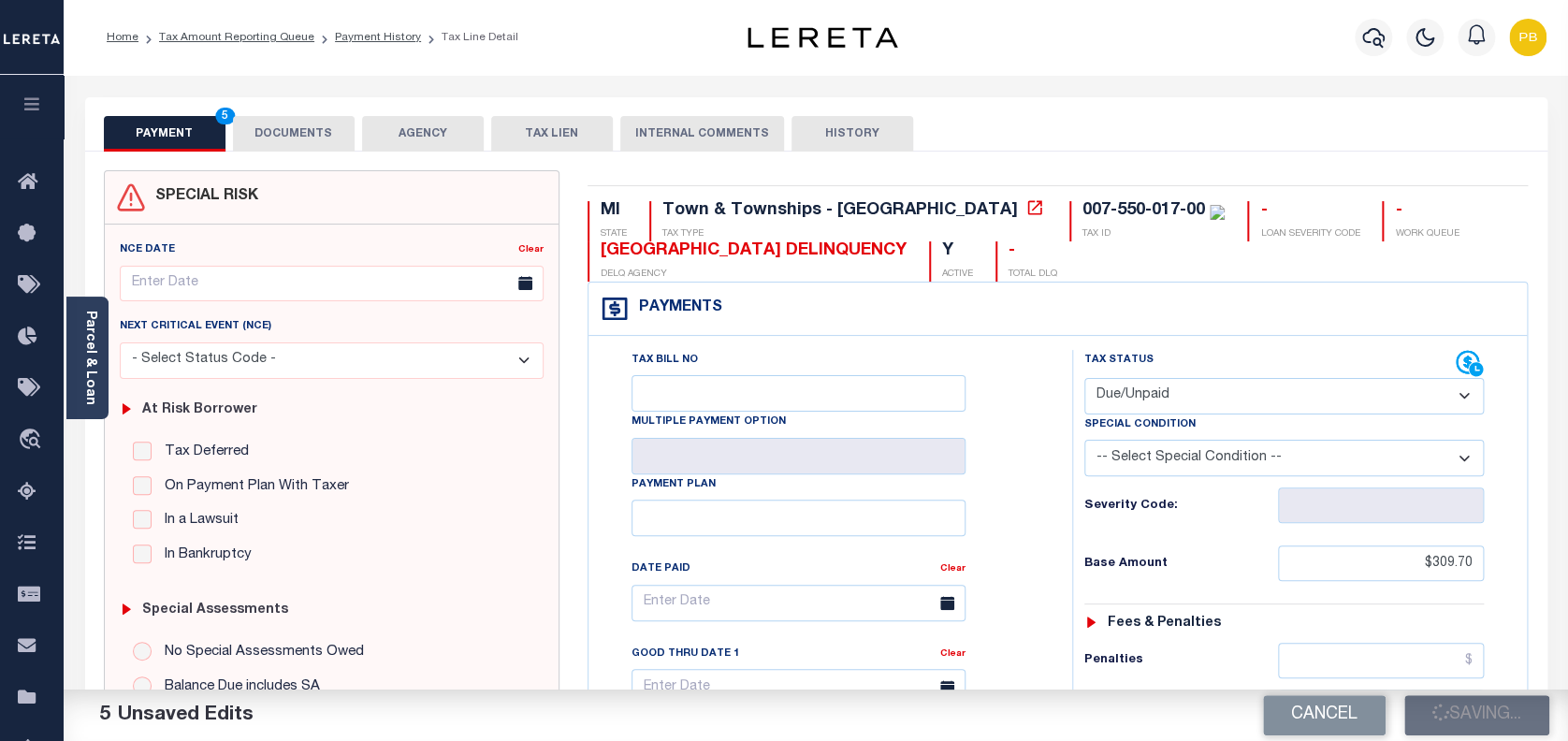
checkbox input "false"
type input "$309.7"
type input "$6.19"
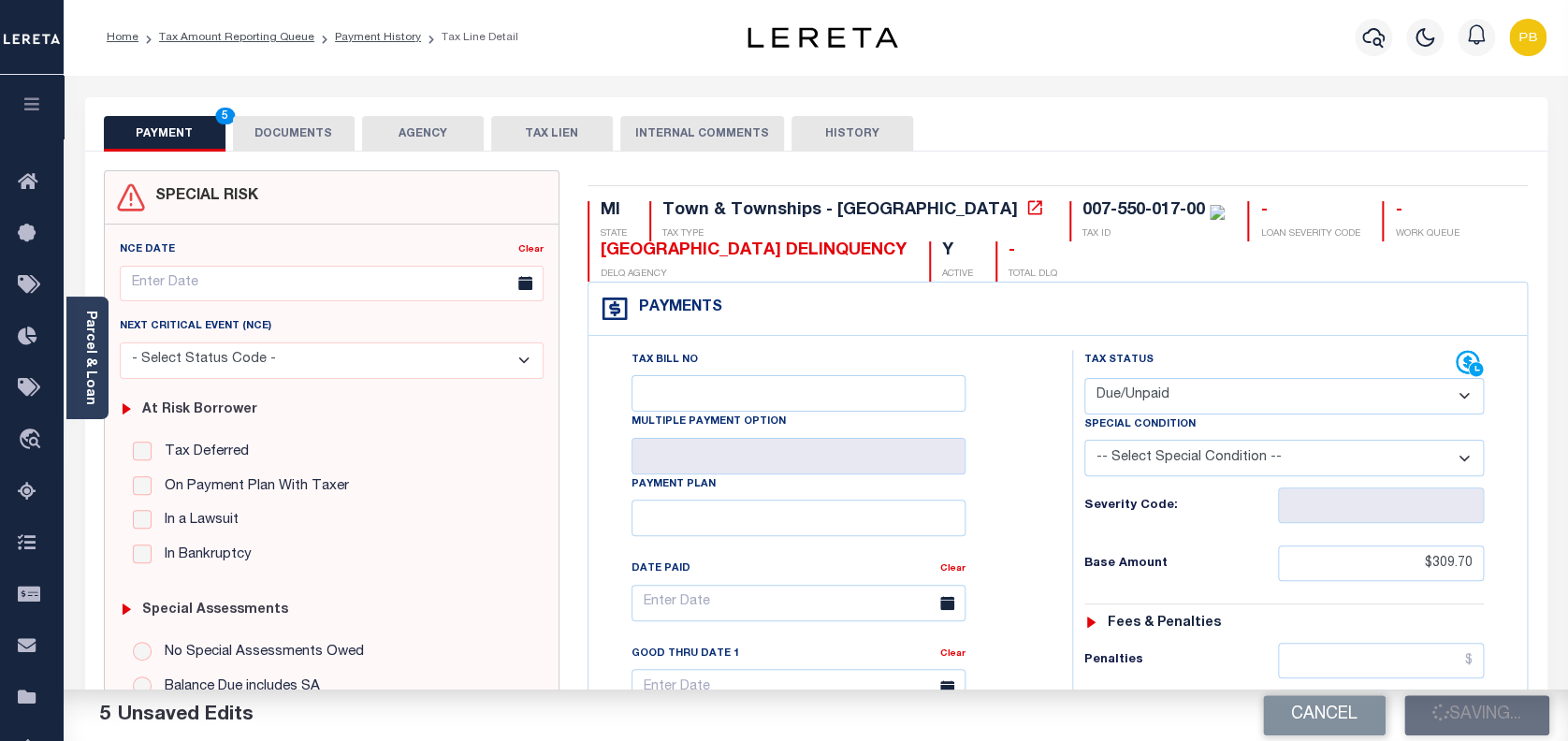
type input "$315.89"
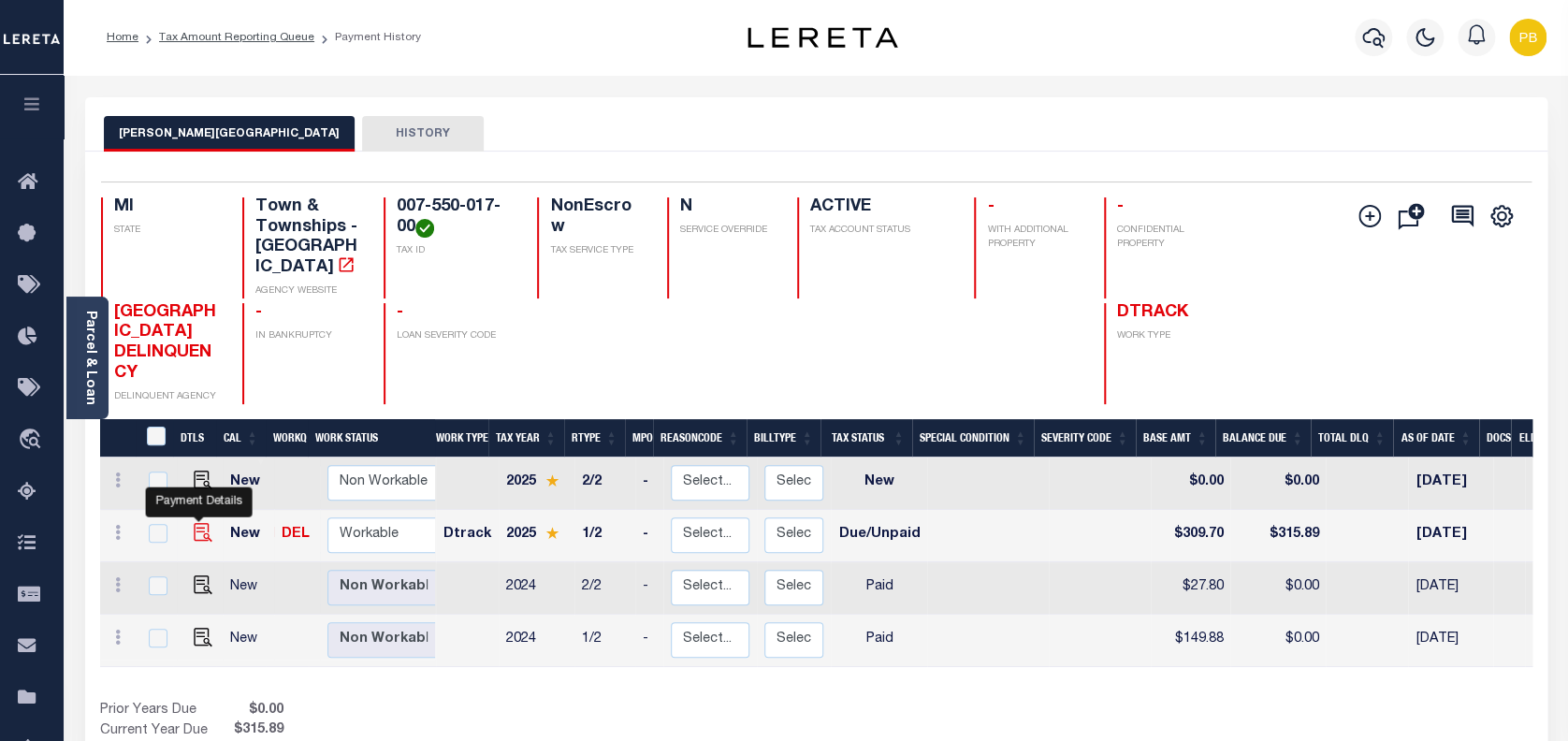
click at [194, 523] on img "" at bounding box center [203, 532] width 19 height 19
checkbox input "true"
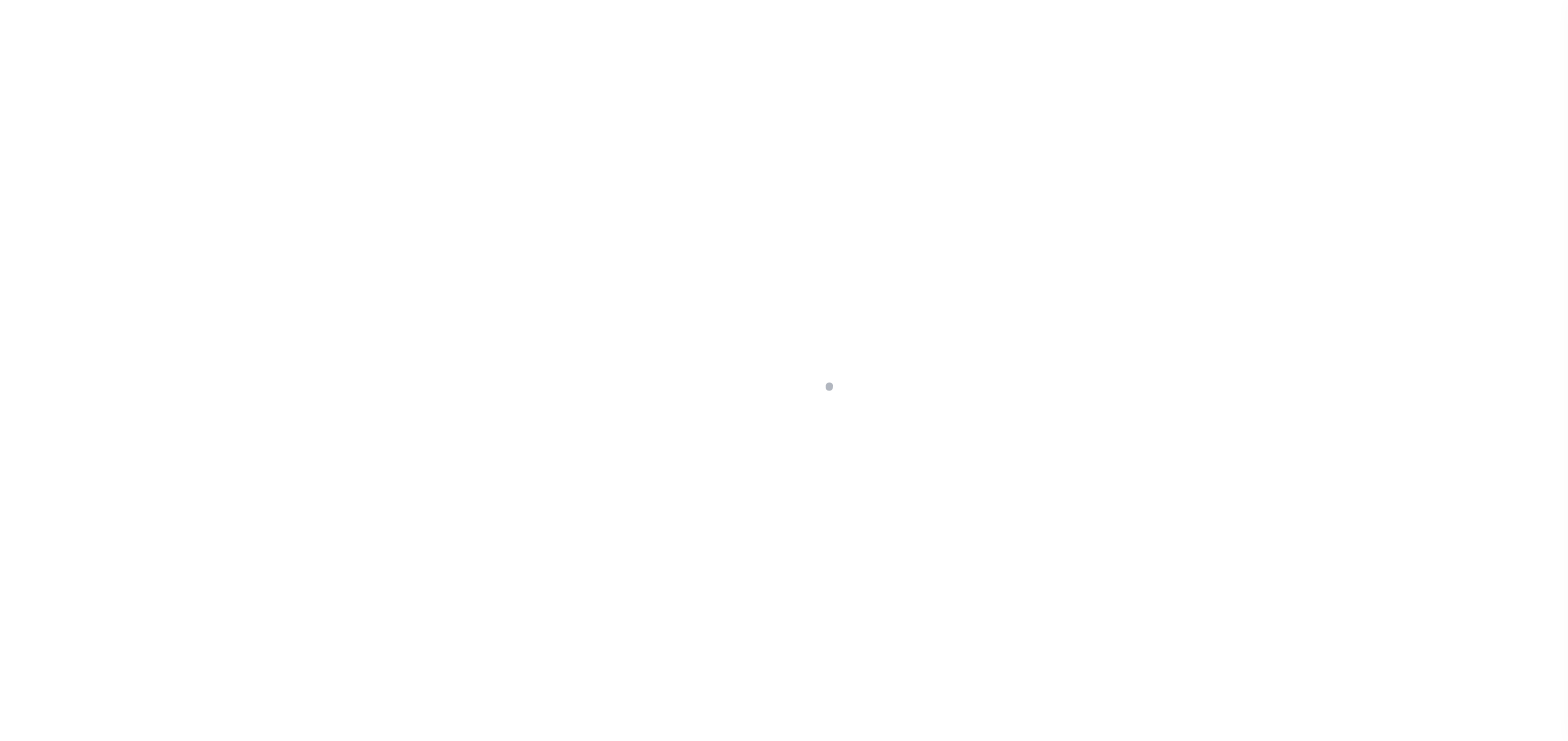
select select "DUE"
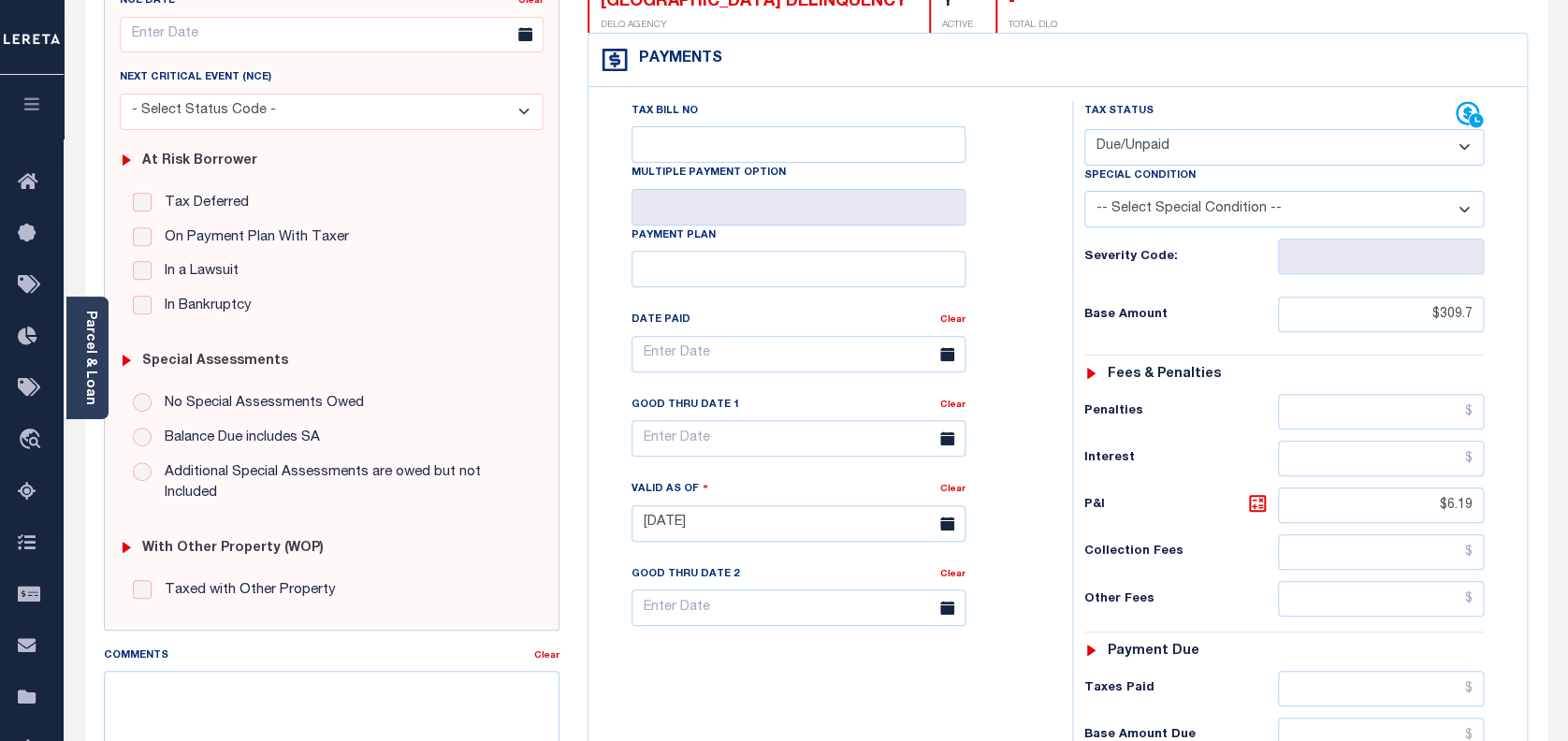
scroll to position [374, 0]
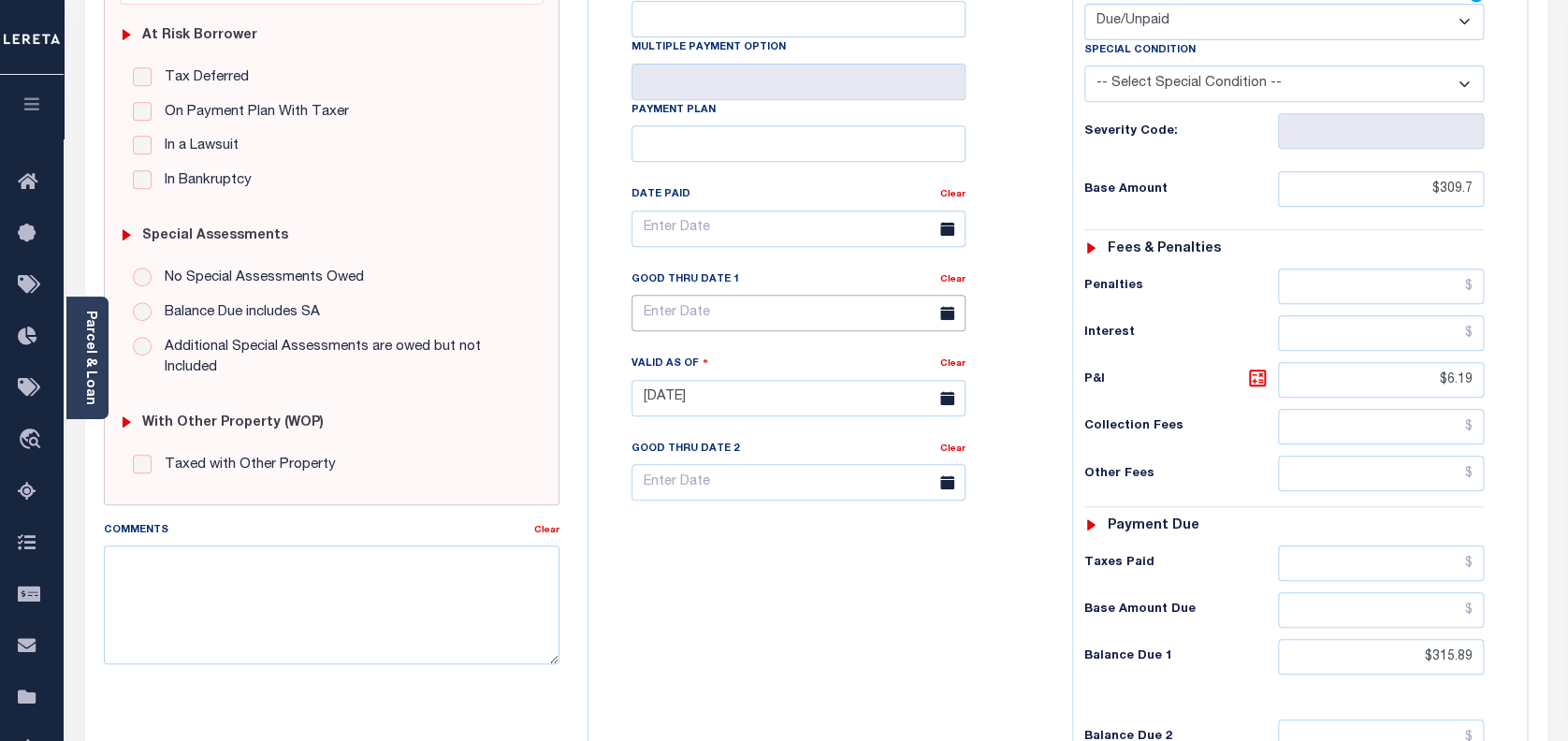
click at [666, 308] on input "text" at bounding box center [798, 313] width 334 height 37
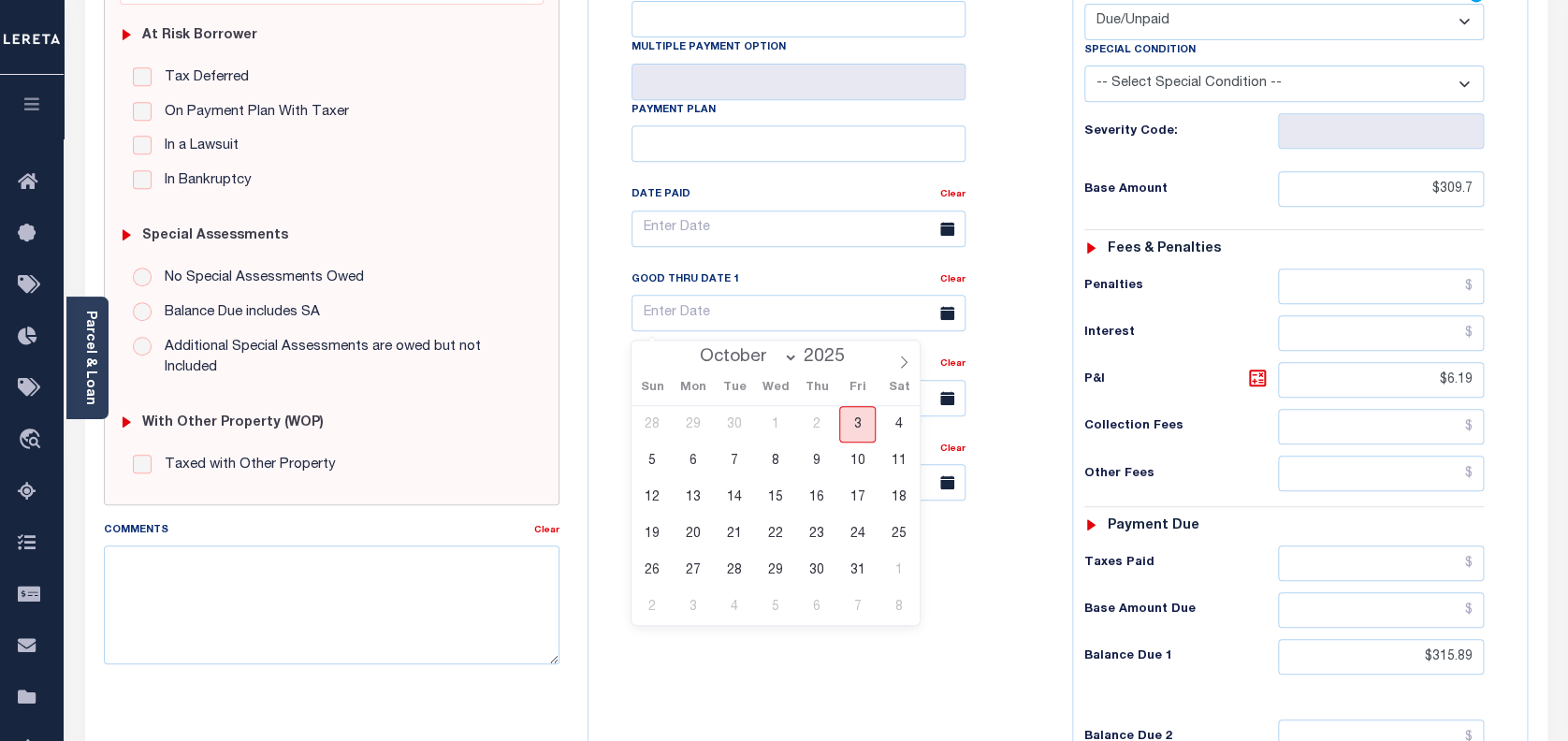
click at [858, 432] on span "3" at bounding box center [857, 423] width 37 height 37
type input "[DATE]"
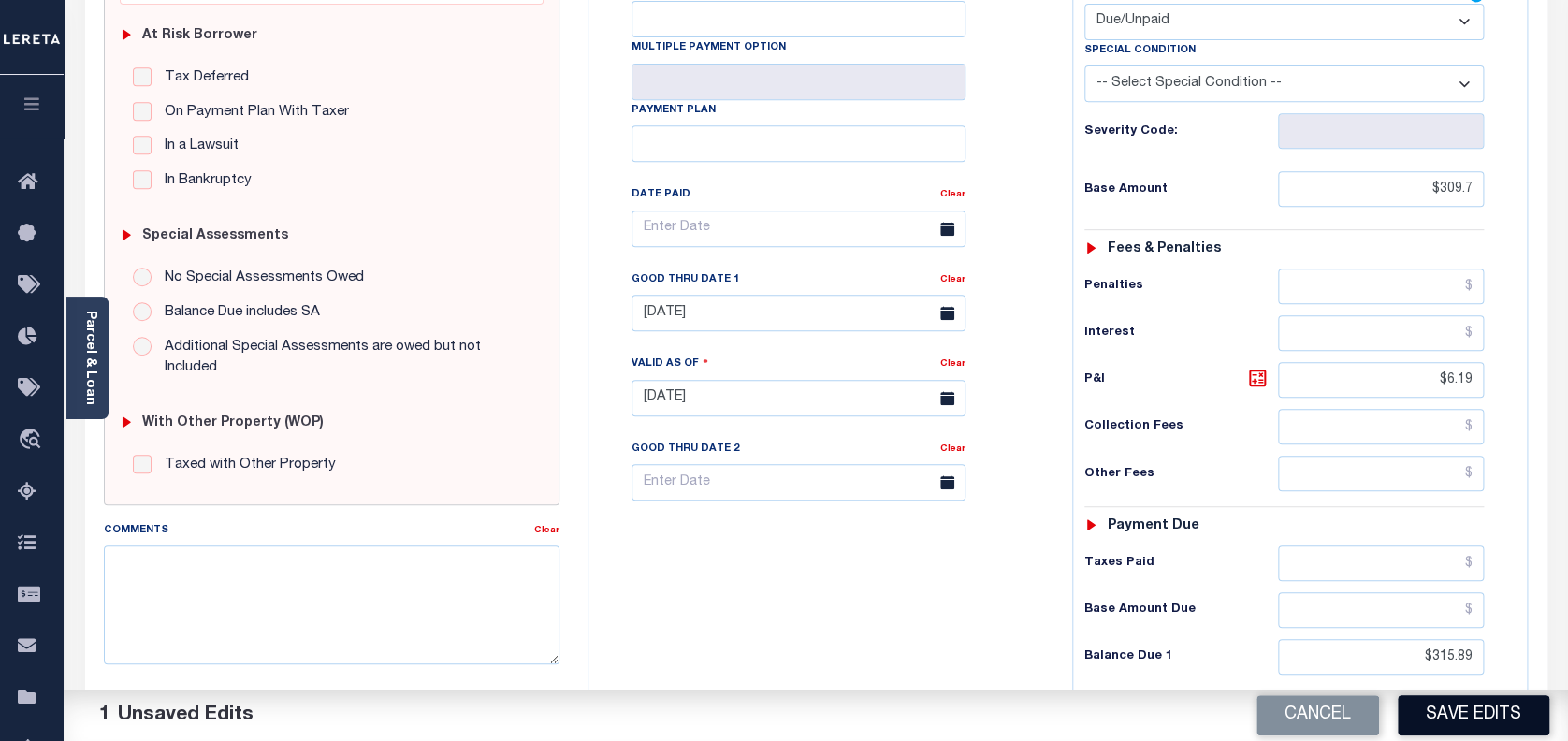
click at [1473, 721] on button "Save Edits" at bounding box center [1473, 715] width 151 height 41
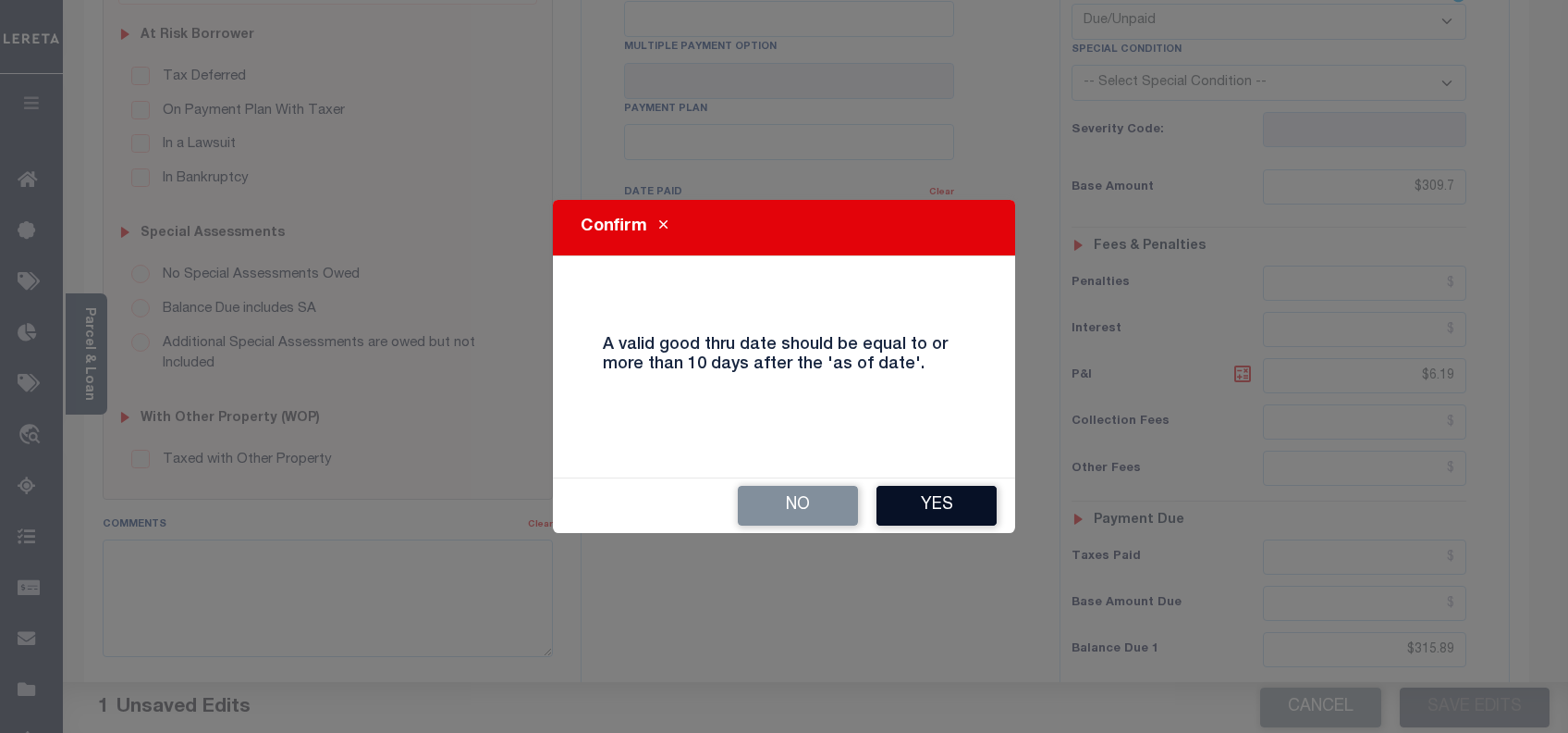
click at [946, 494] on button "Yes" at bounding box center [936, 505] width 121 height 40
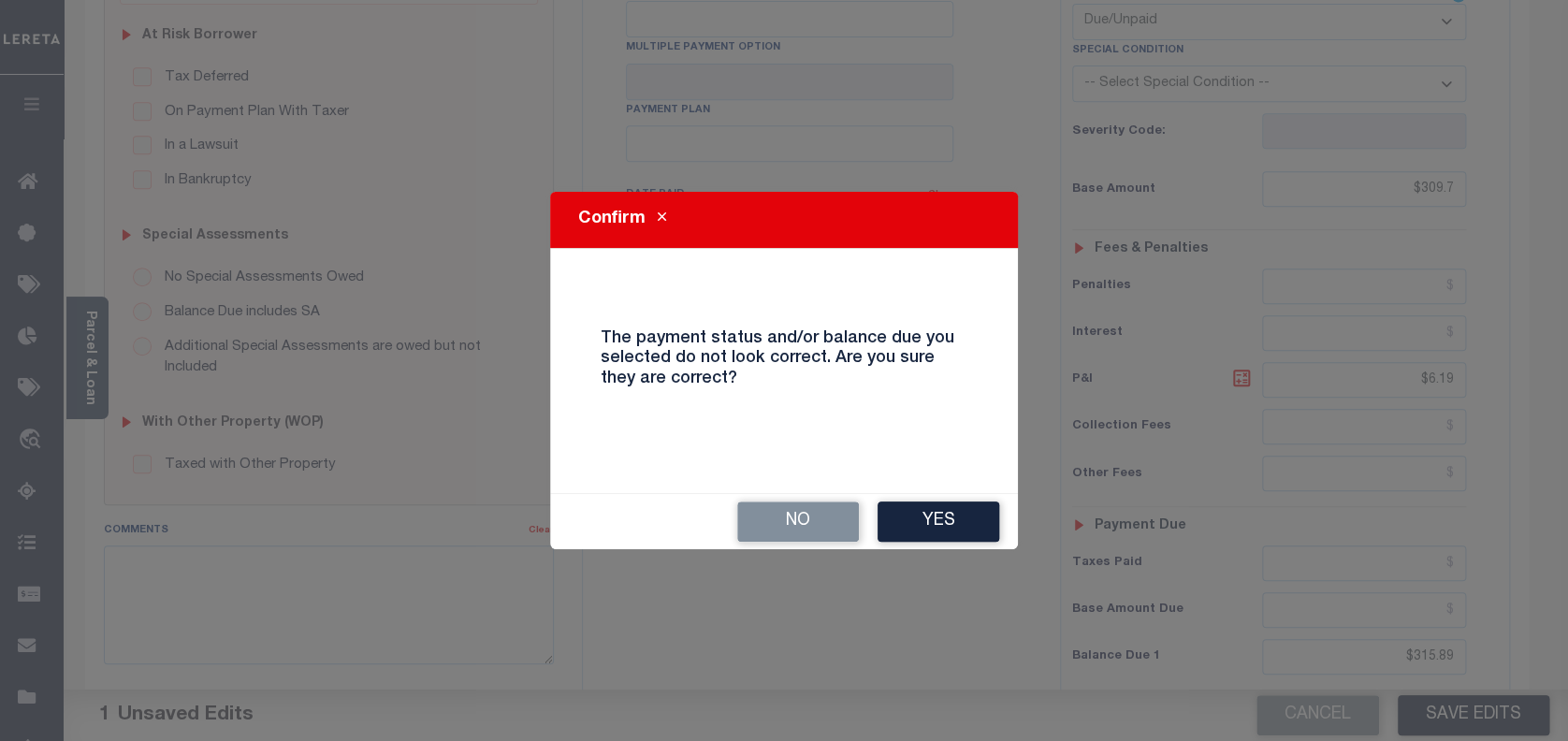
click at [957, 499] on div "No Yes" at bounding box center [784, 521] width 468 height 55
click at [960, 538] on button "Yes" at bounding box center [938, 521] width 122 height 41
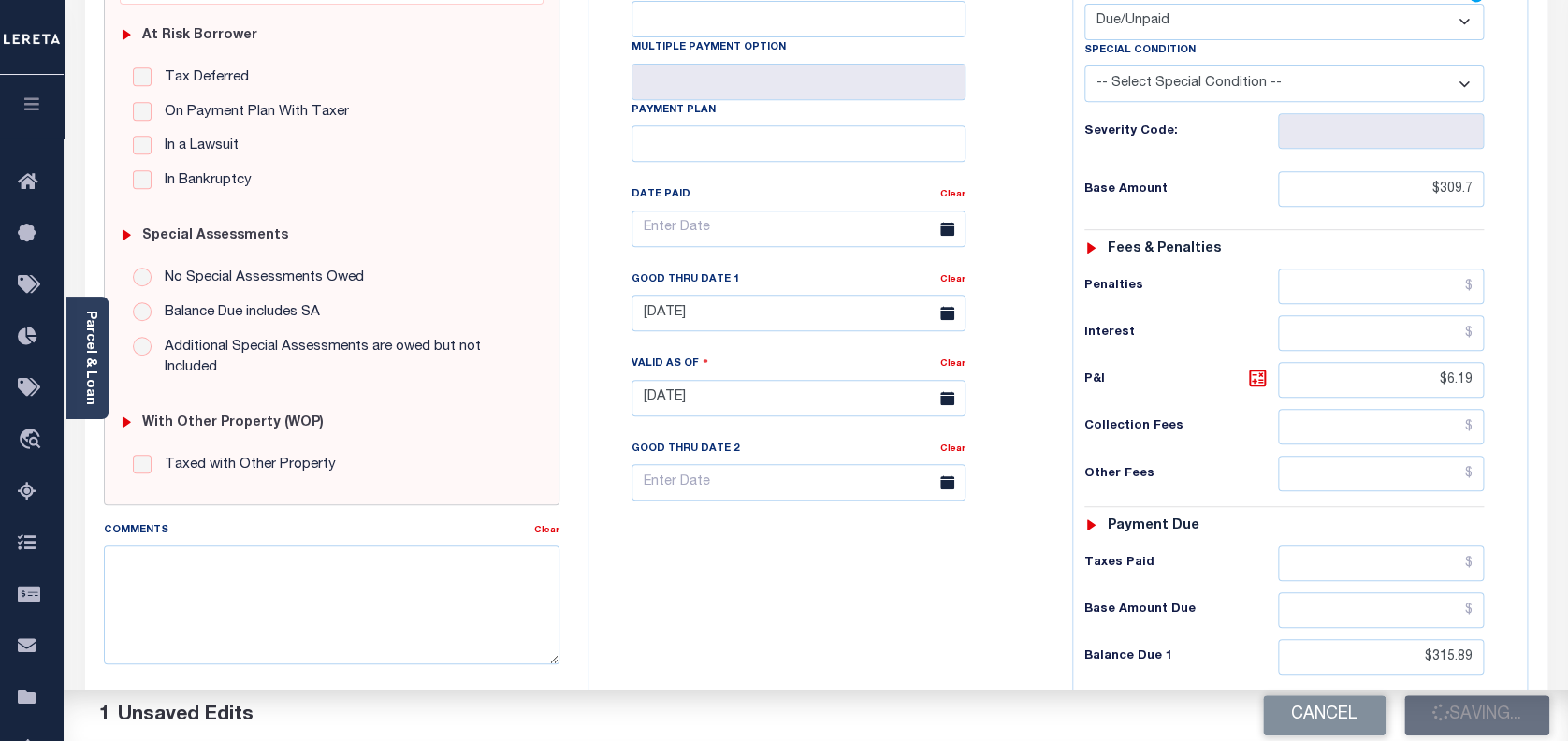
checkbox input "false"
type input "$309.7"
type input "$6.19"
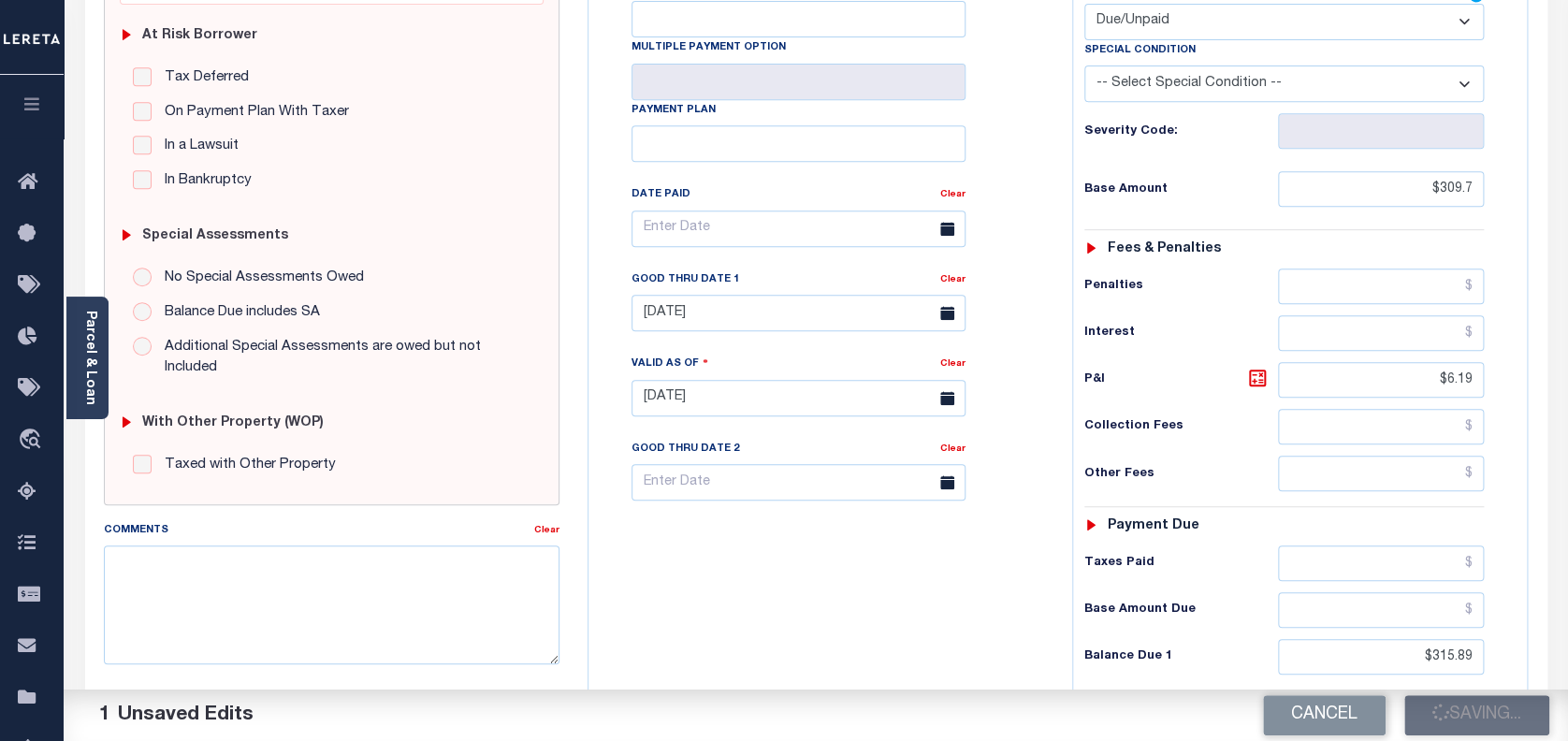
type input "$315.89"
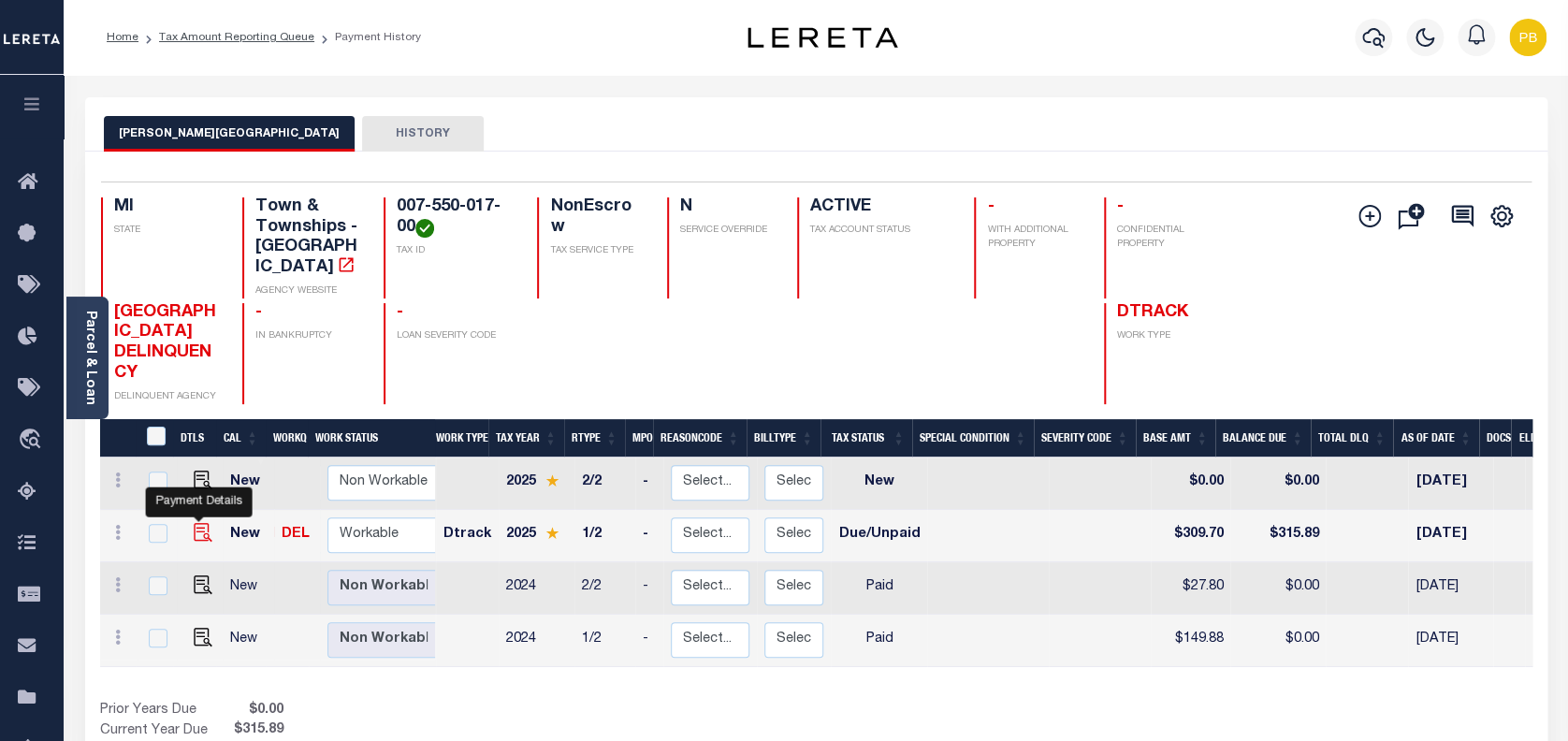
click at [199, 523] on img "" at bounding box center [203, 532] width 19 height 19
checkbox input "true"
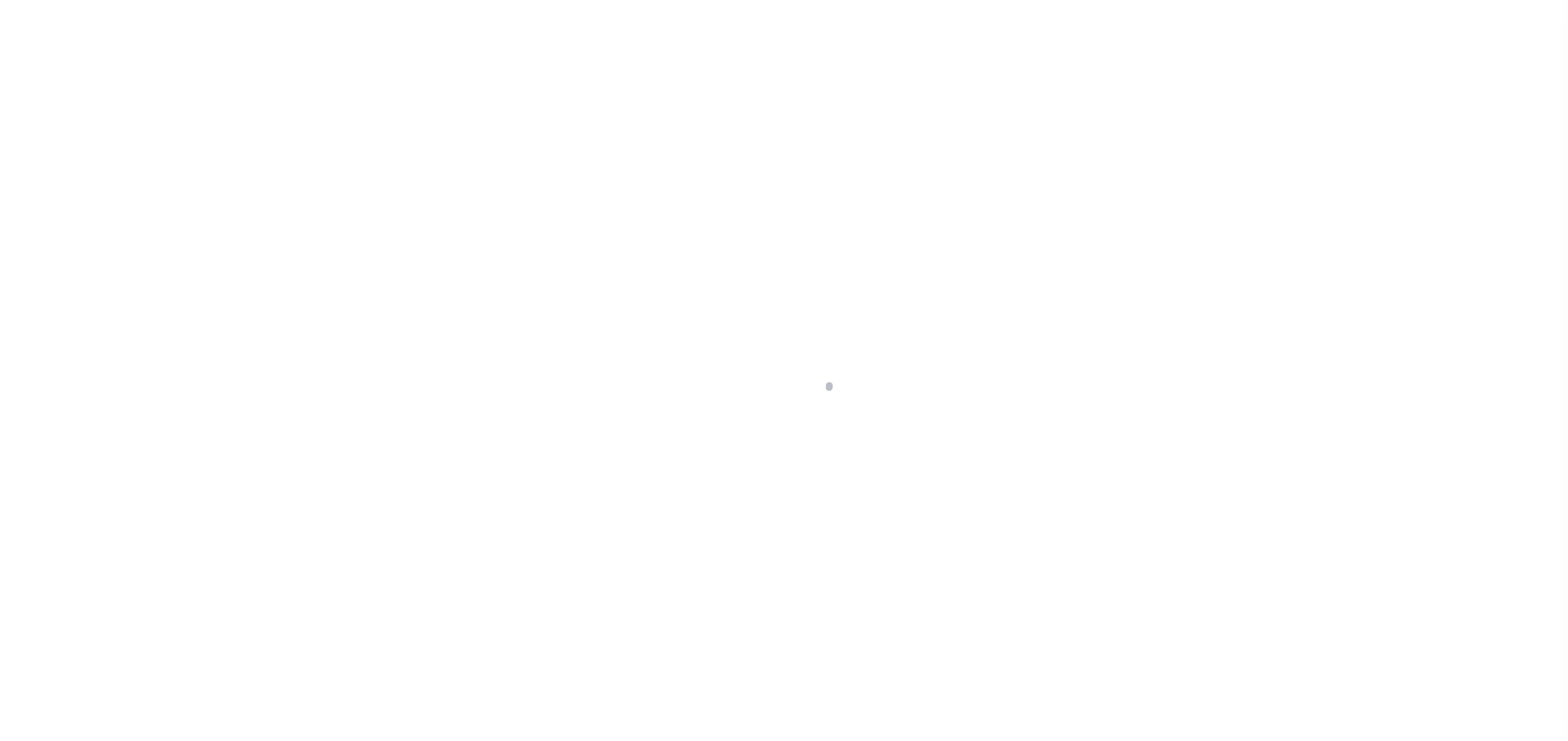
select select "DUE"
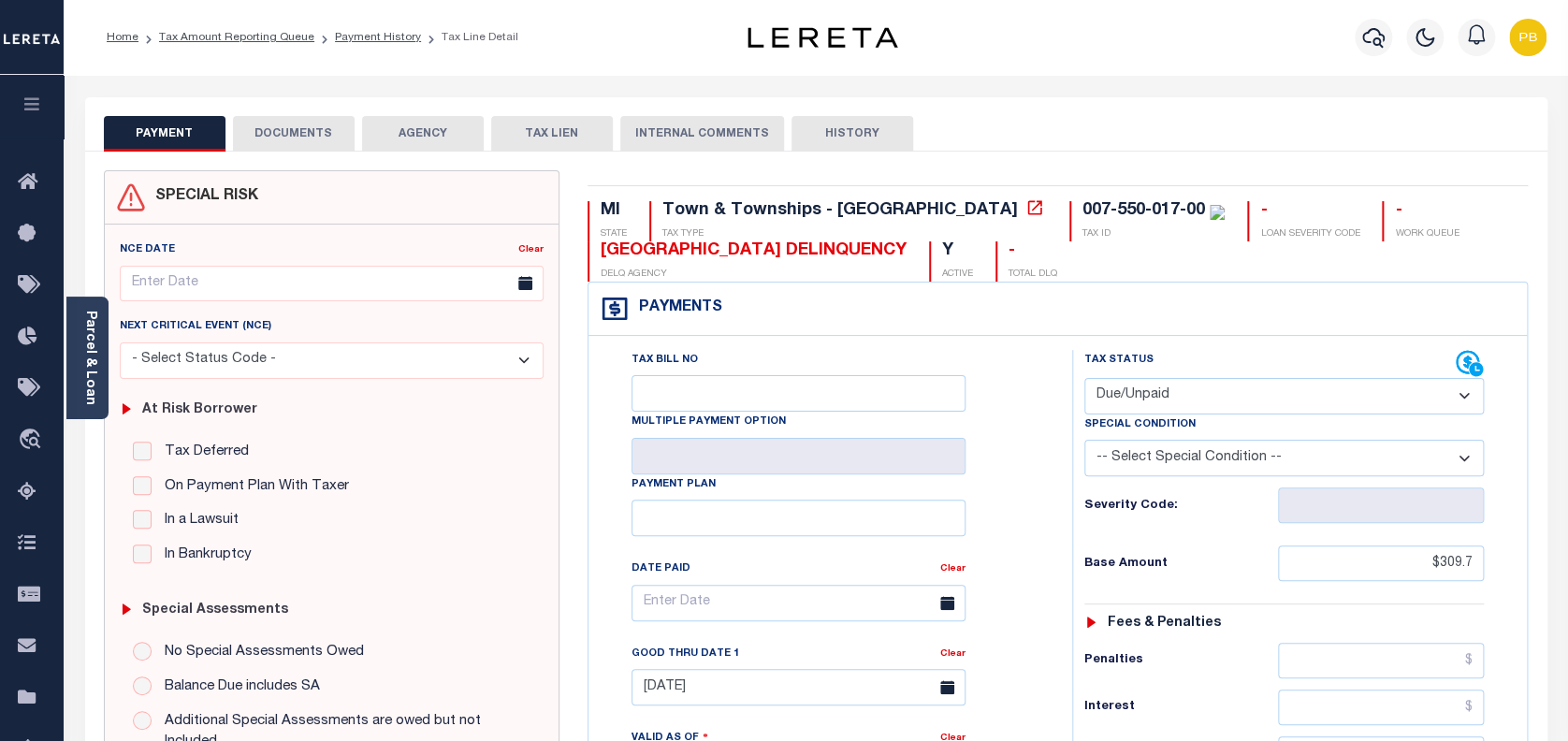
click at [292, 140] on button "DOCUMENTS" at bounding box center [293, 134] width 122 height 36
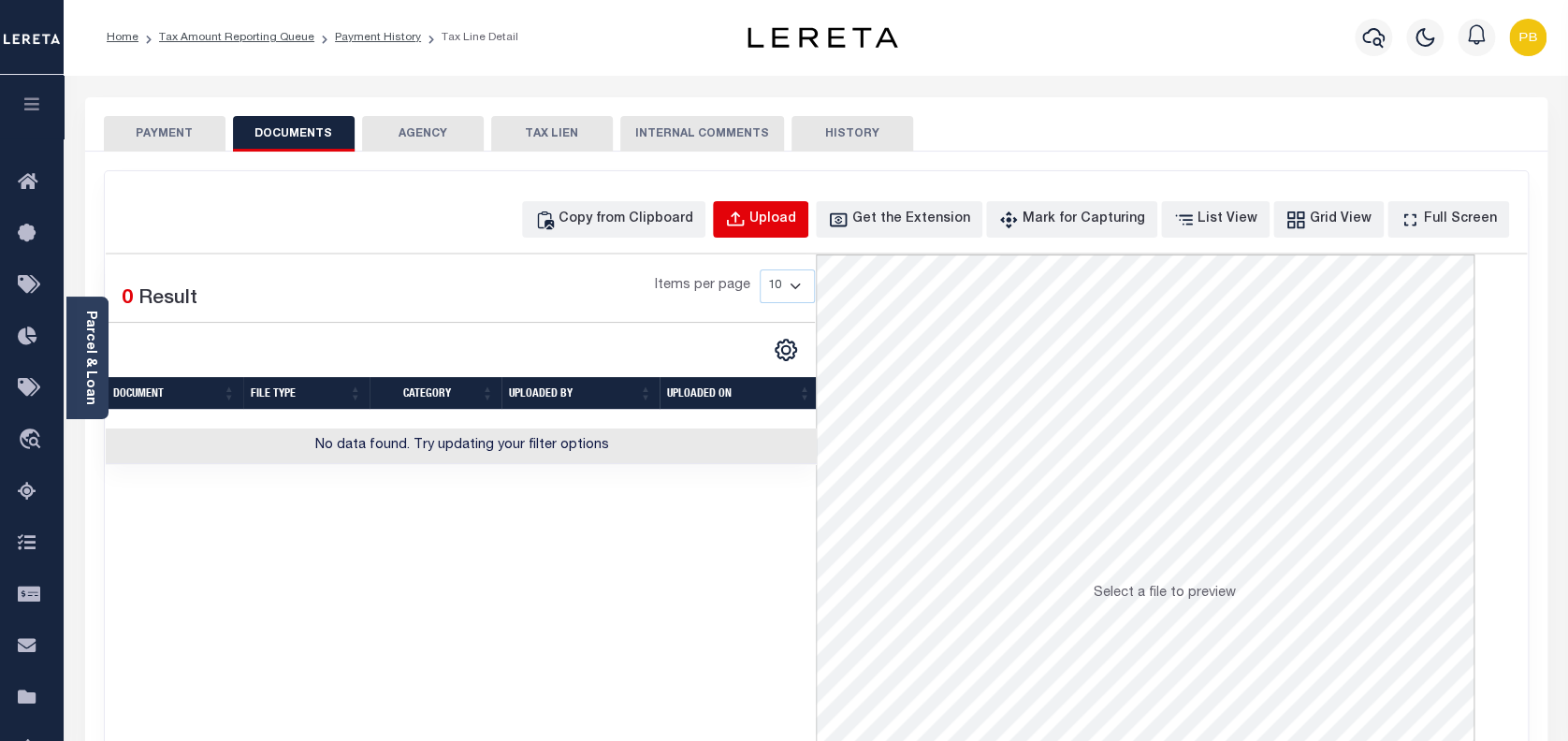
click at [796, 224] on div "Upload" at bounding box center [772, 220] width 46 height 21
select select "POP"
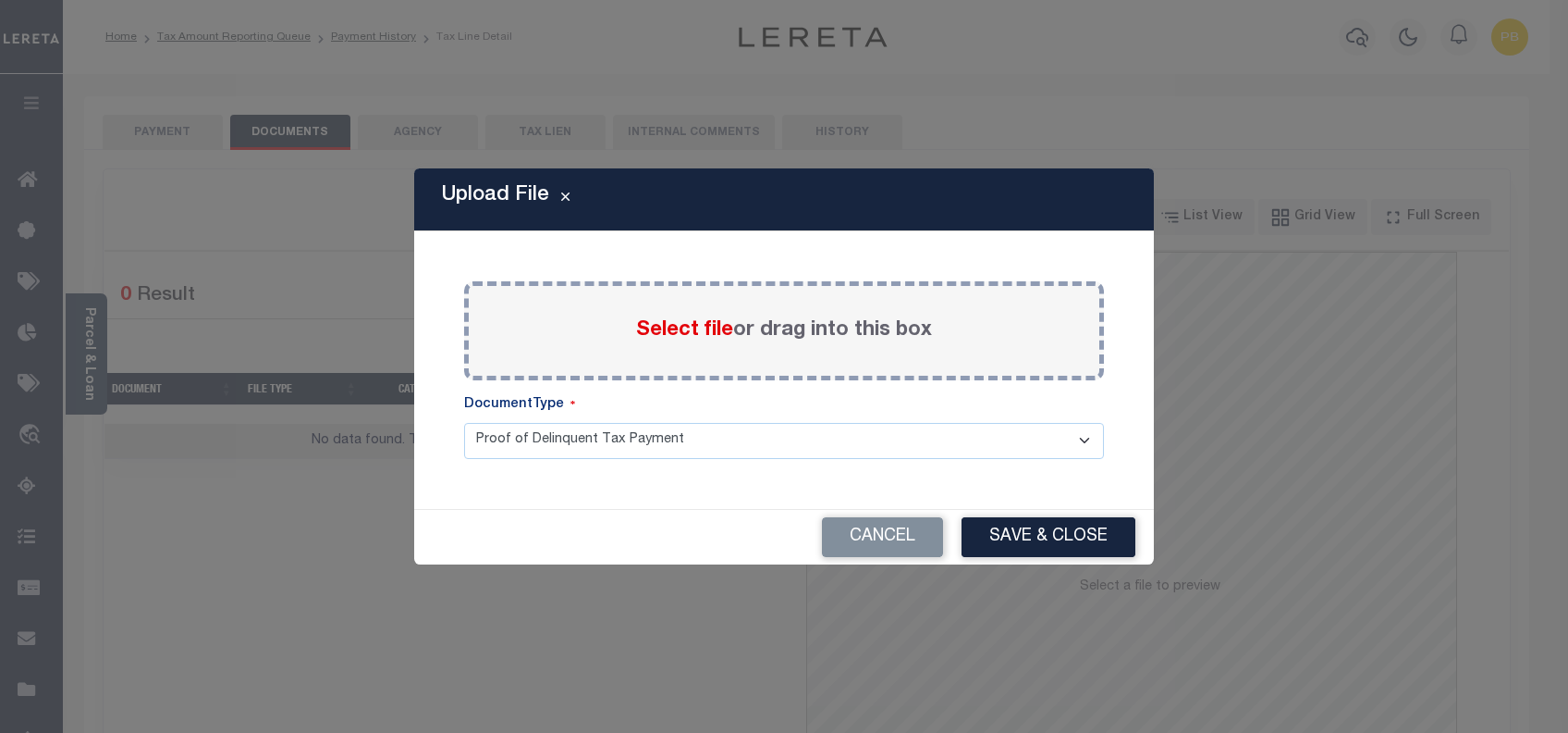
click at [695, 331] on span "Select file" at bounding box center [685, 330] width 97 height 21
click at [0, 0] on input "Select file or drag into this box" at bounding box center [0, 0] width 0 height 0
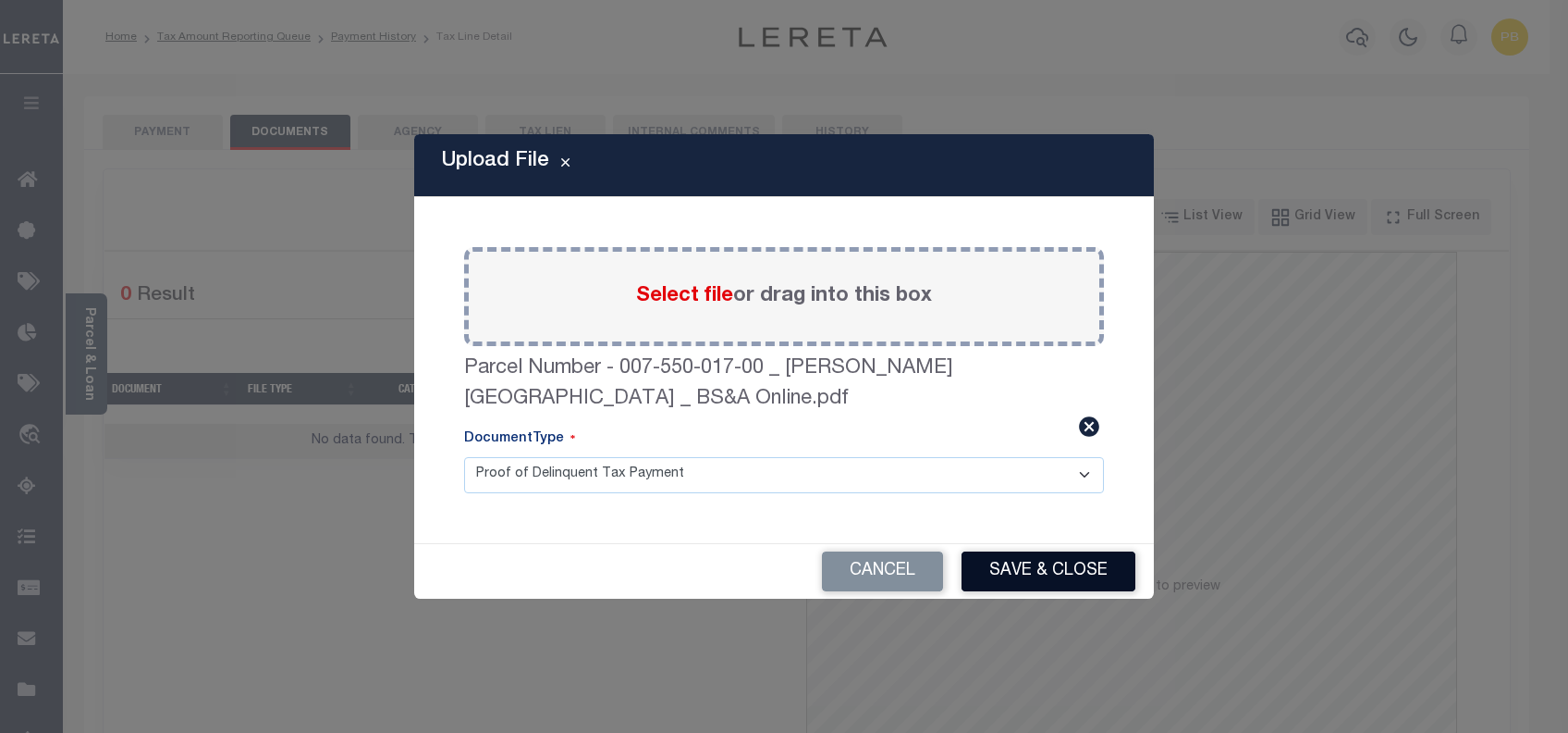
click at [1094, 573] on button "Save & Close" at bounding box center [1048, 571] width 174 height 40
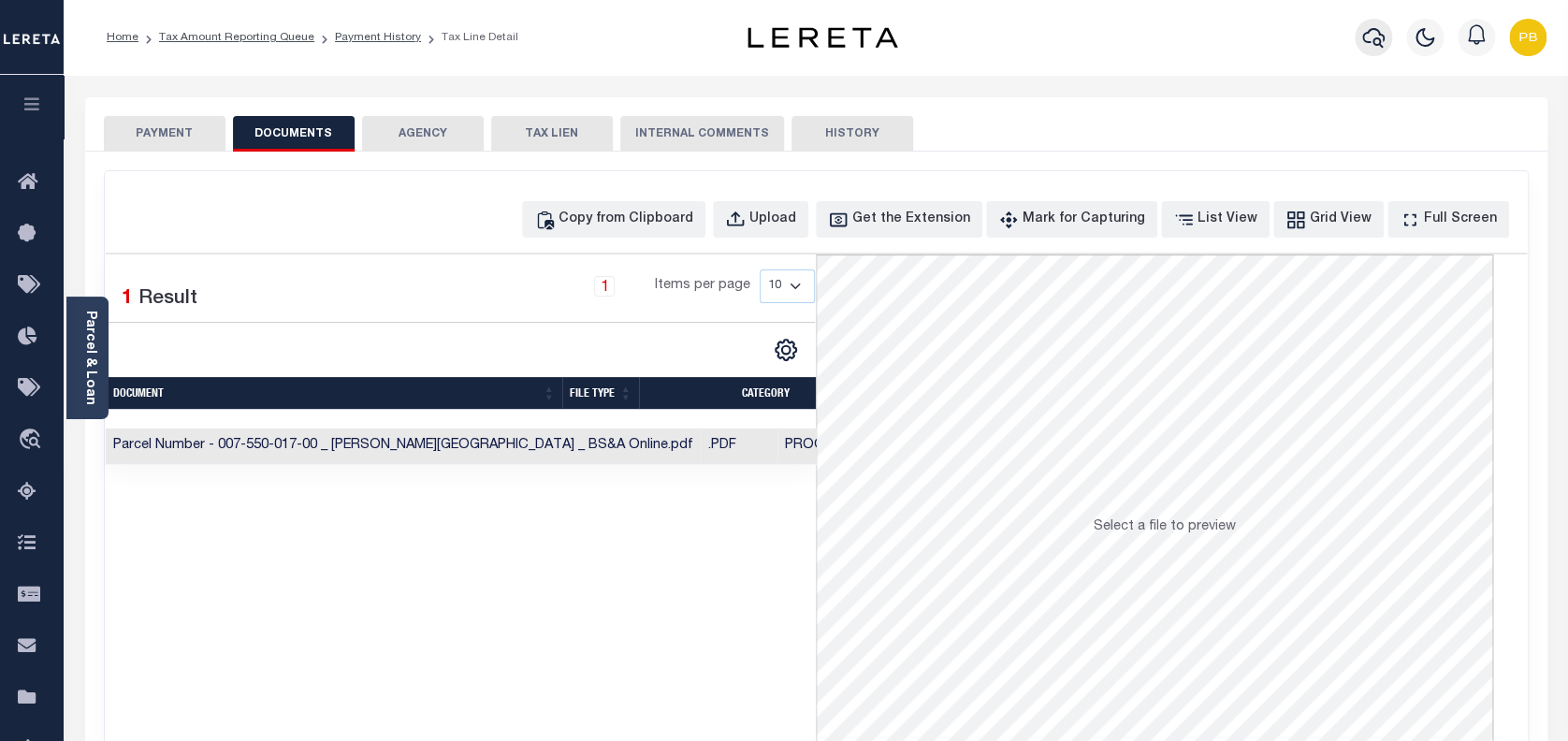
click at [1374, 42] on icon "button" at bounding box center [1373, 38] width 23 height 23
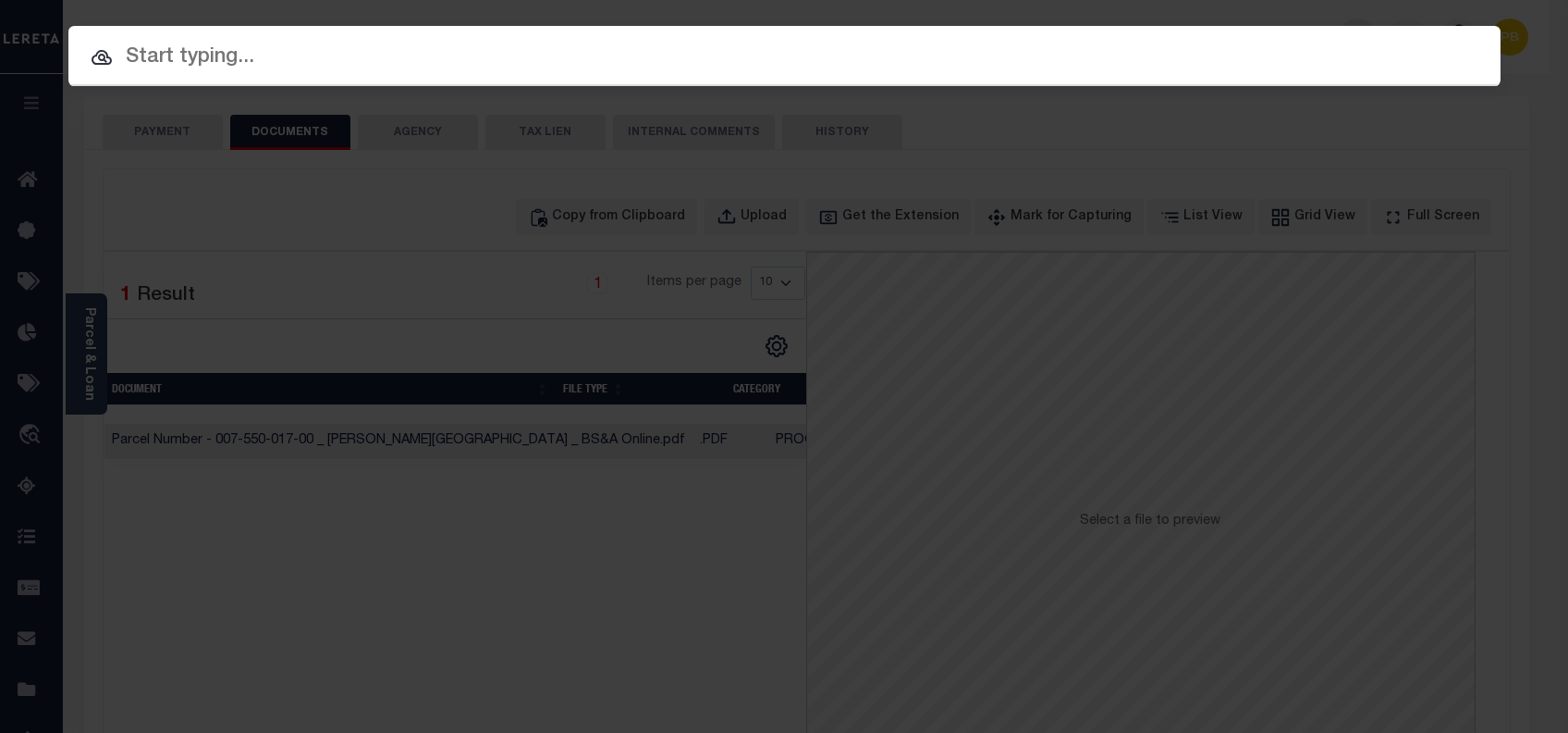
paste input "1347984752"
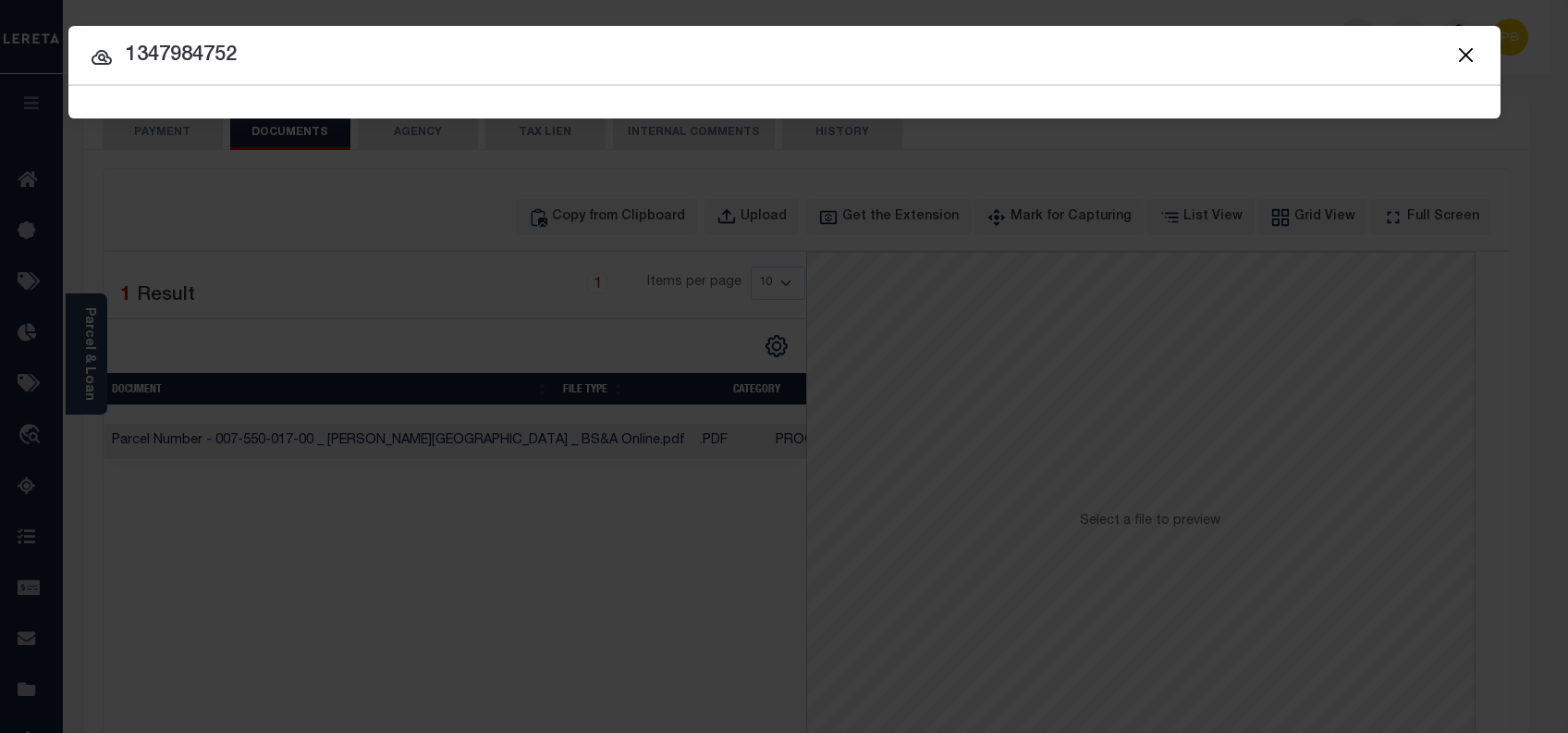
type input "1347984752"
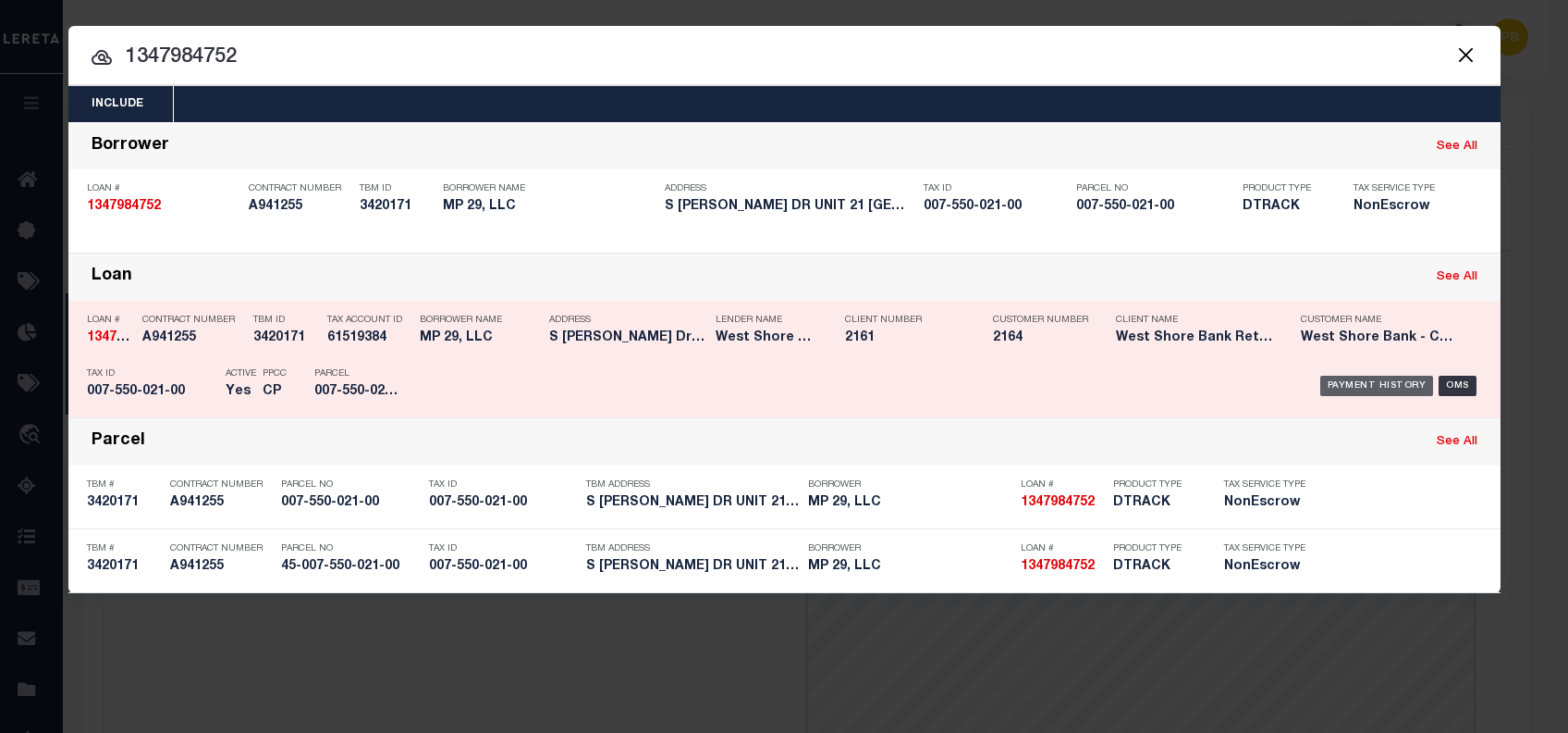
click at [1371, 385] on div "Payment History" at bounding box center [1377, 386] width 114 height 21
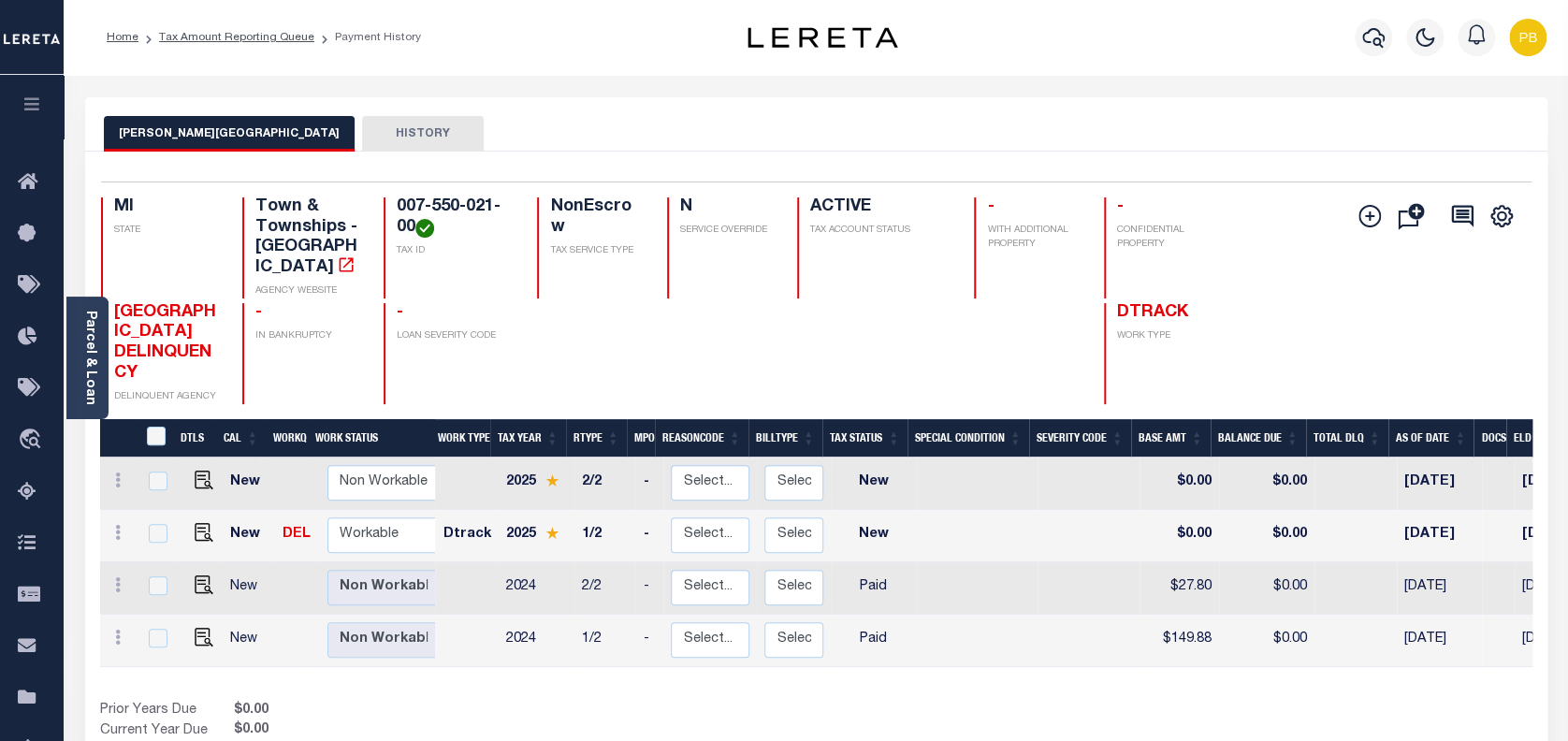
scroll to position [8, 0]
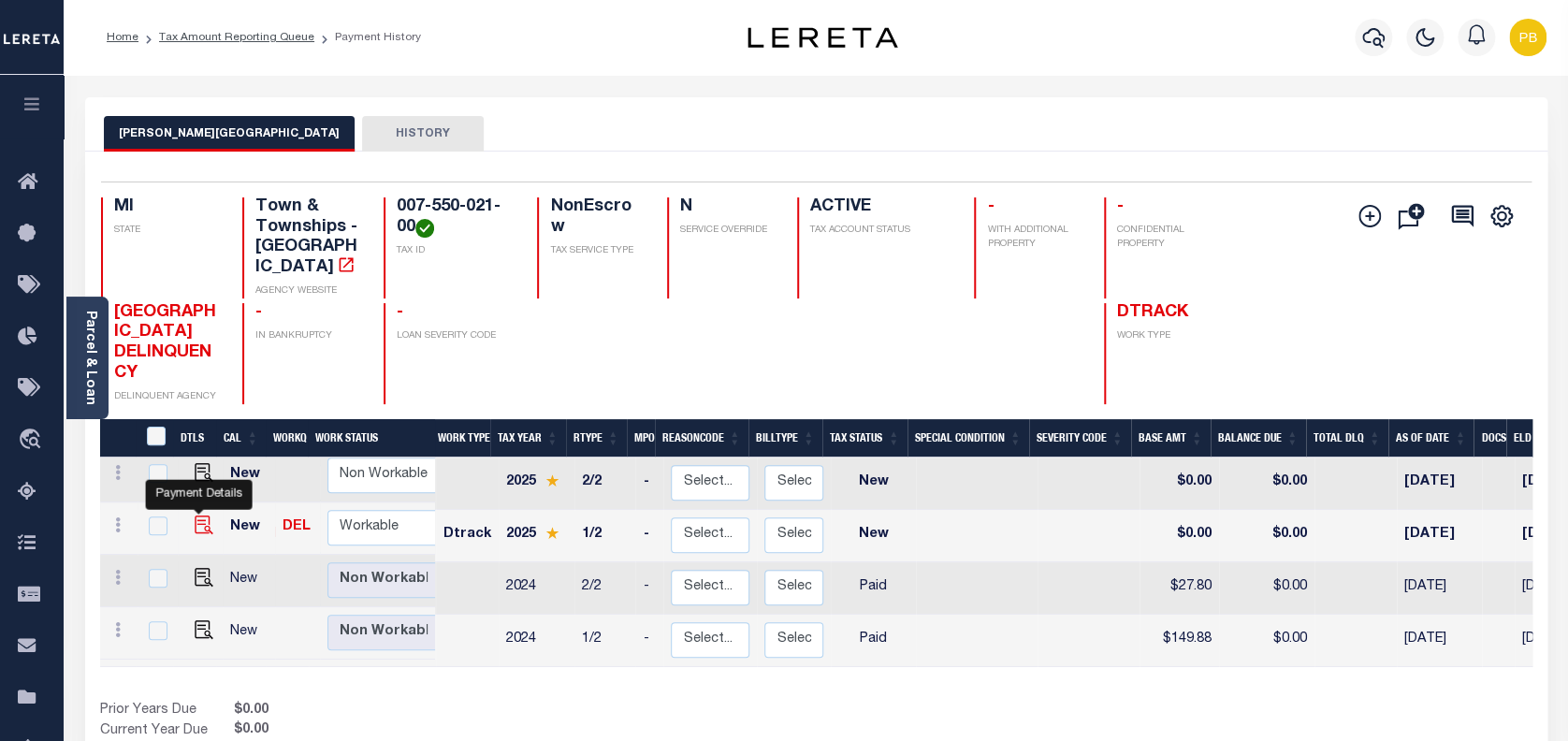
click at [199, 515] on img "" at bounding box center [204, 525] width 19 height 19
checkbox input "true"
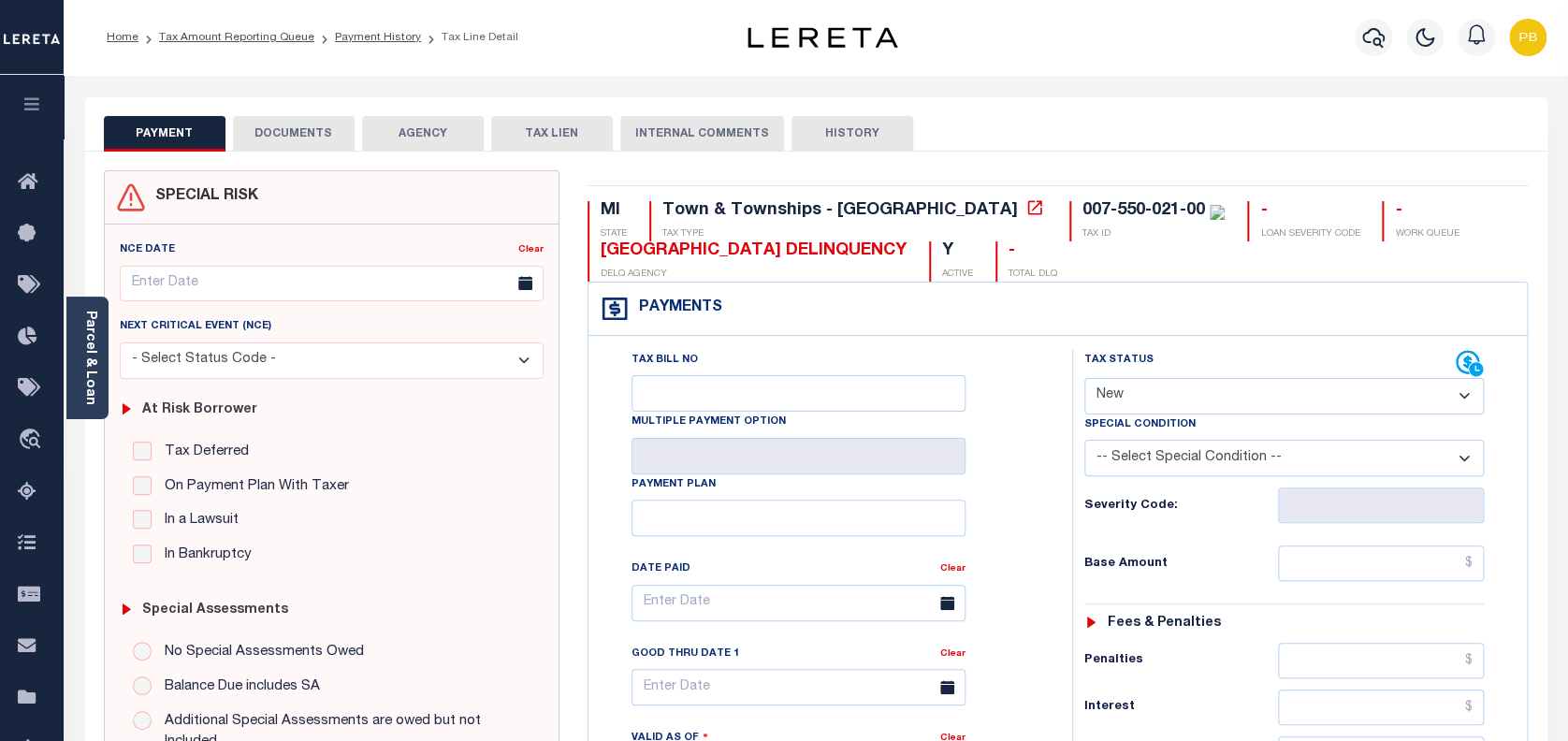
click at [1256, 392] on select "- Select Status Code - Open Due/Unpaid Paid Incomplete No Tax Due Internal Refu…" at bounding box center [1284, 396] width 400 height 37
select select "DUE"
click at [1085, 379] on select "- Select Status Code - Open Due/Unpaid Paid Incomplete No Tax Due Internal Refu…" at bounding box center [1284, 396] width 400 height 37
type input "[DATE]"
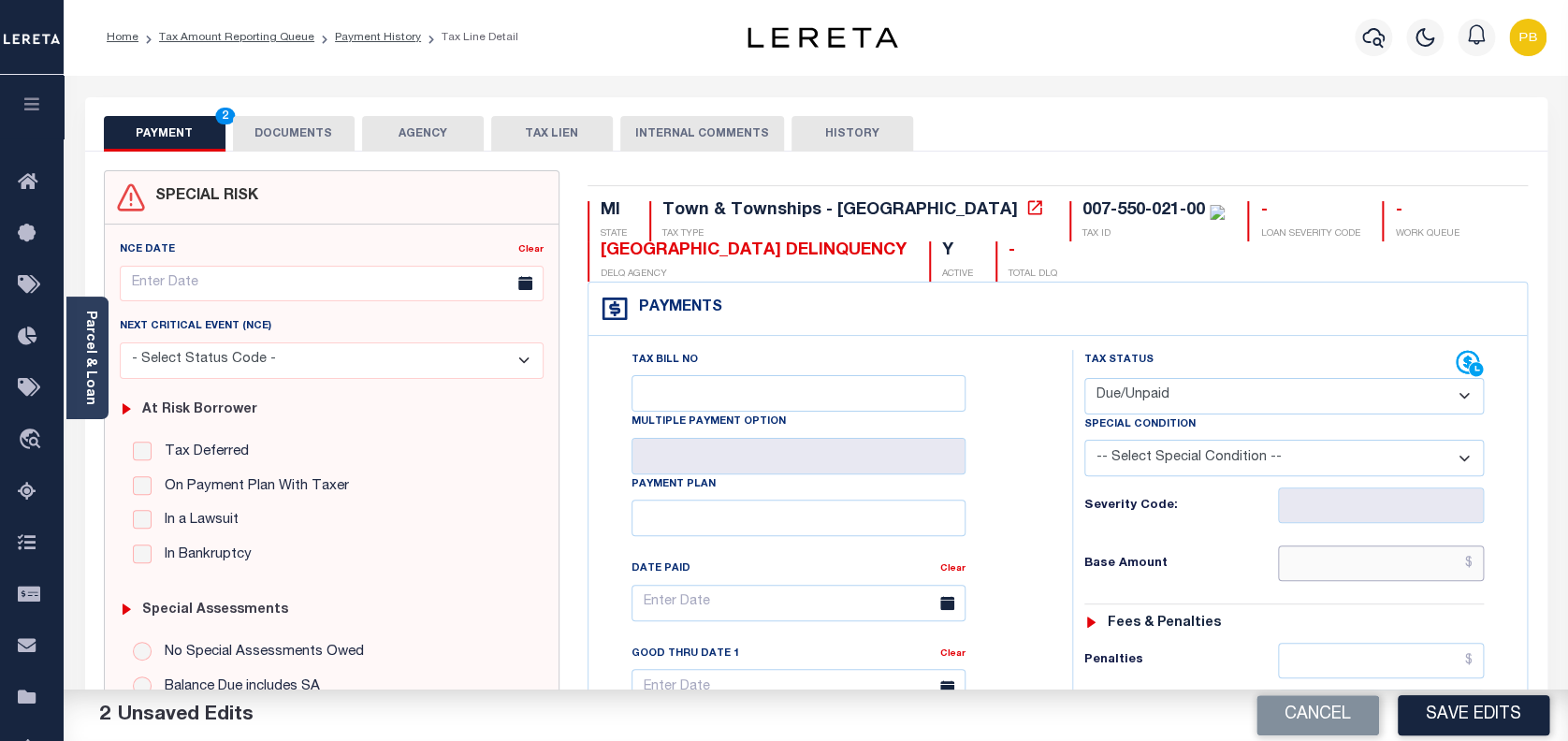
click at [1386, 576] on input "text" at bounding box center [1381, 563] width 207 height 36
paste input "309.70"
type input "$309.70"
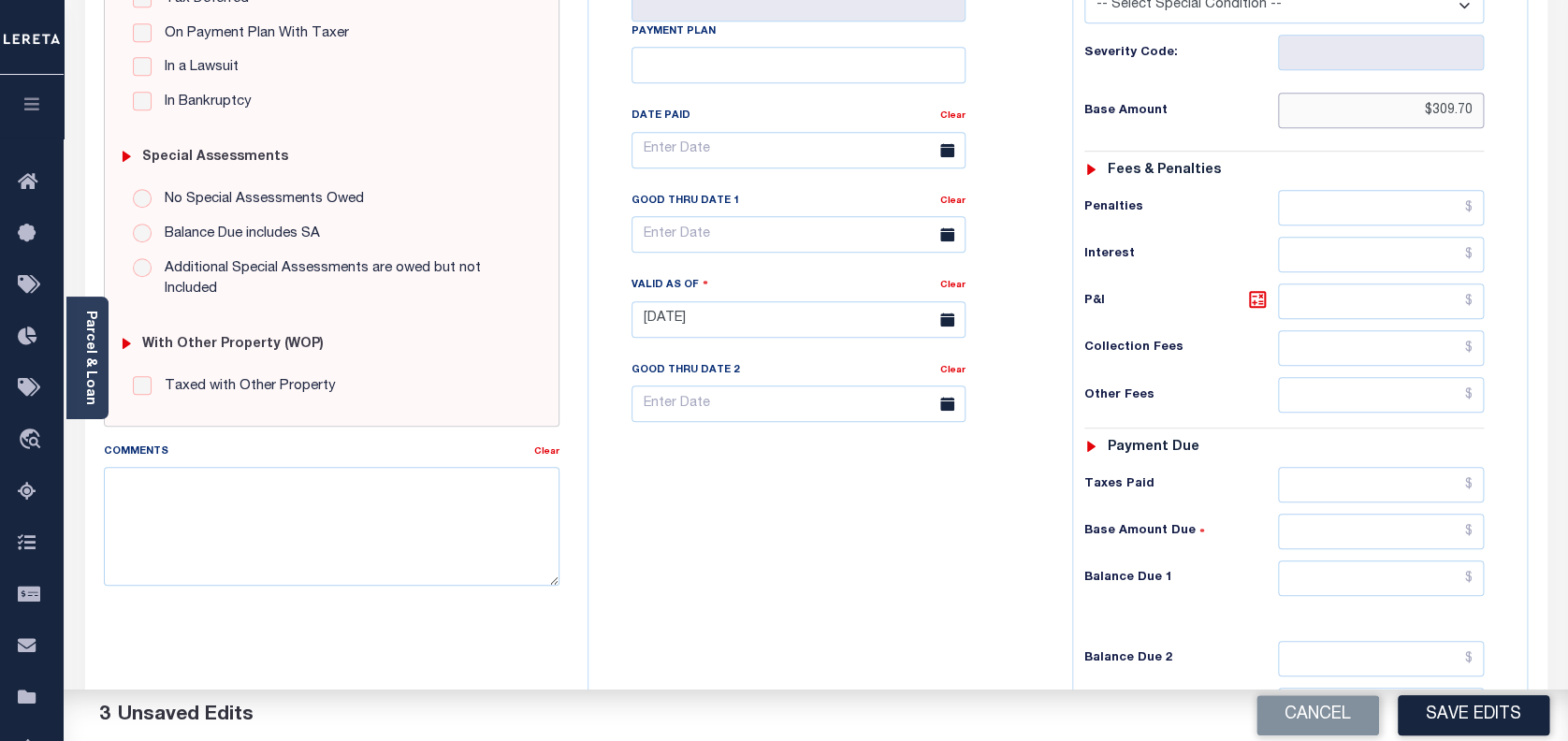
scroll to position [498, 0]
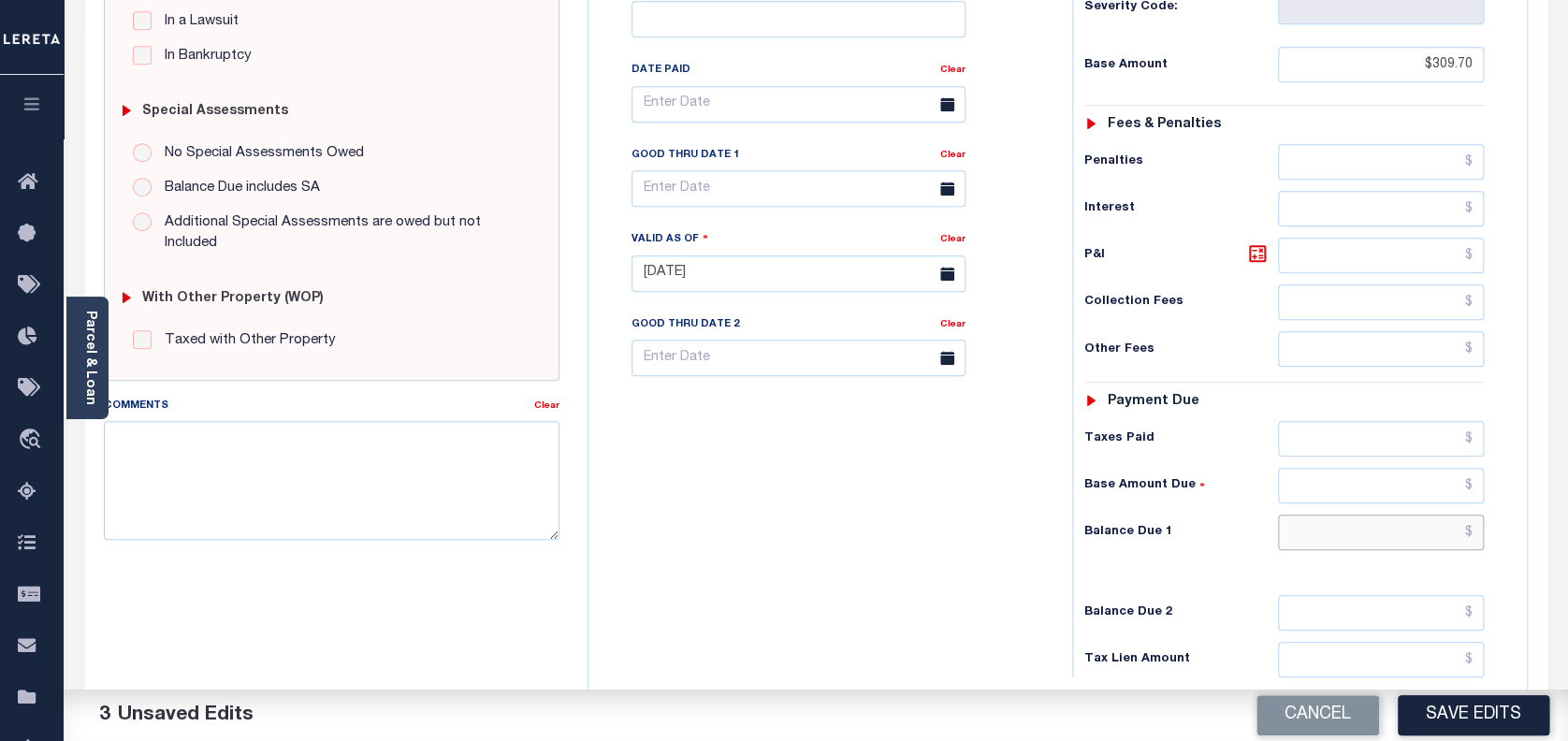
click at [1382, 542] on input "text" at bounding box center [1381, 532] width 207 height 36
paste input "315.89"
type input "$315.89"
click at [1259, 259] on icon at bounding box center [1258, 253] width 11 height 11
type input "$6.19"
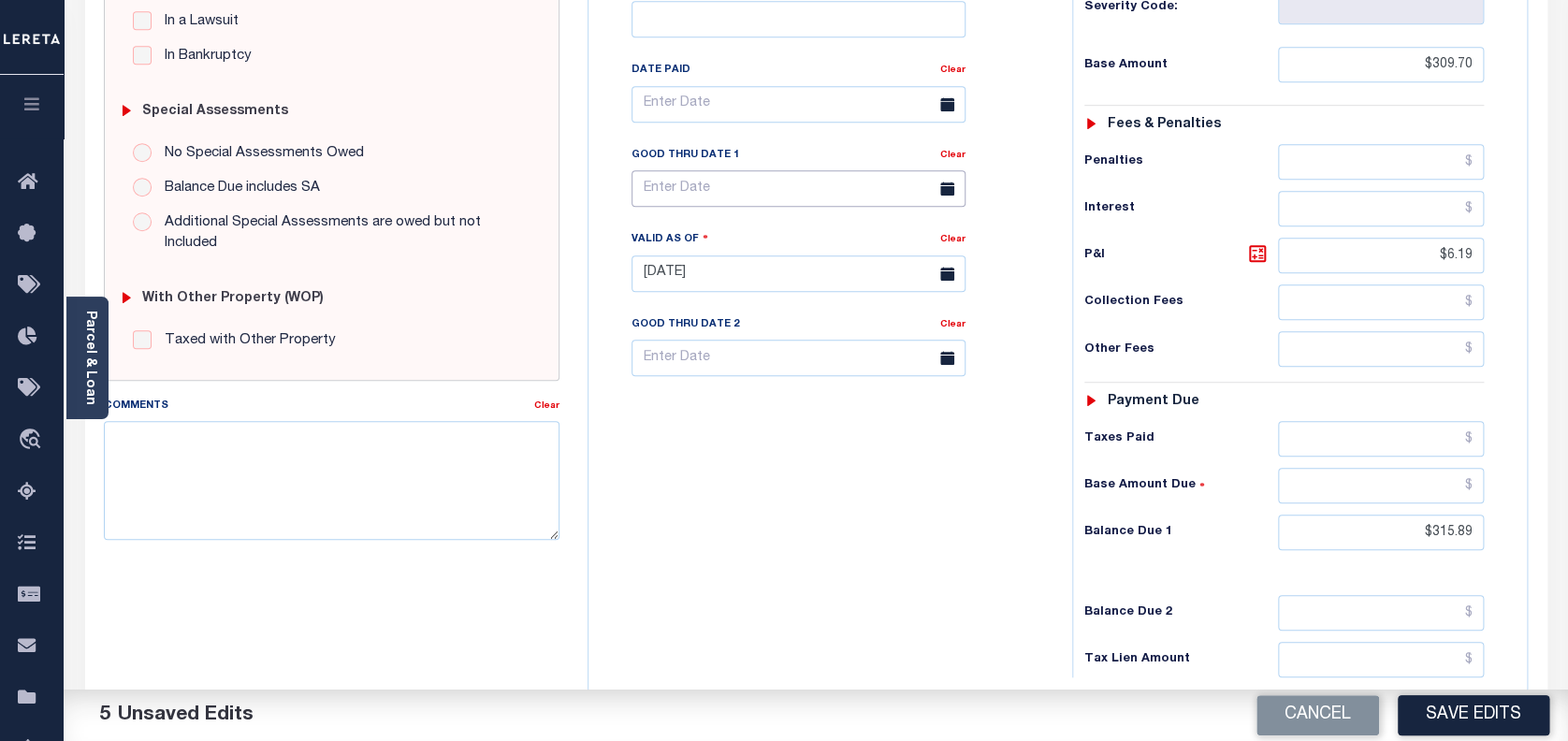
click at [713, 204] on input "text" at bounding box center [798, 188] width 334 height 37
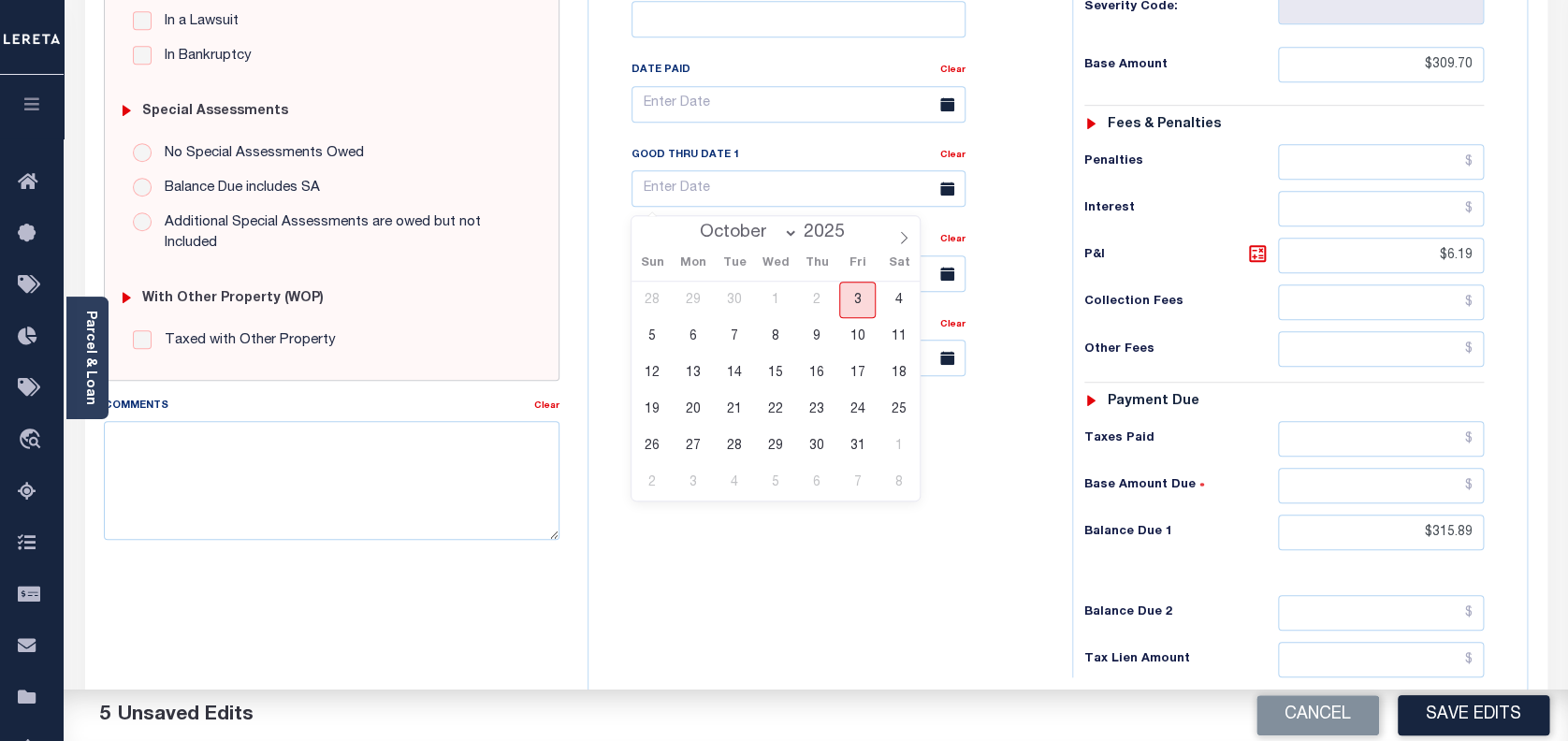
click at [862, 301] on span "3" at bounding box center [857, 300] width 37 height 37
type input "[DATE]"
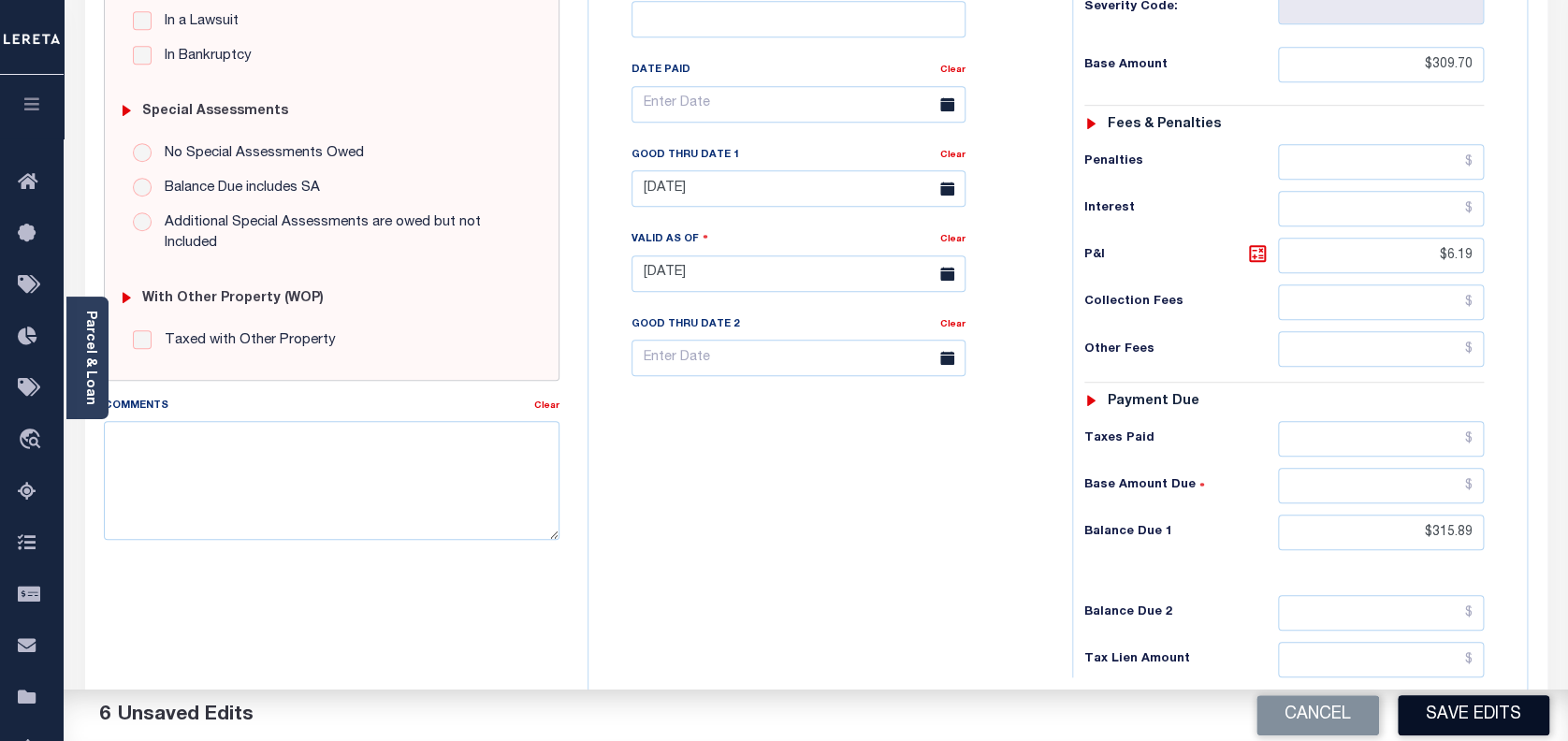
click at [1452, 730] on button "Save Edits" at bounding box center [1473, 715] width 151 height 41
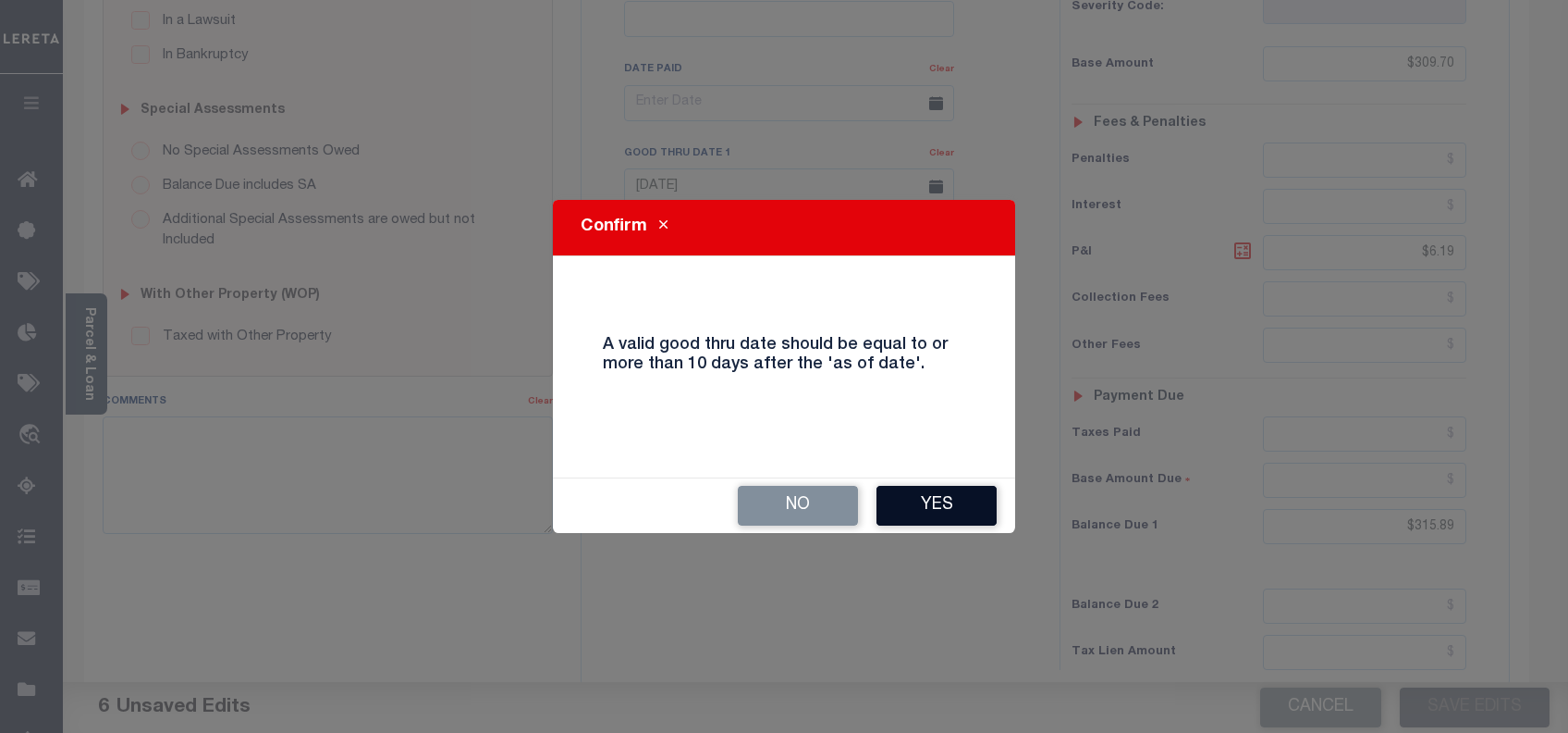
click at [928, 506] on button "Yes" at bounding box center [936, 505] width 121 height 40
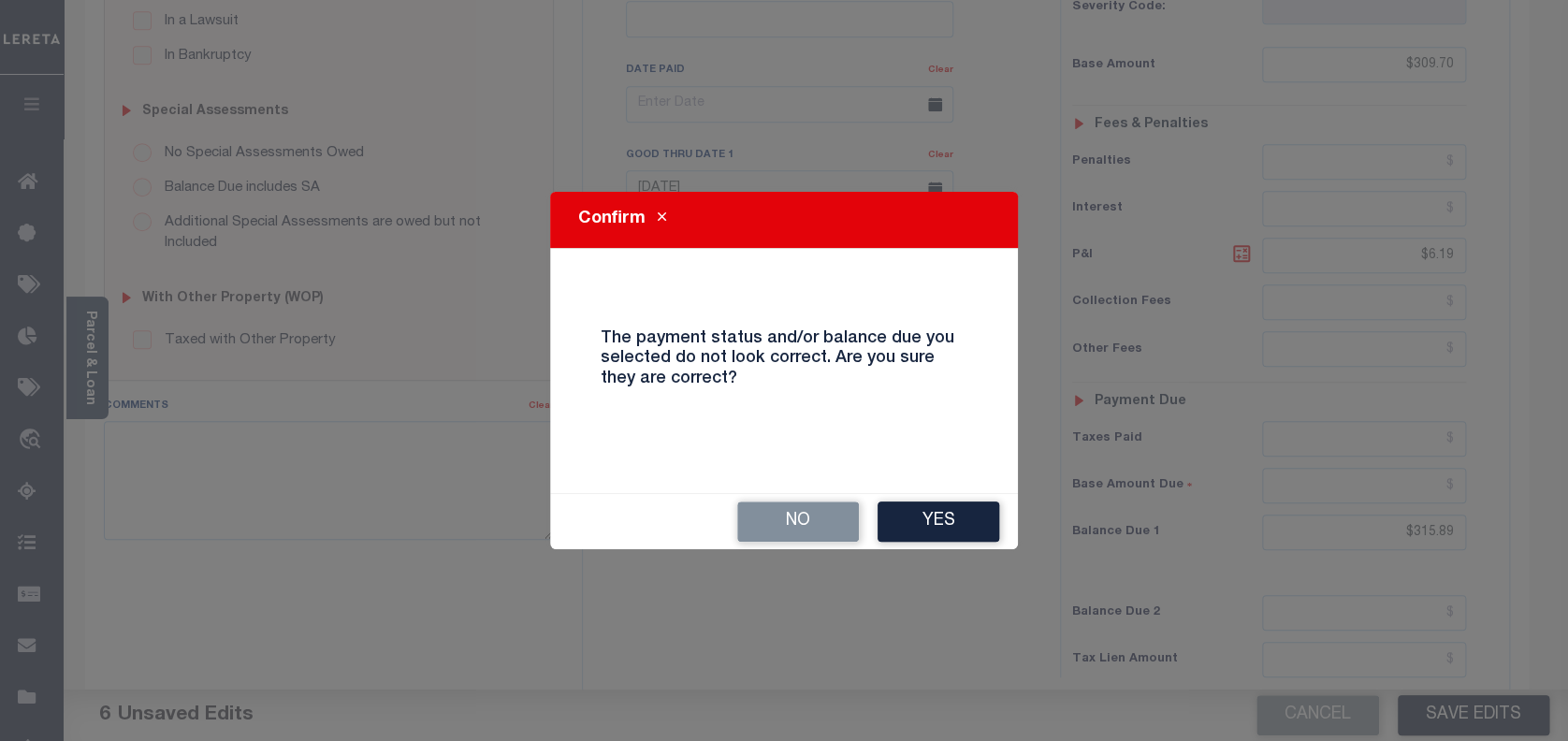
click at [939, 511] on button "Yes" at bounding box center [938, 521] width 122 height 41
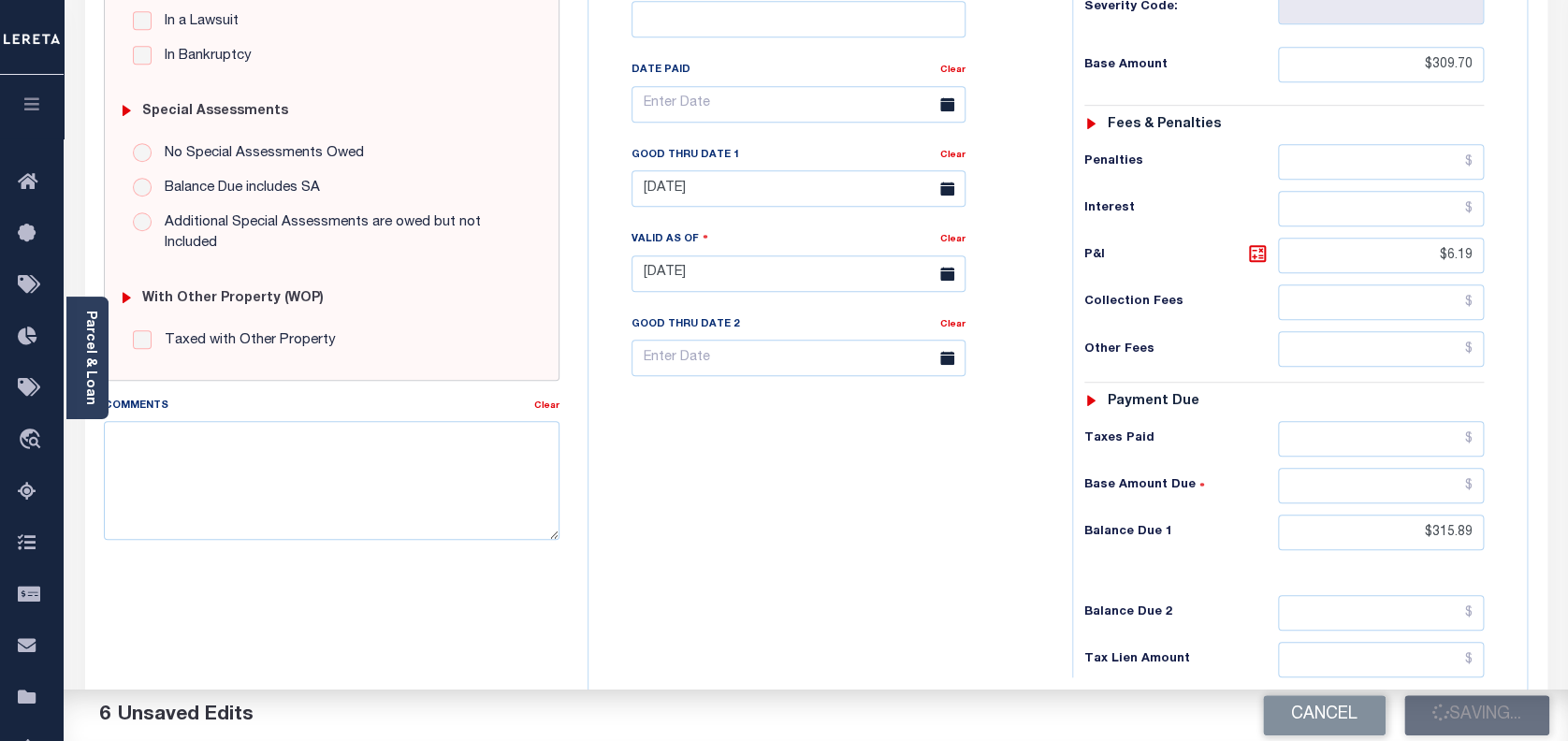
checkbox input "false"
type input "$309.7"
type input "$6.19"
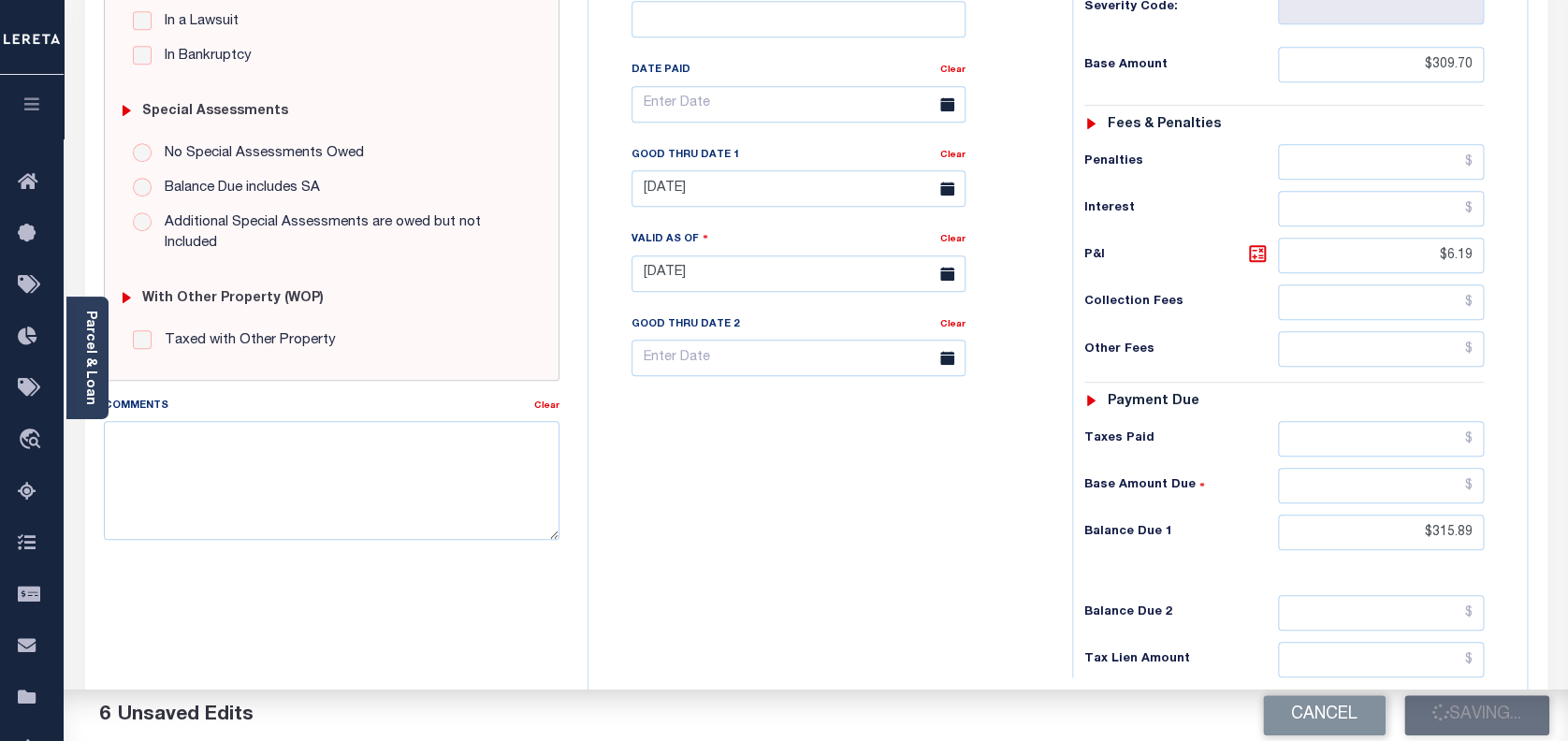
type input "$315.89"
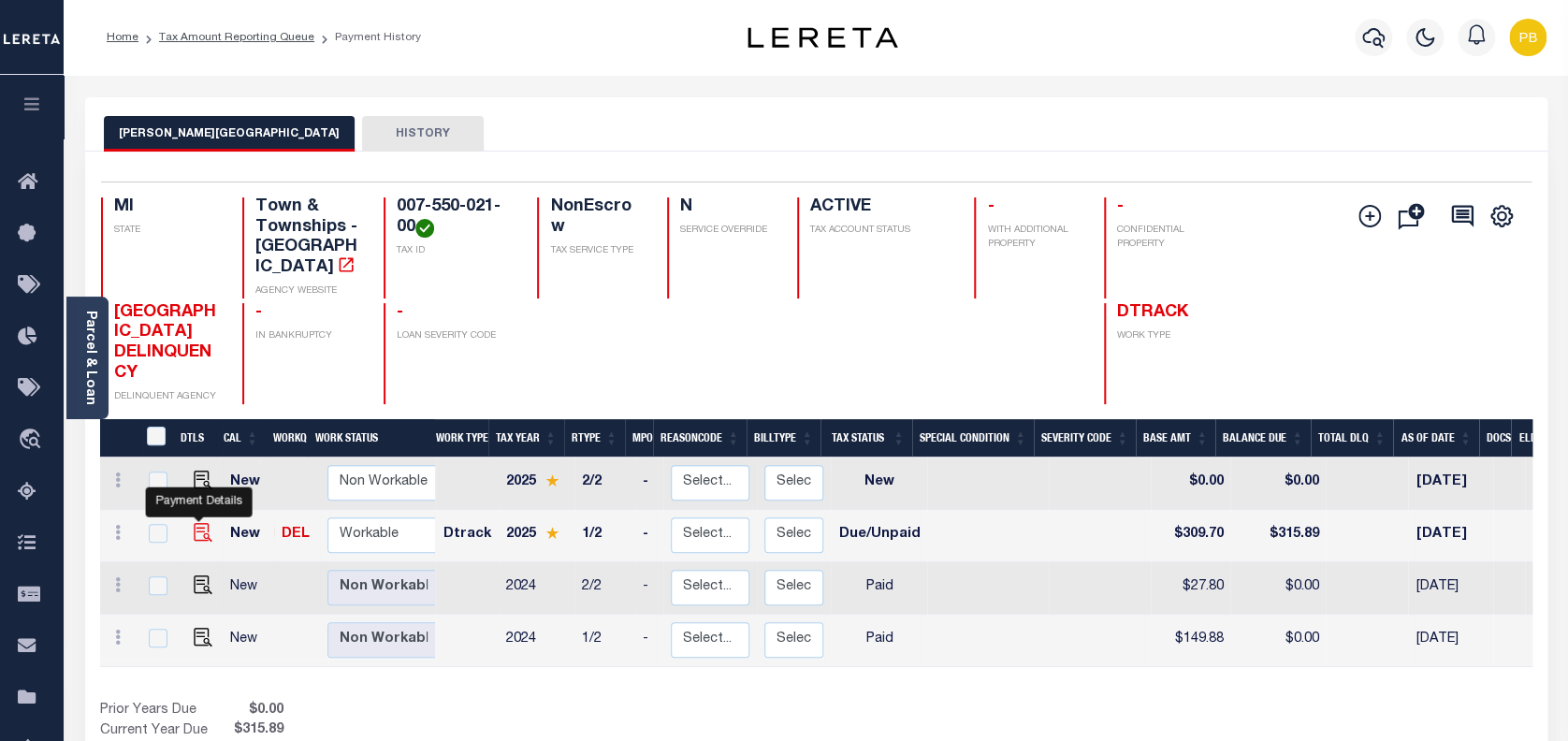
click at [201, 523] on img "" at bounding box center [203, 532] width 19 height 19
checkbox input "true"
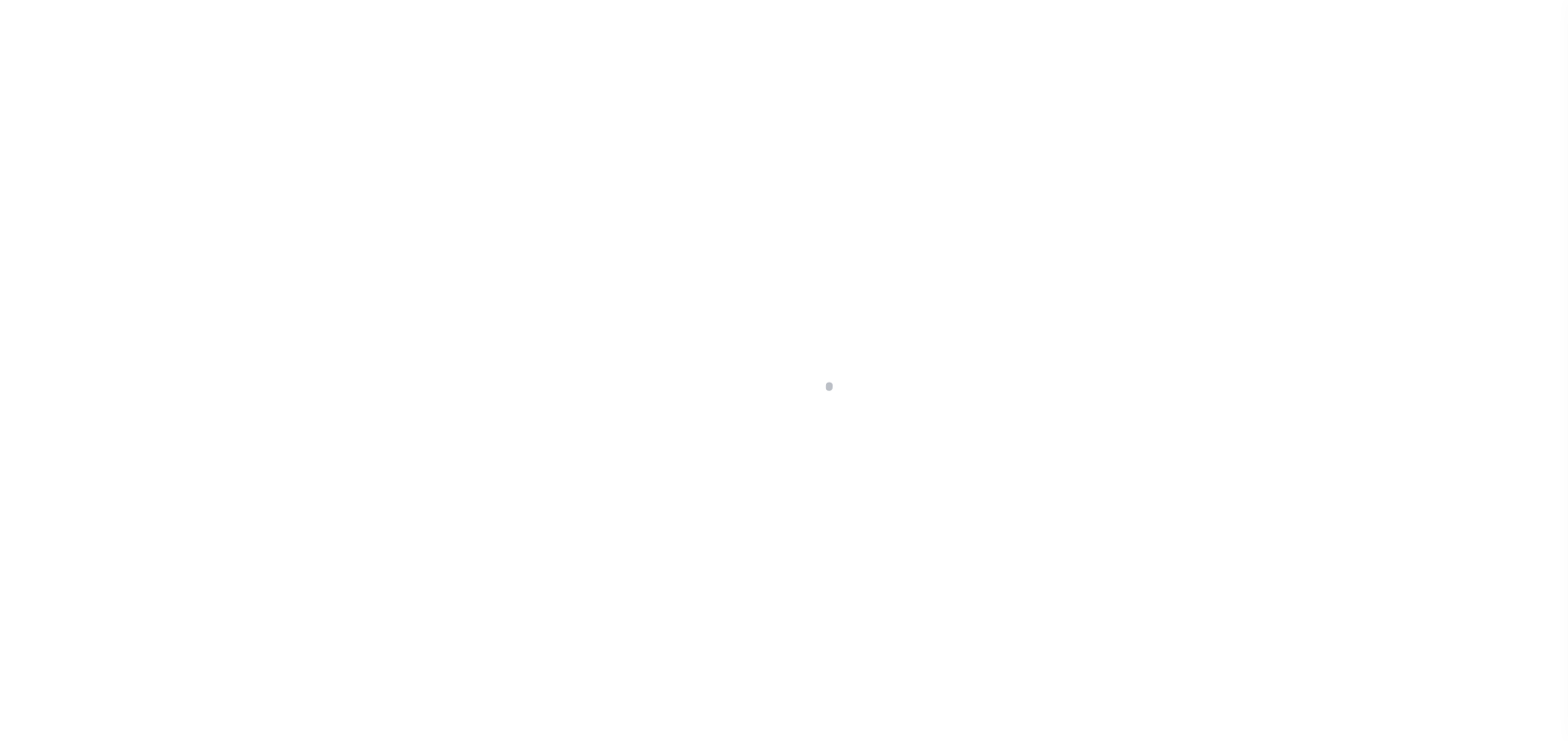
select select "DUE"
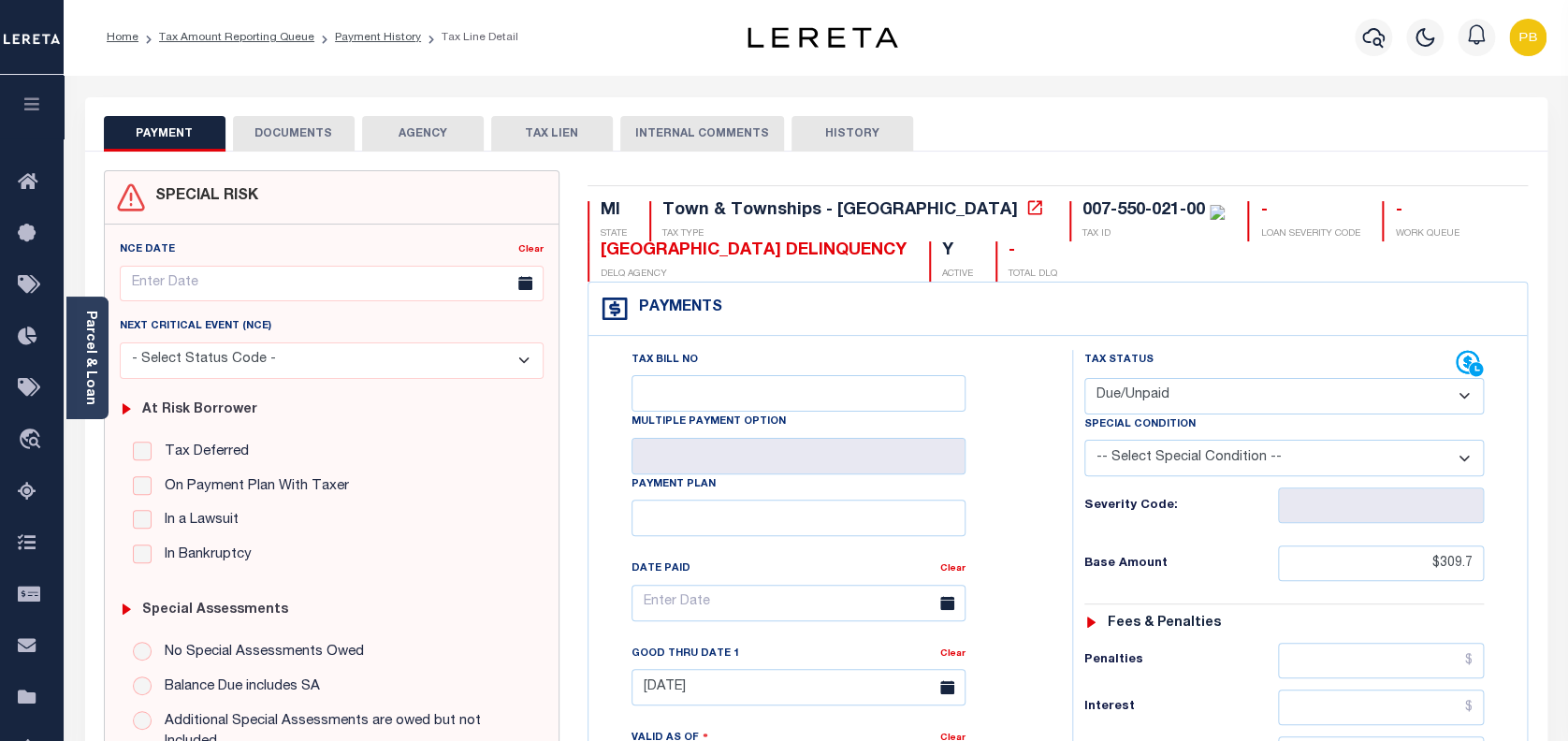
click at [301, 144] on button "DOCUMENTS" at bounding box center [293, 134] width 122 height 36
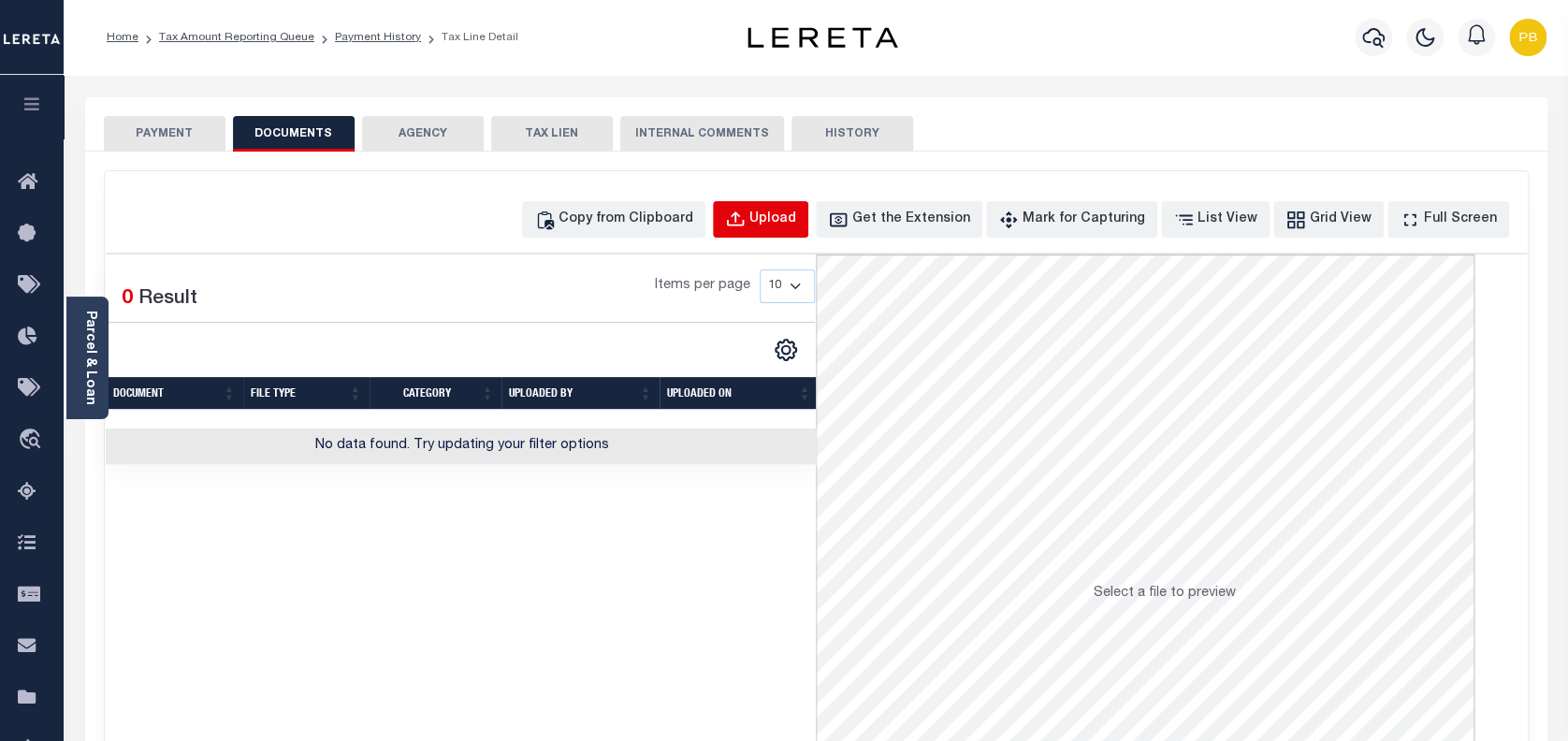
click at [791, 217] on div "Upload" at bounding box center [772, 220] width 46 height 21
select select "POP"
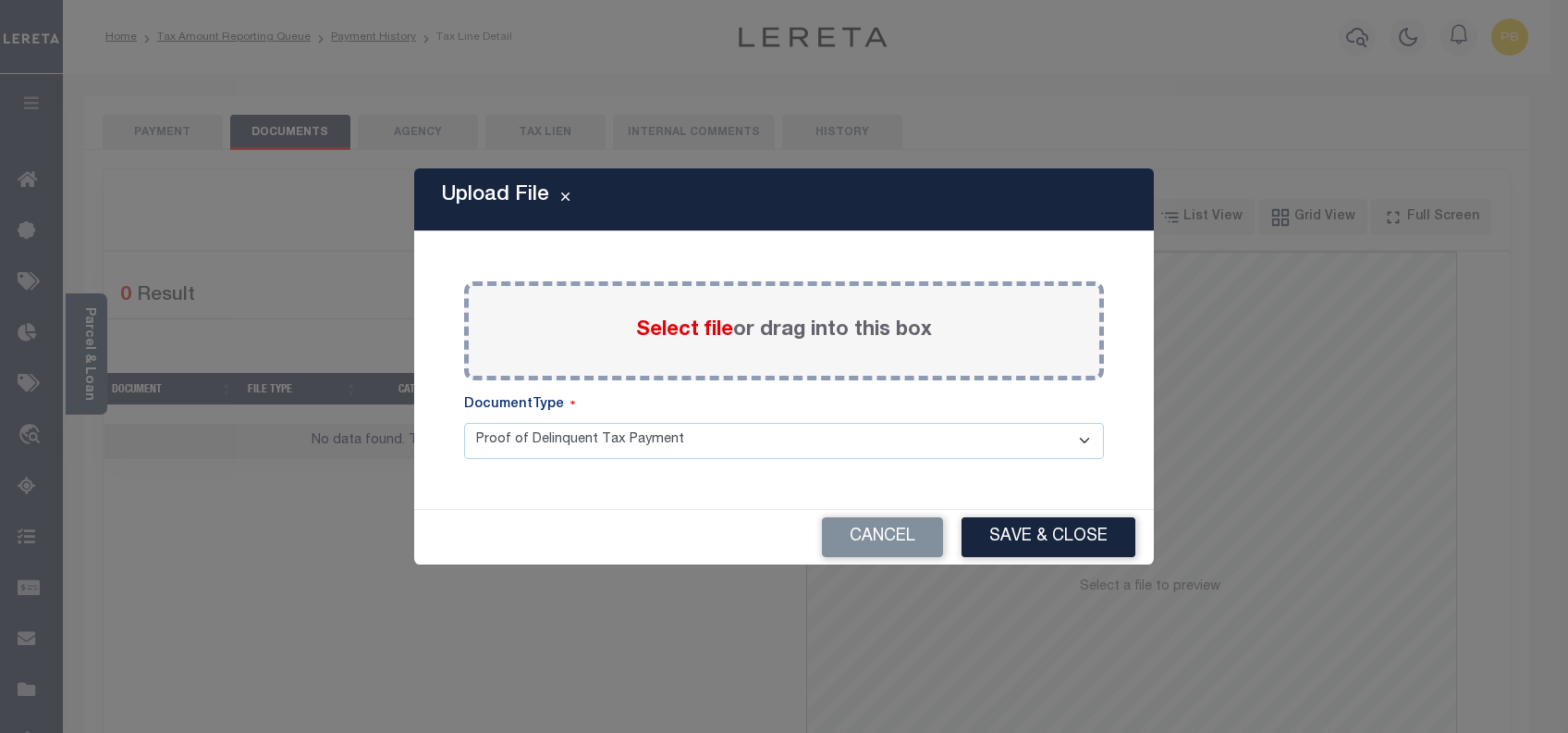
click at [692, 331] on span "Select file" at bounding box center [685, 330] width 97 height 21
click at [0, 0] on input "Select file or drag into this box" at bounding box center [0, 0] width 0 height 0
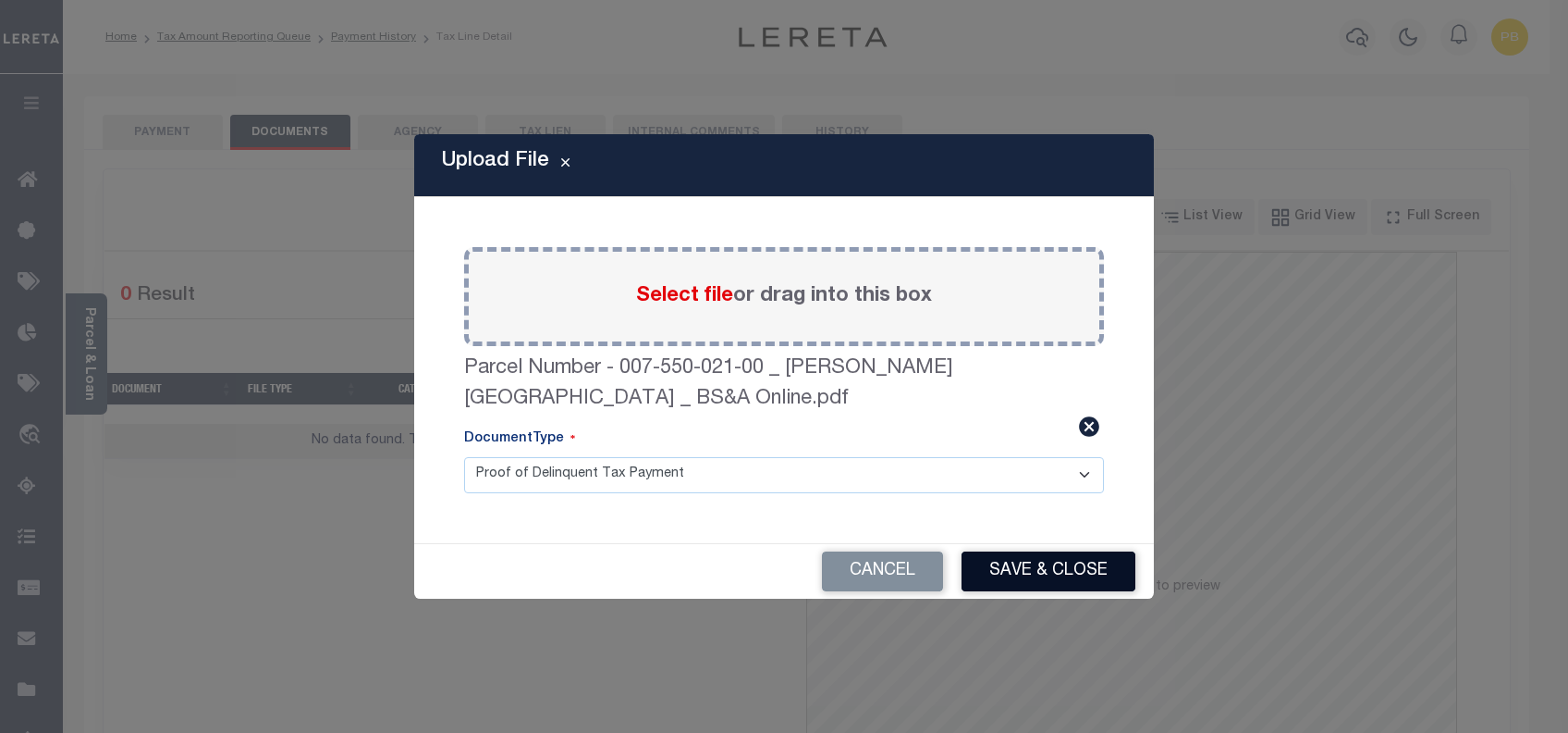
click at [1073, 567] on button "Save & Close" at bounding box center [1048, 571] width 174 height 40
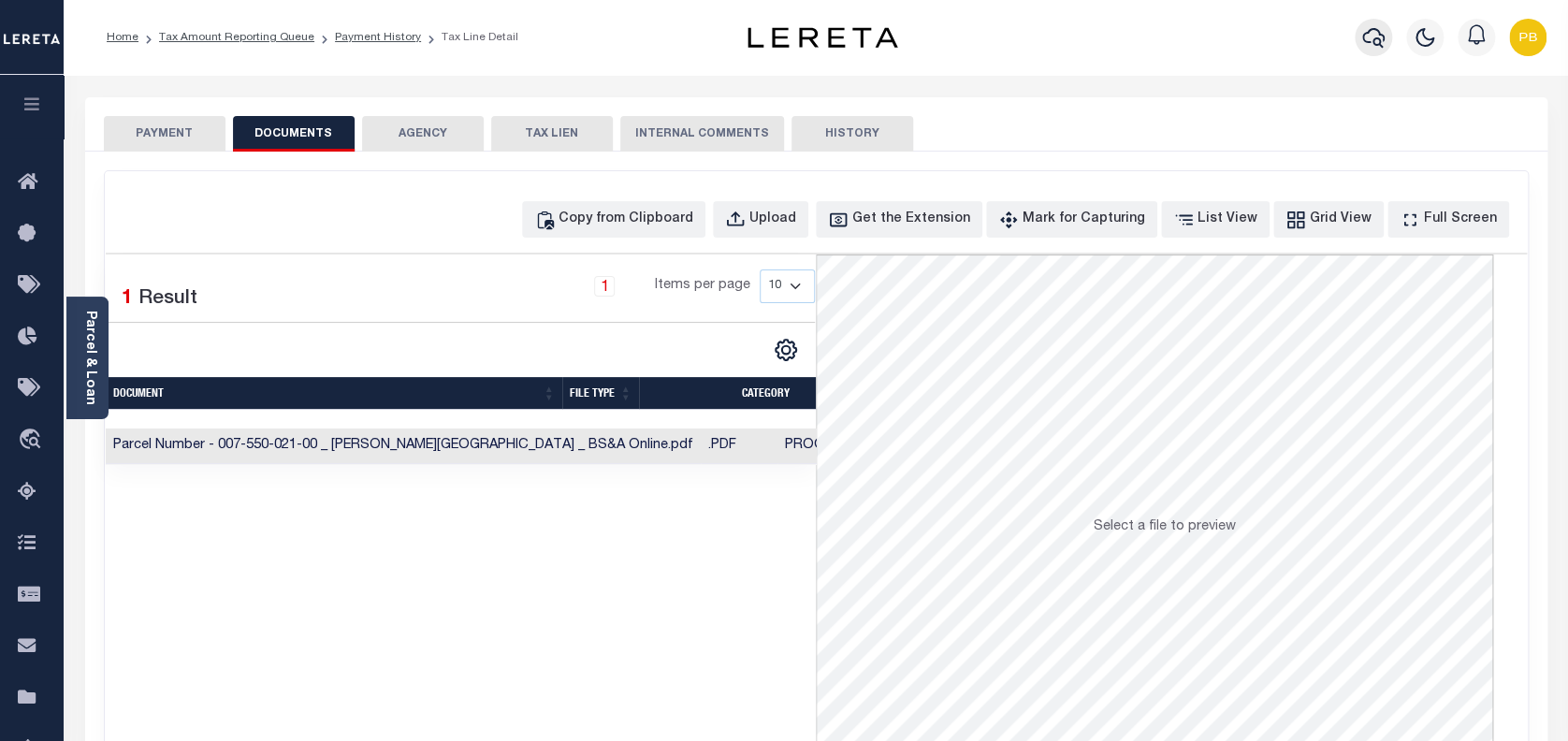
click at [1363, 42] on icon "button" at bounding box center [1373, 38] width 23 height 20
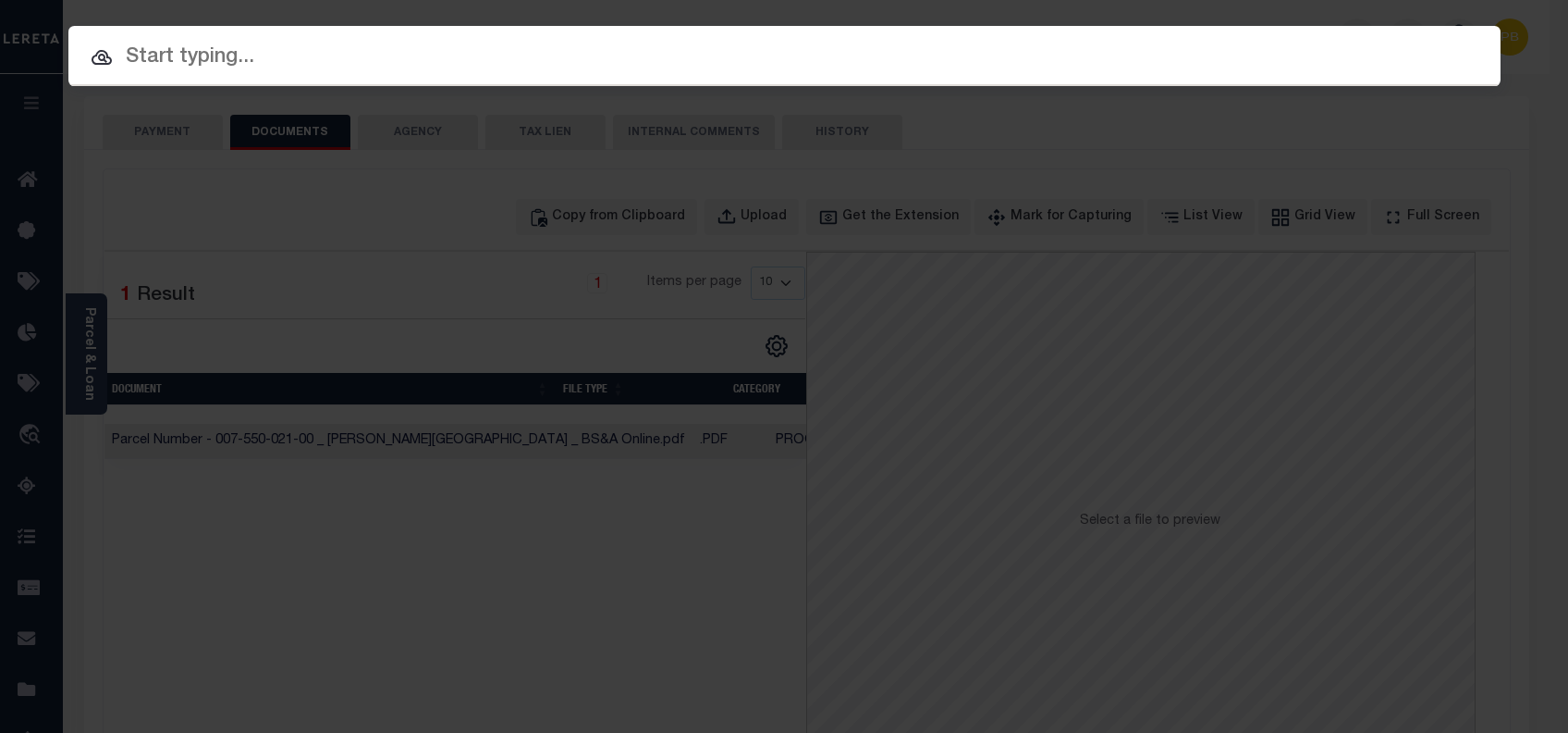
paste input "1347984753"
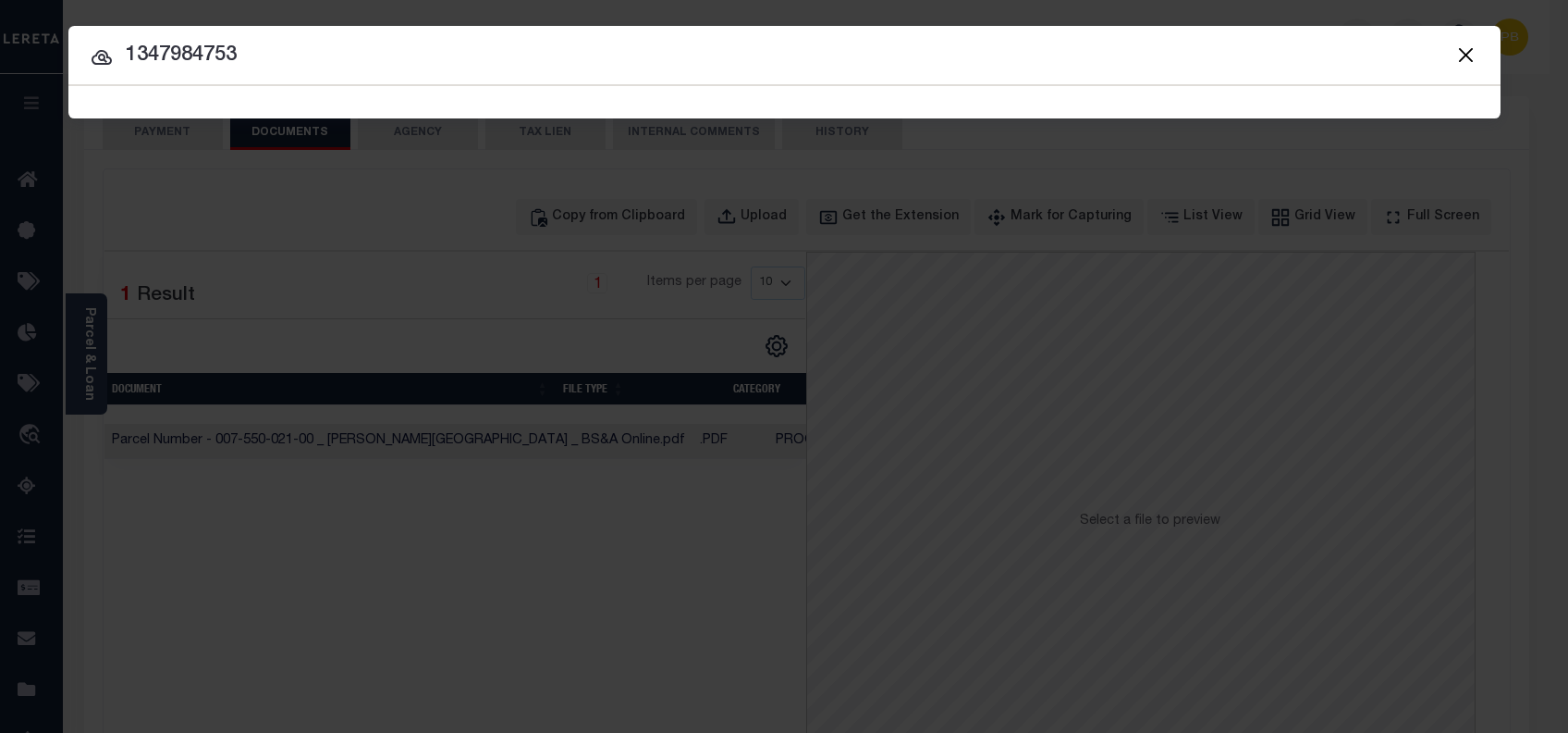
type input "1347984753"
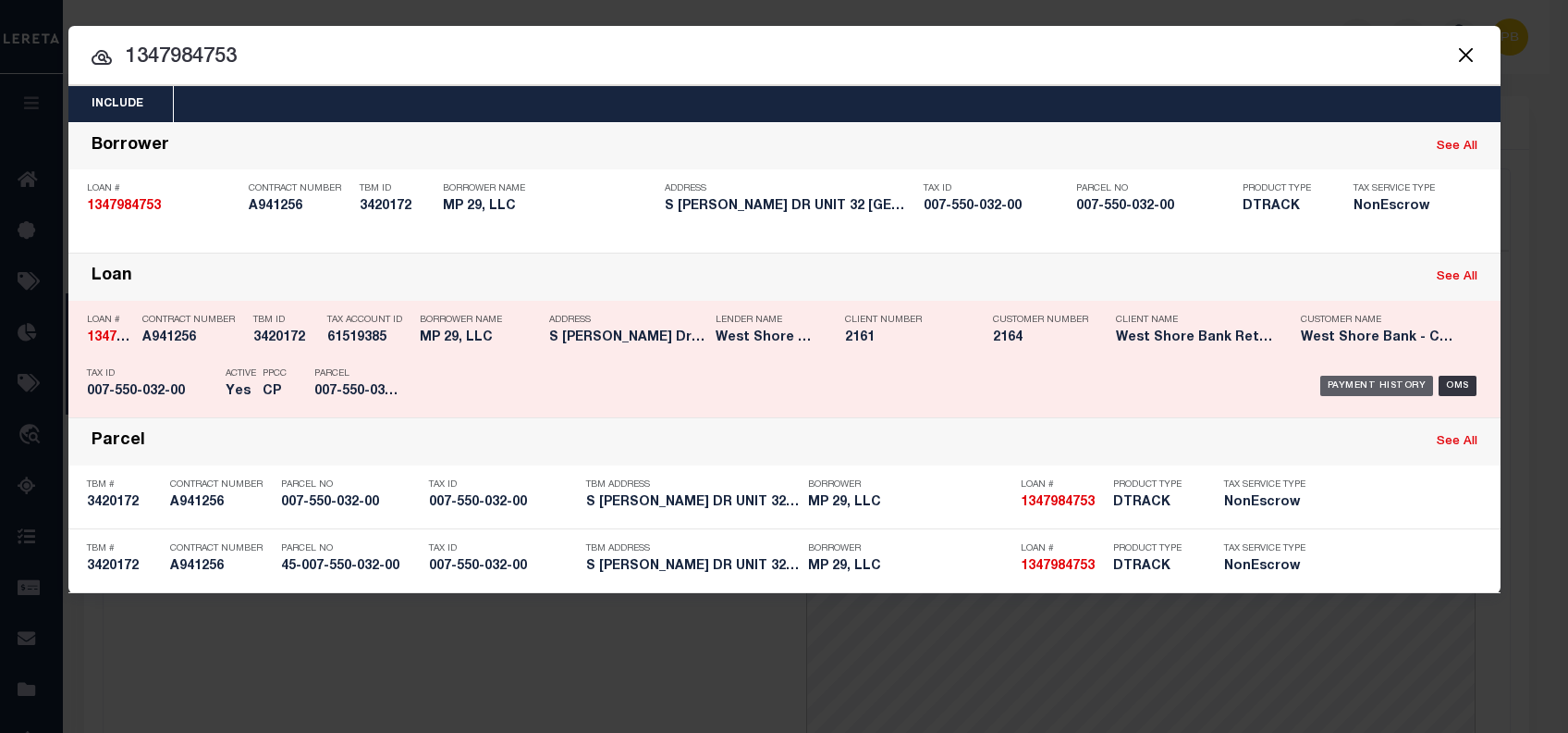
click at [1390, 386] on div "Payment History" at bounding box center [1377, 386] width 114 height 21
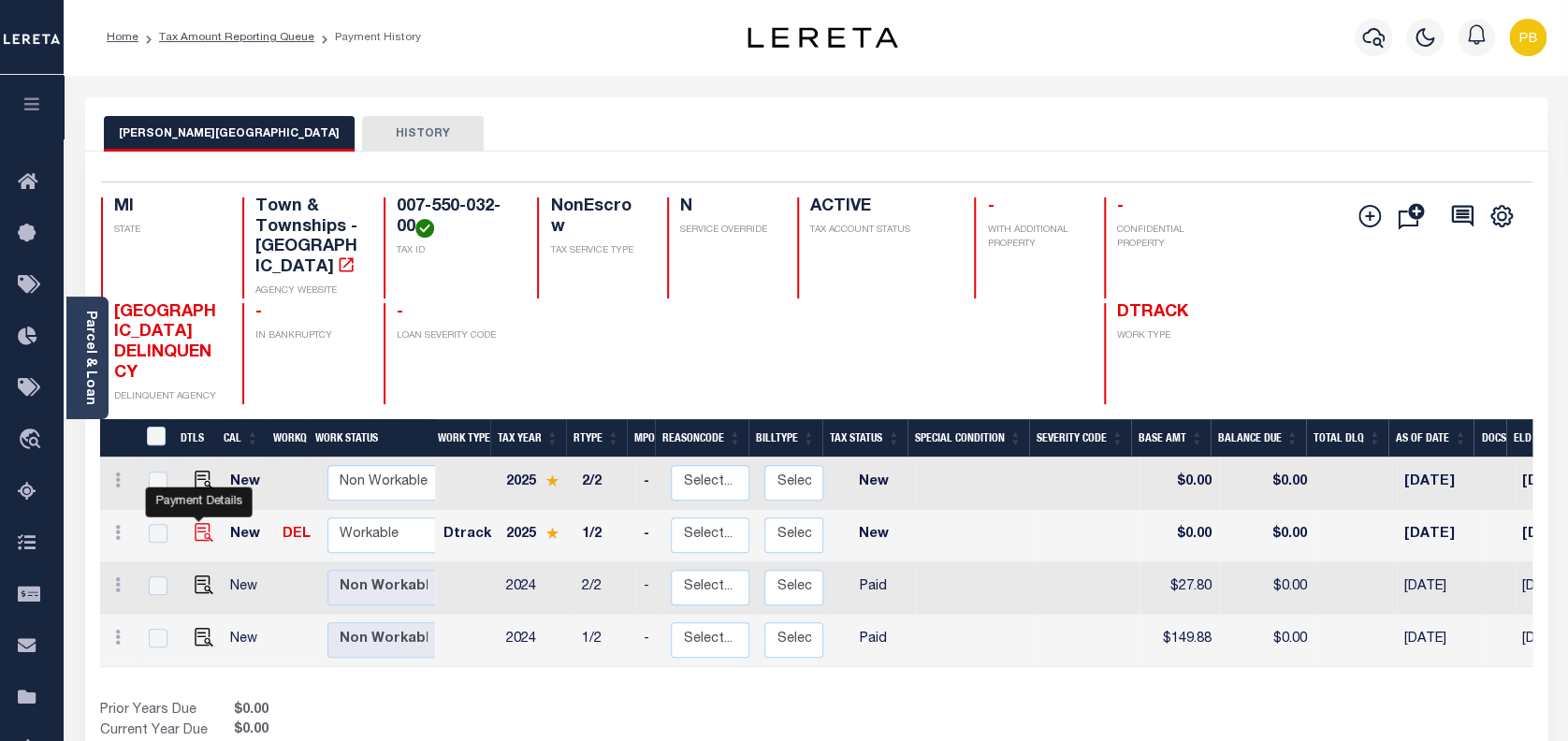
click at [195, 523] on img "" at bounding box center [204, 532] width 19 height 19
checkbox input "true"
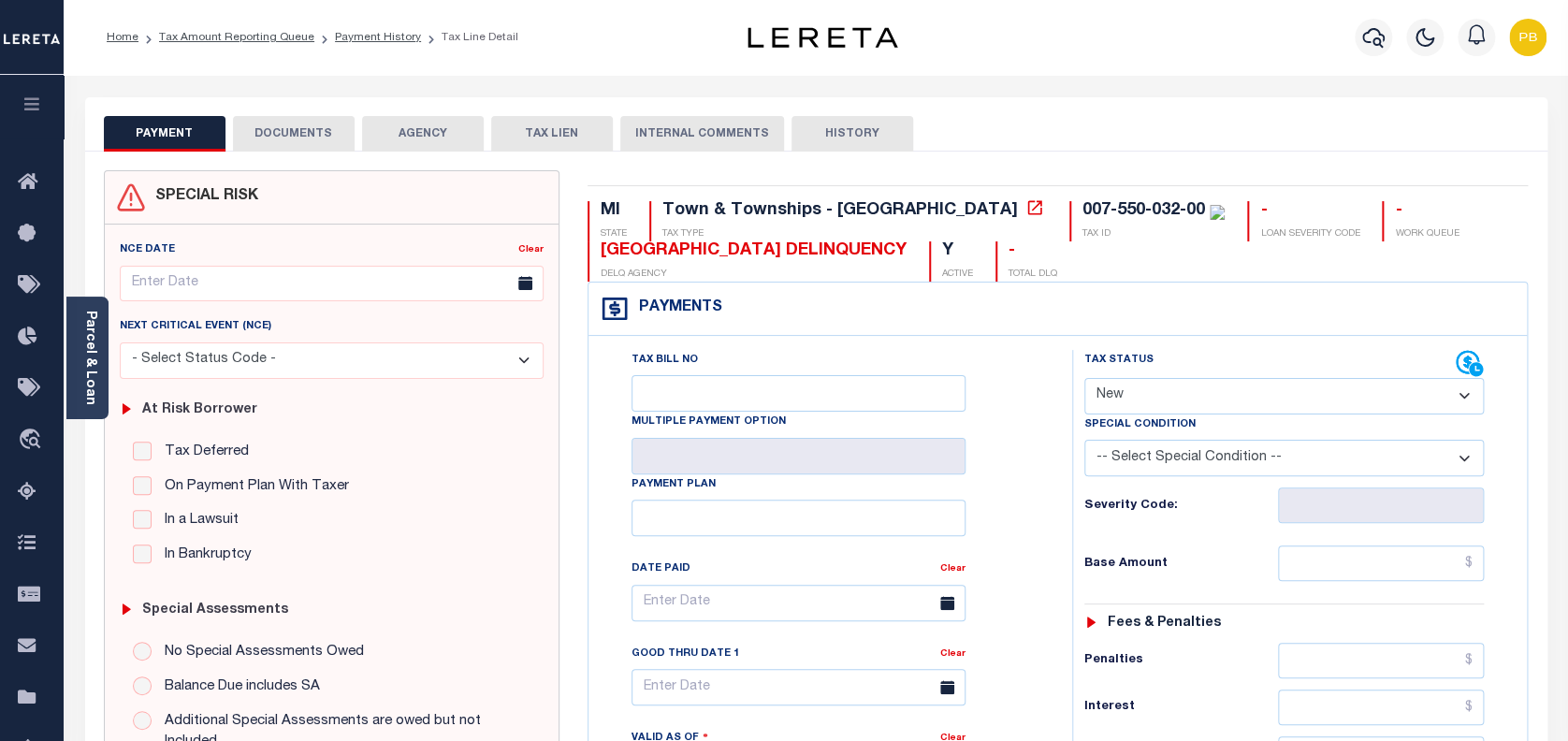
click at [1189, 405] on select "- Select Status Code - Open Due/Unpaid Paid Incomplete No Tax Due Internal Refu…" at bounding box center [1284, 396] width 400 height 37
select select "DUE"
click at [1085, 379] on select "- Select Status Code - Open Due/Unpaid Paid Incomplete No Tax Due Internal Refu…" at bounding box center [1284, 396] width 400 height 37
type input "[DATE]"
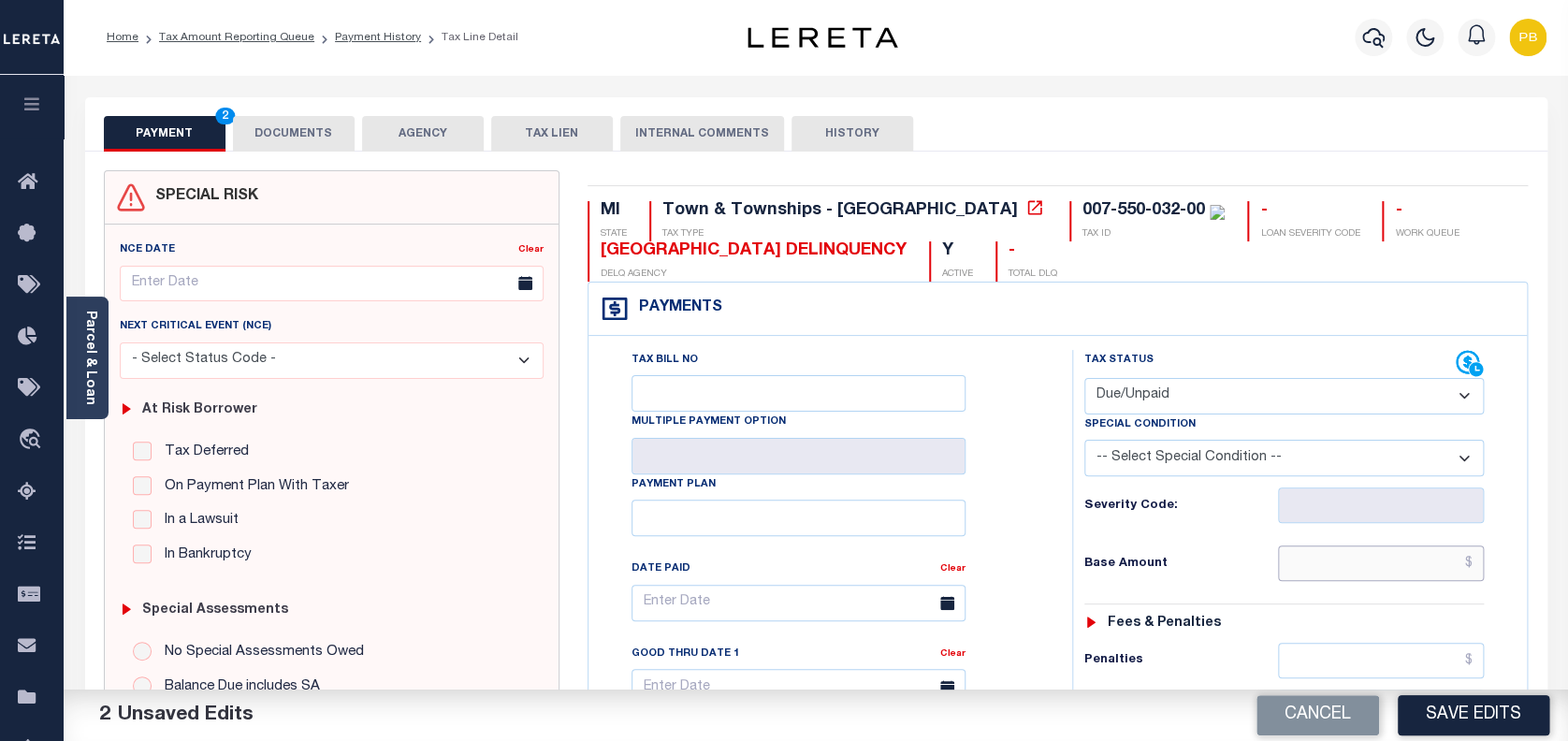
click at [1372, 564] on input "text" at bounding box center [1381, 563] width 207 height 36
paste input "309.70"
type input "$309.70"
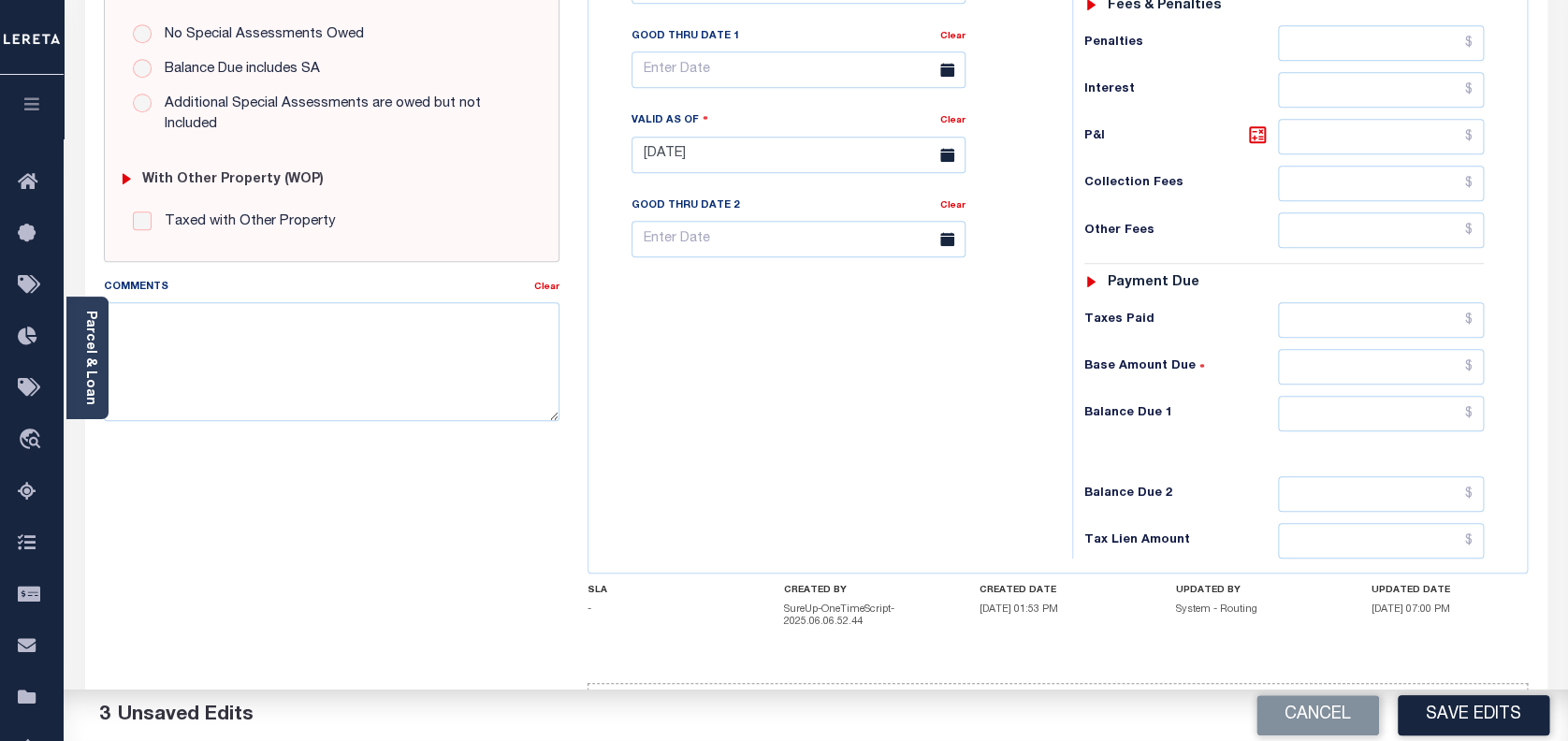
scroll to position [685, 0]
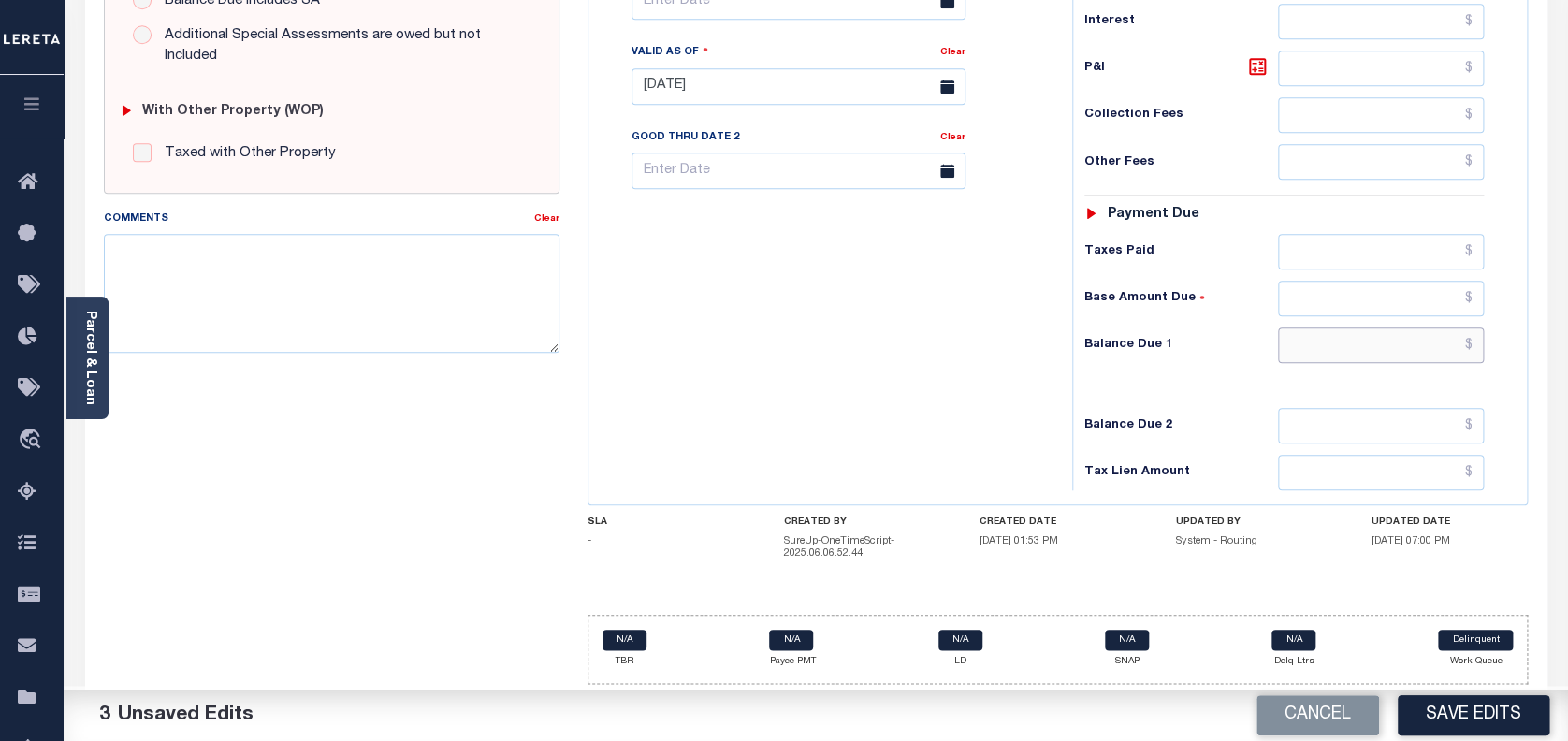
click at [1374, 344] on input "text" at bounding box center [1381, 345] width 207 height 36
paste input "315.89"
type input "$315.89"
click at [1255, 70] on icon at bounding box center [1258, 66] width 23 height 23
type input "$6.19"
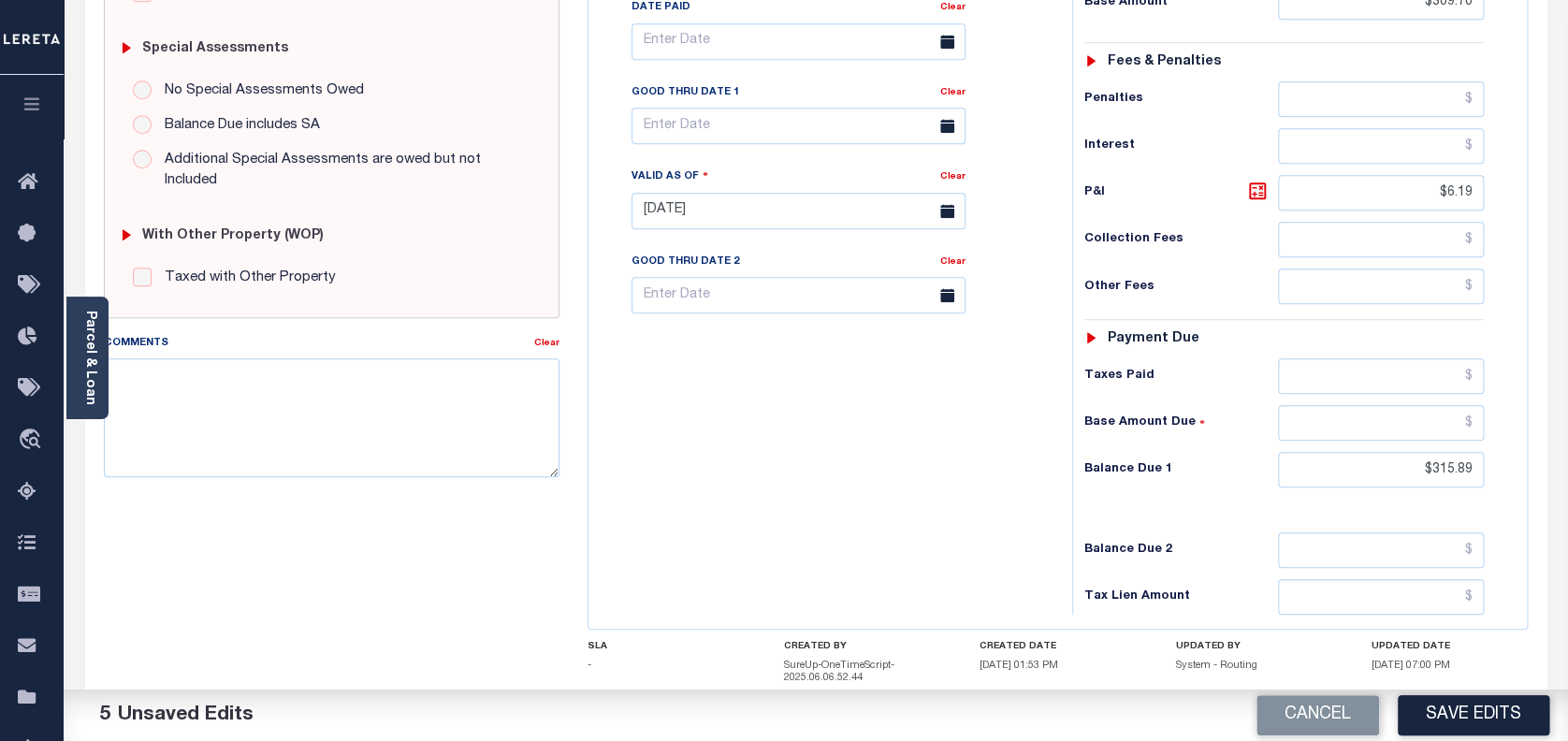
scroll to position [561, 0]
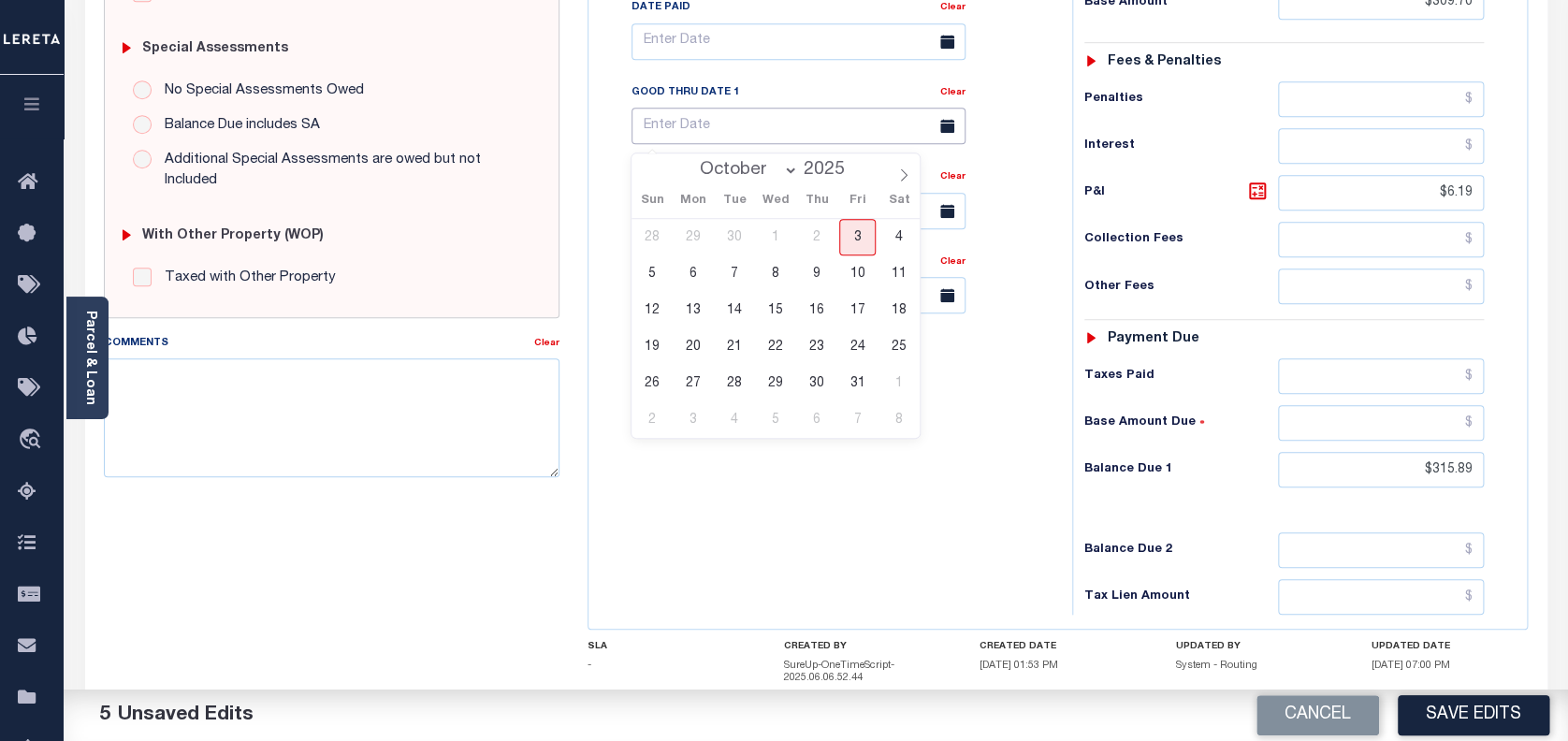
click at [710, 129] on input "text" at bounding box center [798, 126] width 334 height 37
click at [863, 380] on span "31" at bounding box center [857, 383] width 37 height 37
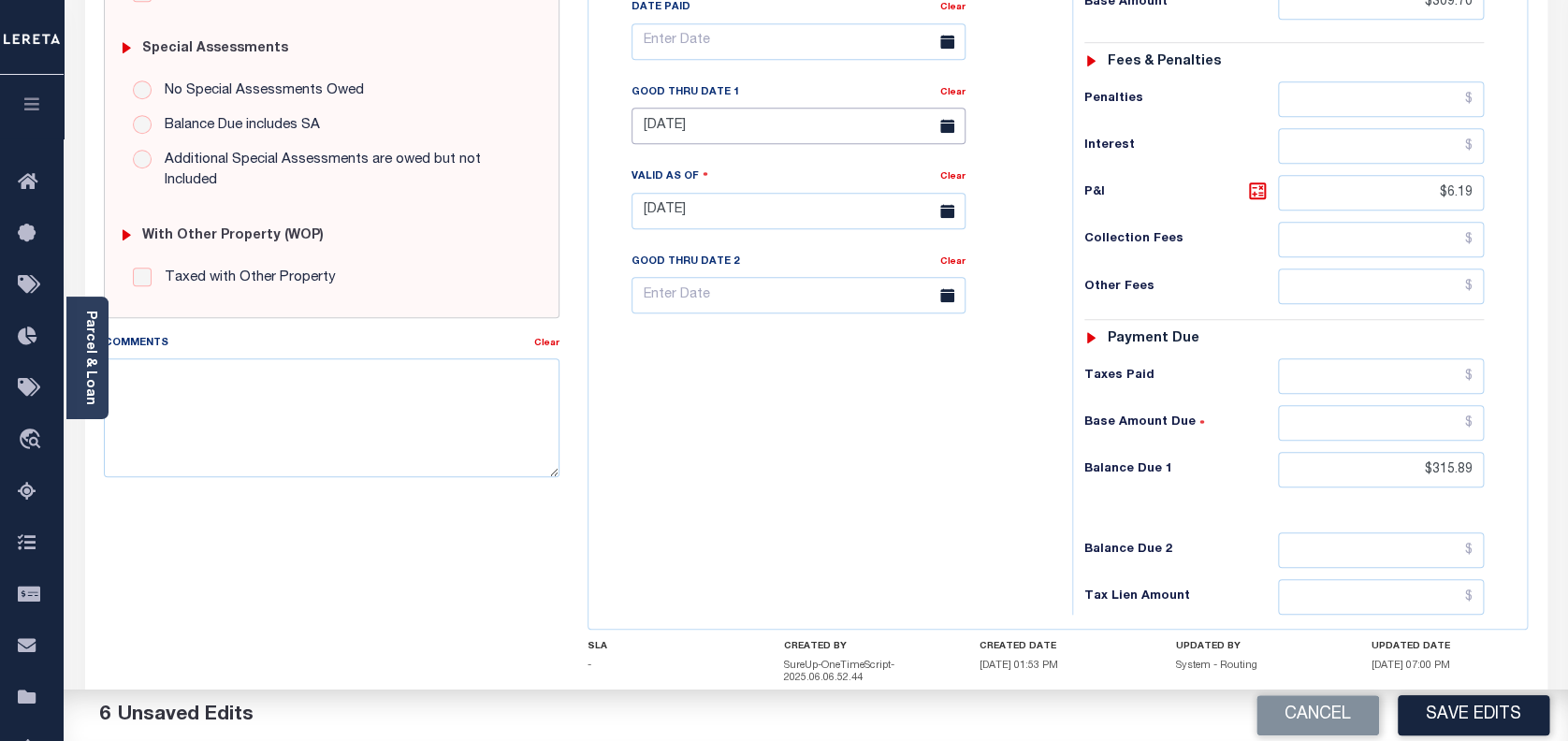
click at [791, 135] on input "10/31/2025" at bounding box center [798, 126] width 334 height 37
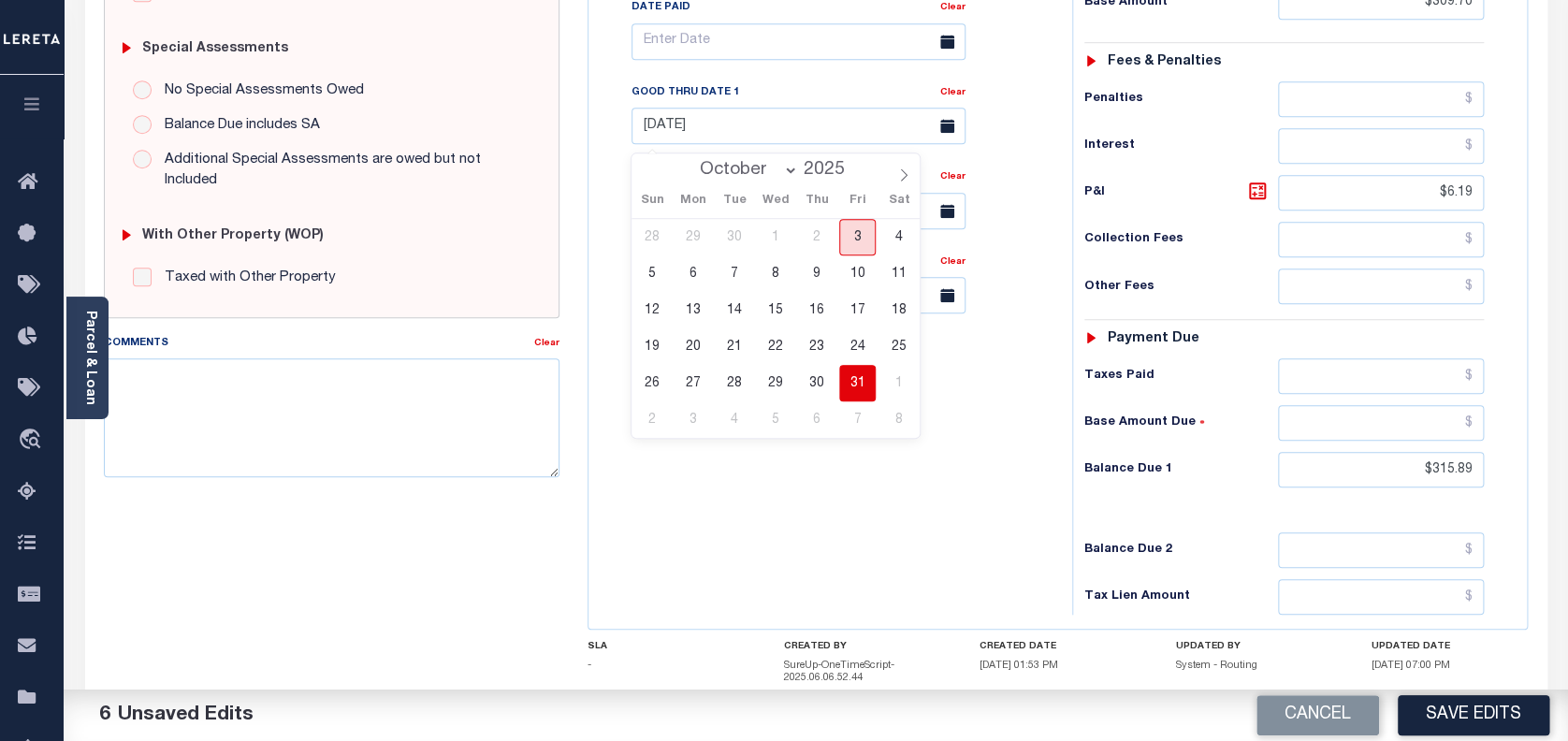
click at [861, 232] on span "3" at bounding box center [857, 236] width 37 height 37
type input "[DATE]"
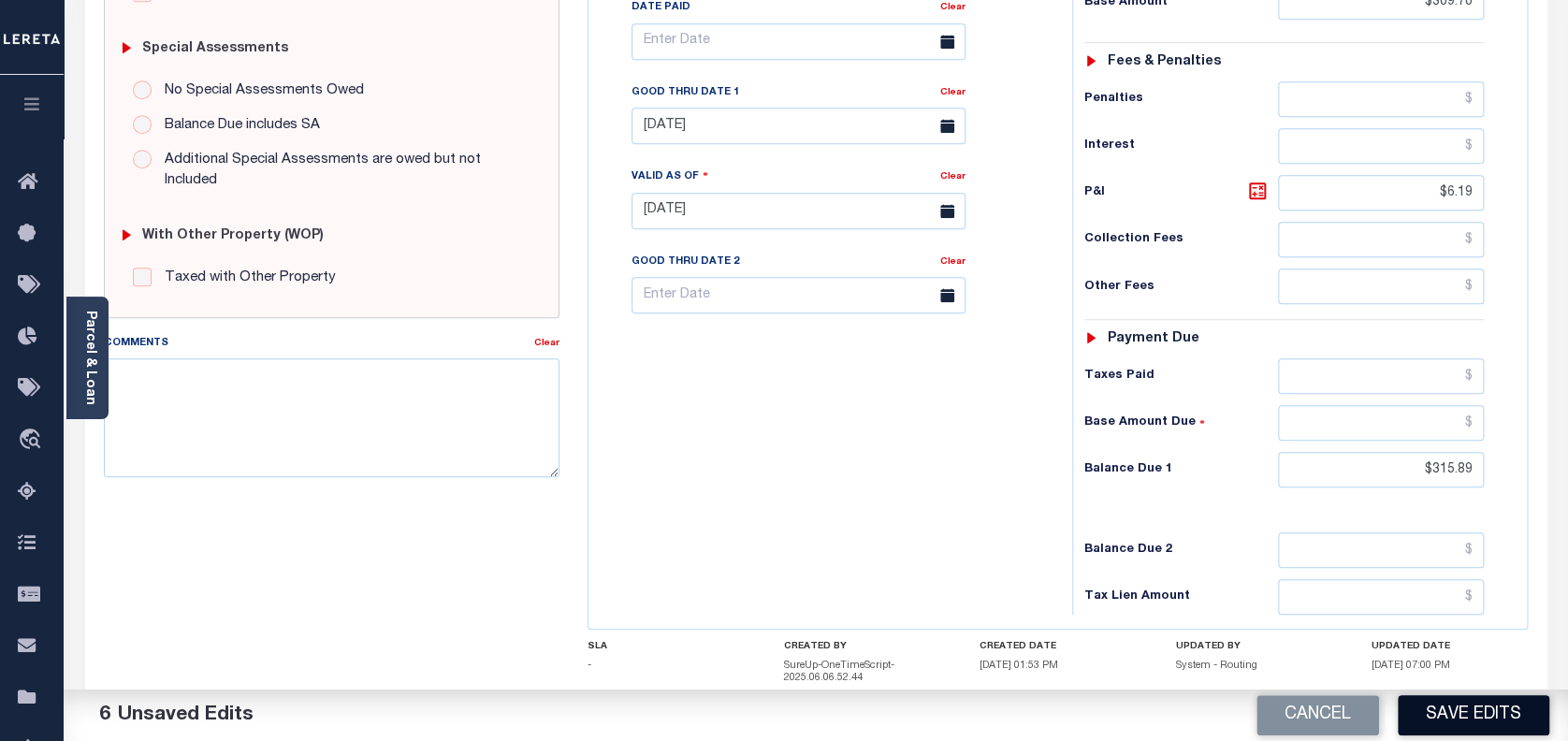
click at [1467, 703] on button "Save Edits" at bounding box center [1473, 715] width 151 height 41
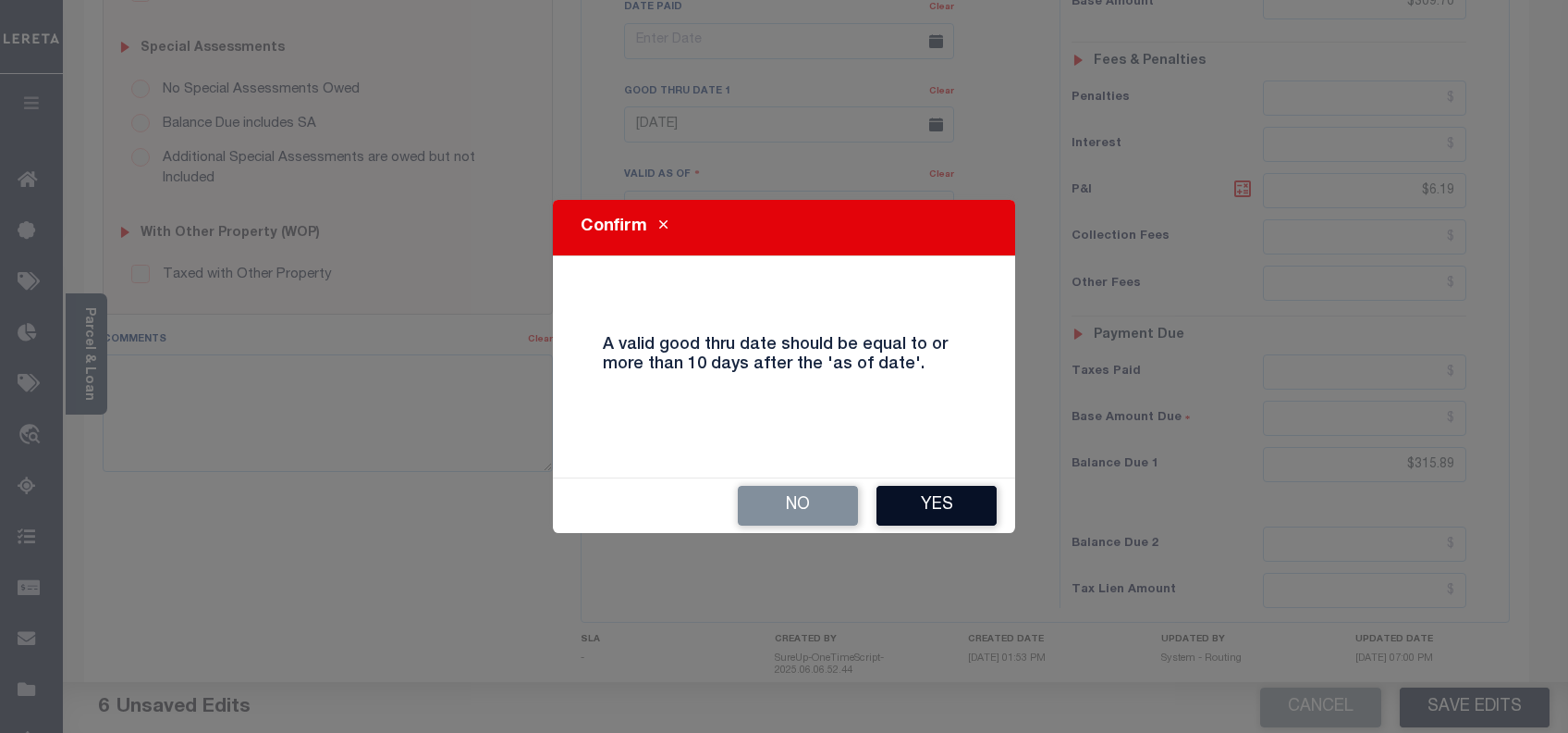
click at [908, 510] on button "Yes" at bounding box center [936, 505] width 121 height 40
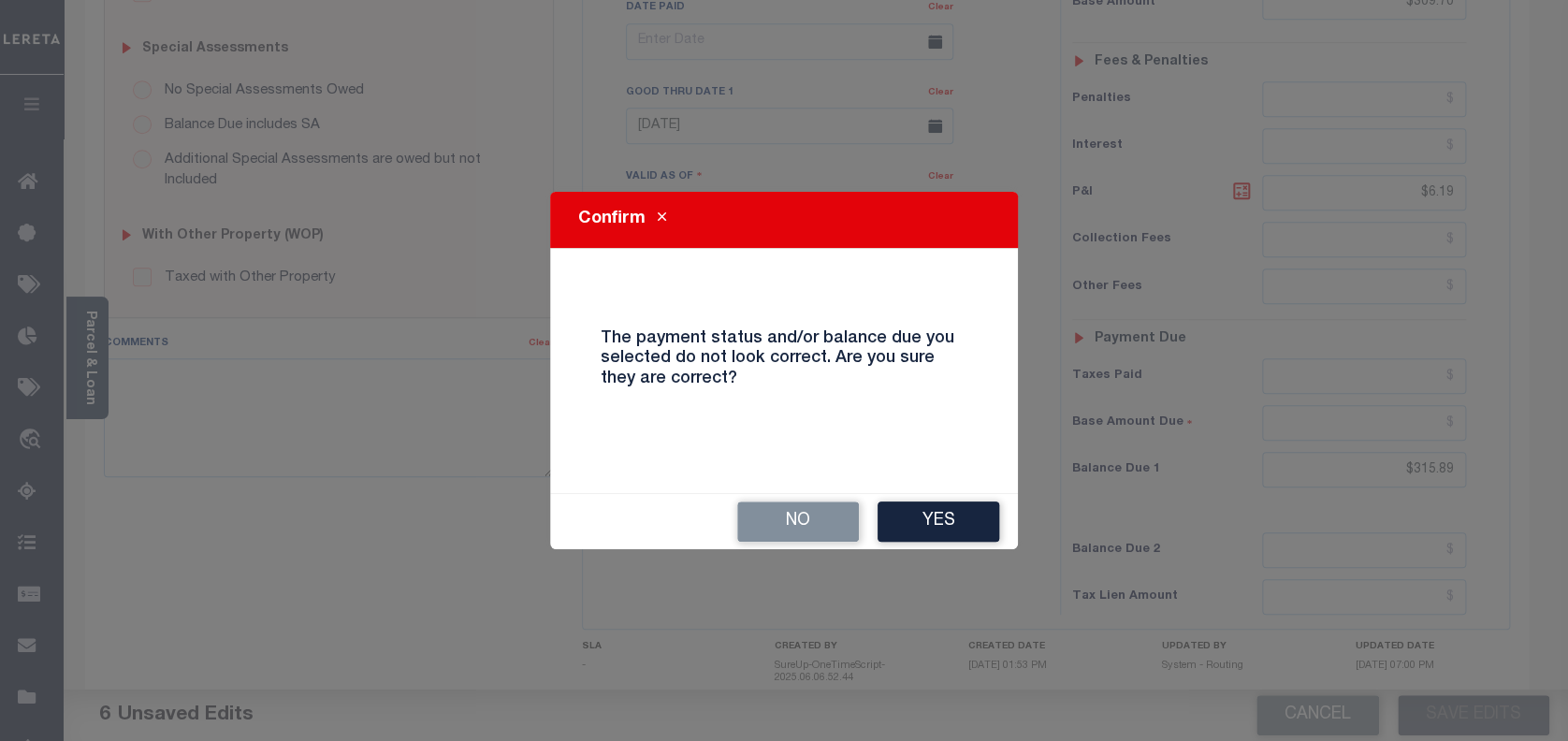
click at [919, 516] on button "Yes" at bounding box center [938, 521] width 122 height 41
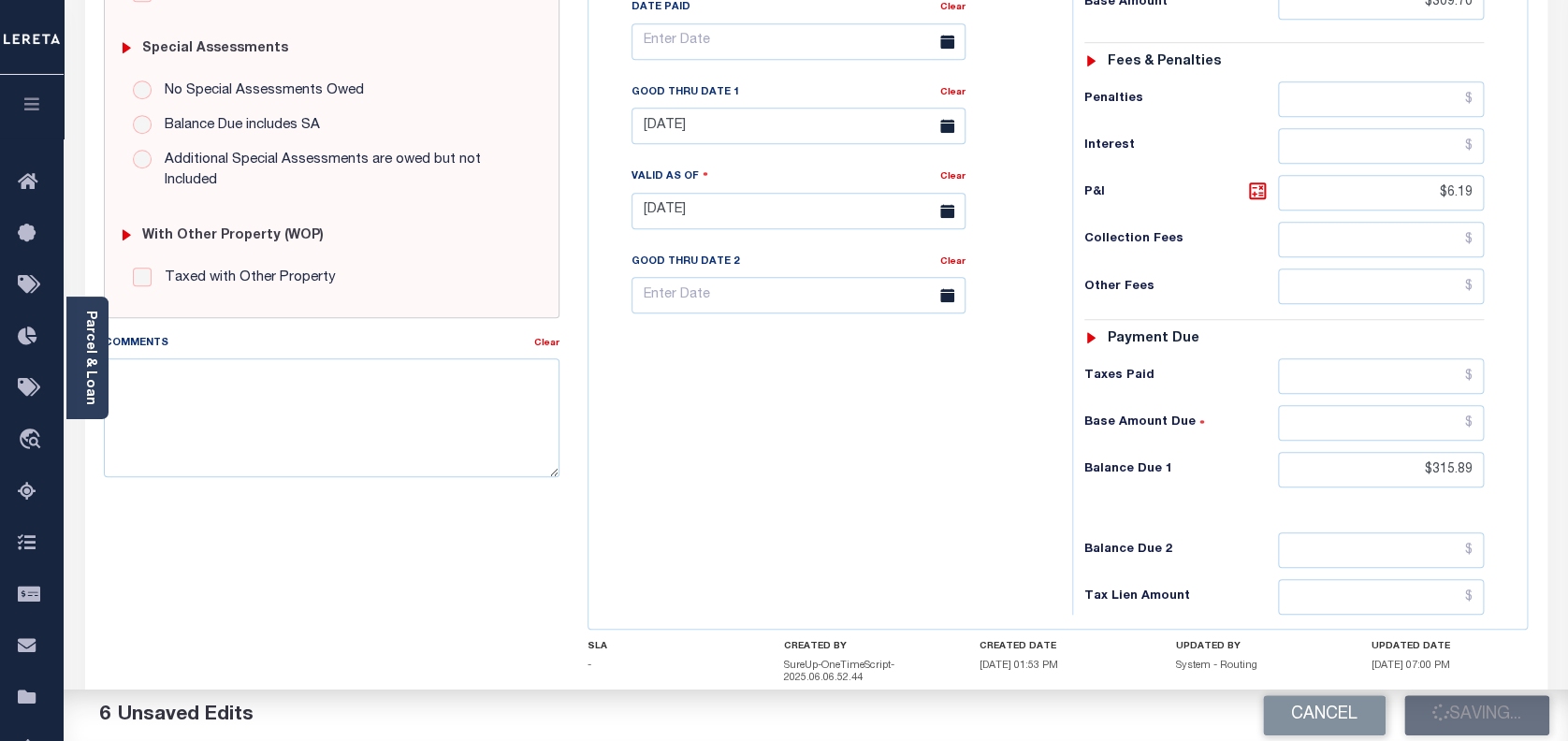
checkbox input "false"
type input "$309.7"
type input "$6.19"
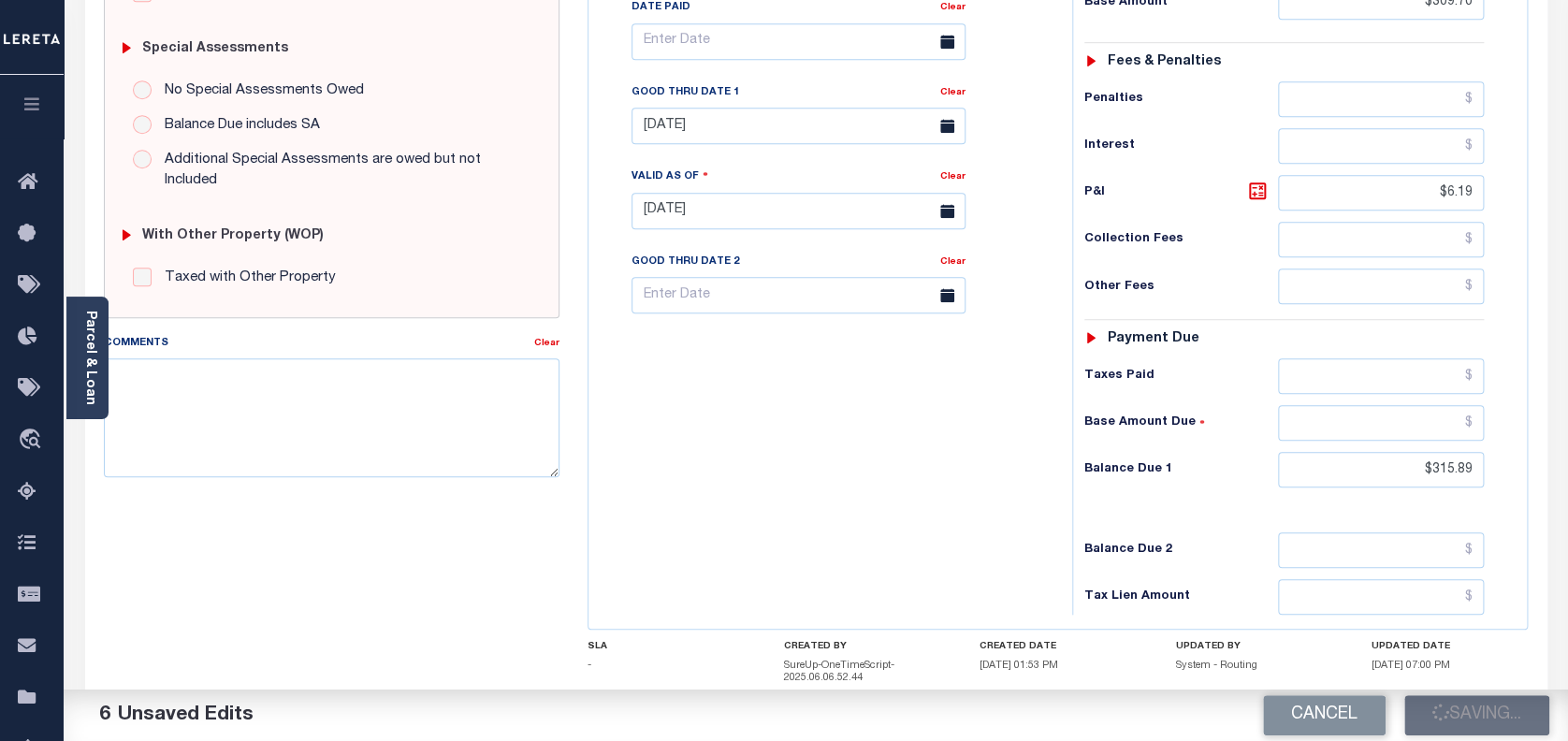
type input "$315.89"
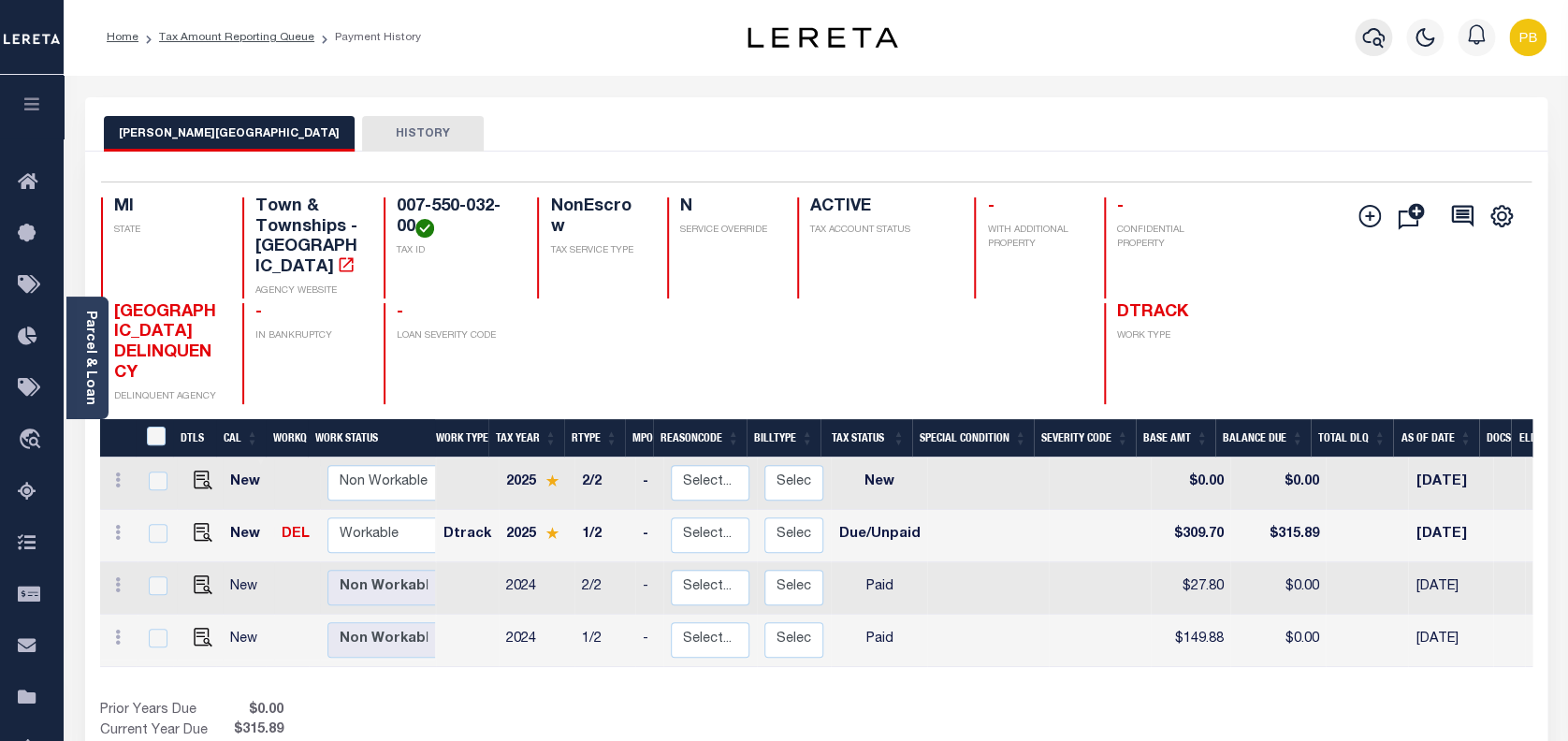
click at [1377, 23] on button "button" at bounding box center [1374, 38] width 38 height 38
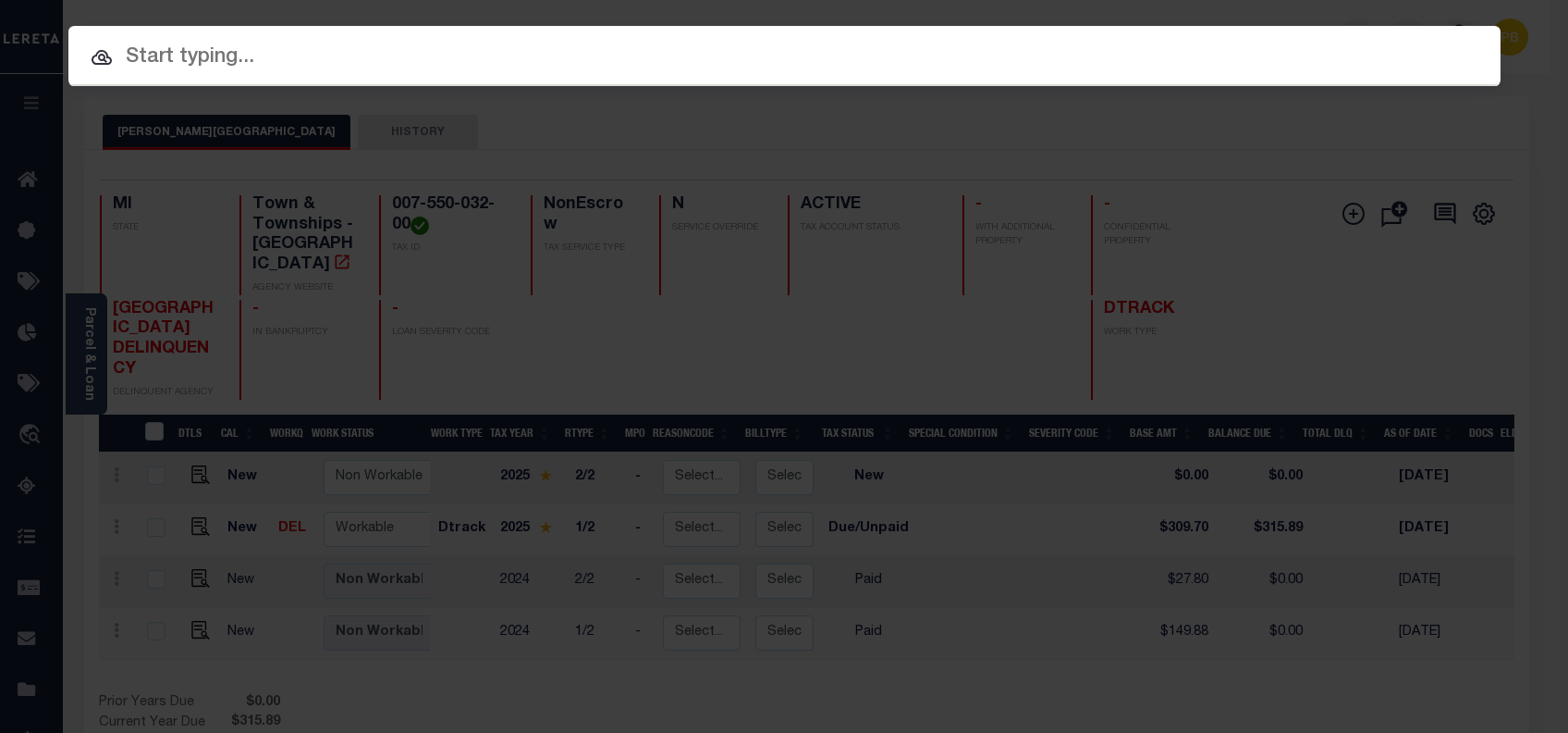
paste input "2024090"
type input "2024090"
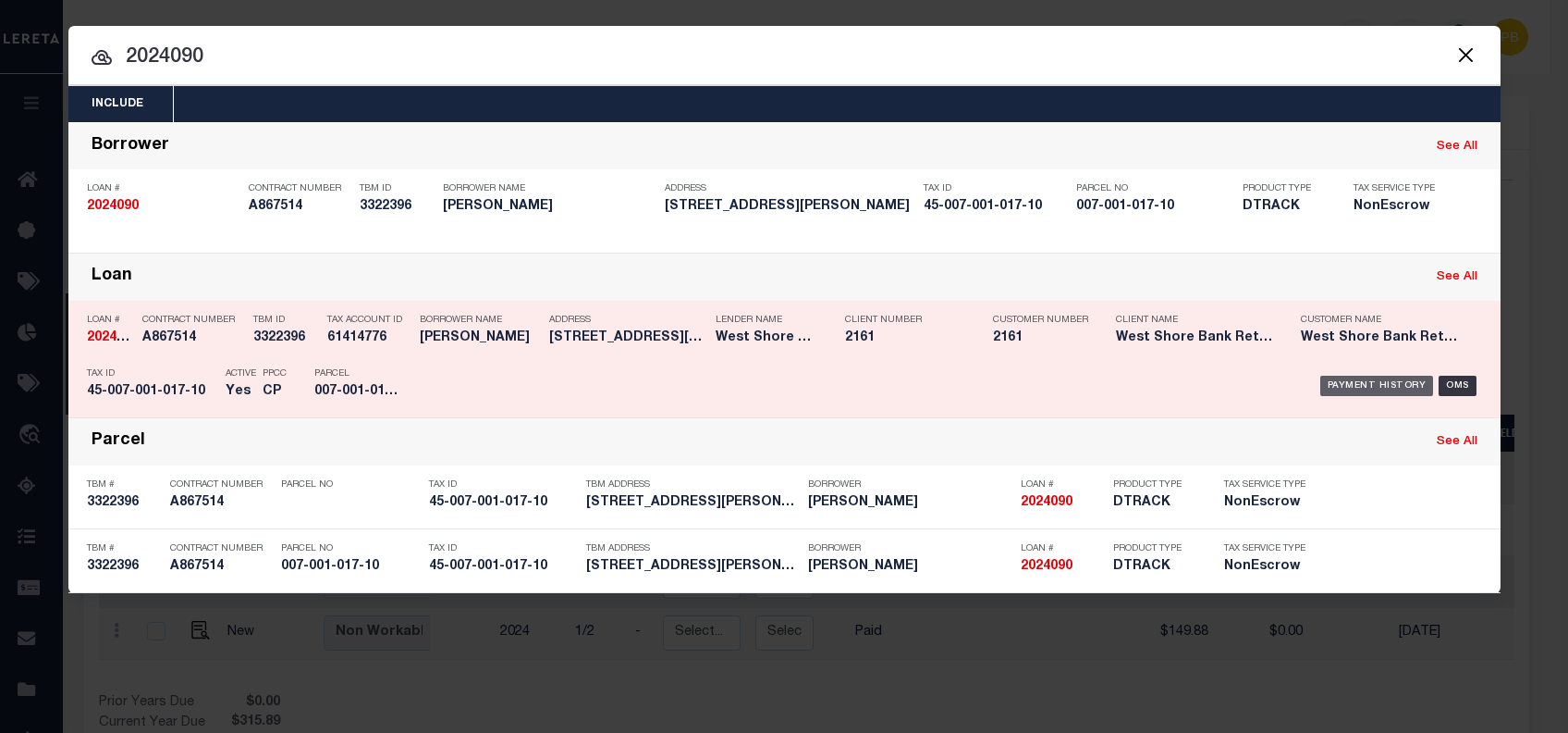
click at [1359, 379] on div "Payment History" at bounding box center [1377, 386] width 114 height 21
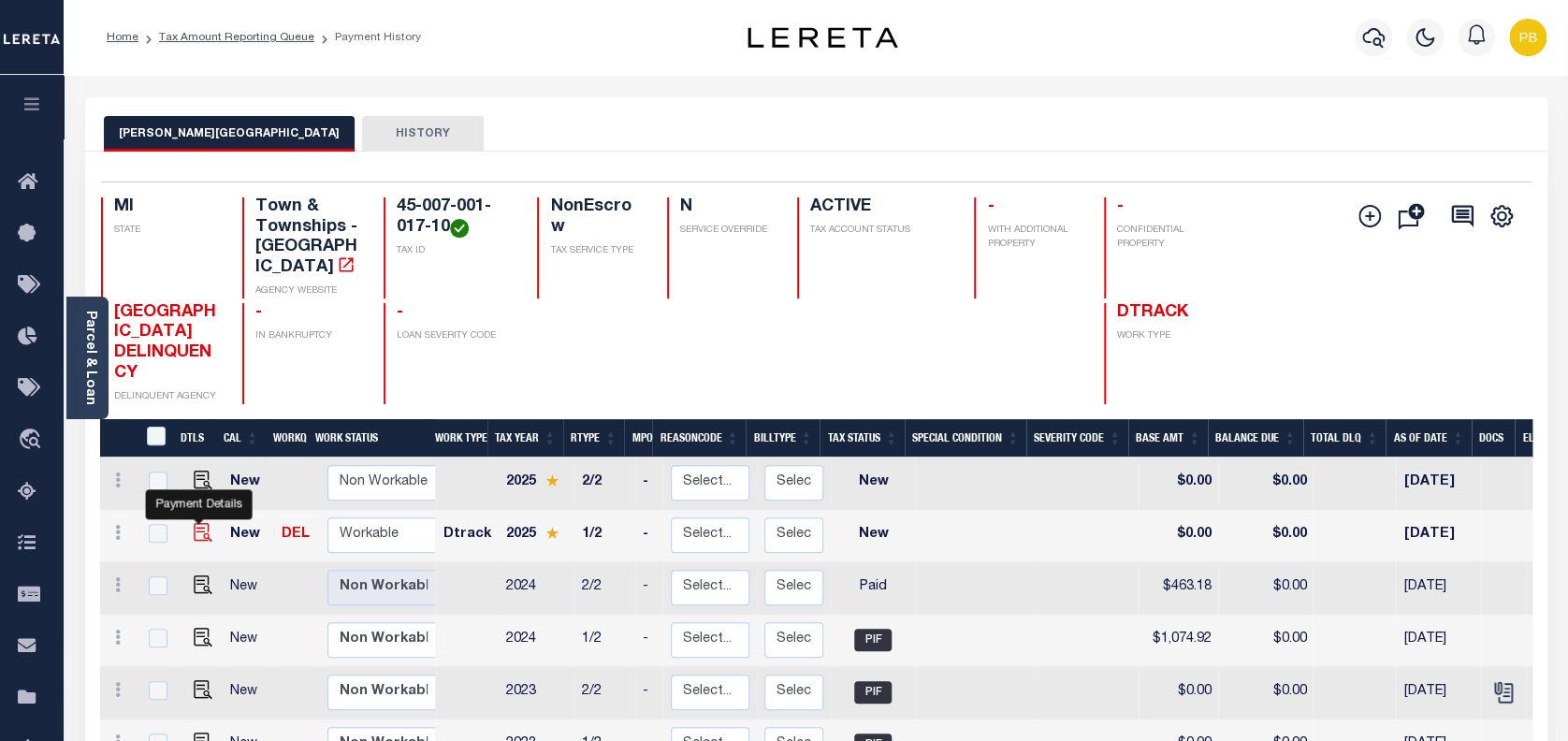
click at [197, 523] on img "" at bounding box center [203, 532] width 19 height 19
checkbox input "true"
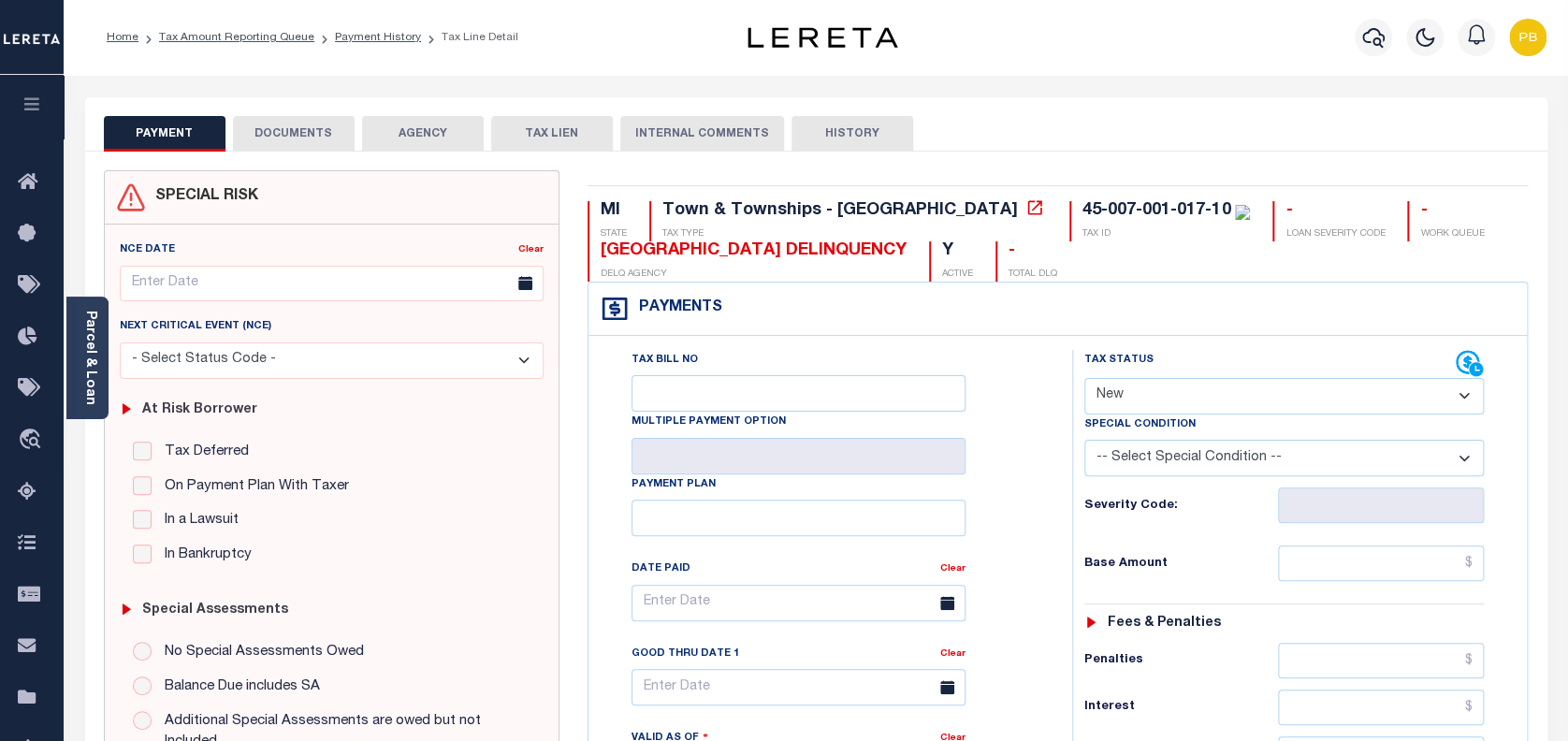
click at [1212, 408] on select "- Select Status Code - Open Due/Unpaid Paid Incomplete No Tax Due Internal Refu…" at bounding box center [1284, 396] width 400 height 37
select select "PYD"
click at [1085, 379] on select "- Select Status Code - Open Due/Unpaid Paid Incomplete No Tax Due Internal Refu…" at bounding box center [1284, 396] width 400 height 37
type input "[DATE]"
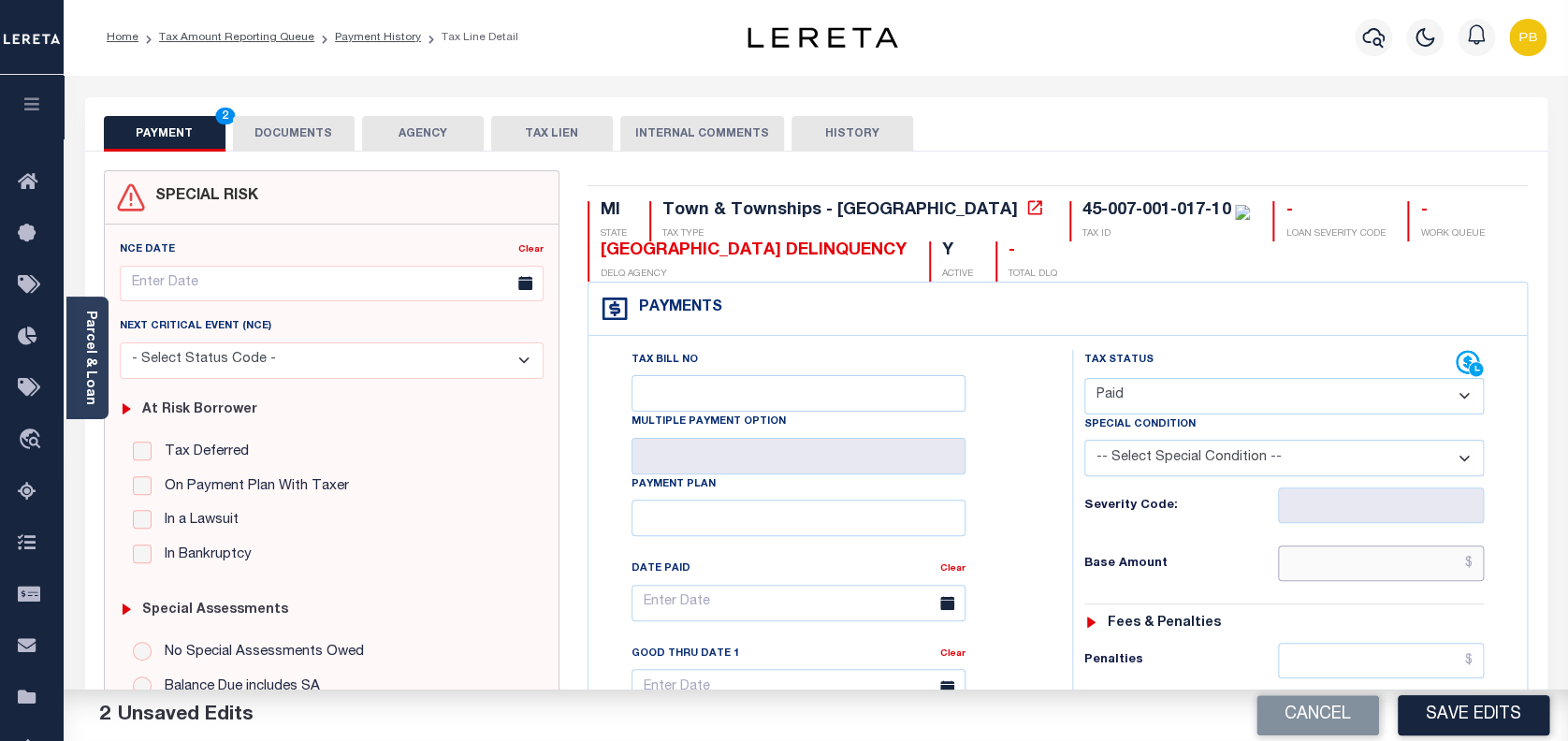
click at [1355, 560] on input "text" at bounding box center [1381, 563] width 207 height 36
paste input "1,144.63"
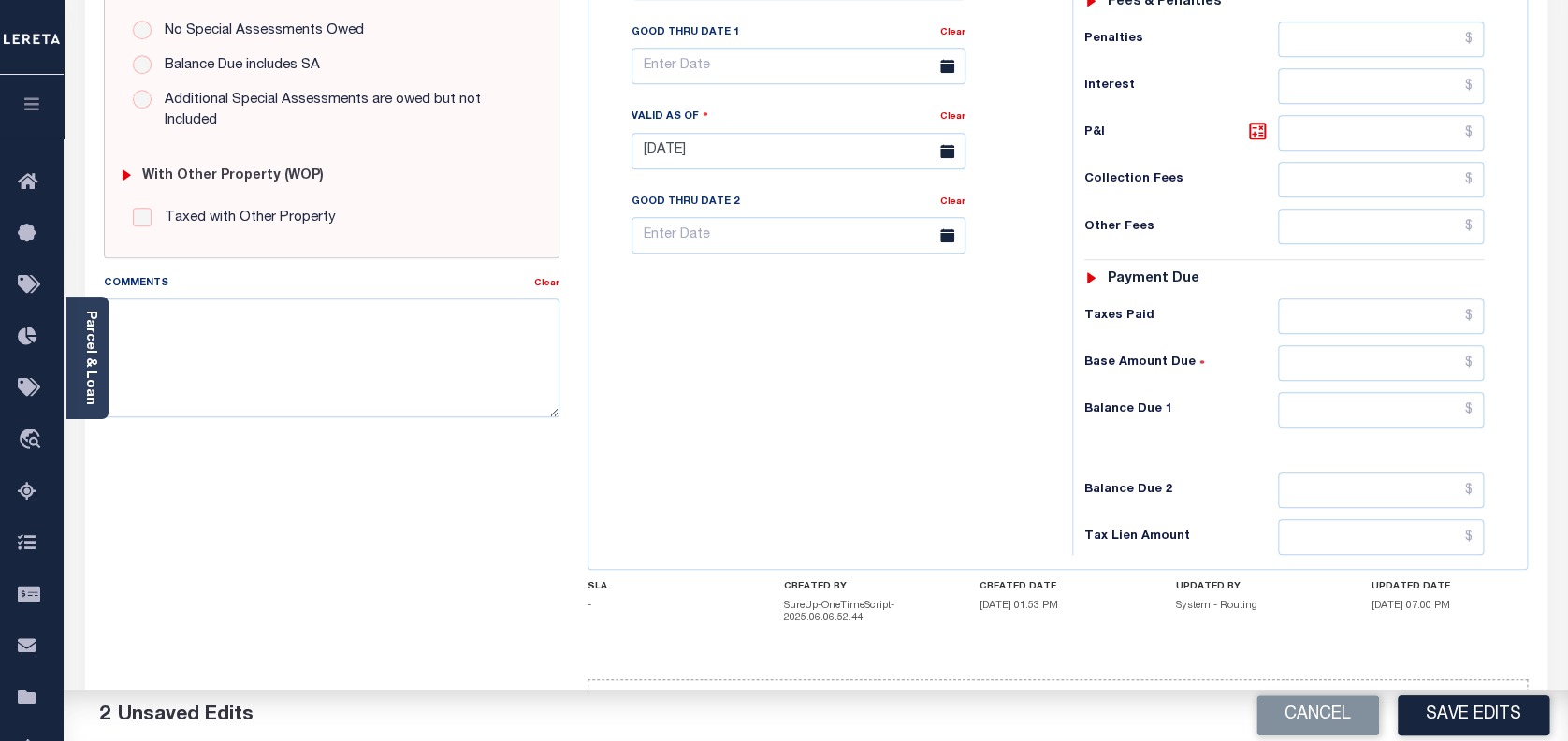
scroll to position [623, 0]
type input "$1,144.63"
click at [1299, 310] on input "text" at bounding box center [1381, 315] width 207 height 36
paste input "1,144.63"
type input "$1,144.63"
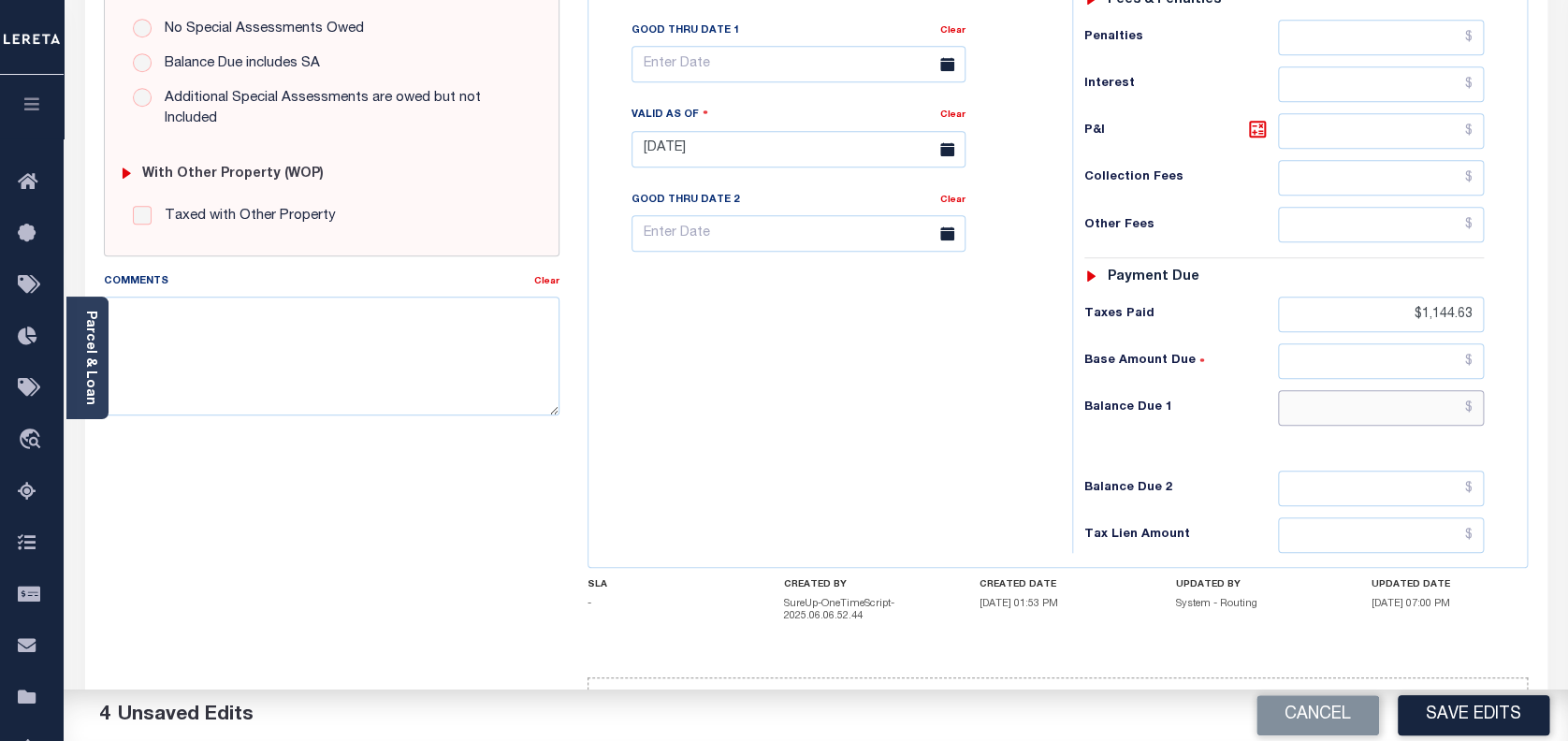
click at [1367, 405] on input "text" at bounding box center [1381, 408] width 207 height 36
type input "$0.00"
click at [1455, 712] on button "Save Edits" at bounding box center [1473, 715] width 151 height 41
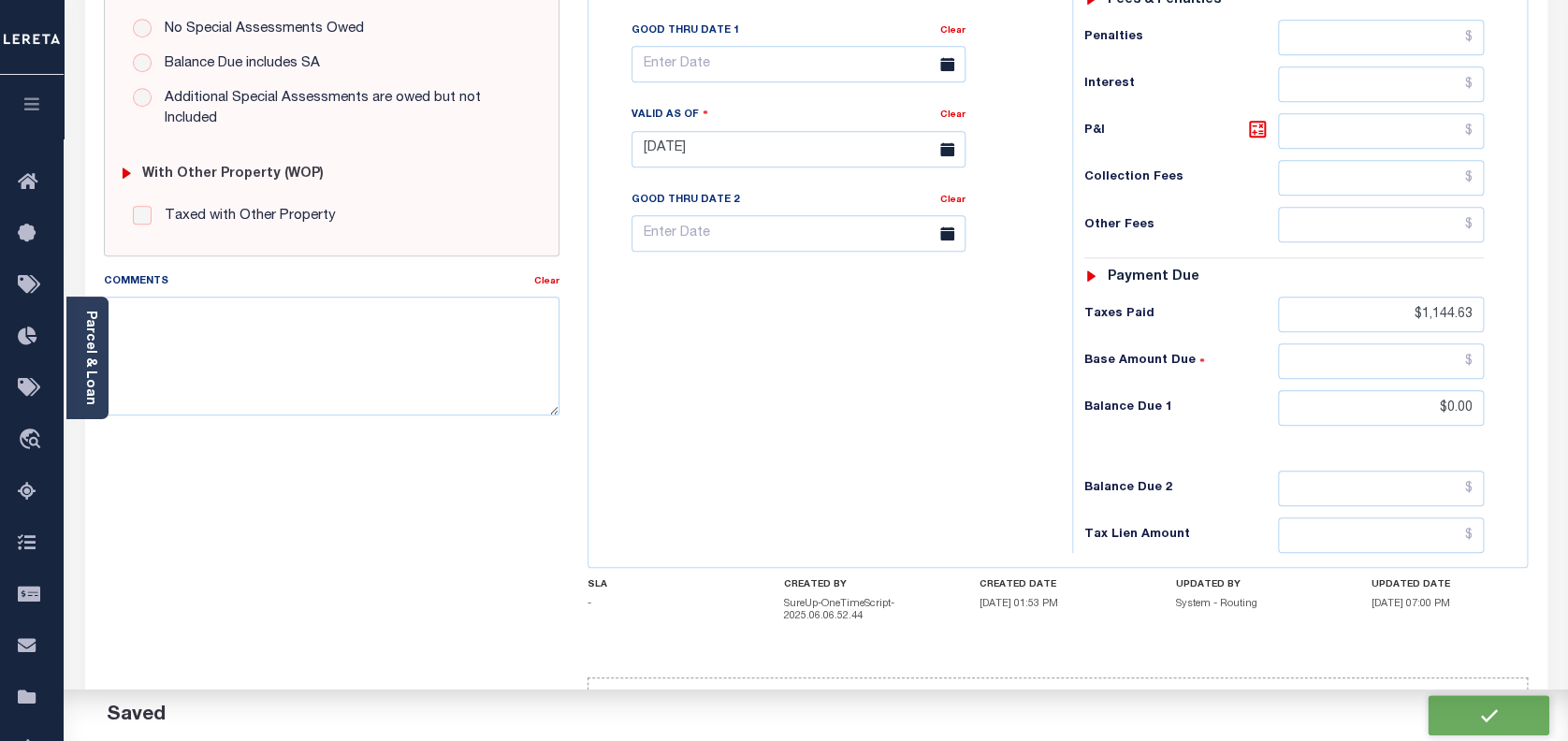
checkbox input "false"
type input "$1,144.63"
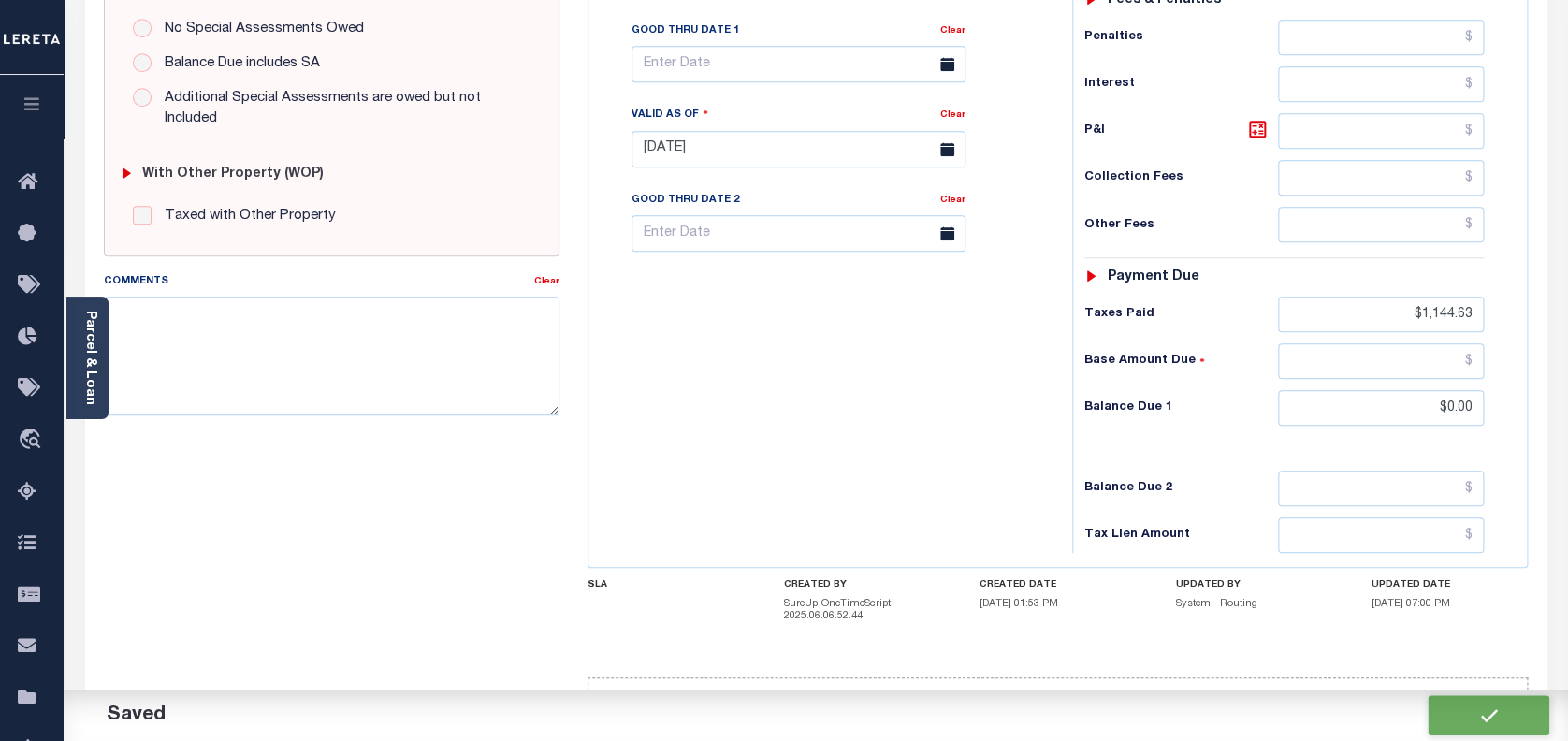
type input "$1,144.63"
type input "$0"
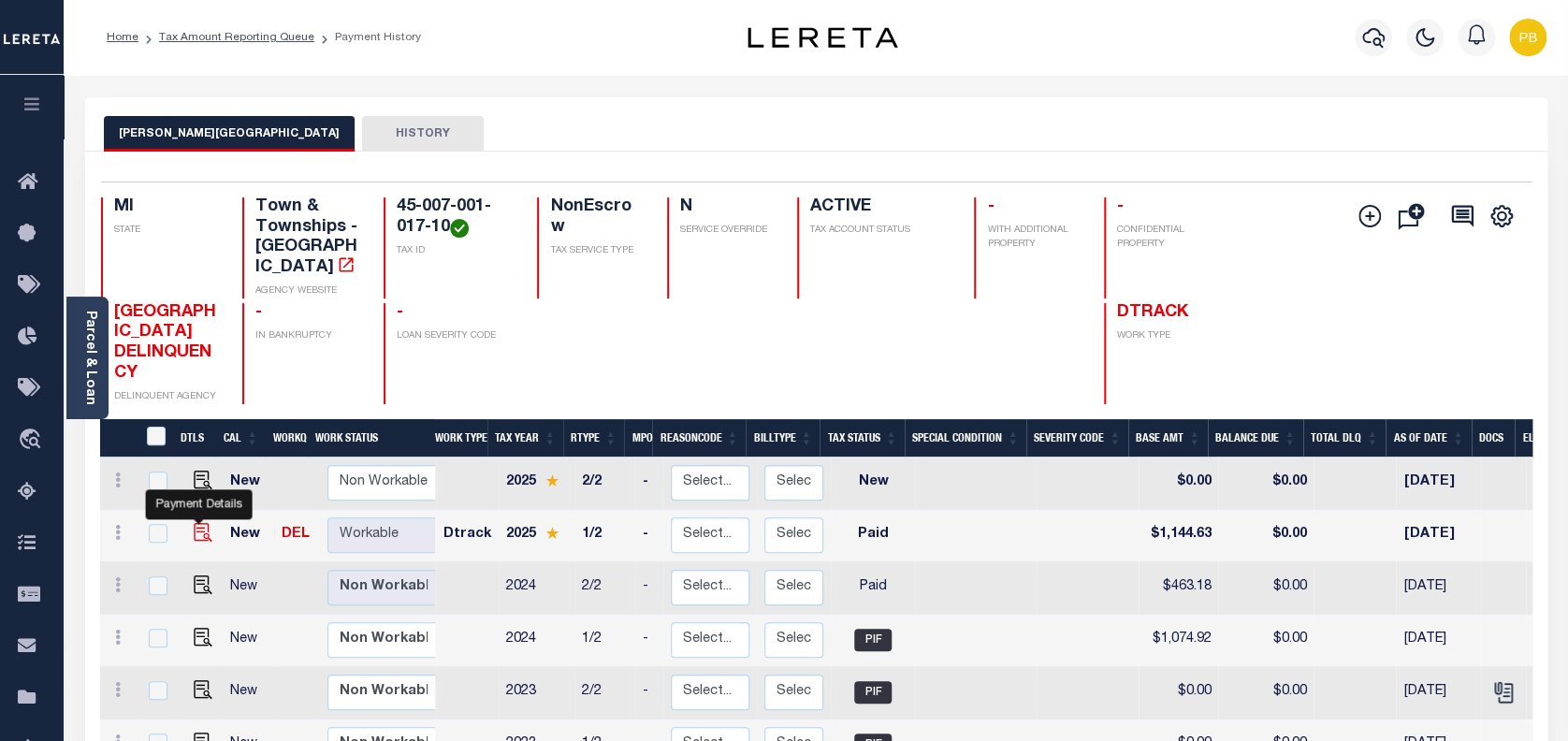
click at [197, 523] on img "" at bounding box center [203, 532] width 19 height 19
checkbox input "true"
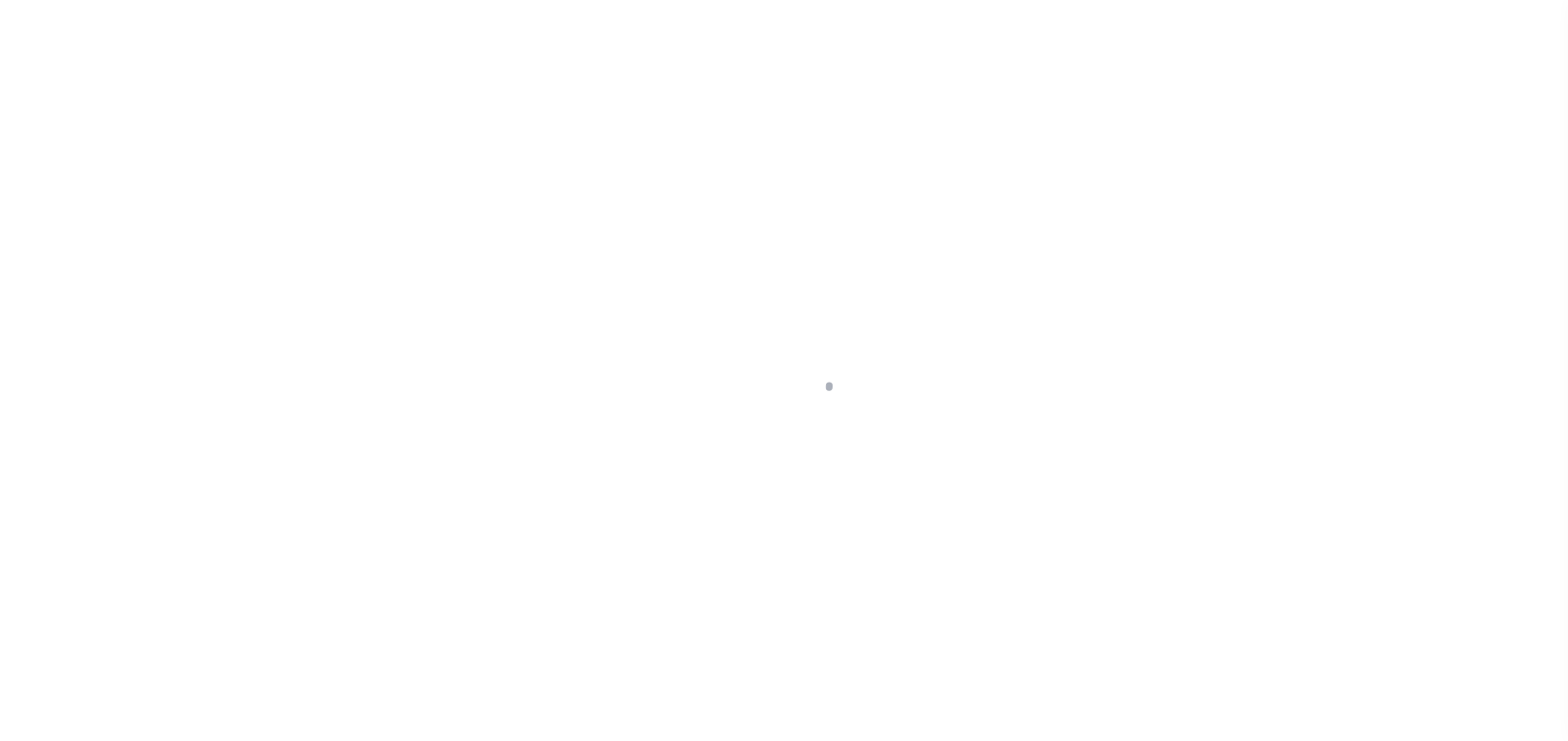
select select "PYD"
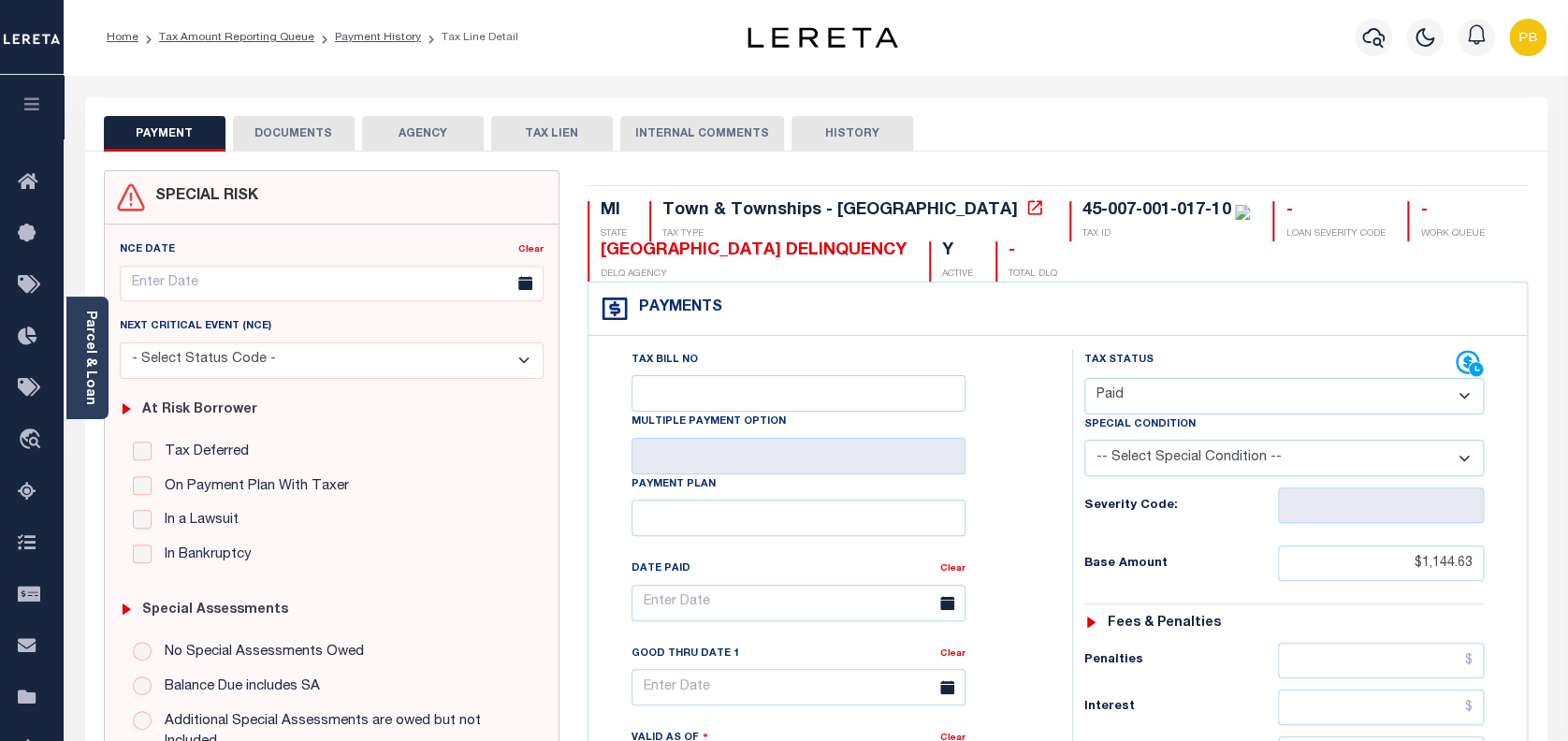
click at [312, 128] on button "DOCUMENTS" at bounding box center [293, 134] width 122 height 36
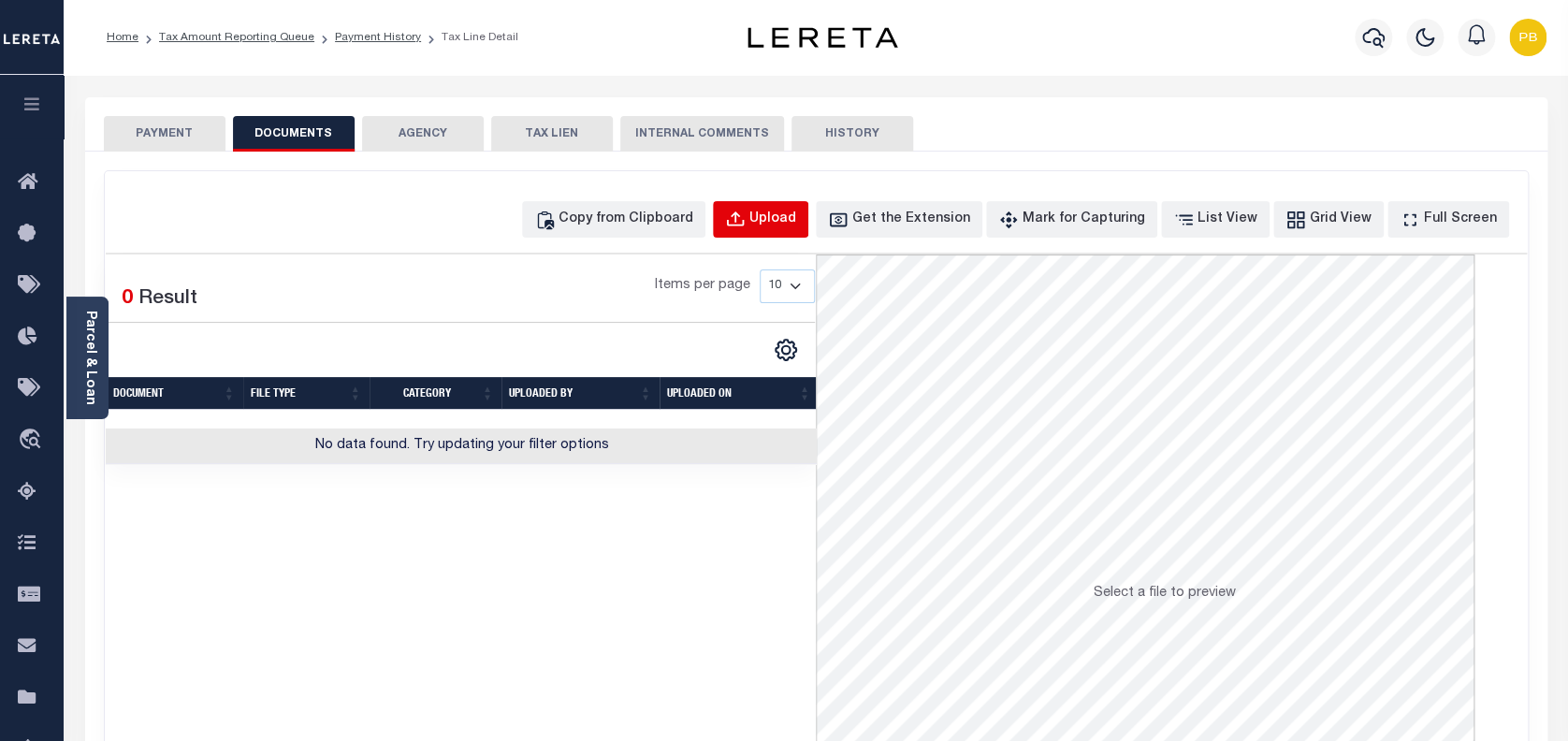
click at [796, 215] on div "Upload" at bounding box center [772, 220] width 46 height 21
select select "POP"
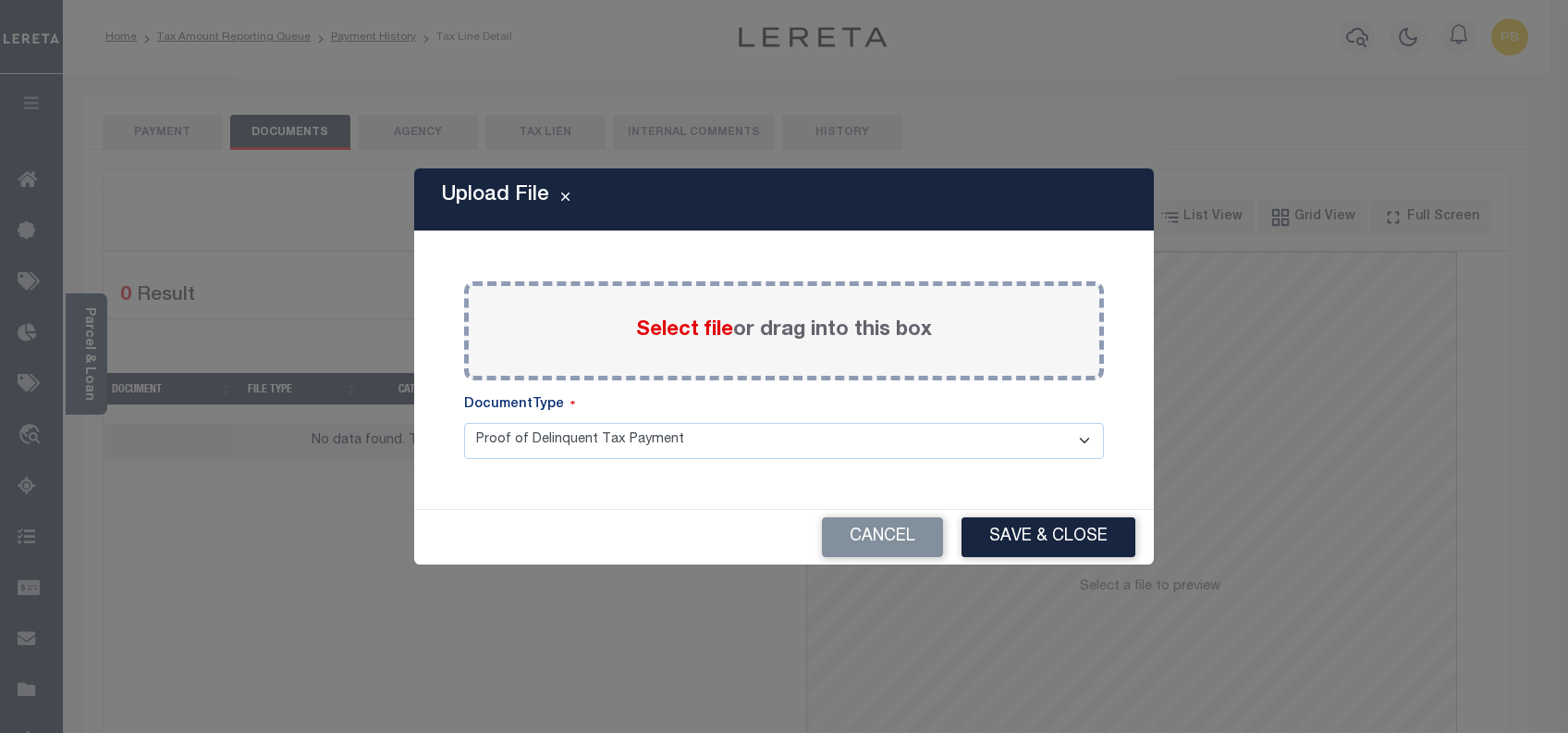
click at [662, 331] on span "Select file" at bounding box center [685, 330] width 97 height 21
click at [0, 0] on input "Select file or drag into this box" at bounding box center [0, 0] width 0 height 0
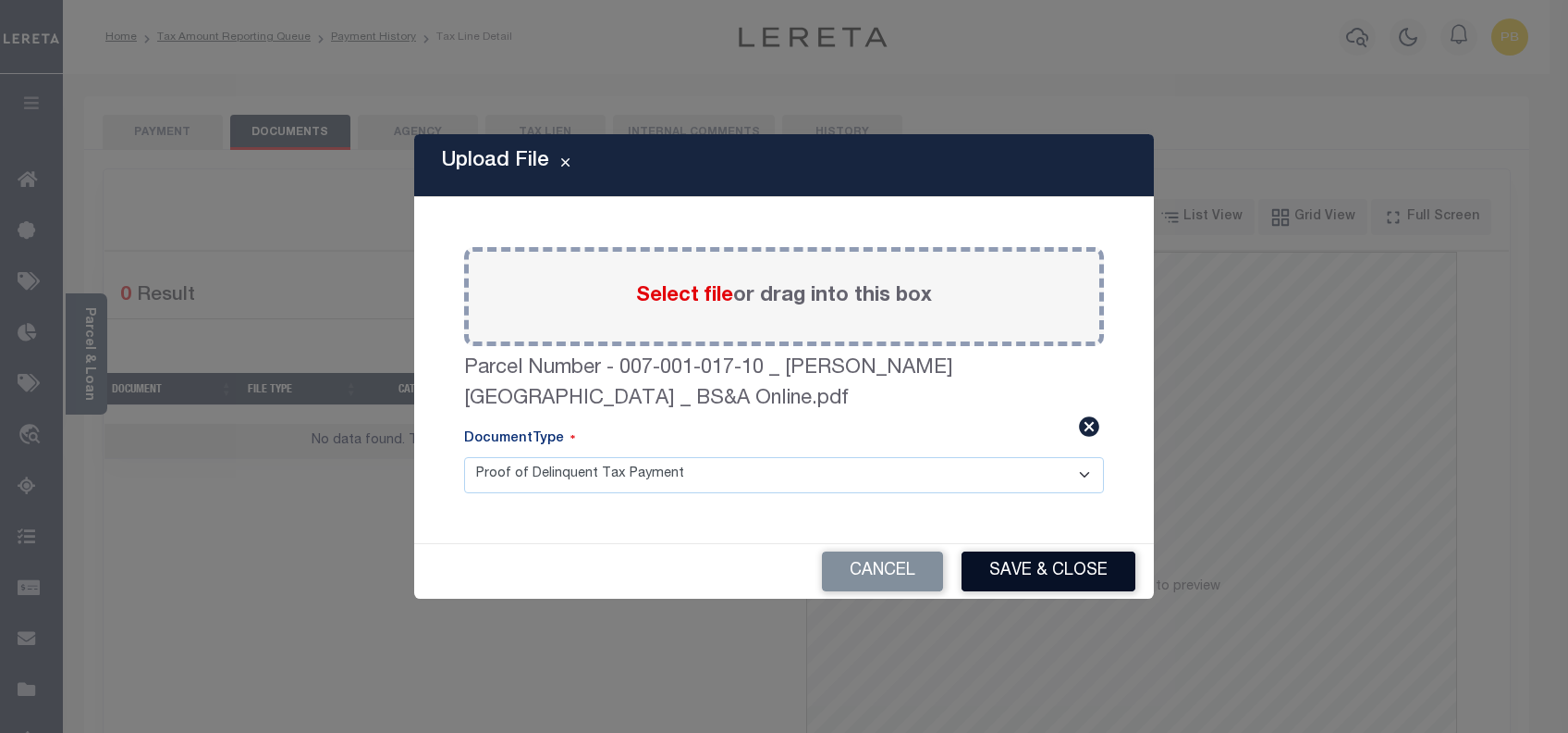
click at [998, 575] on button "Save & Close" at bounding box center [1048, 571] width 174 height 40
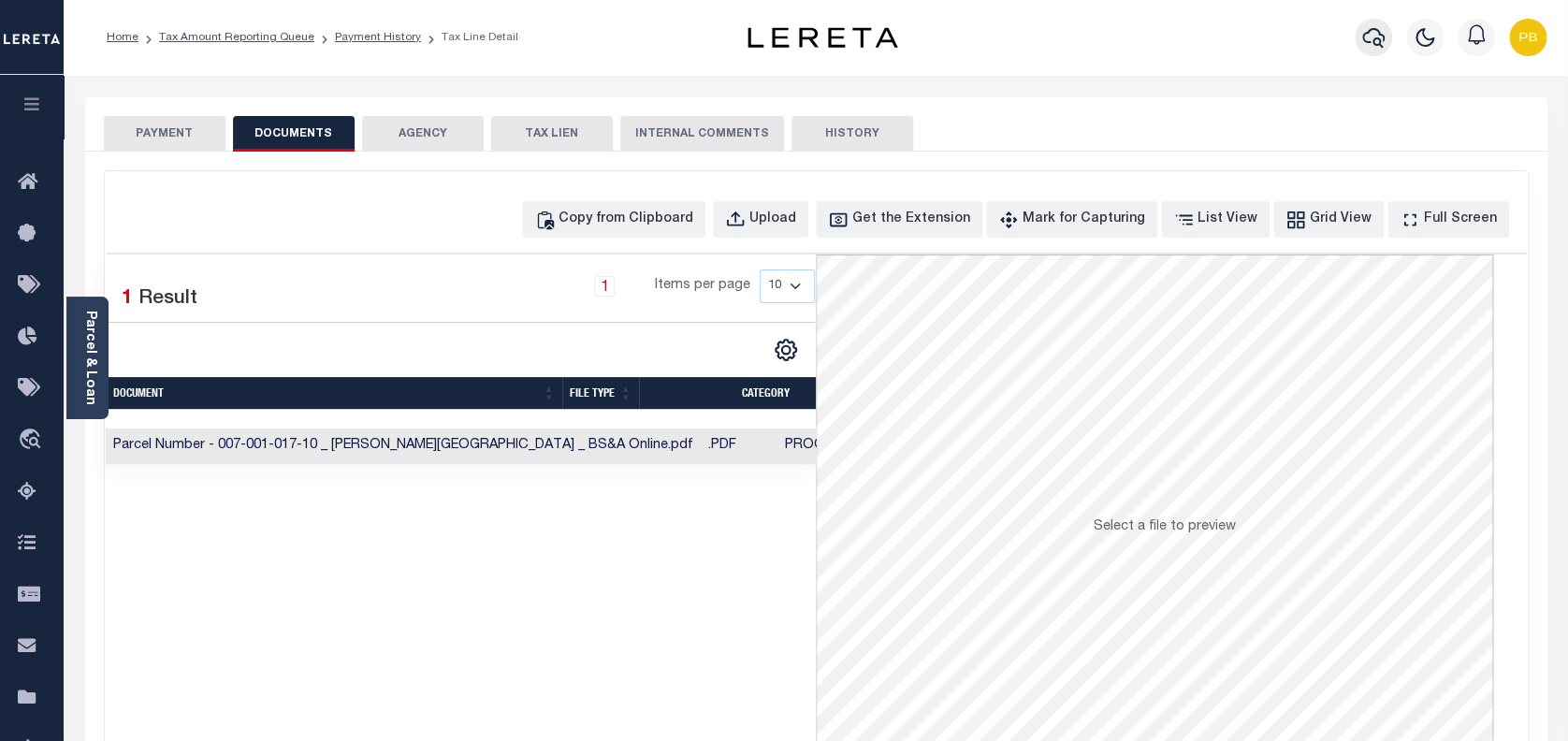
click at [1381, 39] on icon "button" at bounding box center [1373, 38] width 23 height 23
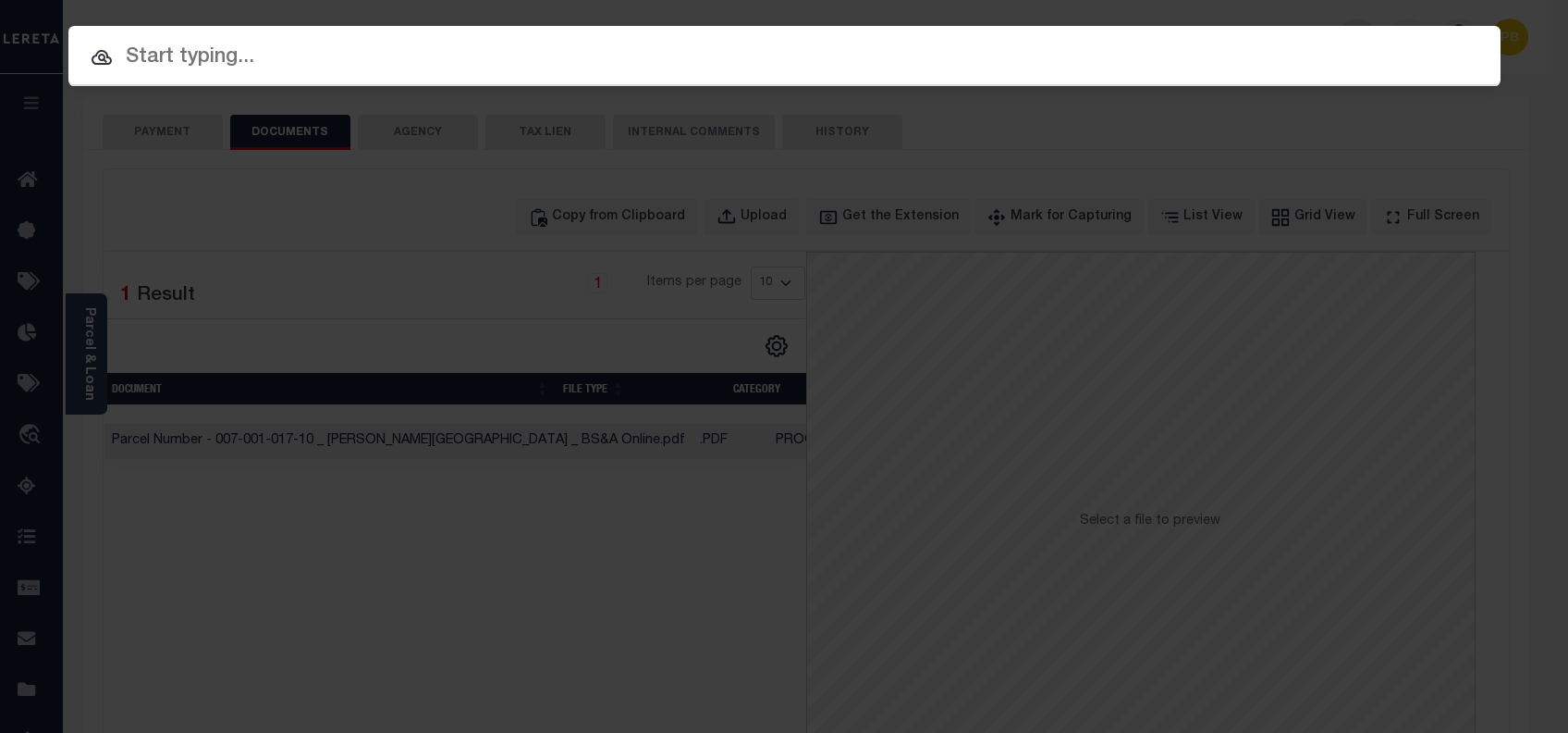
paste input "7000113"
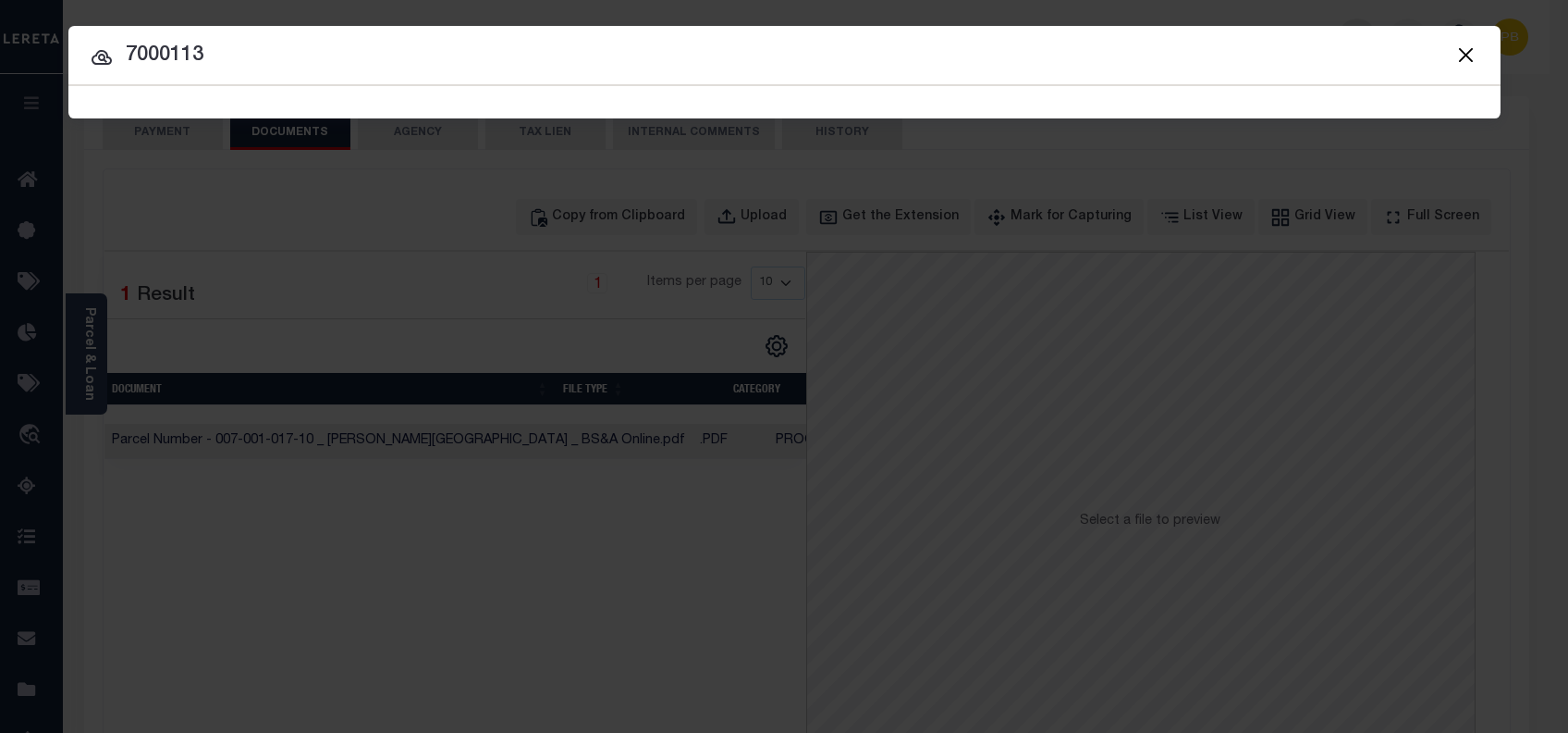
type input "7000113"
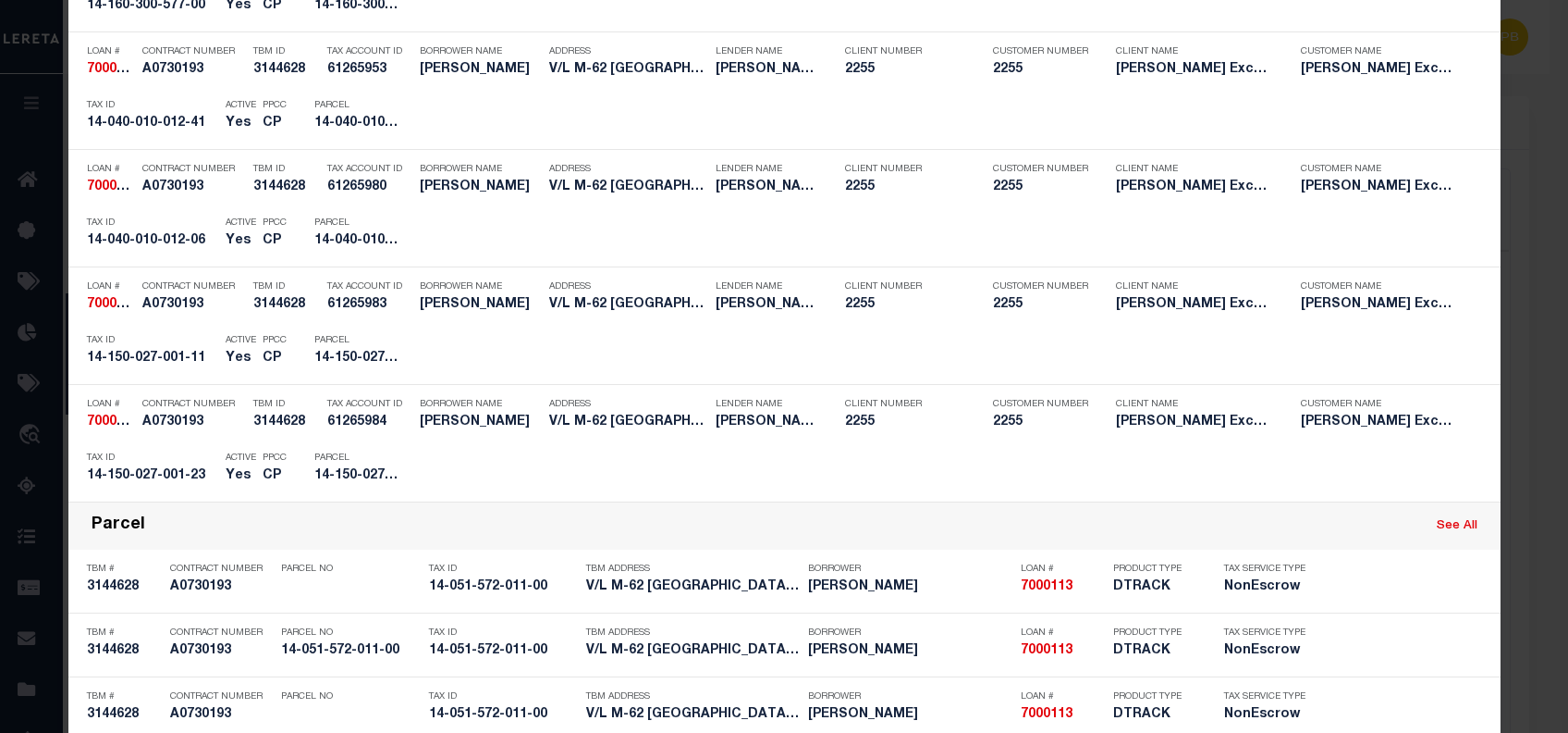
scroll to position [1356, 0]
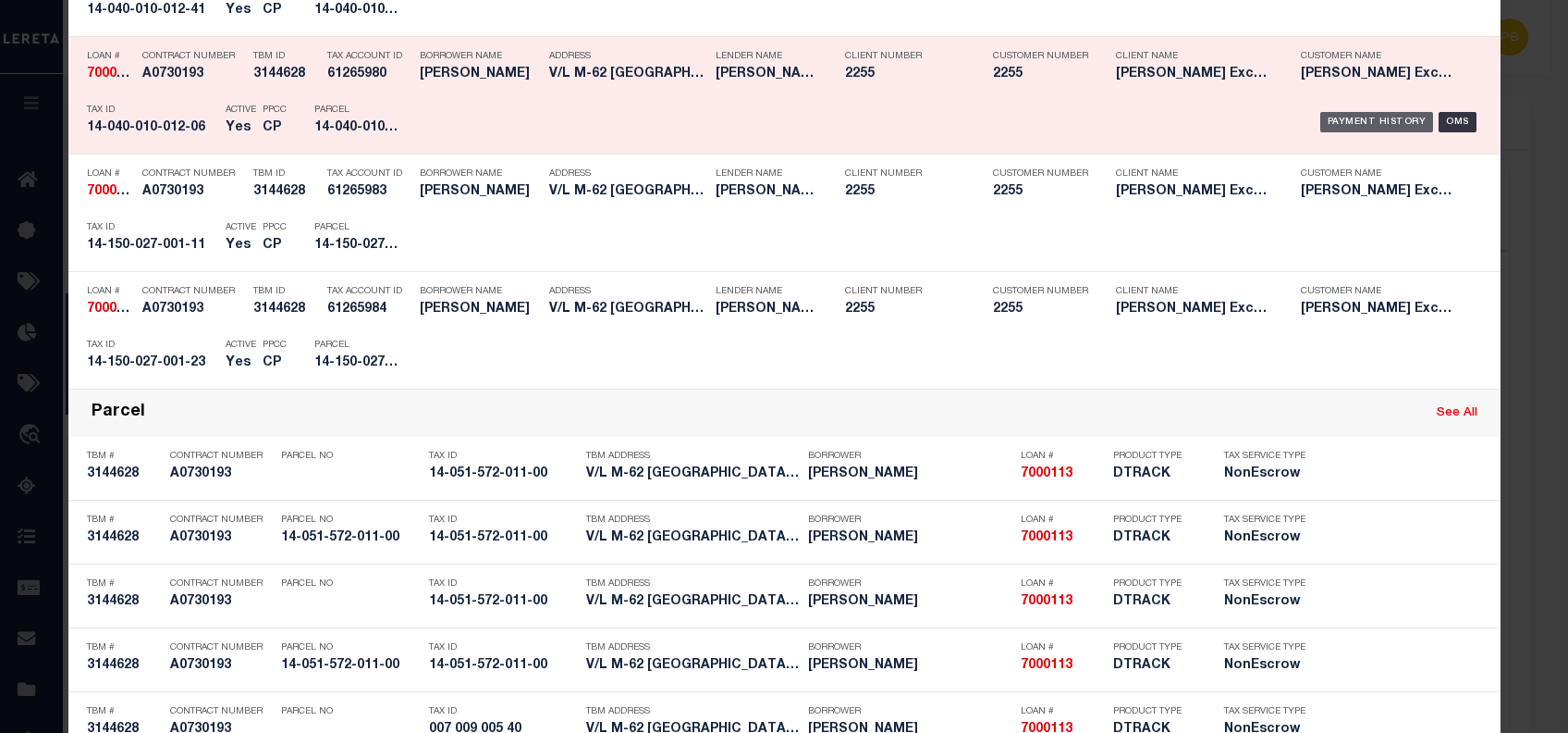
click at [1372, 119] on div "Payment History" at bounding box center [1377, 122] width 114 height 21
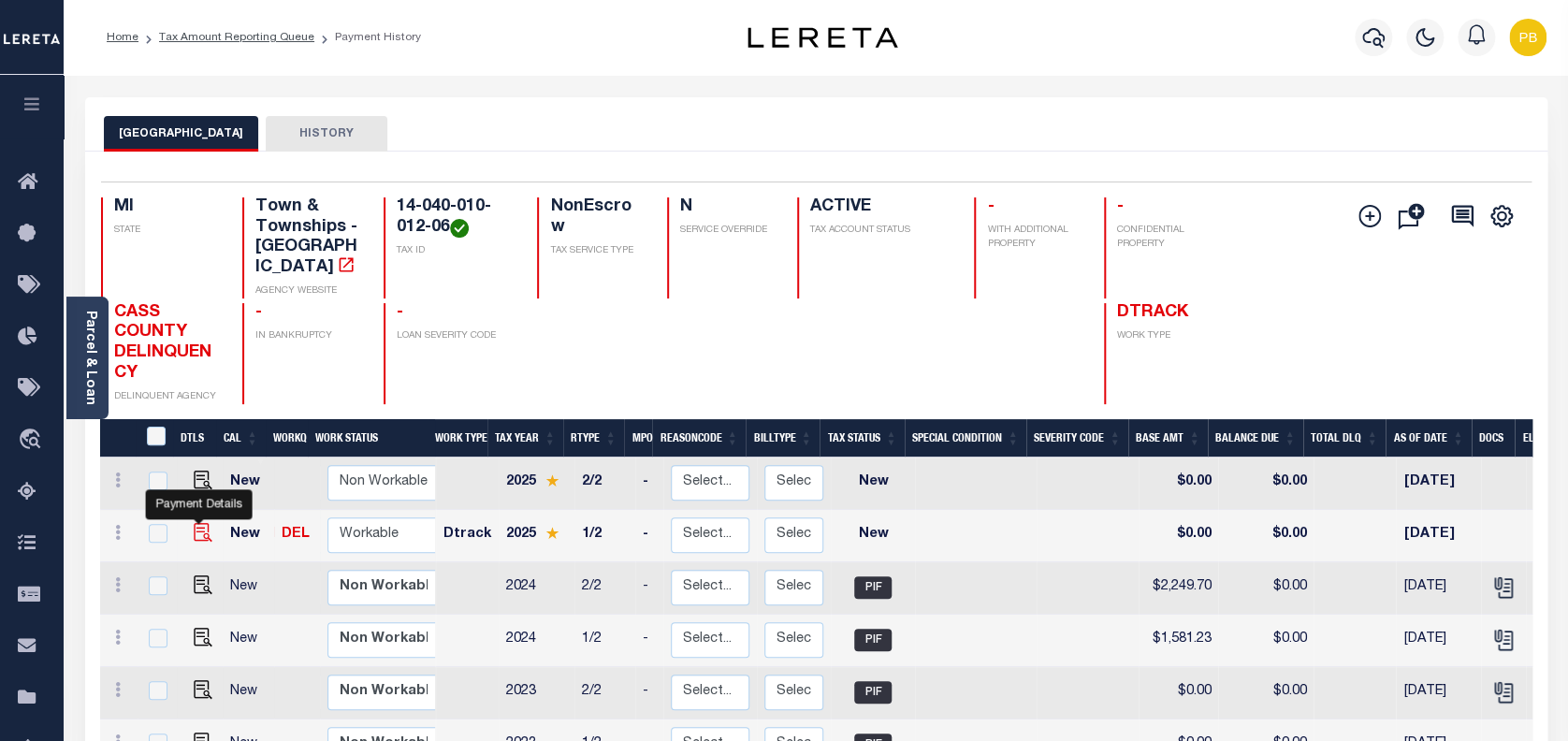
click at [199, 523] on img "" at bounding box center [203, 532] width 19 height 19
checkbox input "true"
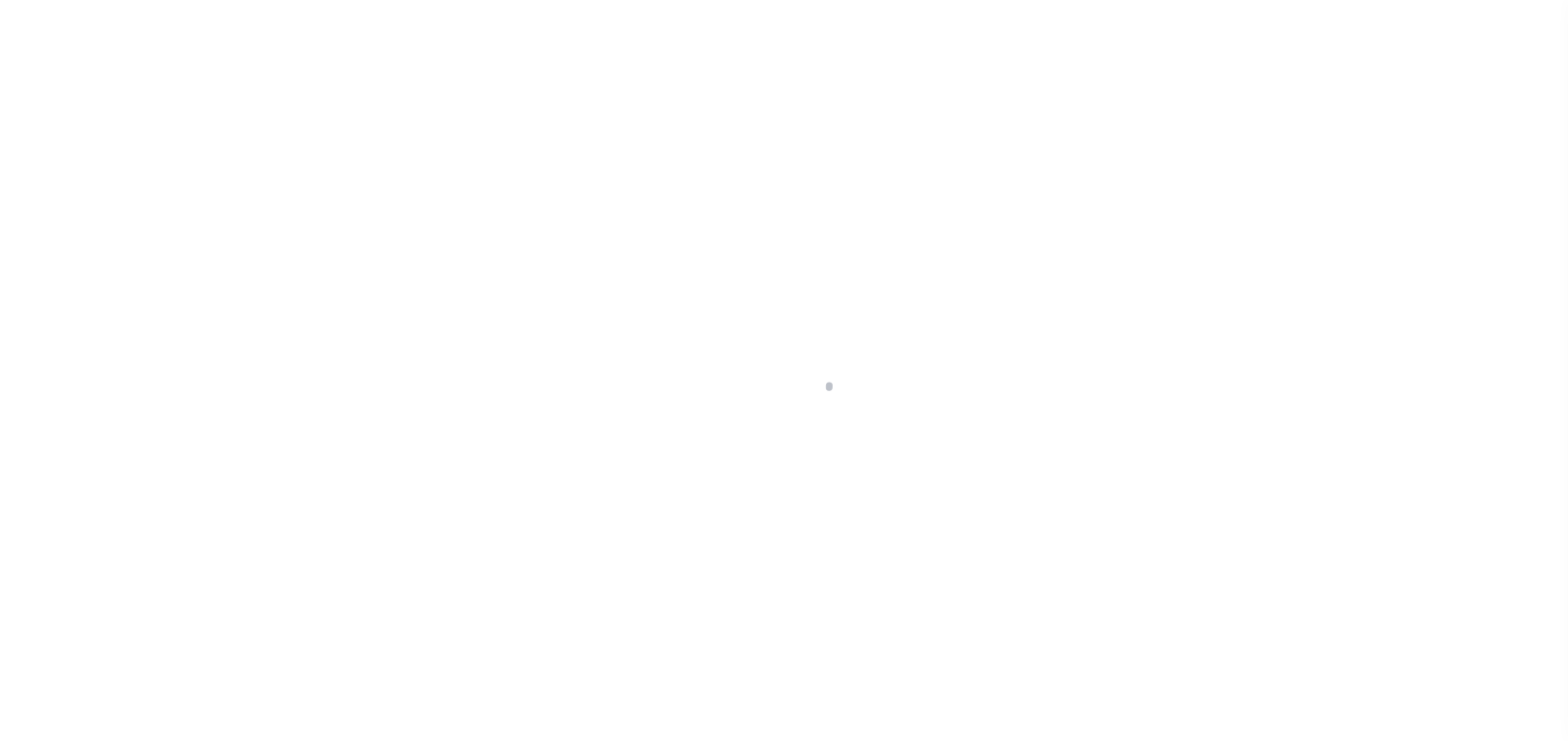
select select "NW2"
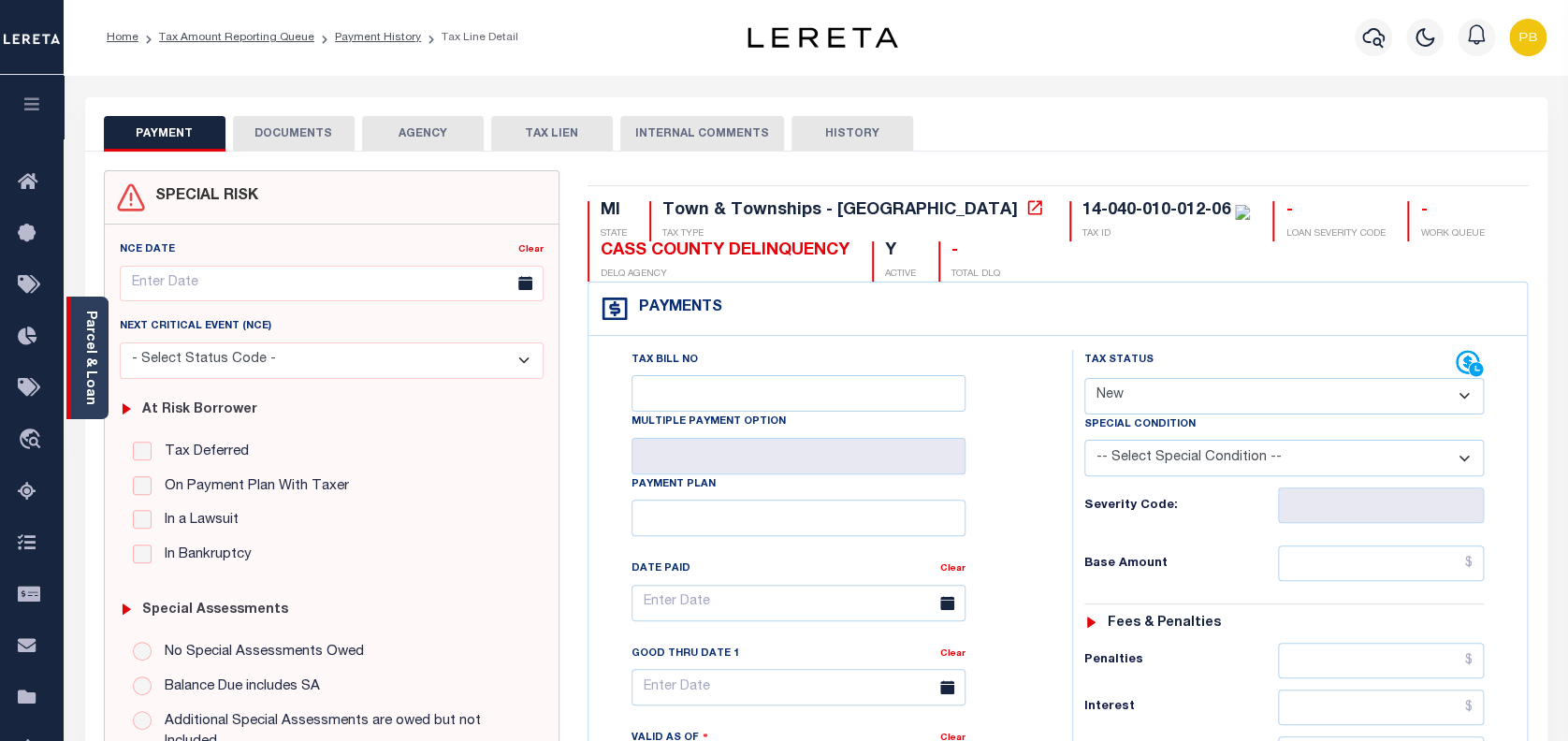
click at [94, 387] on link "Parcel & Loan" at bounding box center [90, 357] width 13 height 95
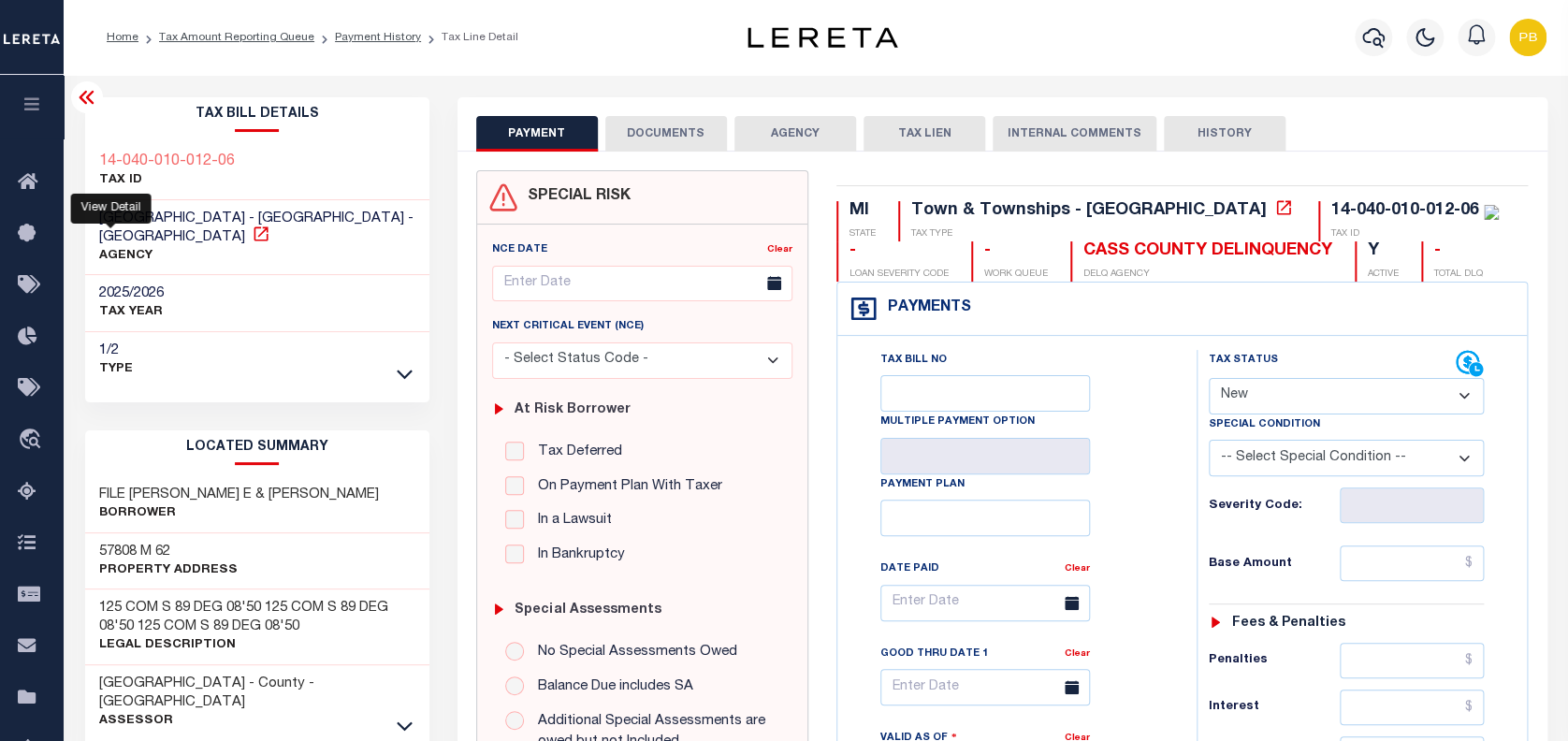
click at [252, 237] on icon at bounding box center [261, 233] width 19 height 19
click at [268, 262] on p "AGENCY" at bounding box center [257, 256] width 316 height 19
